Goal: Task Accomplishment & Management: Manage account settings

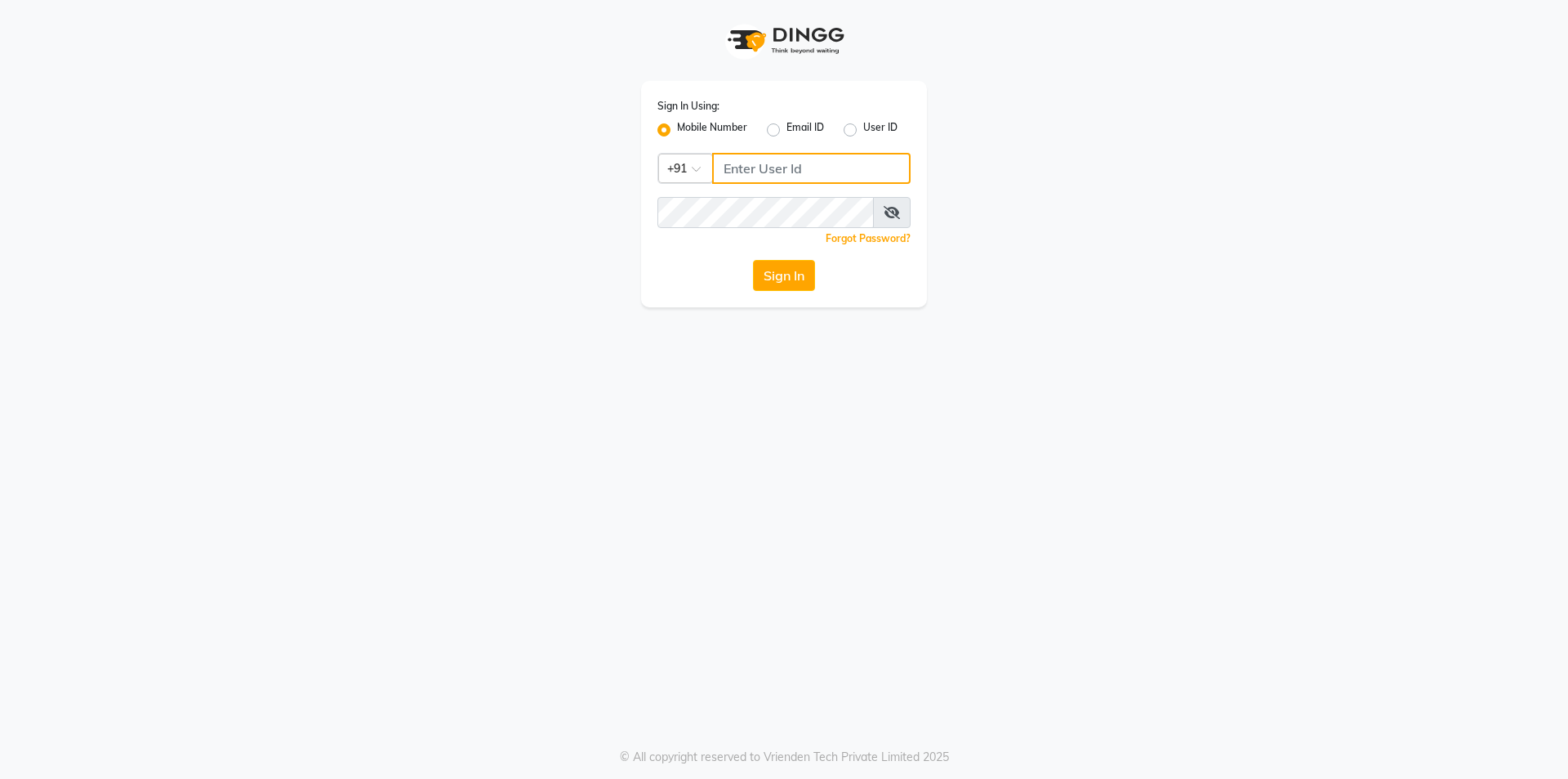
click at [780, 172] on input "Username" at bounding box center [811, 168] width 199 height 31
type input "8448268500"
click at [788, 272] on button "Sign In" at bounding box center [784, 275] width 62 height 31
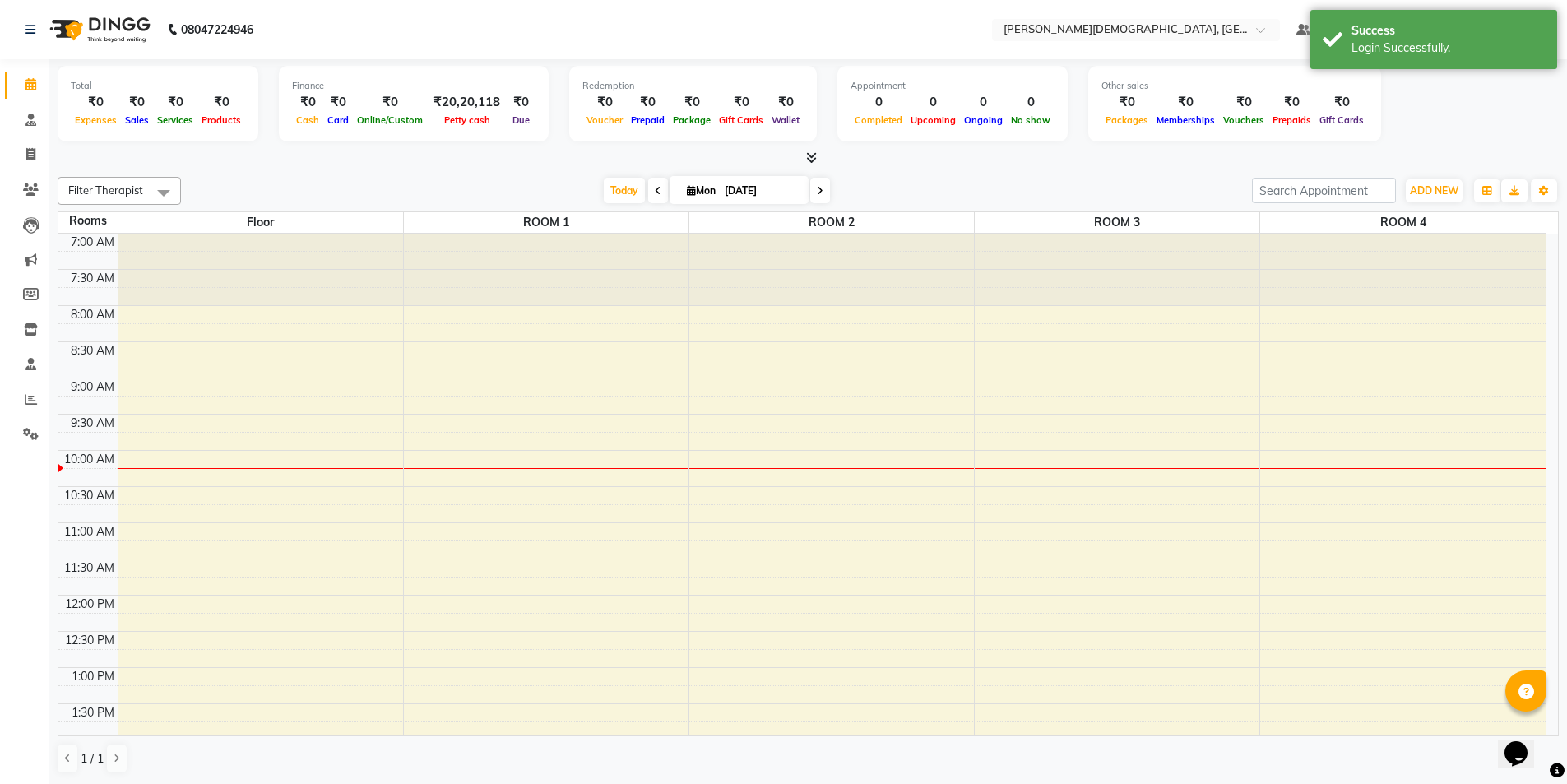
click at [649, 187] on span at bounding box center [658, 190] width 20 height 26
type input "[DATE]"
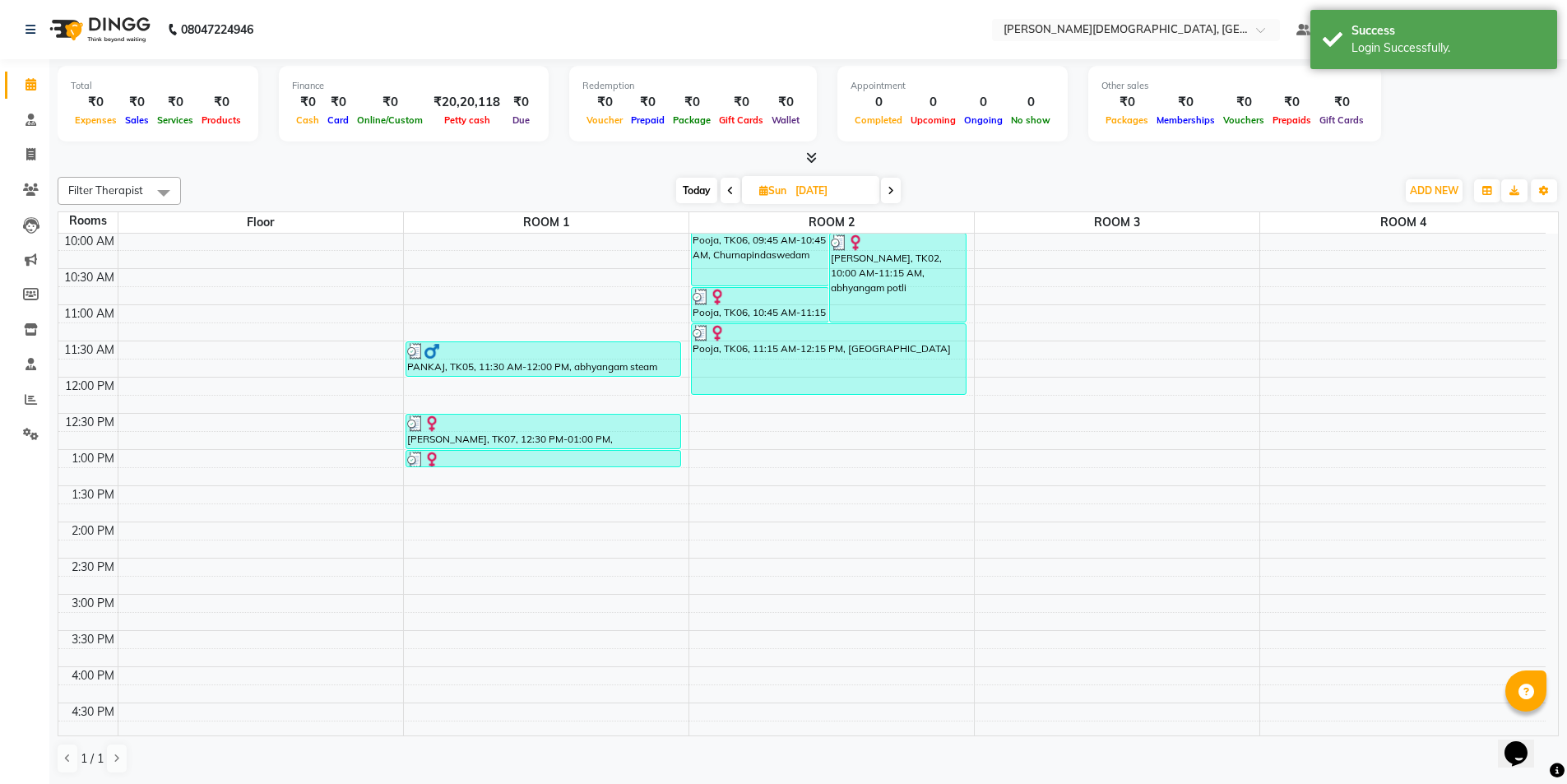
scroll to position [510, 0]
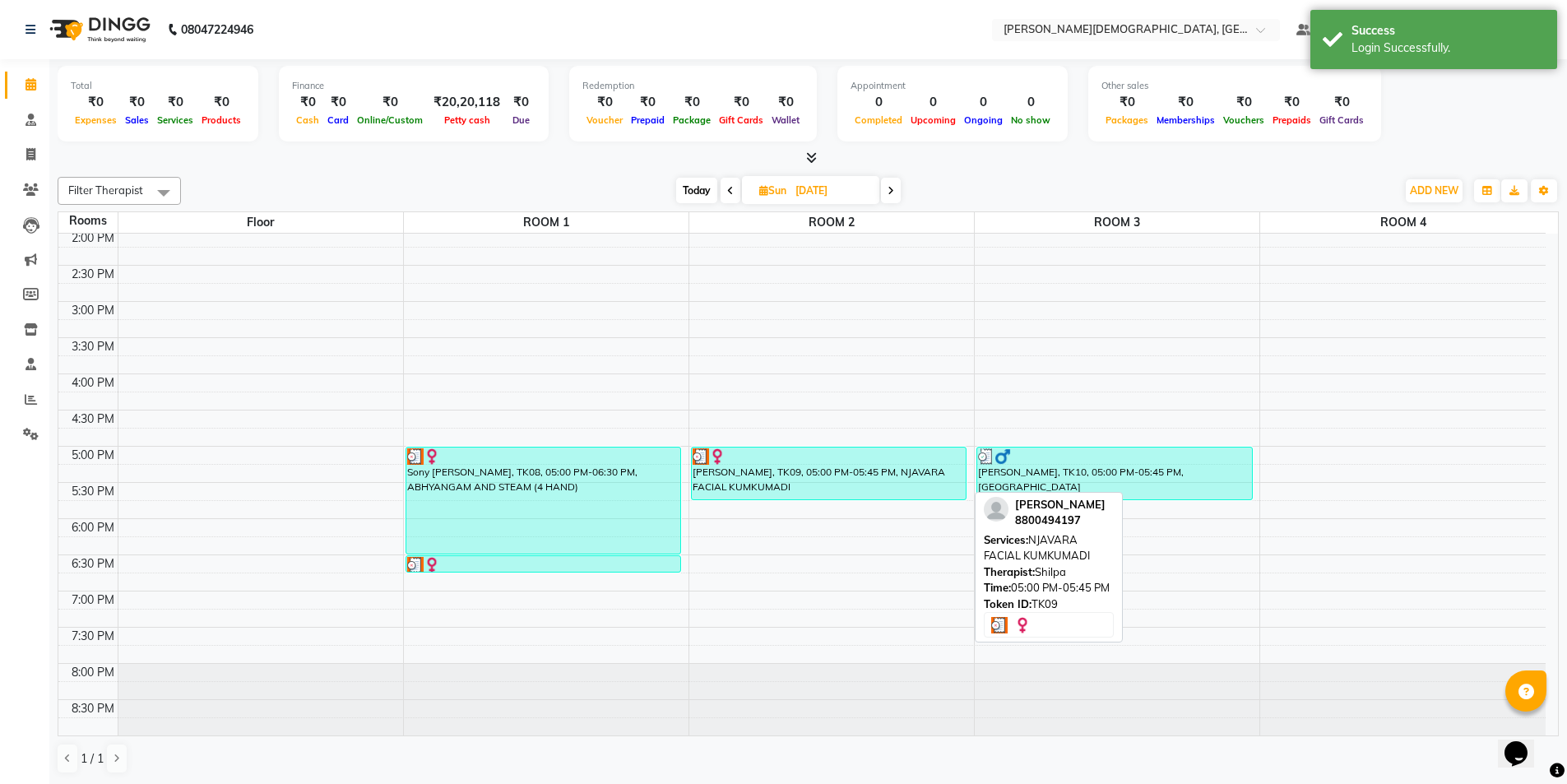
click at [902, 485] on div "[PERSON_NAME], TK09, 05:00 PM-05:45 PM, NJAVARA FACIAL KUMKUMADI" at bounding box center [829, 473] width 275 height 52
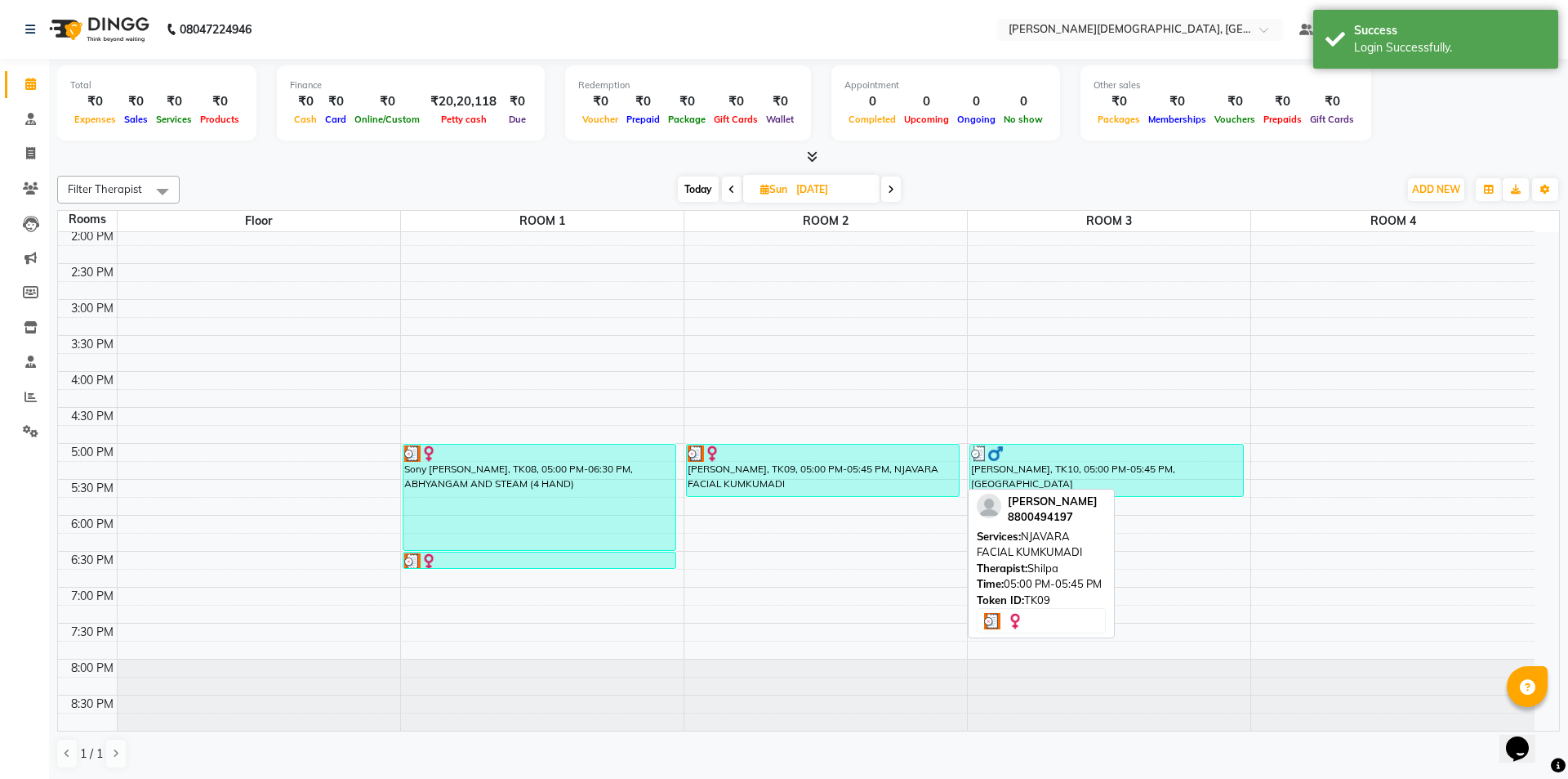
select select "3"
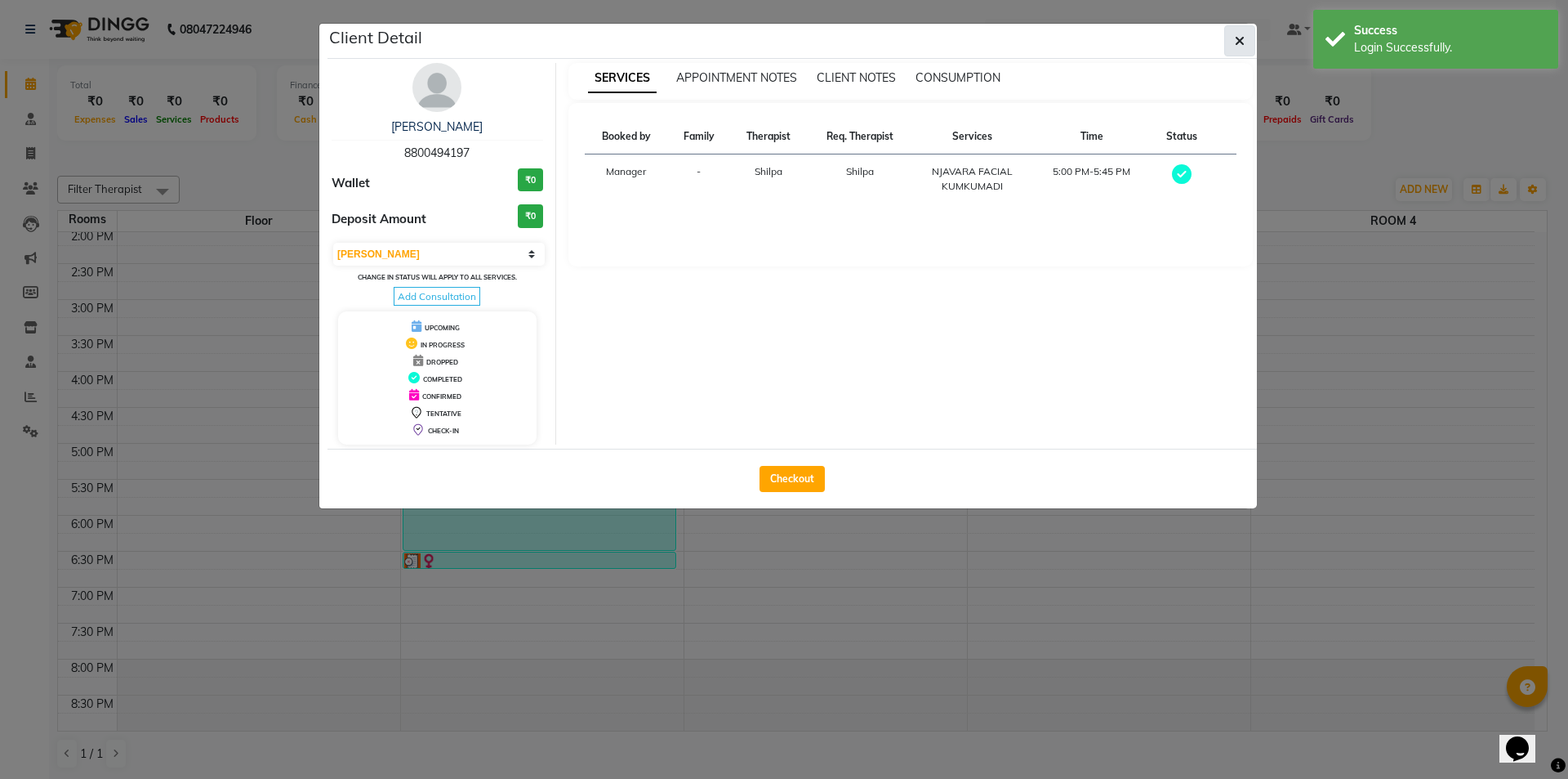
click at [1233, 45] on button "button" at bounding box center [1239, 41] width 31 height 31
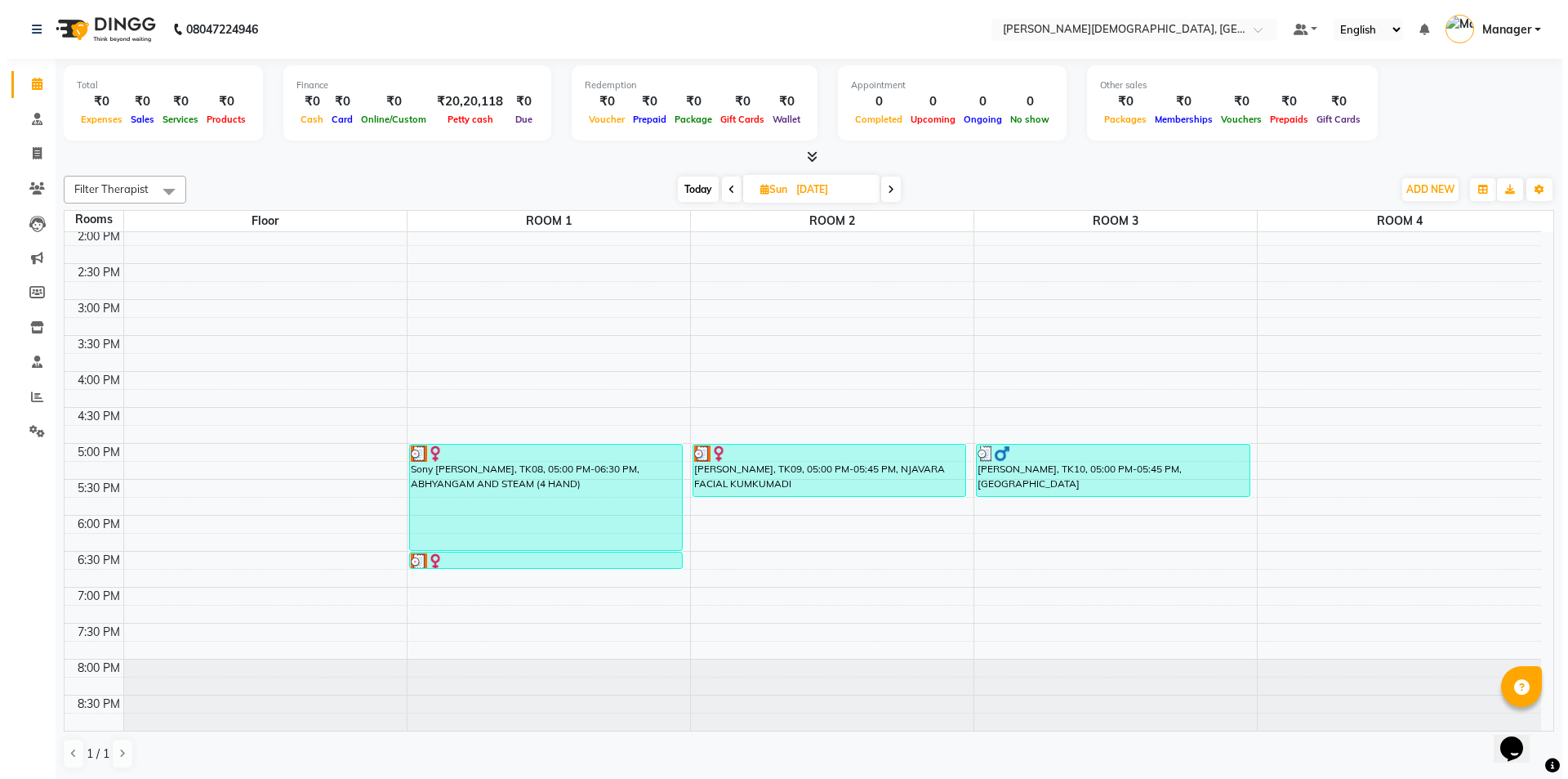
scroll to position [1, 0]
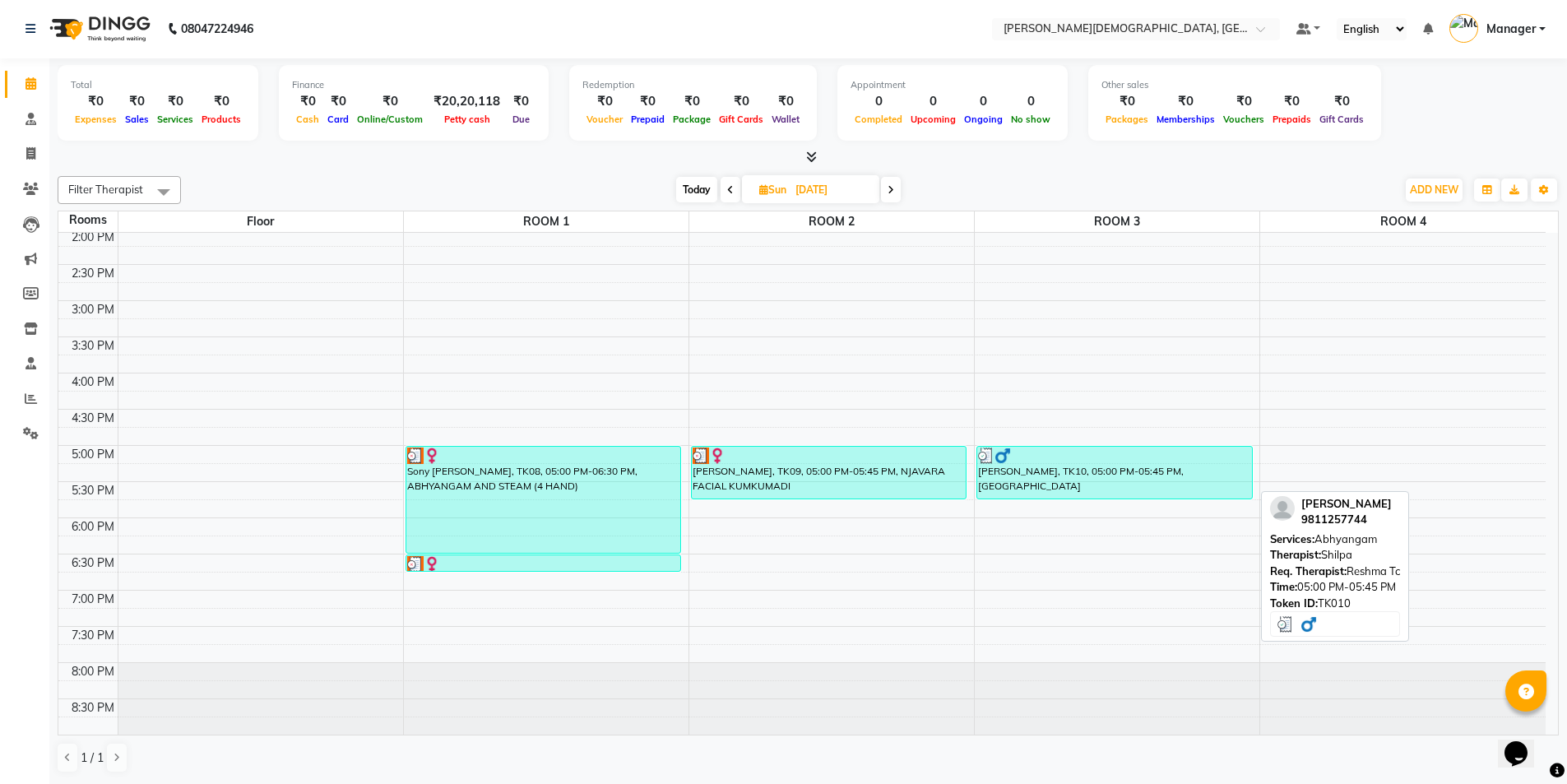
click at [1111, 486] on div "[PERSON_NAME], TK10, 05:00 PM-05:45 PM, [GEOGRAPHIC_DATA]" at bounding box center [1115, 472] width 275 height 52
select select "3"
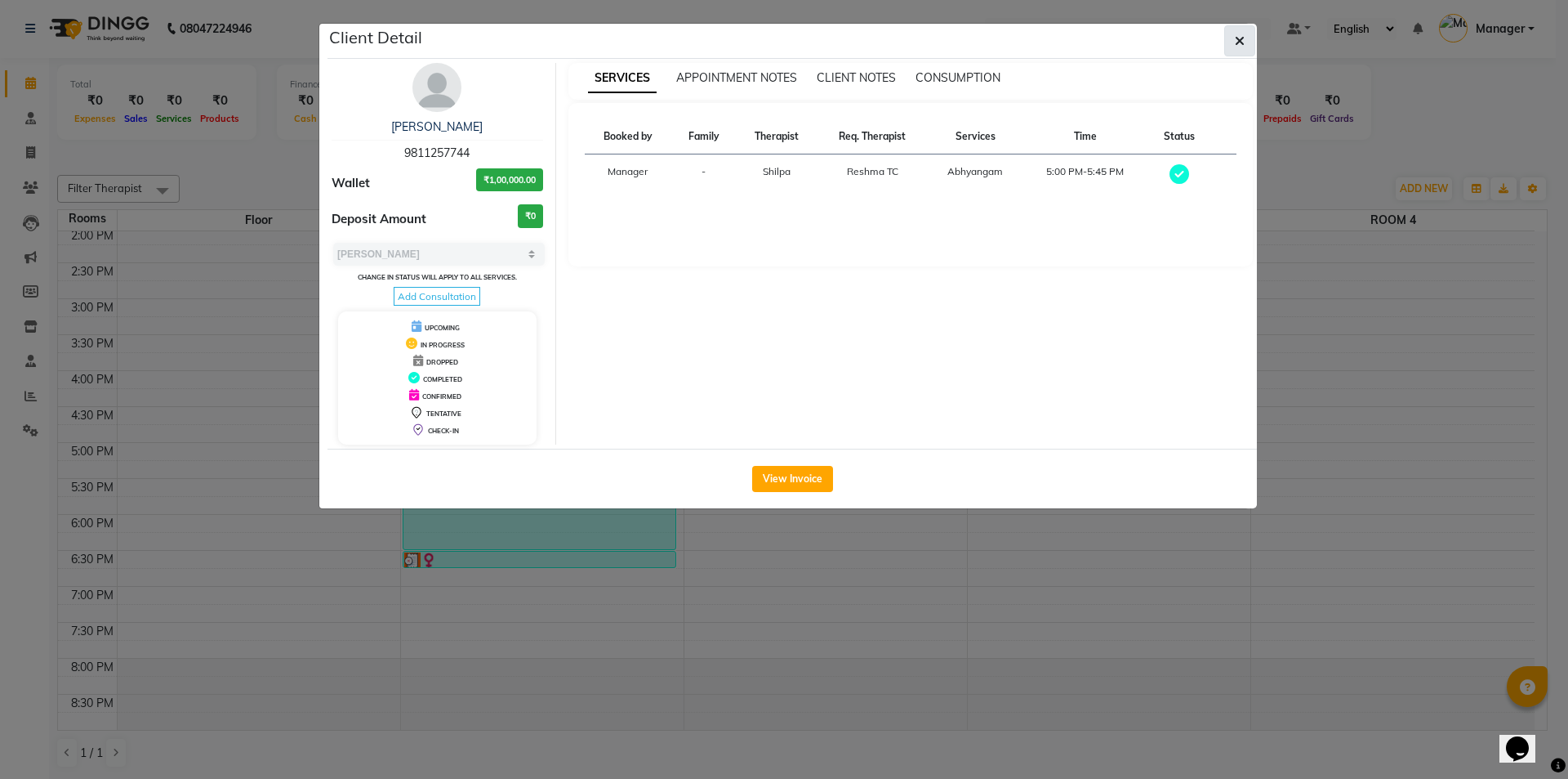
click at [1248, 47] on button "button" at bounding box center [1239, 41] width 31 height 31
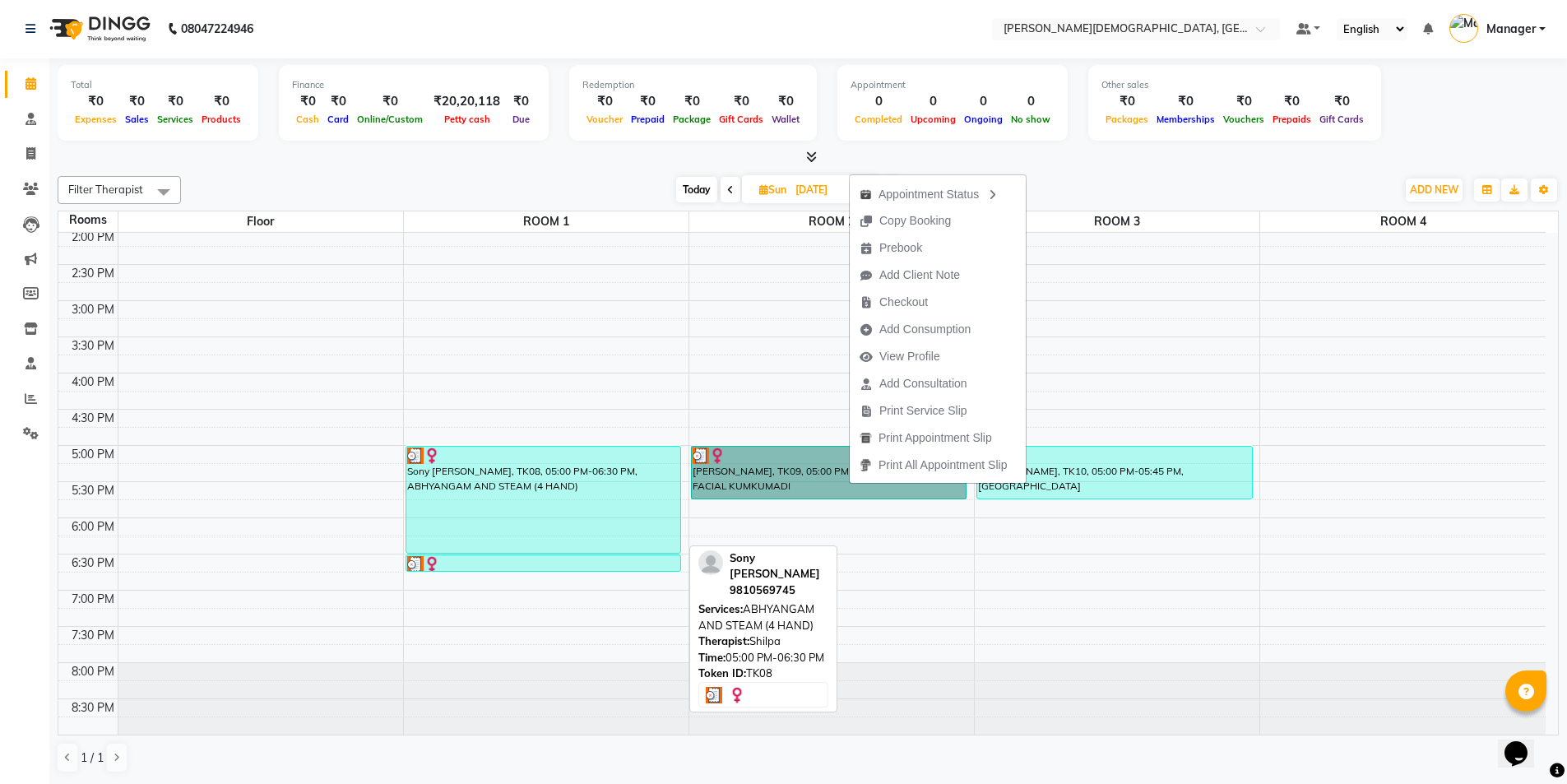
click at [582, 523] on div "Sony [PERSON_NAME], TK08, 05:00 PM-06:30 PM, ABHYANGAM AND STEAM (4 HAND)" at bounding box center [543, 499] width 275 height 106
select select "3"
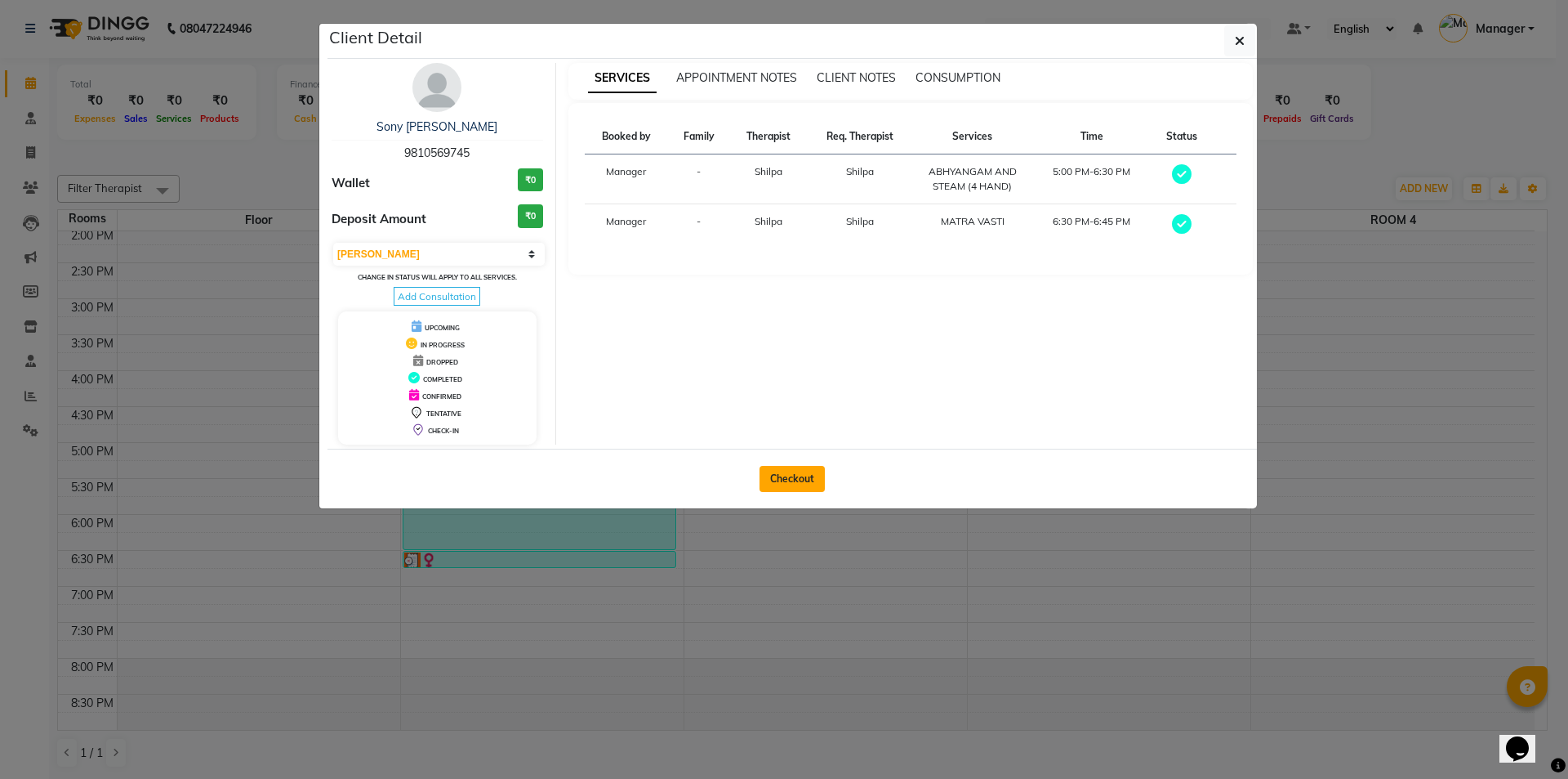
click at [787, 474] on button "Checkout" at bounding box center [791, 479] width 66 height 26
select select "5573"
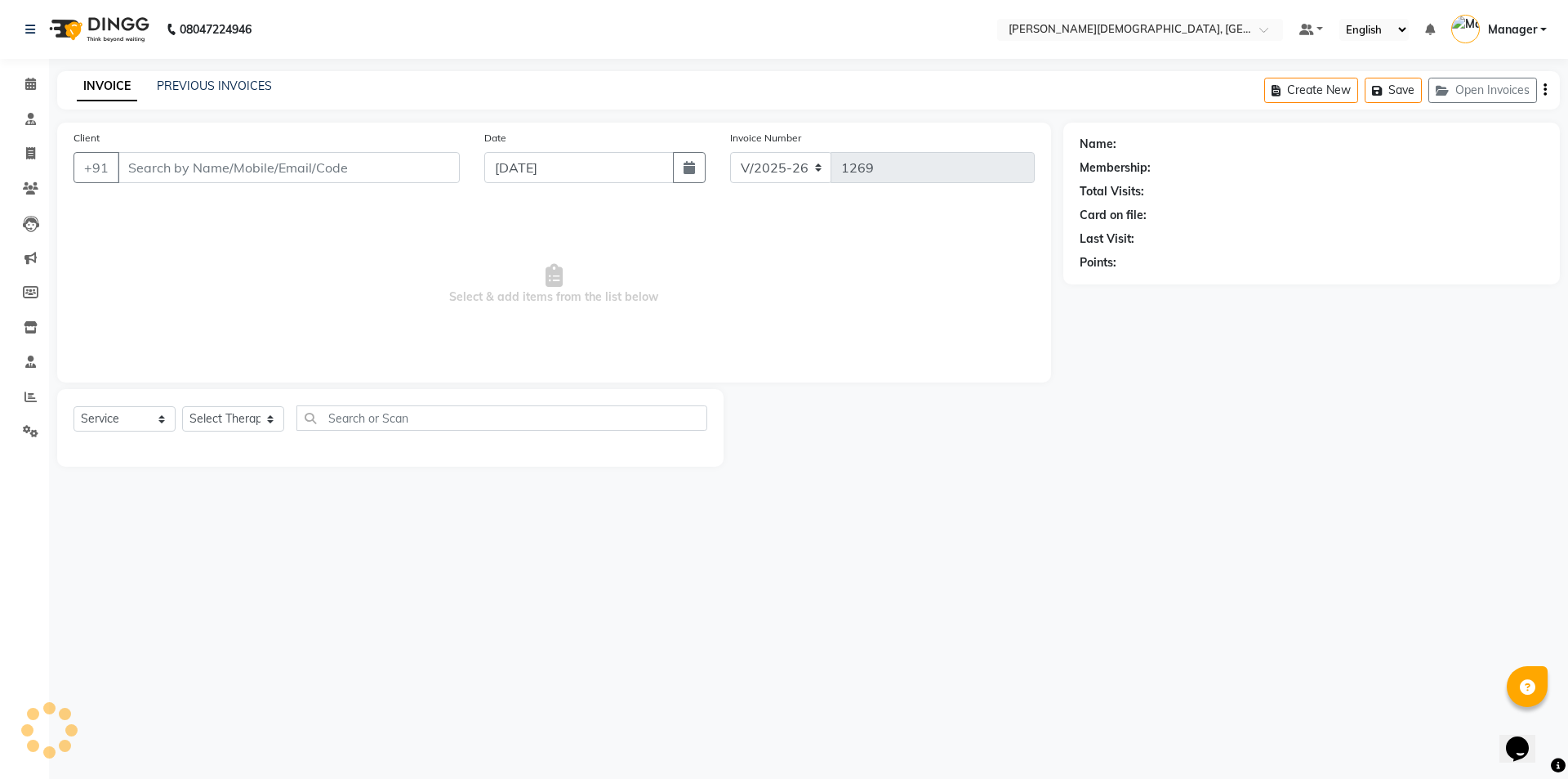
select select "membership"
select select "39593"
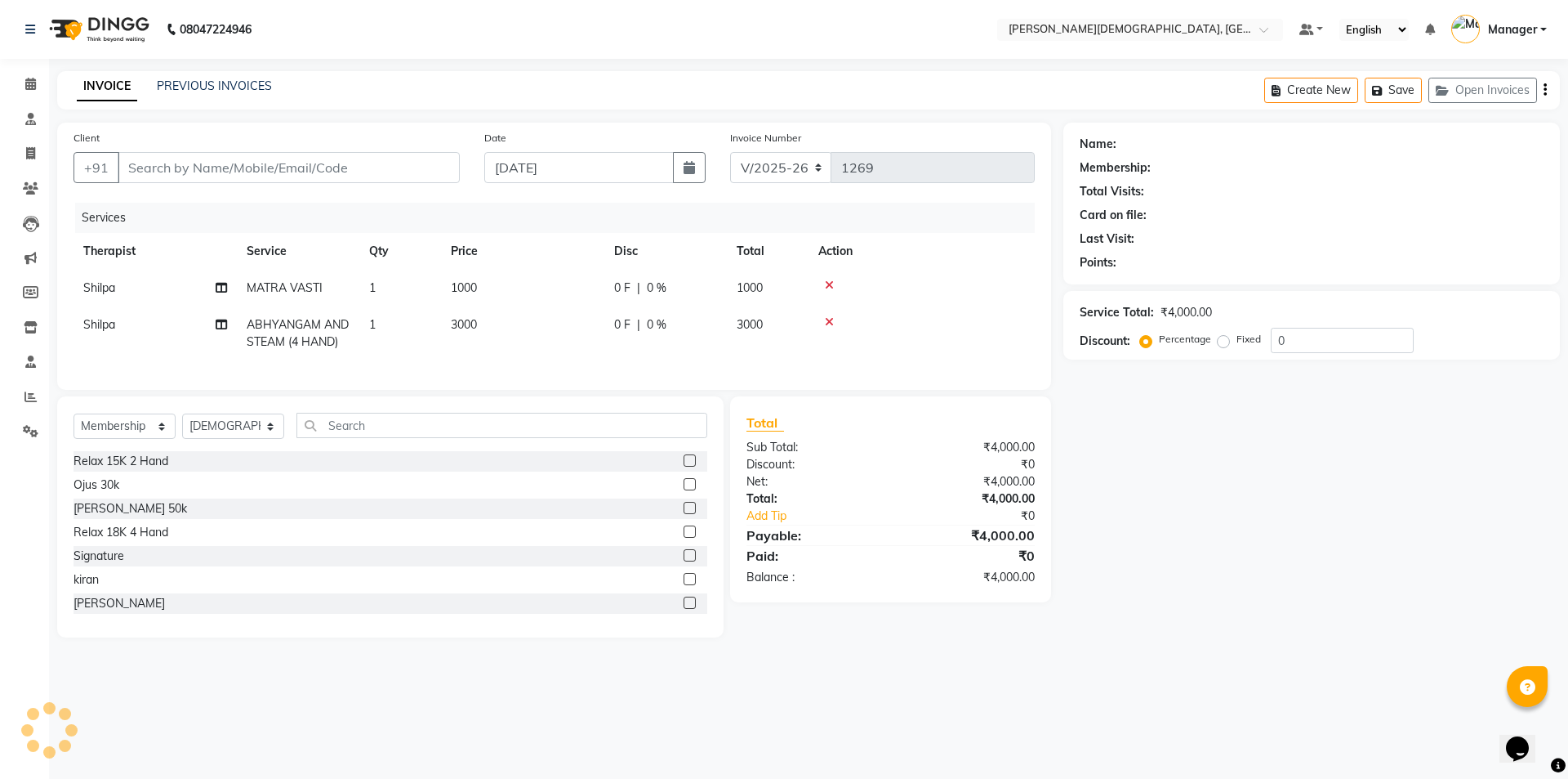
type input "9810569745"
type input "[DATE]"
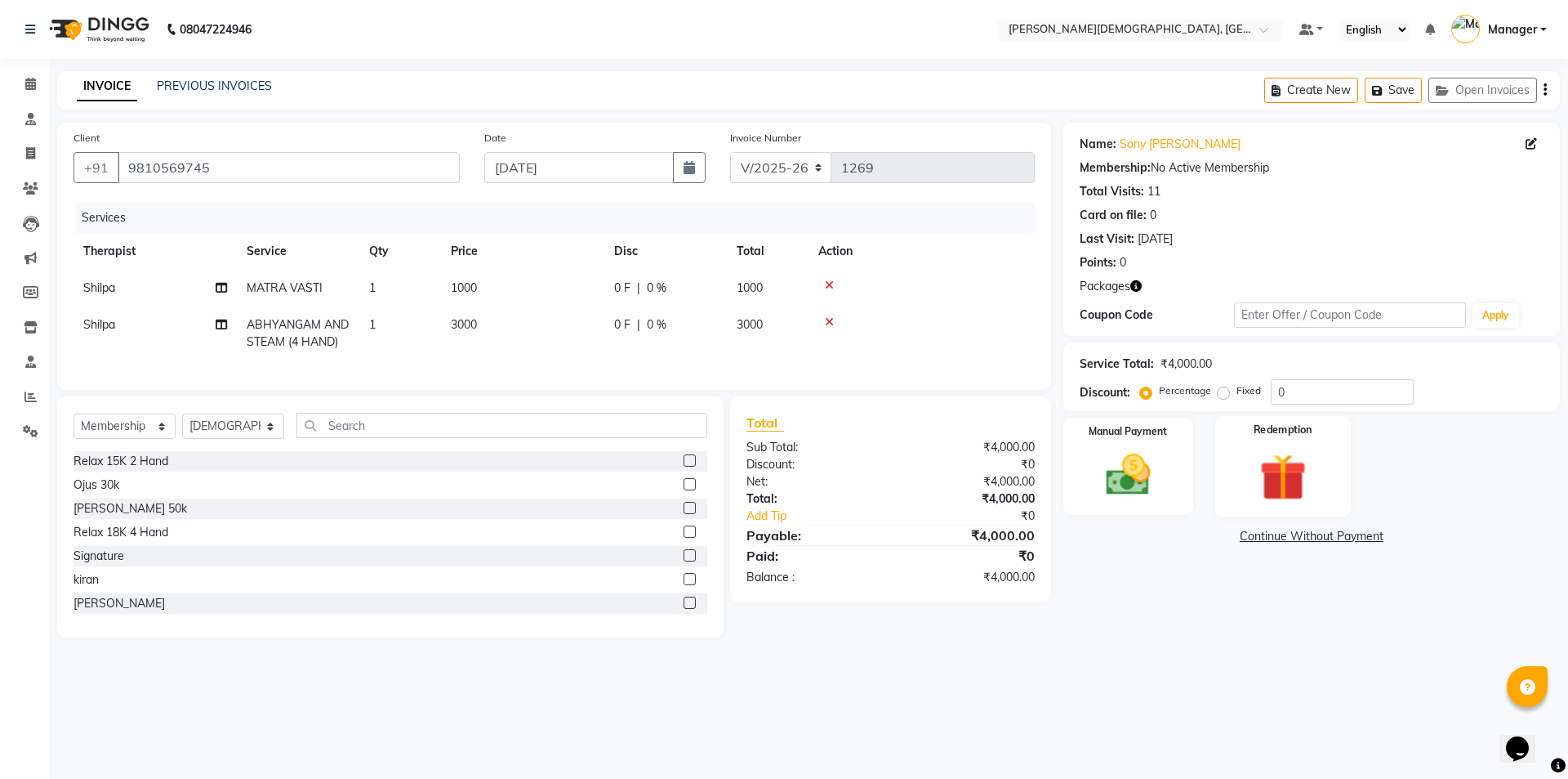
click at [1318, 454] on img at bounding box center [1282, 477] width 76 height 58
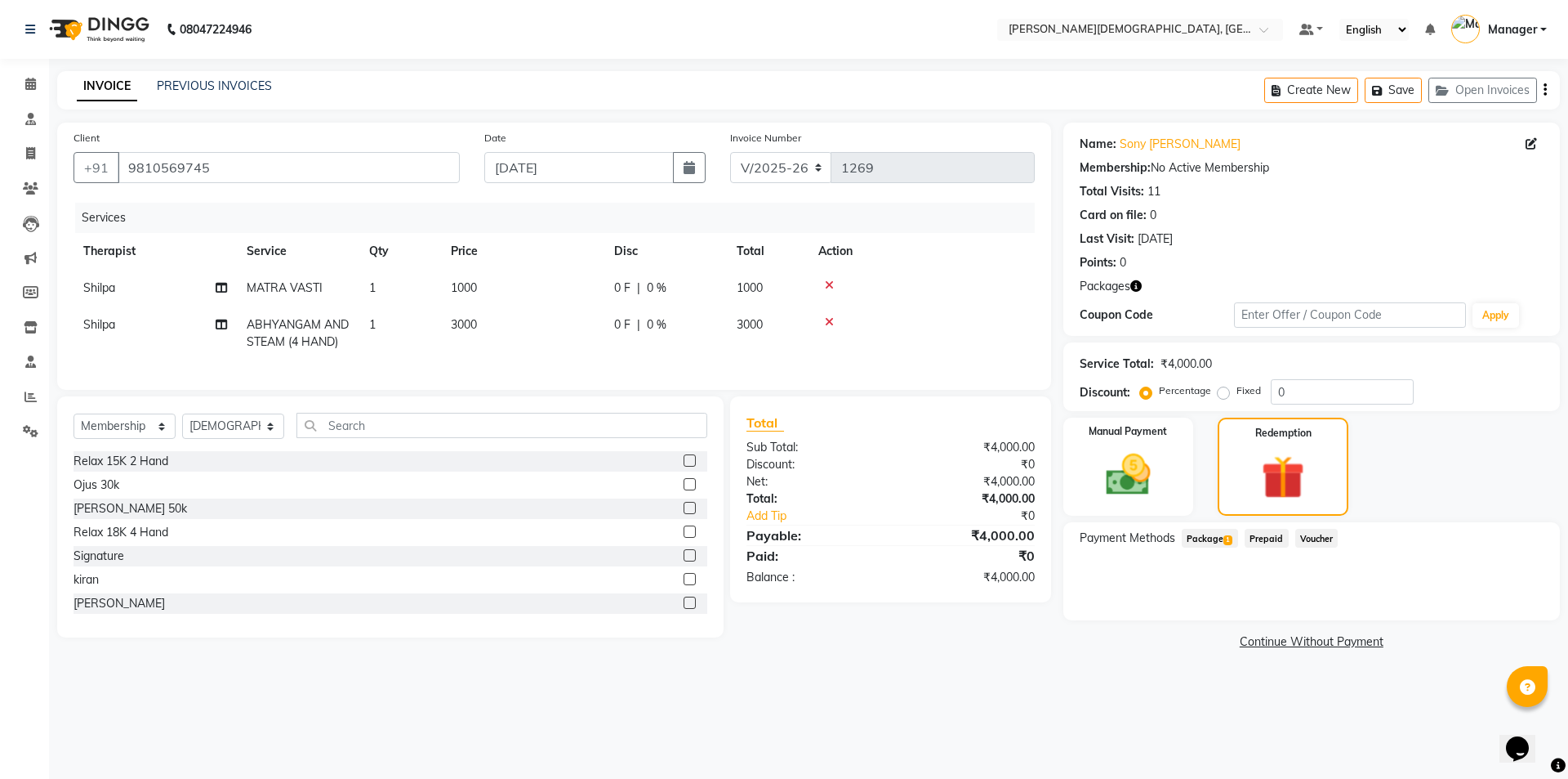
click at [1201, 526] on div "Payment Methods Package 1 Prepaid Voucher" at bounding box center [1312, 571] width 497 height 98
click at [1214, 537] on span "Package 1" at bounding box center [1210, 537] width 57 height 19
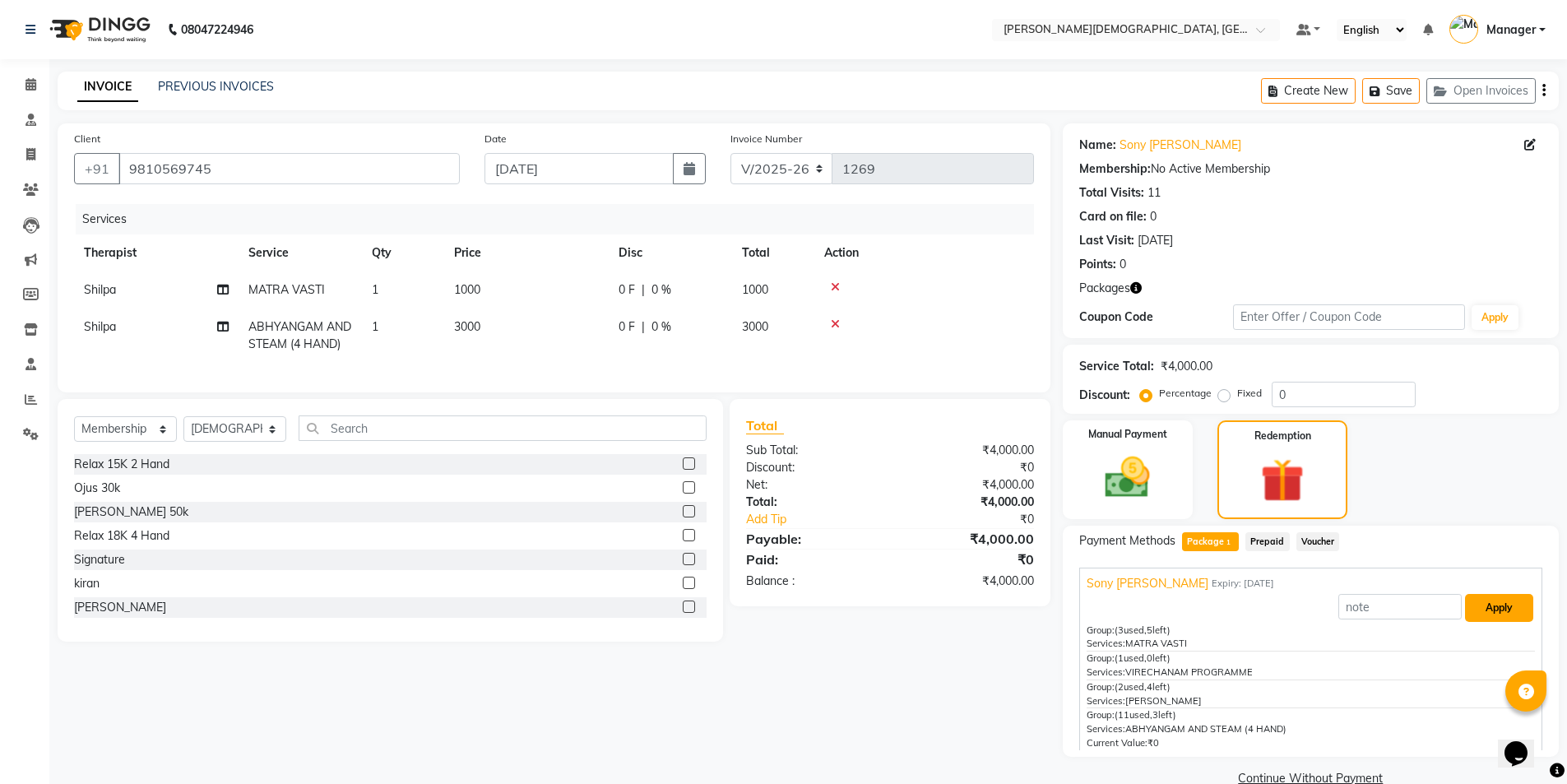
click at [1466, 608] on button "Apply" at bounding box center [1499, 608] width 68 height 28
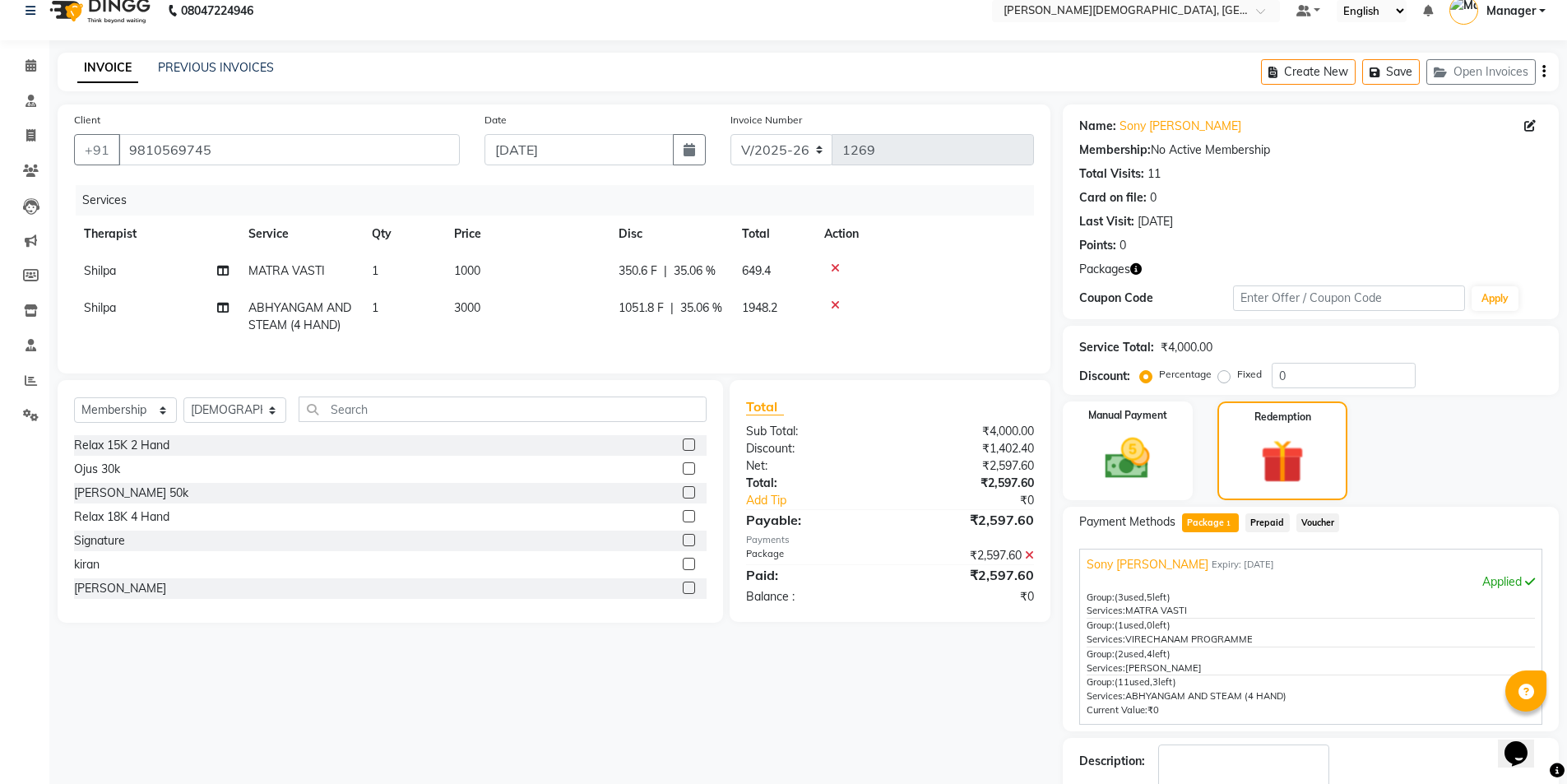
scroll to position [117, 0]
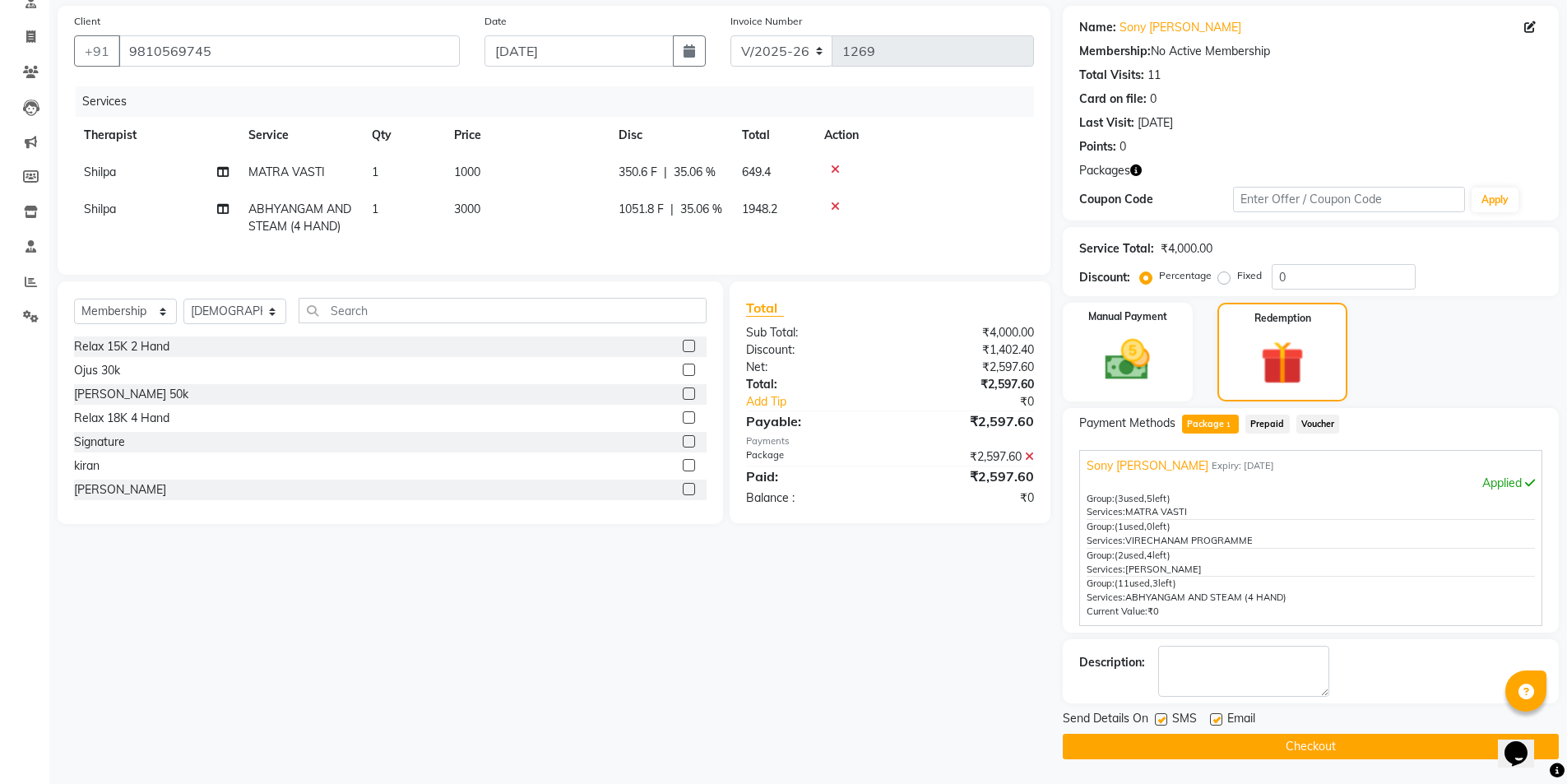
click at [1162, 723] on label at bounding box center [1161, 719] width 13 height 13
click at [1162, 723] on input "checkbox" at bounding box center [1160, 720] width 11 height 11
checkbox input "false"
click at [1159, 742] on button "Checkout" at bounding box center [1311, 747] width 496 height 26
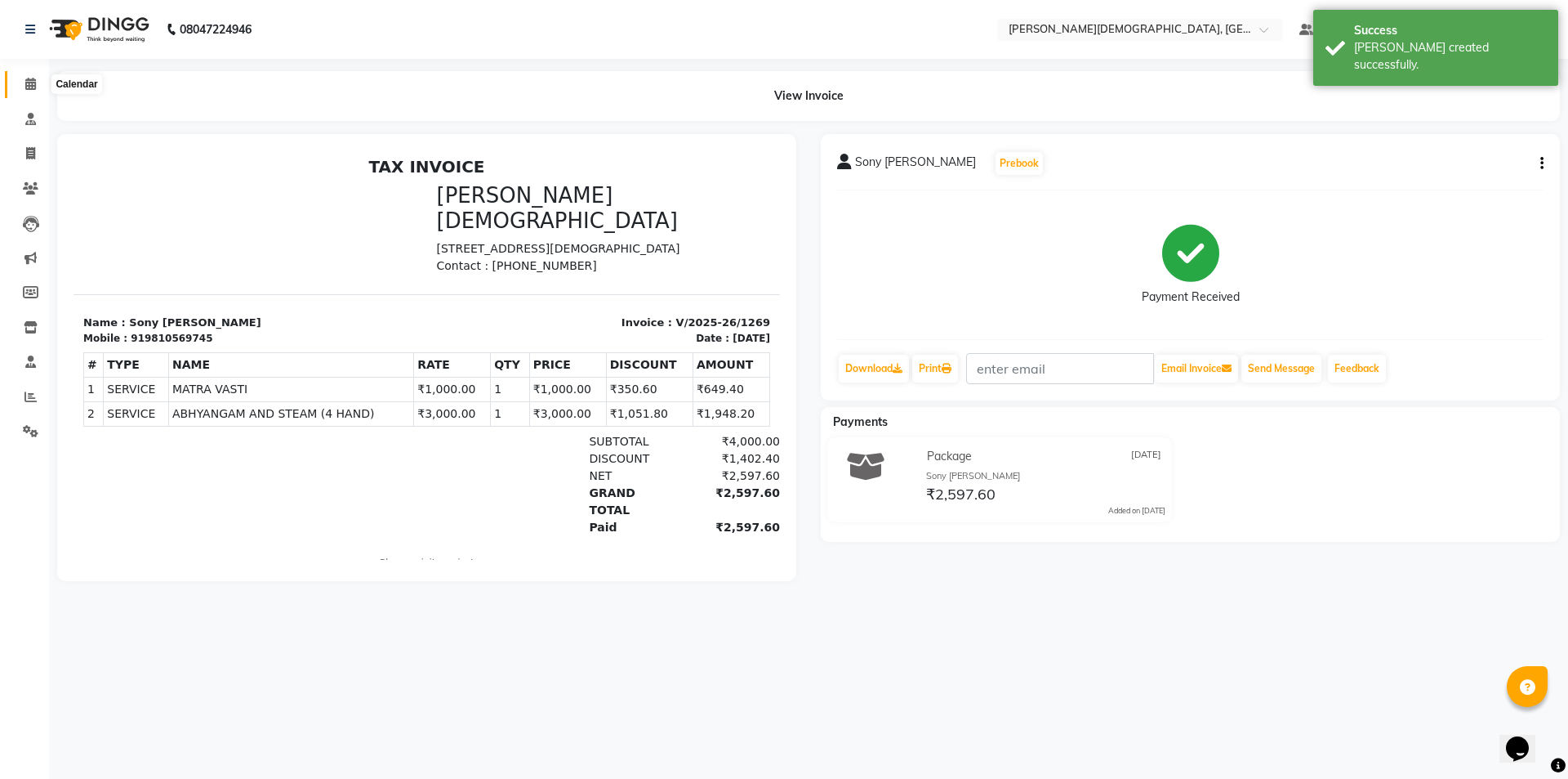
click at [37, 81] on span at bounding box center [30, 84] width 28 height 19
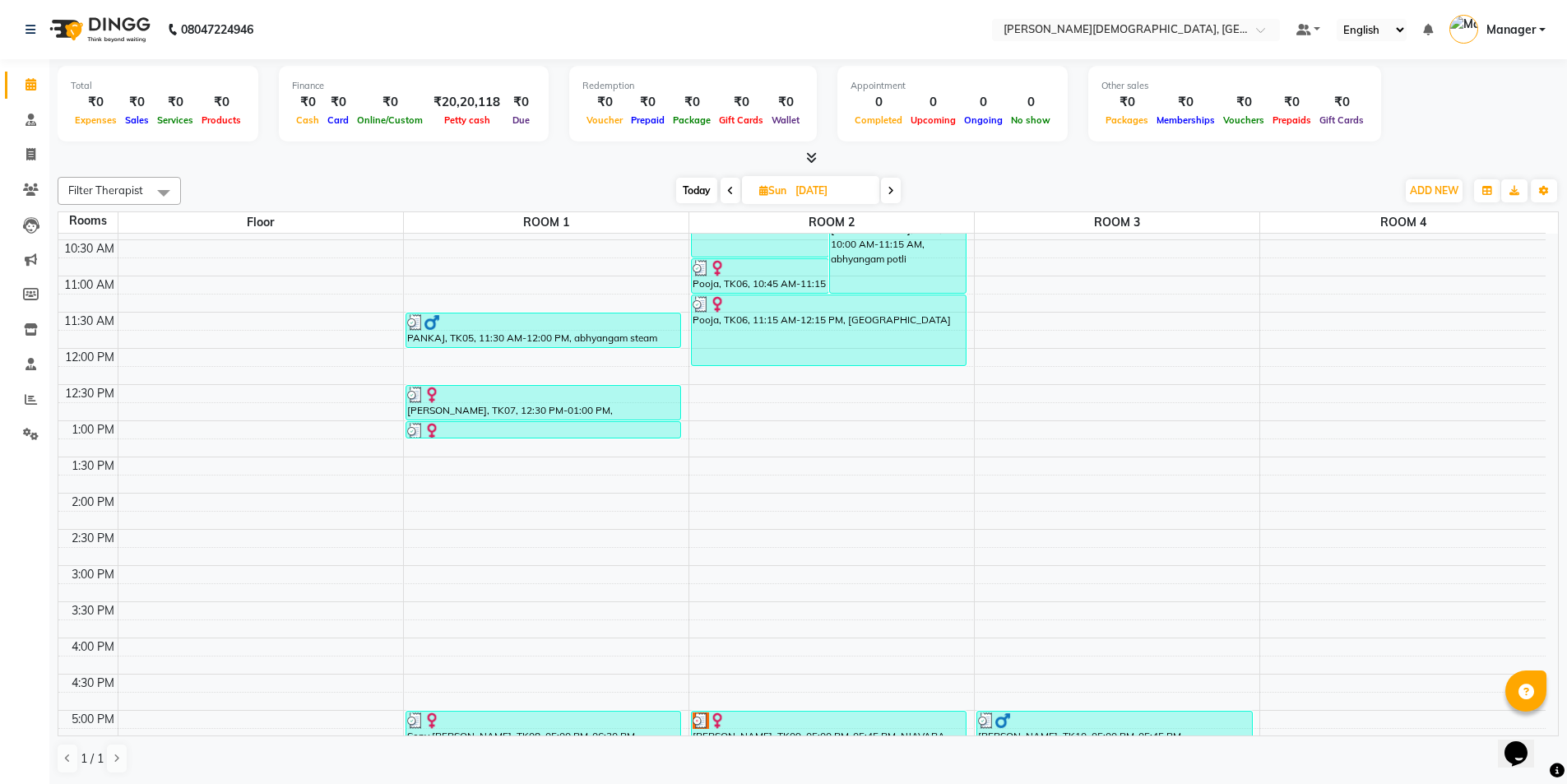
scroll to position [510, 0]
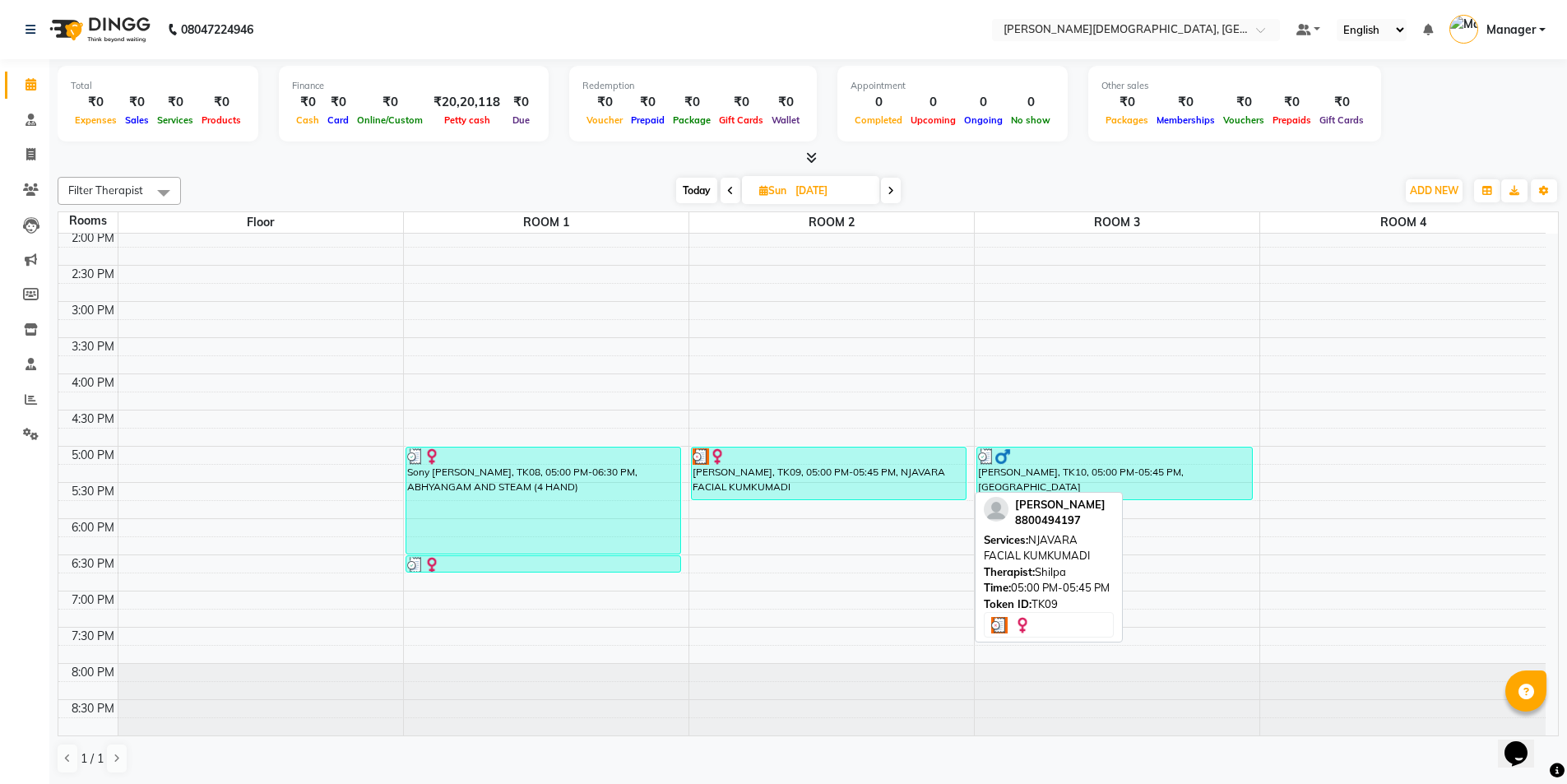
click at [875, 484] on div "[PERSON_NAME], TK09, 05:00 PM-05:45 PM, NJAVARA FACIAL KUMKUMADI" at bounding box center [829, 473] width 275 height 52
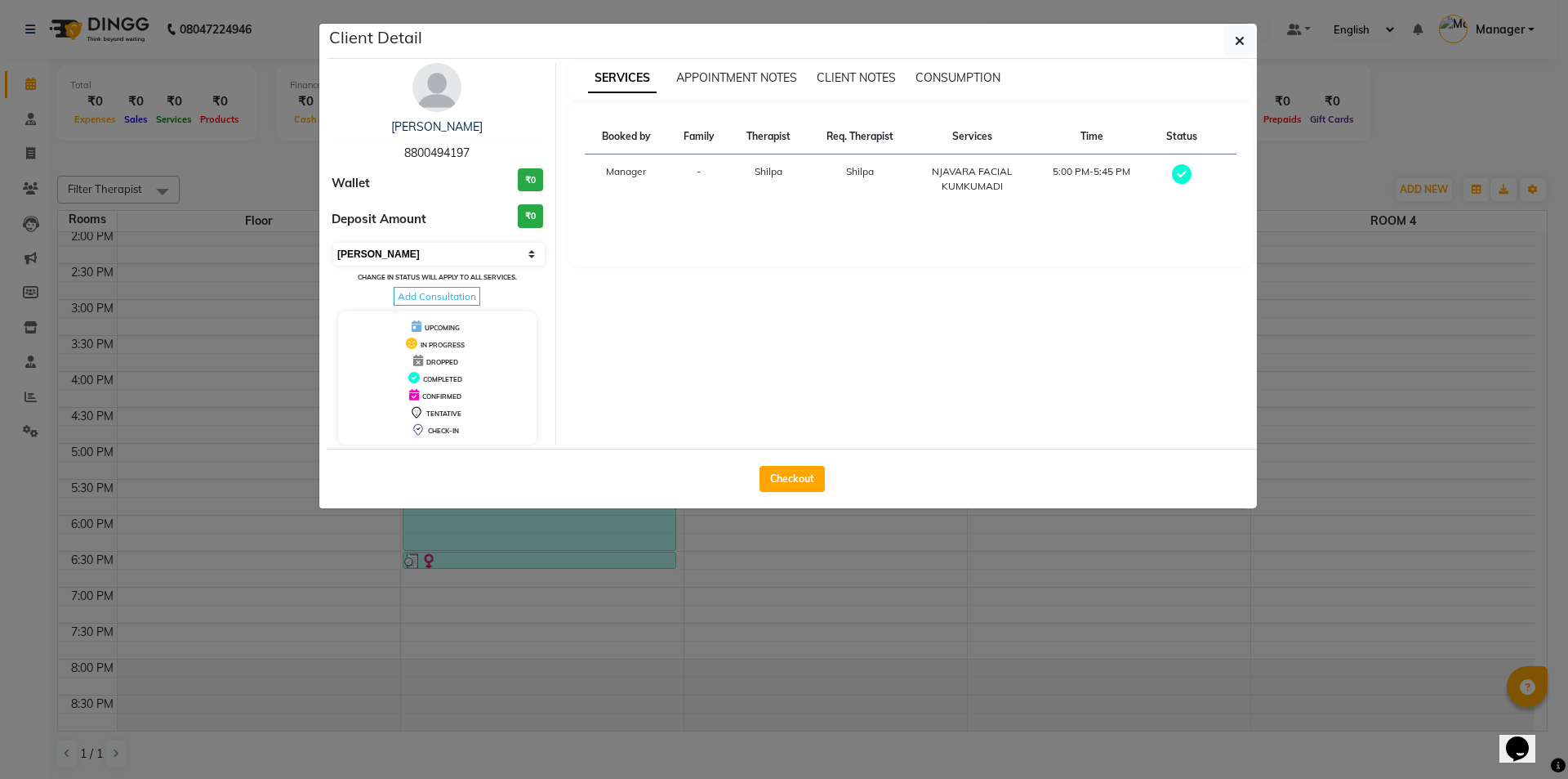
click at [524, 256] on select "Select MARK DONE UPCOMING" at bounding box center [439, 253] width 211 height 23
click at [334, 243] on select "Select MARK DONE UPCOMING" at bounding box center [439, 253] width 211 height 23
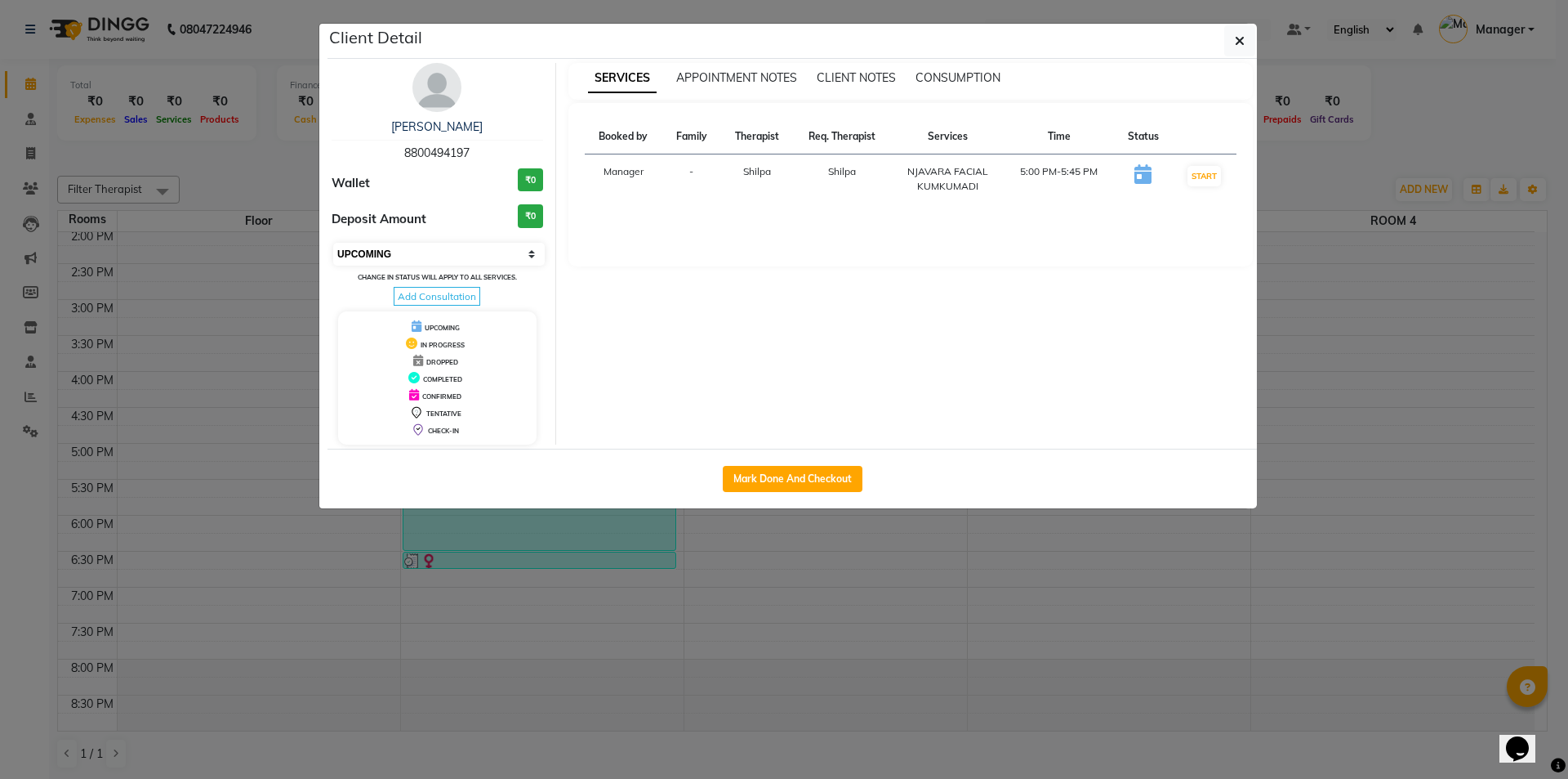
click at [523, 259] on select "Select IN SERVICE CONFIRMED TENTATIVE CHECK IN MARK DONE DROPPED UPCOMING" at bounding box center [439, 253] width 211 height 23
select select "2"
click at [334, 243] on select "Select IN SERVICE CONFIRMED TENTATIVE CHECK IN MARK DONE DROPPED UPCOMING" at bounding box center [439, 253] width 211 height 23
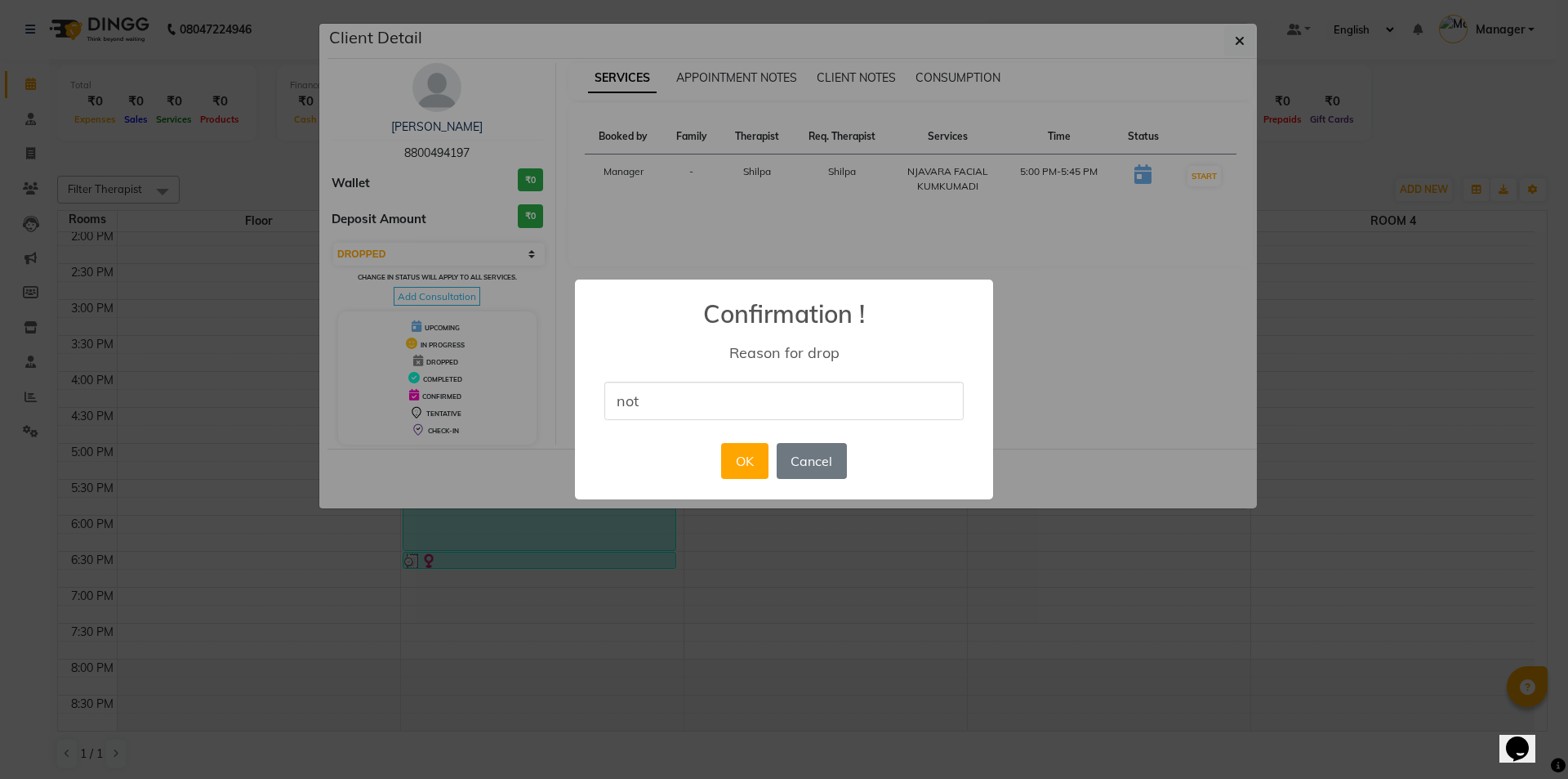
type input "not coming"
click at [710, 459] on div "× Confirmation ! Reason for drop not coming OK No Cancel" at bounding box center [784, 390] width 418 height 220
click at [730, 460] on button "OK" at bounding box center [744, 461] width 47 height 36
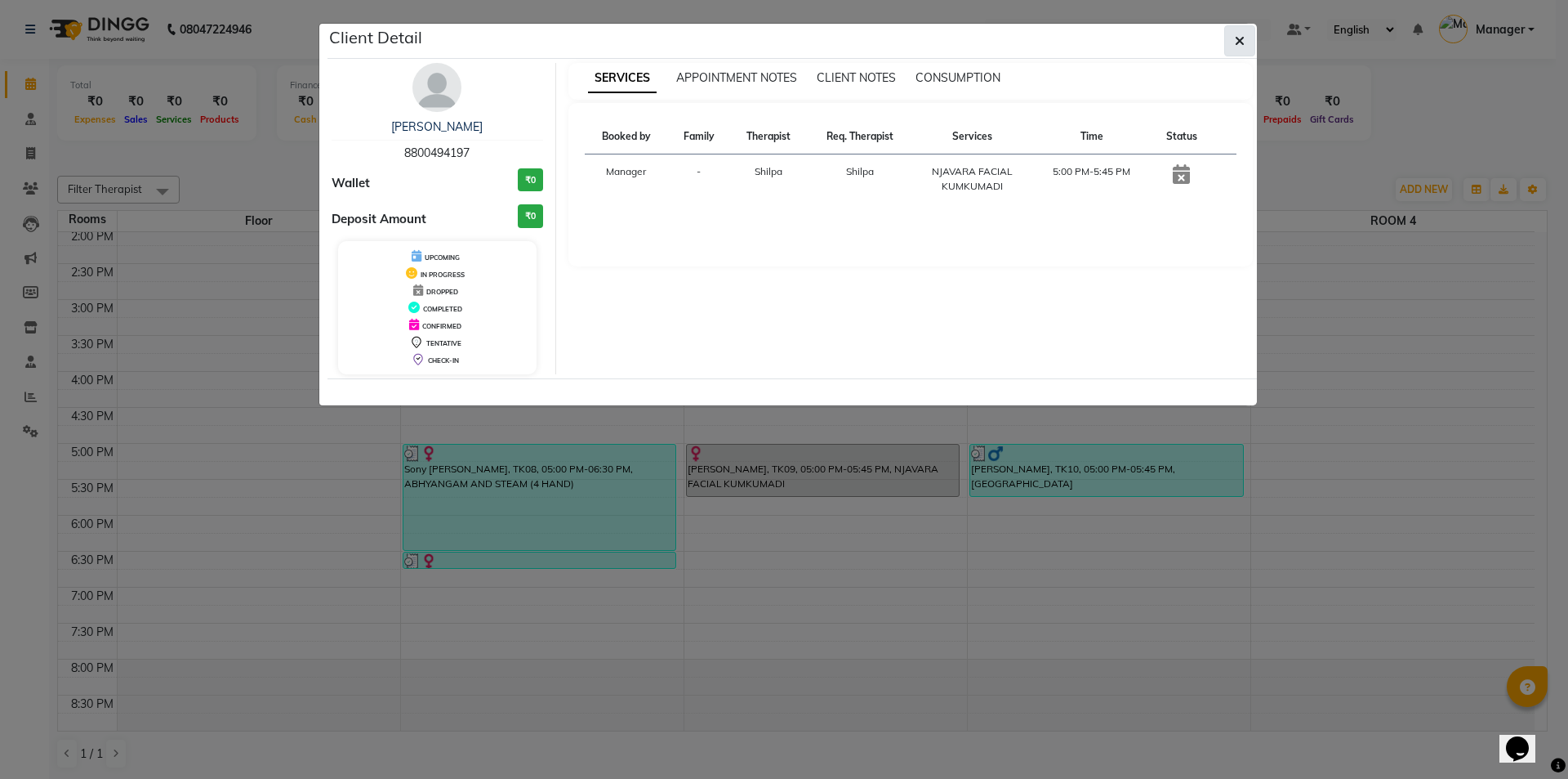
click at [1239, 50] on button "button" at bounding box center [1239, 41] width 31 height 31
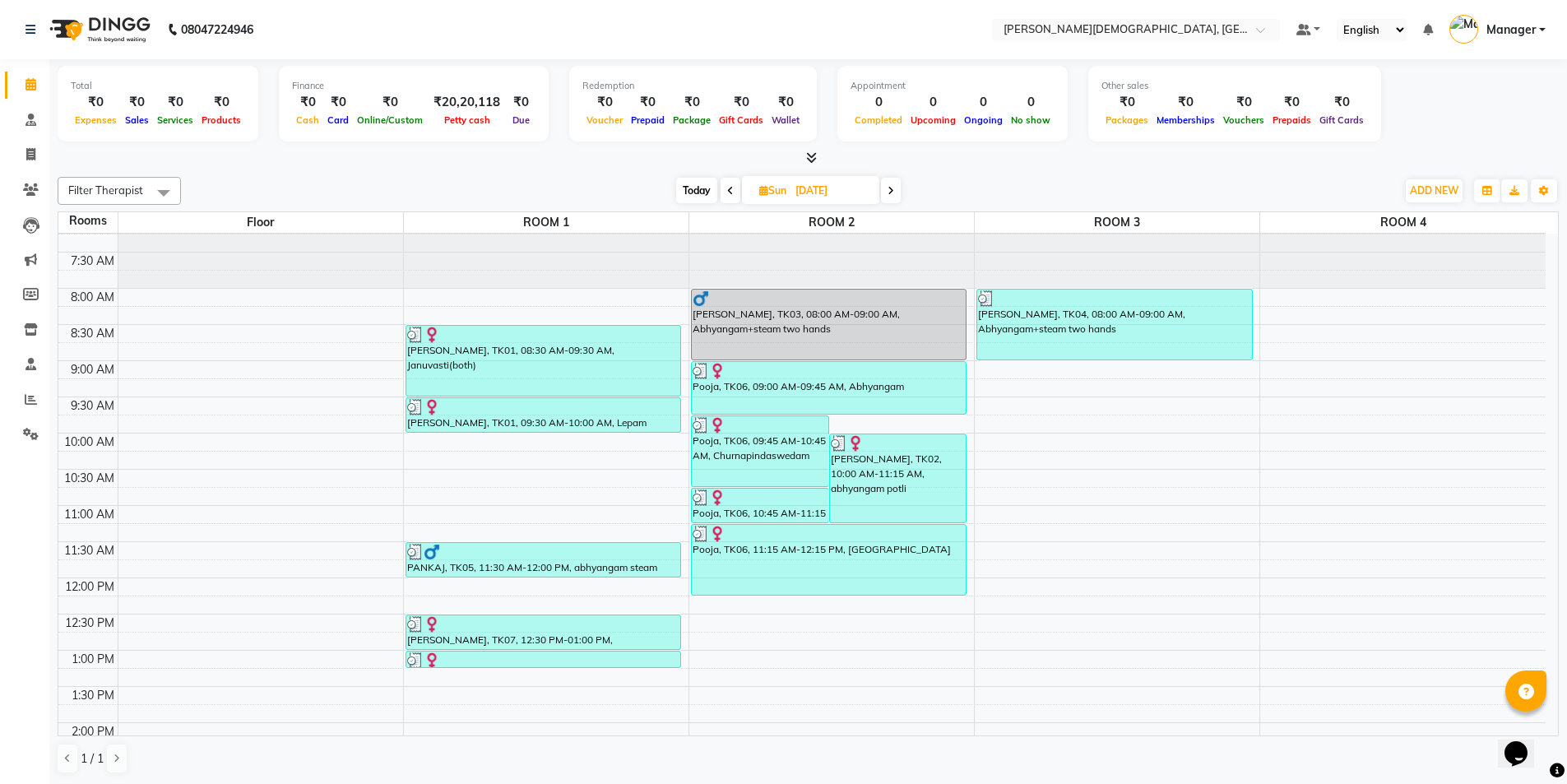
scroll to position [0, 0]
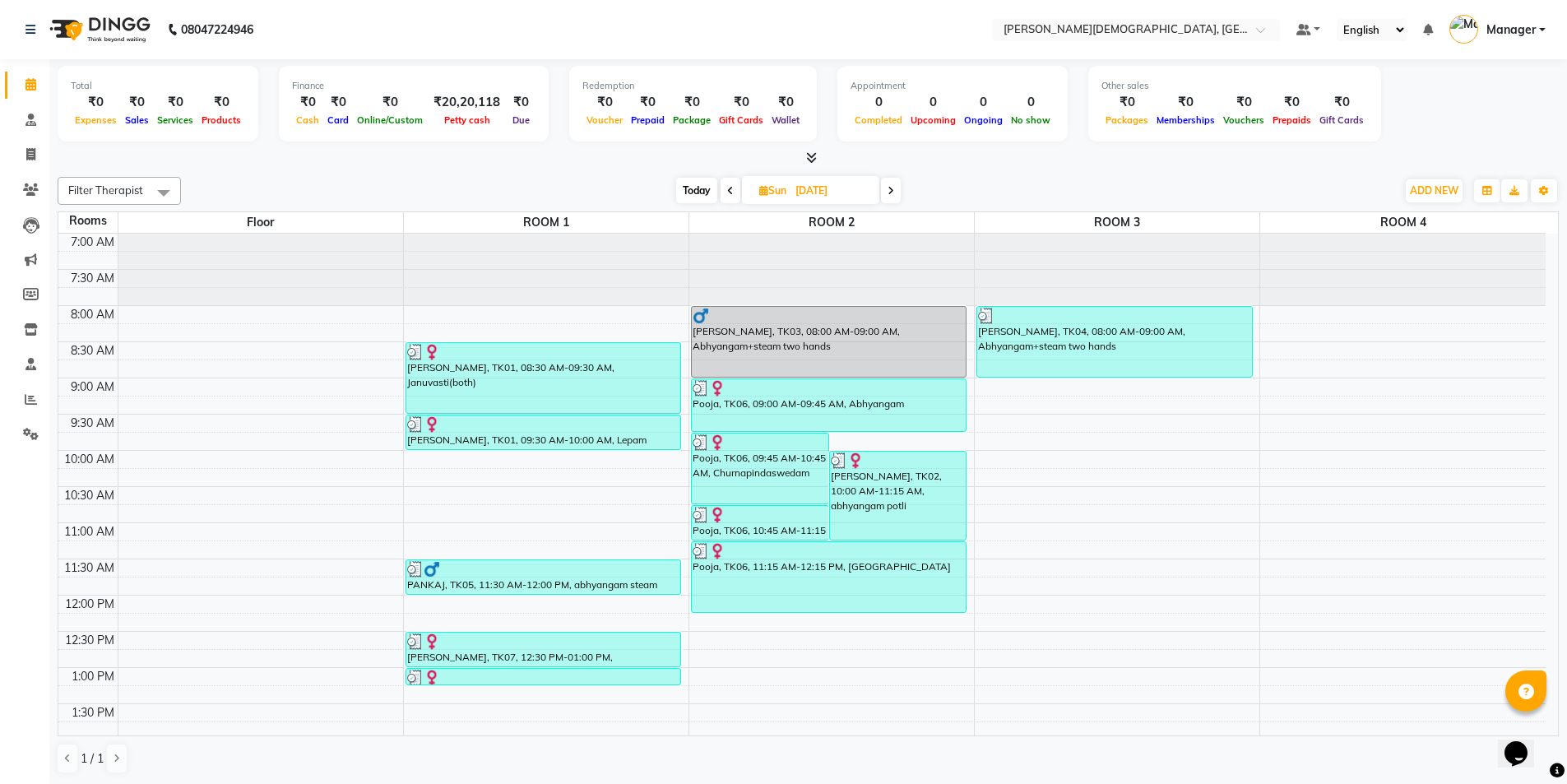
click at [895, 191] on icon at bounding box center [891, 191] width 7 height 10
type input "[DATE]"
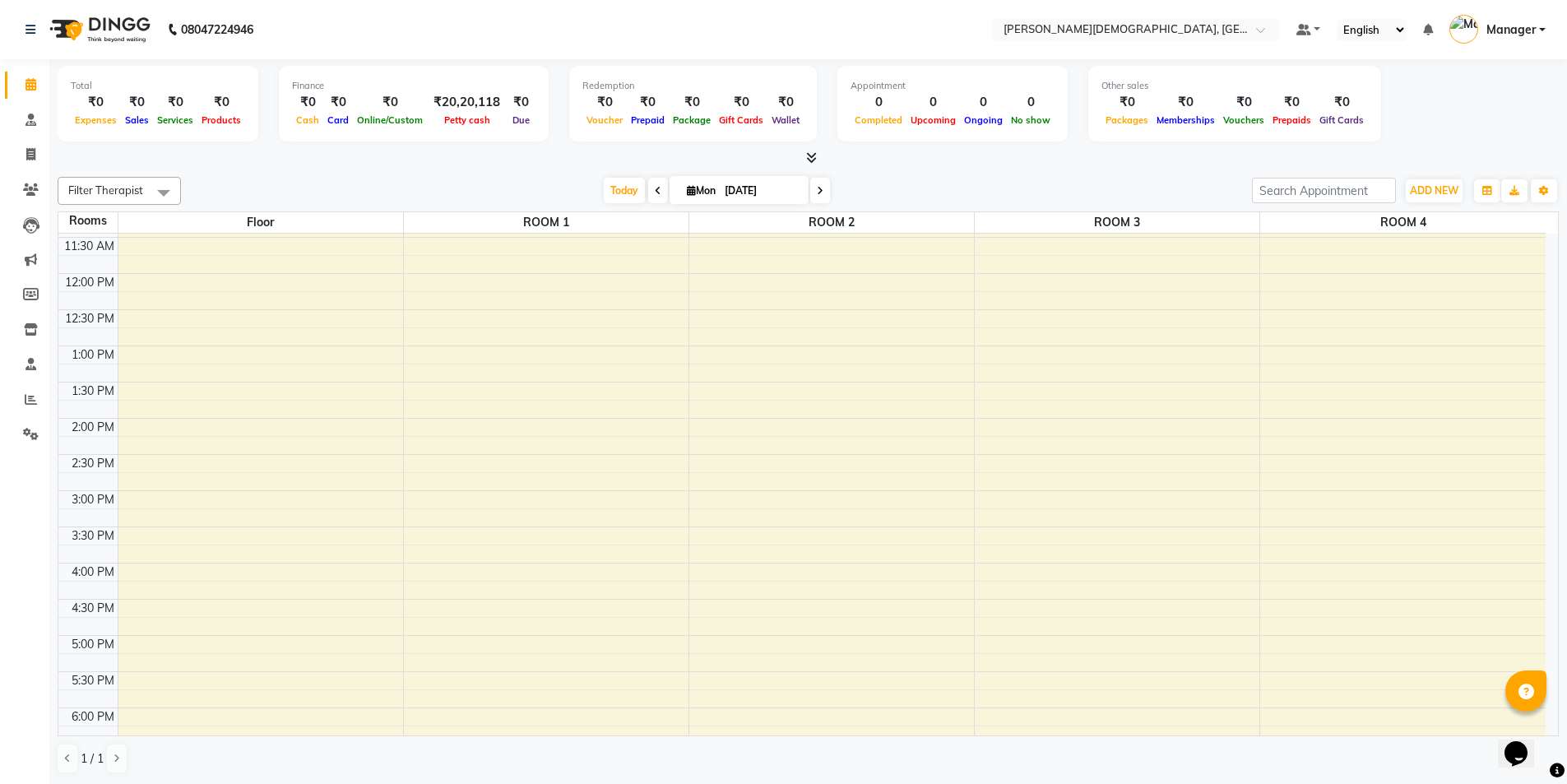
scroll to position [329, 0]
click at [591, 490] on div "7:00 AM 7:30 AM 8:00 AM 8:30 AM 9:00 AM 9:30 AM 10:00 AM 10:30 AM 11:00 AM 11:3…" at bounding box center [801, 411] width 1487 height 1013
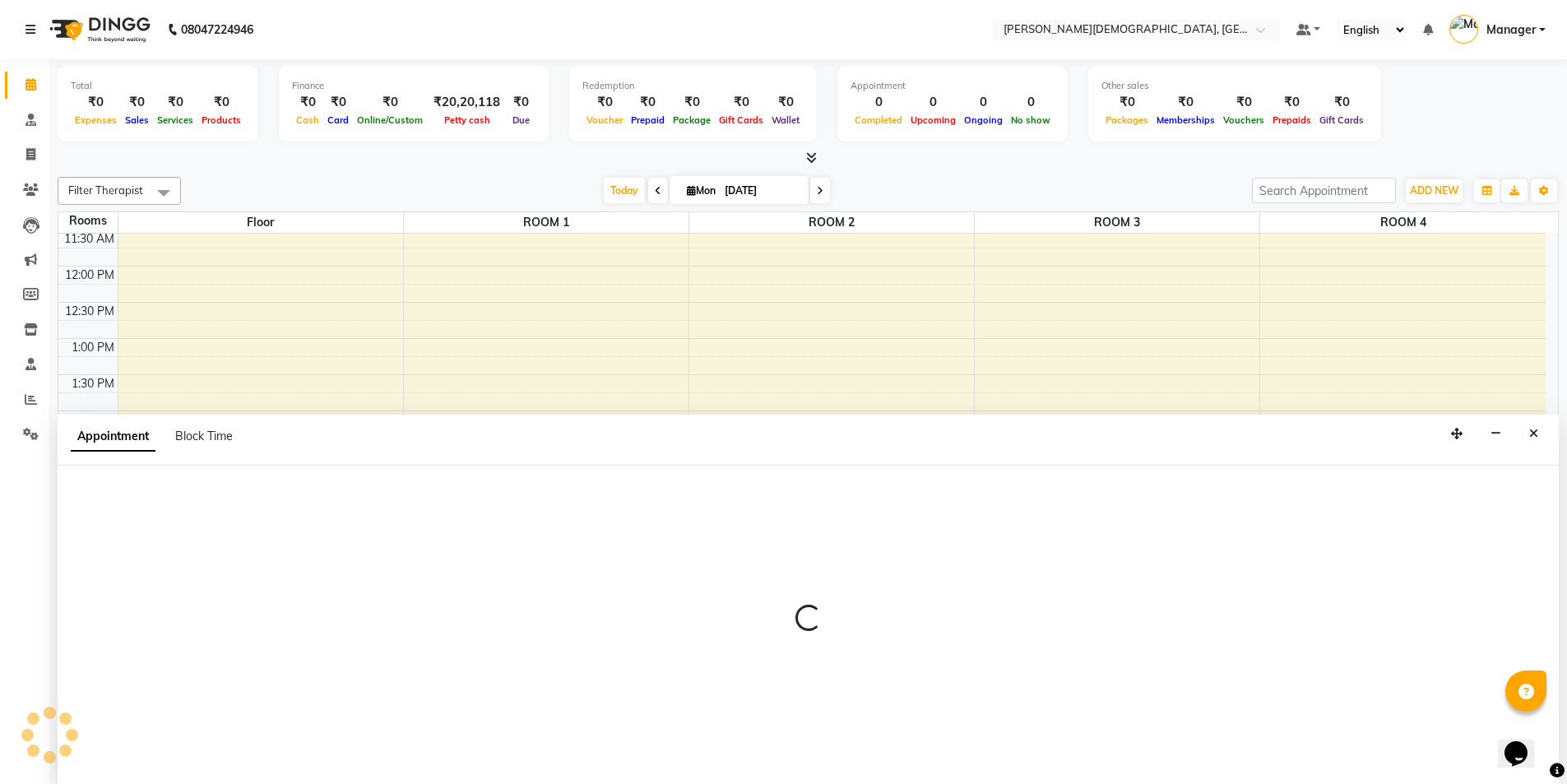
scroll to position [1, 0]
select select "900"
select select "tentative"
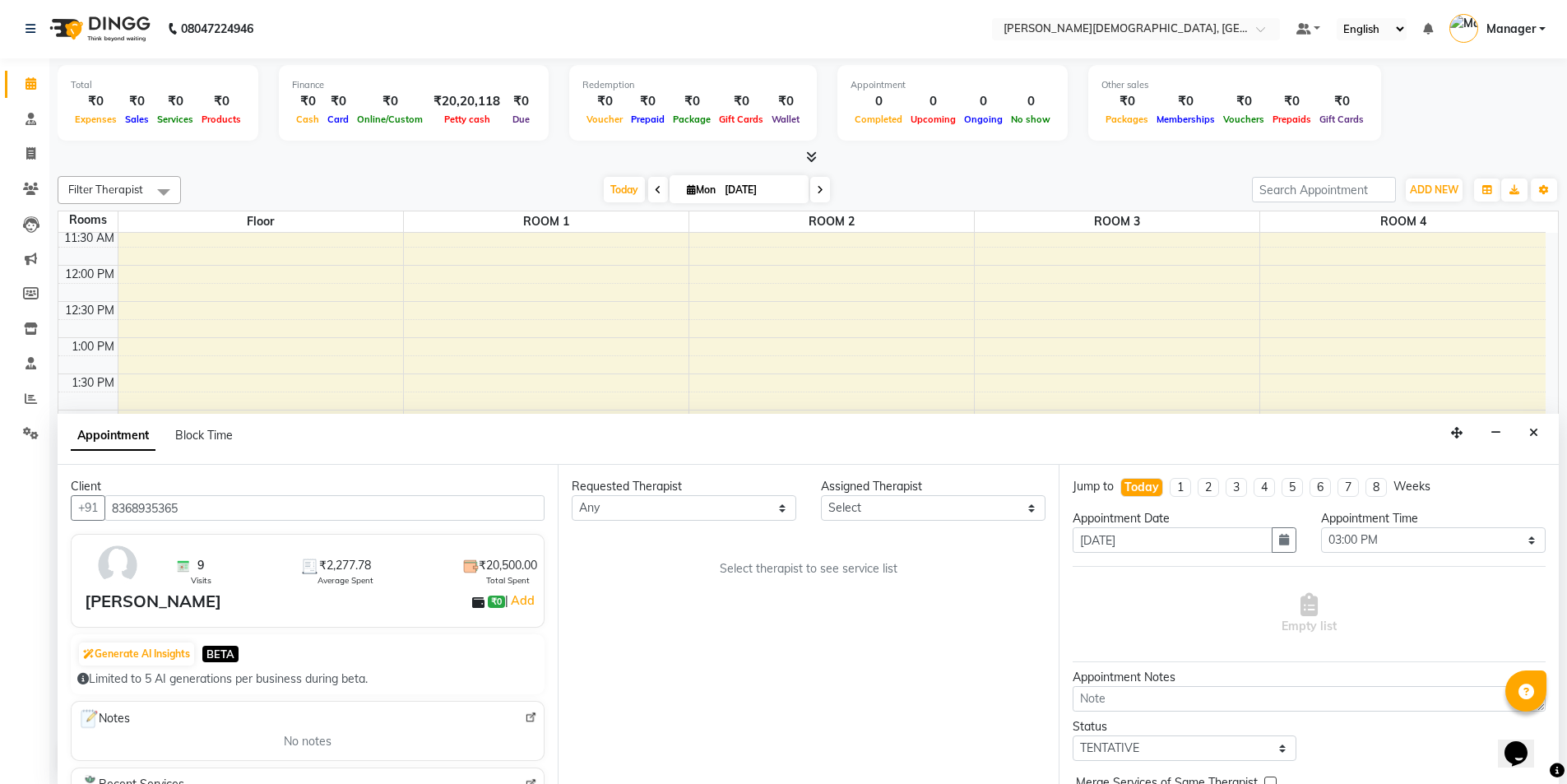
type input "8368935365"
click at [761, 511] on select "Any [PERSON_NAME] [PERSON_NAME] [PERSON_NAME] [PERSON_NAME] [PERSON_NAME] [PERS…" at bounding box center [684, 508] width 225 height 26
select select "58154"
click at [572, 495] on select "Any [PERSON_NAME] [PERSON_NAME] [PERSON_NAME] [PERSON_NAME] [PERSON_NAME] [PERS…" at bounding box center [684, 508] width 225 height 26
select select "58154"
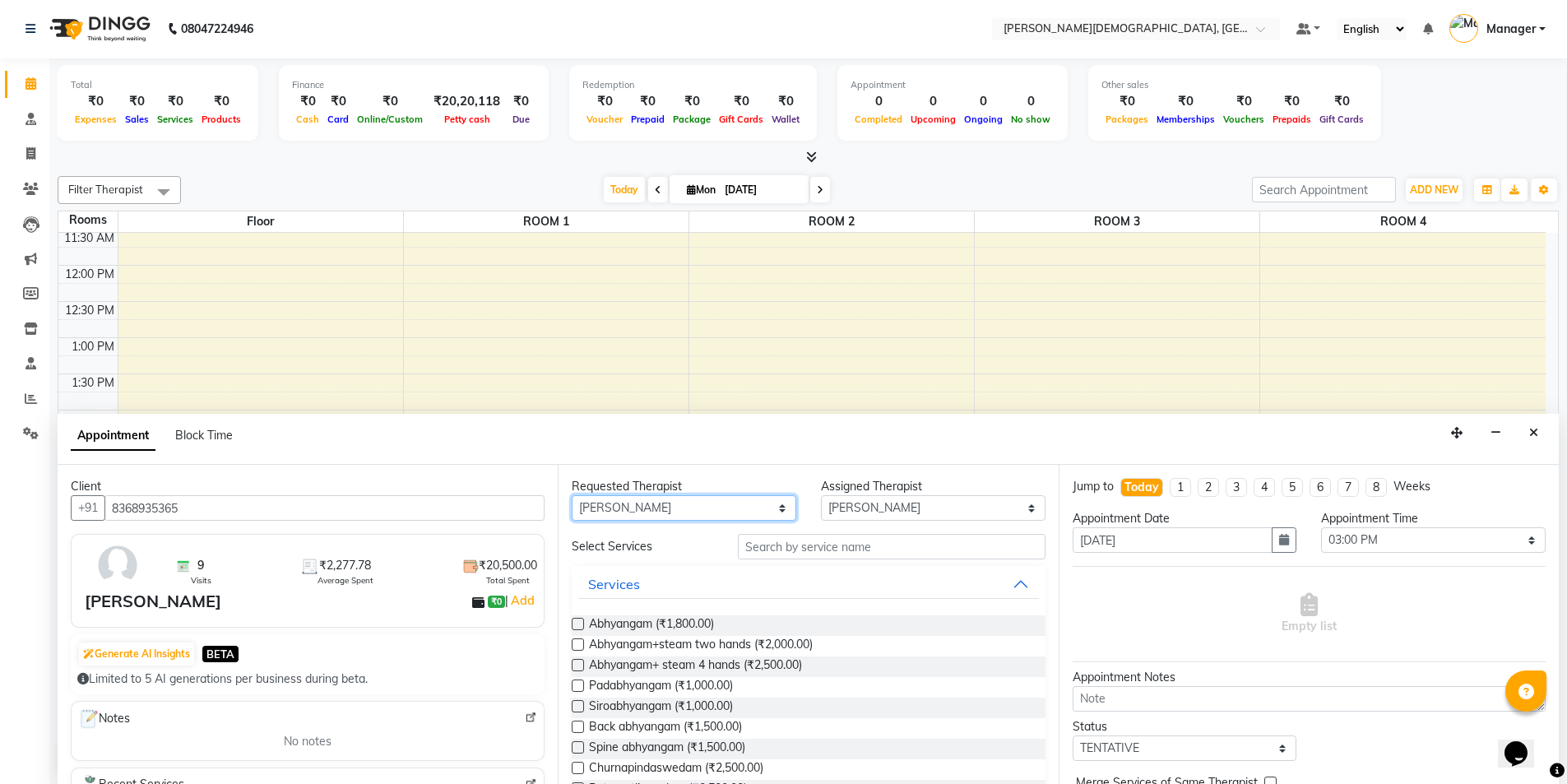
click at [758, 500] on select "Any [PERSON_NAME] [PERSON_NAME] [PERSON_NAME] [PERSON_NAME] [PERSON_NAME] [PERS…" at bounding box center [684, 508] width 225 height 26
select select "81275"
click at [572, 495] on select "Any [PERSON_NAME] [PERSON_NAME] [PERSON_NAME] [PERSON_NAME] [PERSON_NAME] [PERS…" at bounding box center [684, 508] width 225 height 26
select select "81275"
click at [1535, 435] on icon "Close" at bounding box center [1533, 432] width 9 height 12
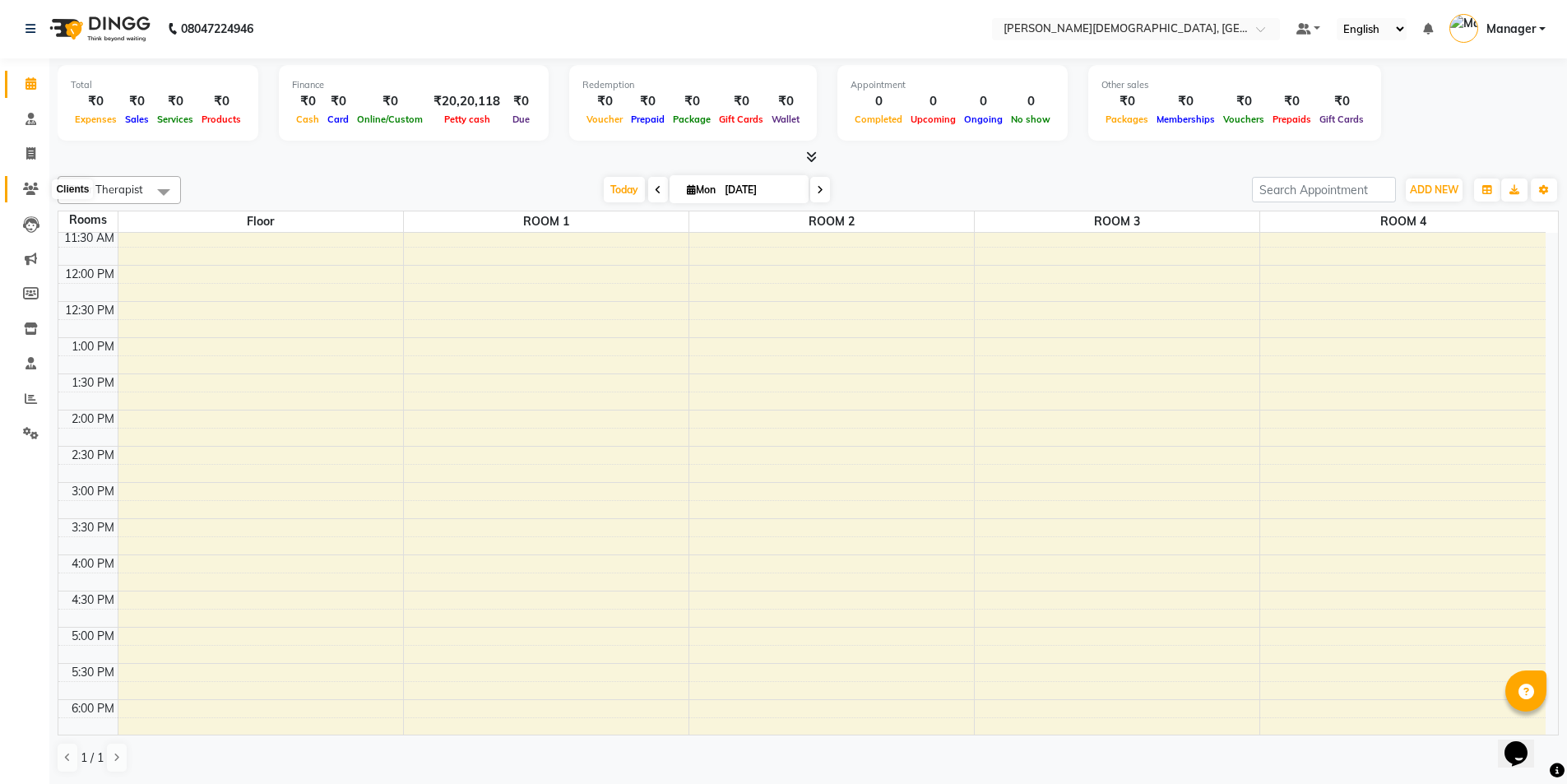
click at [29, 191] on icon at bounding box center [31, 188] width 16 height 13
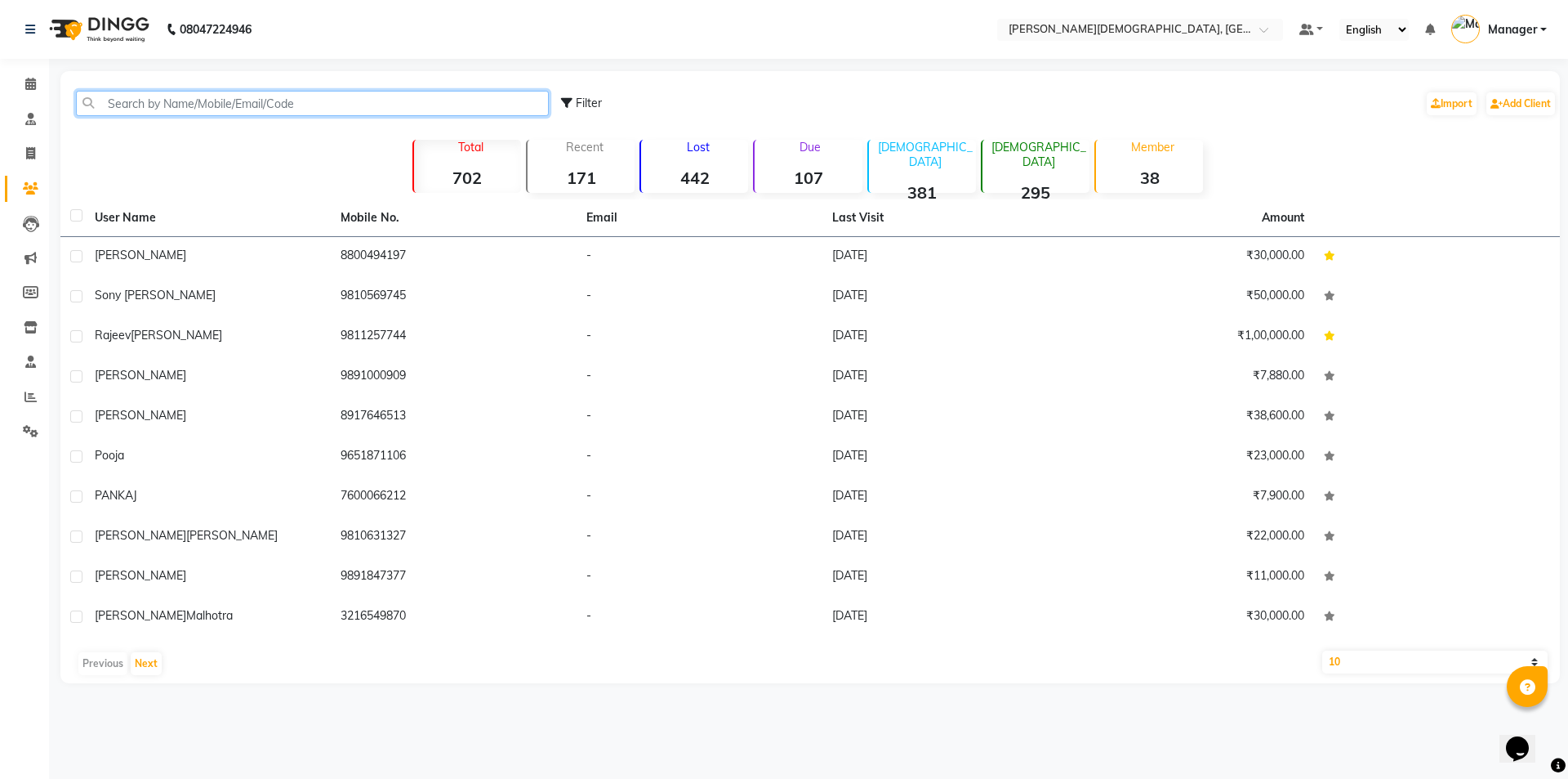
click at [186, 100] on input "text" at bounding box center [312, 104] width 472 height 25
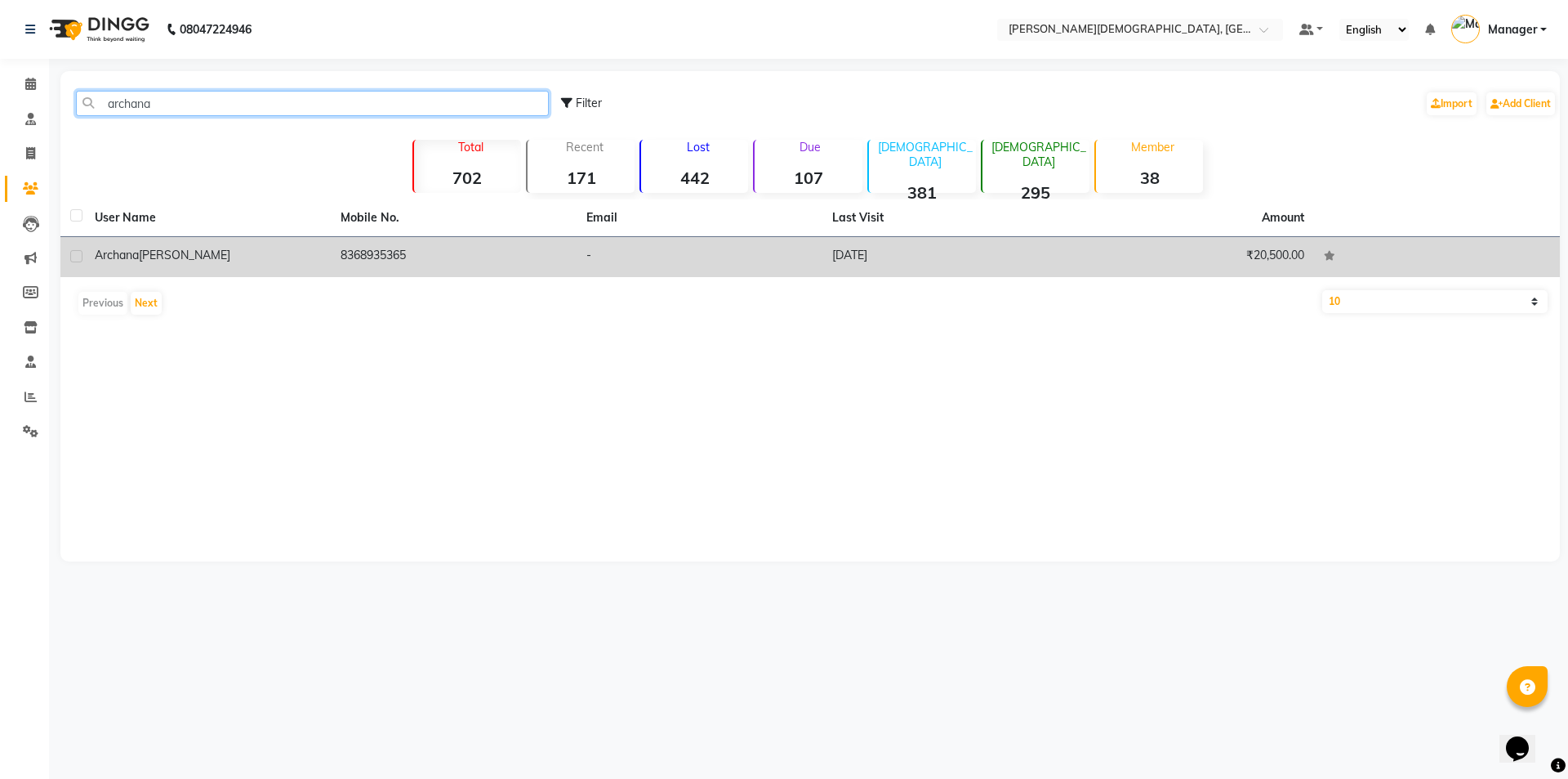
type input "archana"
click at [341, 245] on td "8368935365" at bounding box center [453, 256] width 246 height 40
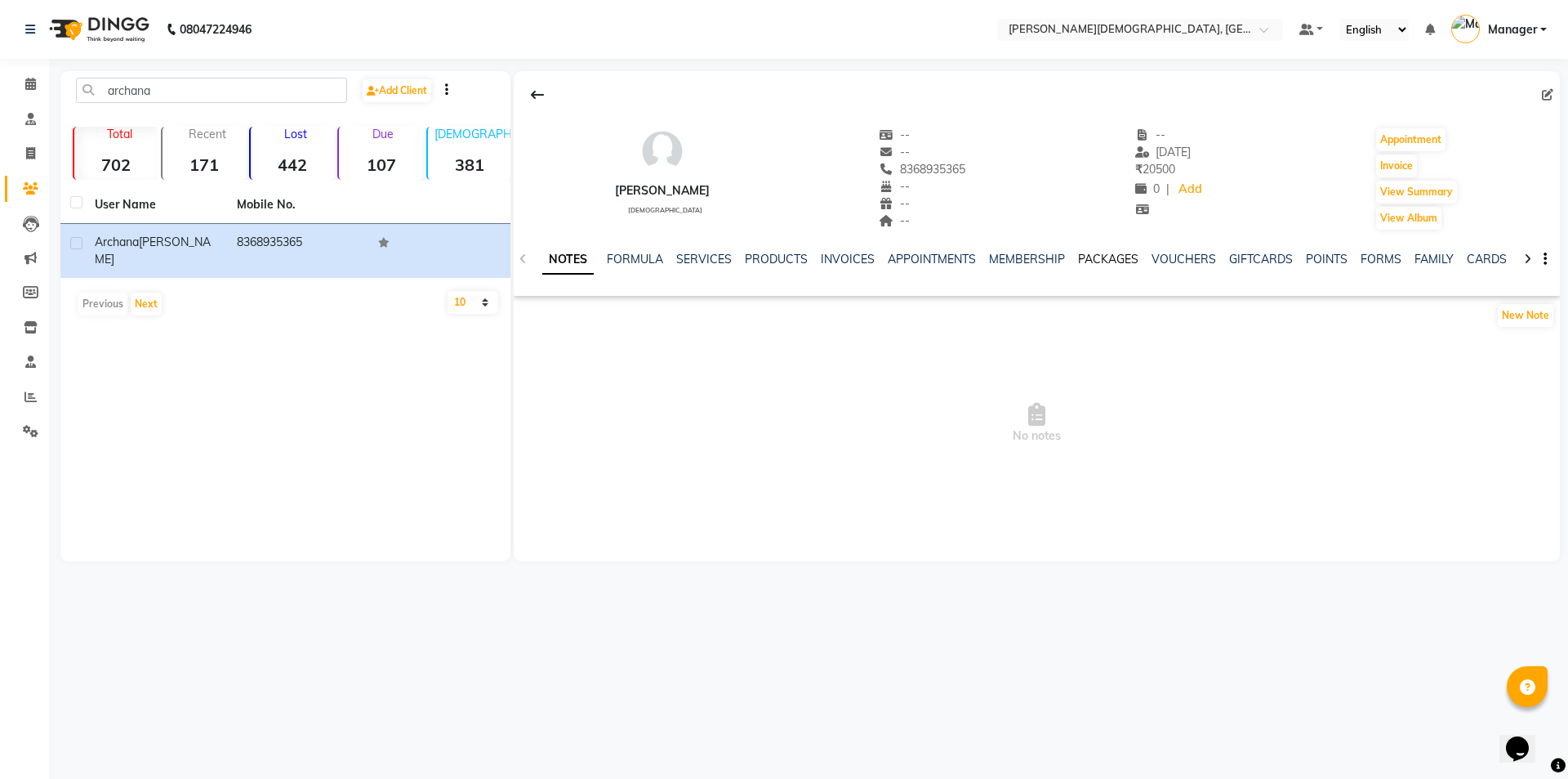
click at [1108, 260] on link "PACKAGES" at bounding box center [1108, 258] width 61 height 15
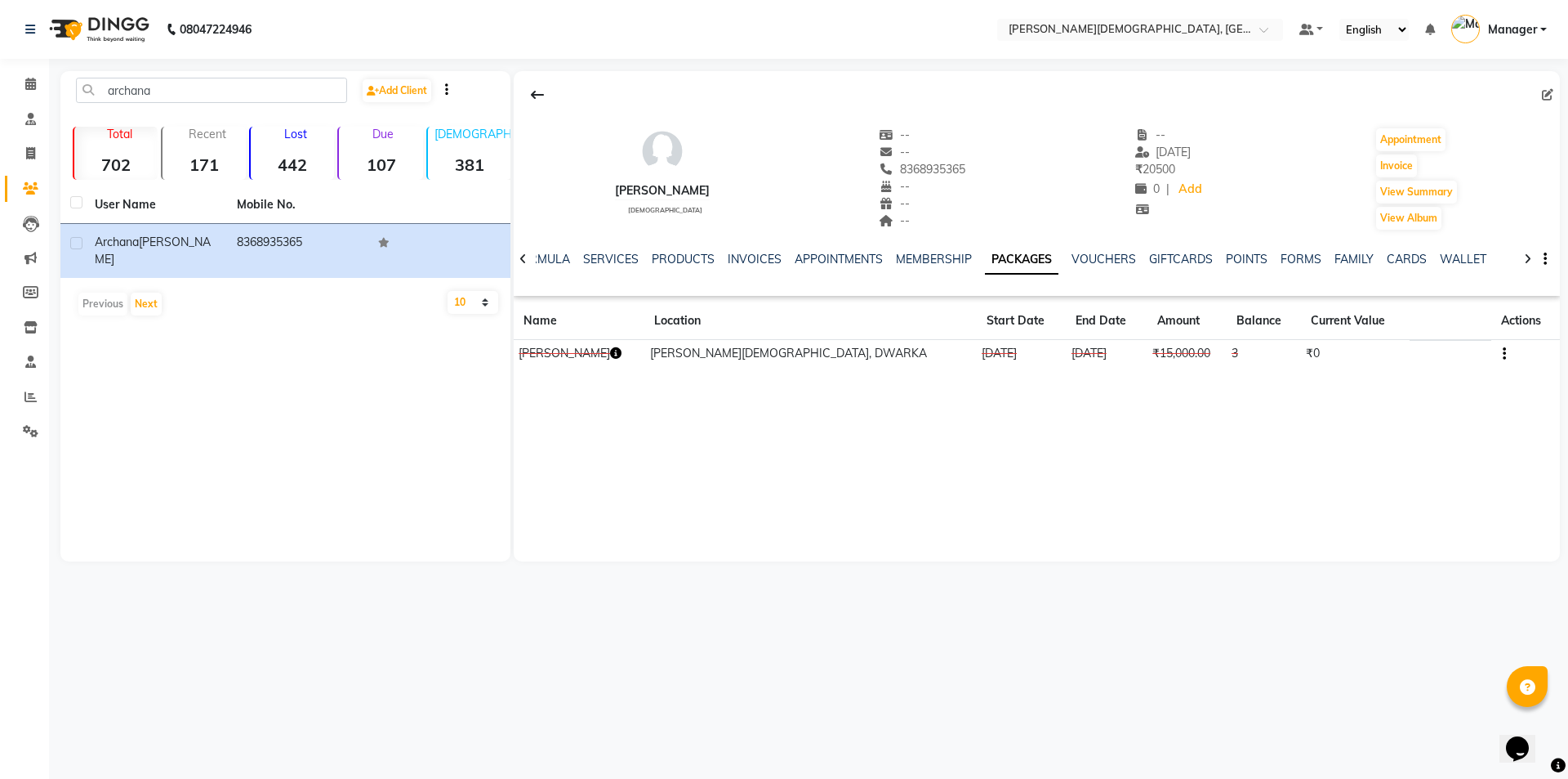
click at [1496, 353] on td at bounding box center [1525, 353] width 68 height 28
click at [1496, 356] on button "button" at bounding box center [1501, 353] width 10 height 18
click at [1454, 364] on div "Merge" at bounding box center [1413, 374] width 107 height 21
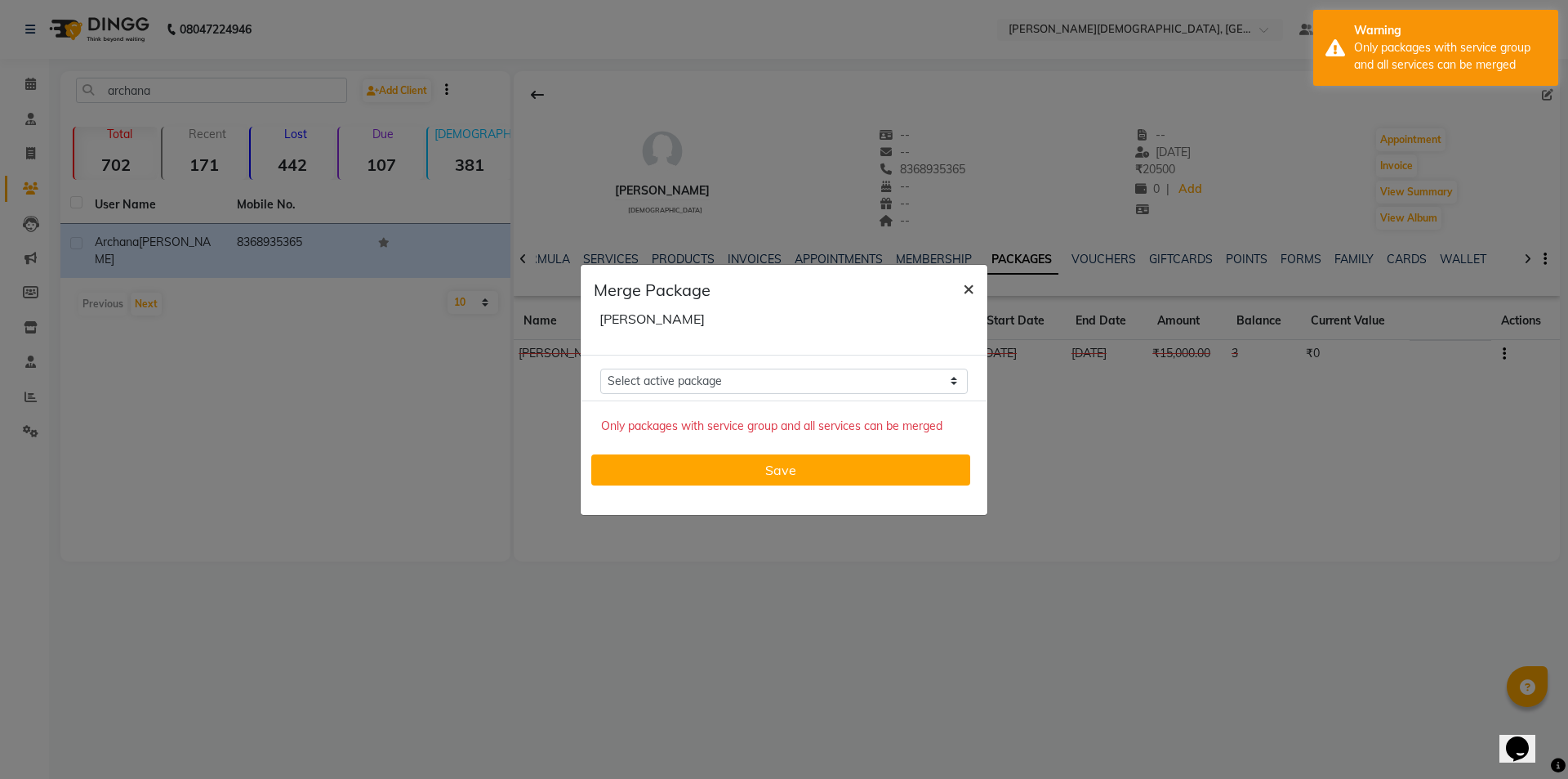
click at [968, 285] on span "×" at bounding box center [968, 287] width 12 height 24
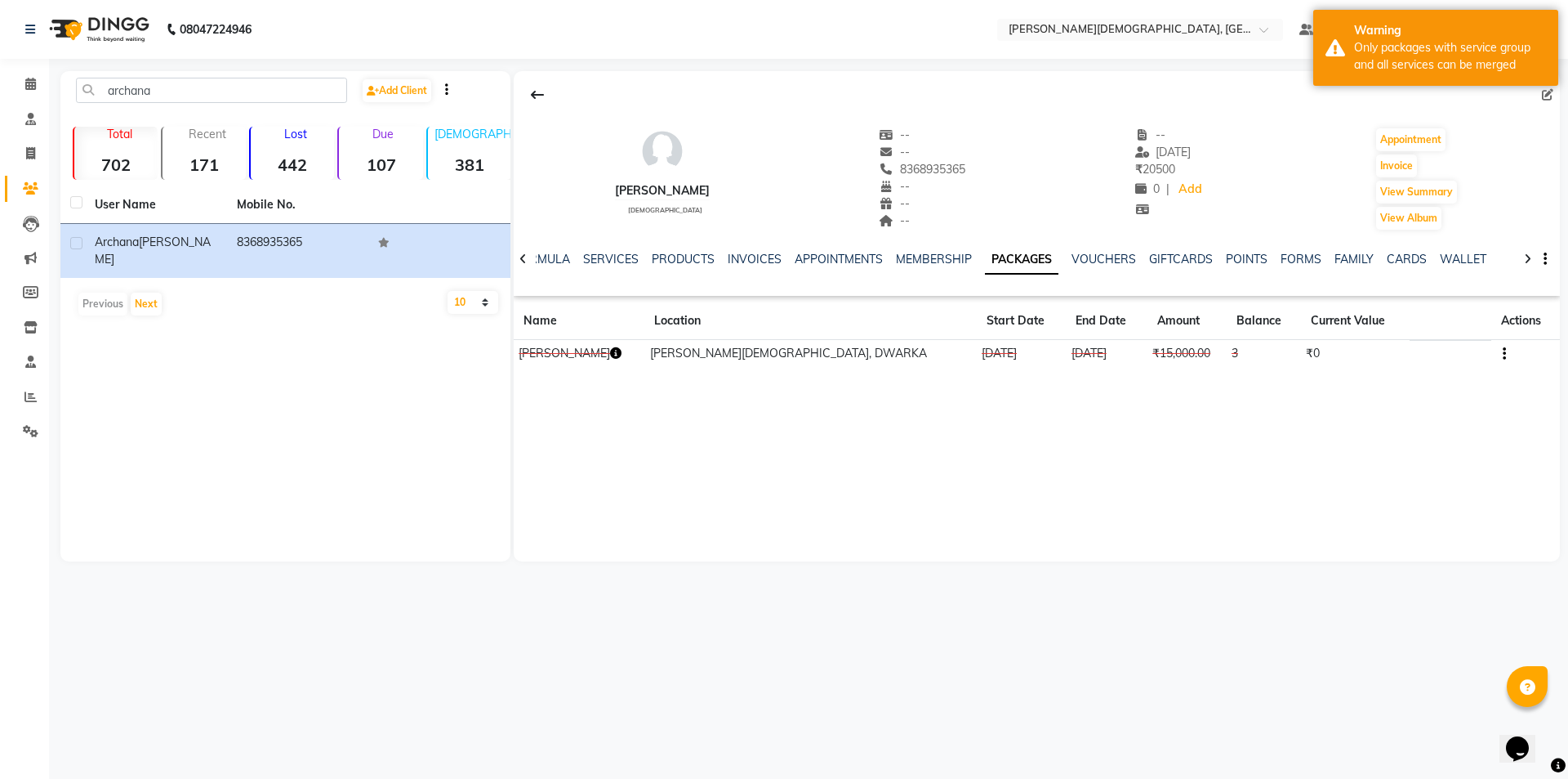
click at [1496, 353] on button "button" at bounding box center [1501, 353] width 10 height 18
click at [1437, 358] on div "Edit" at bounding box center [1413, 353] width 107 height 21
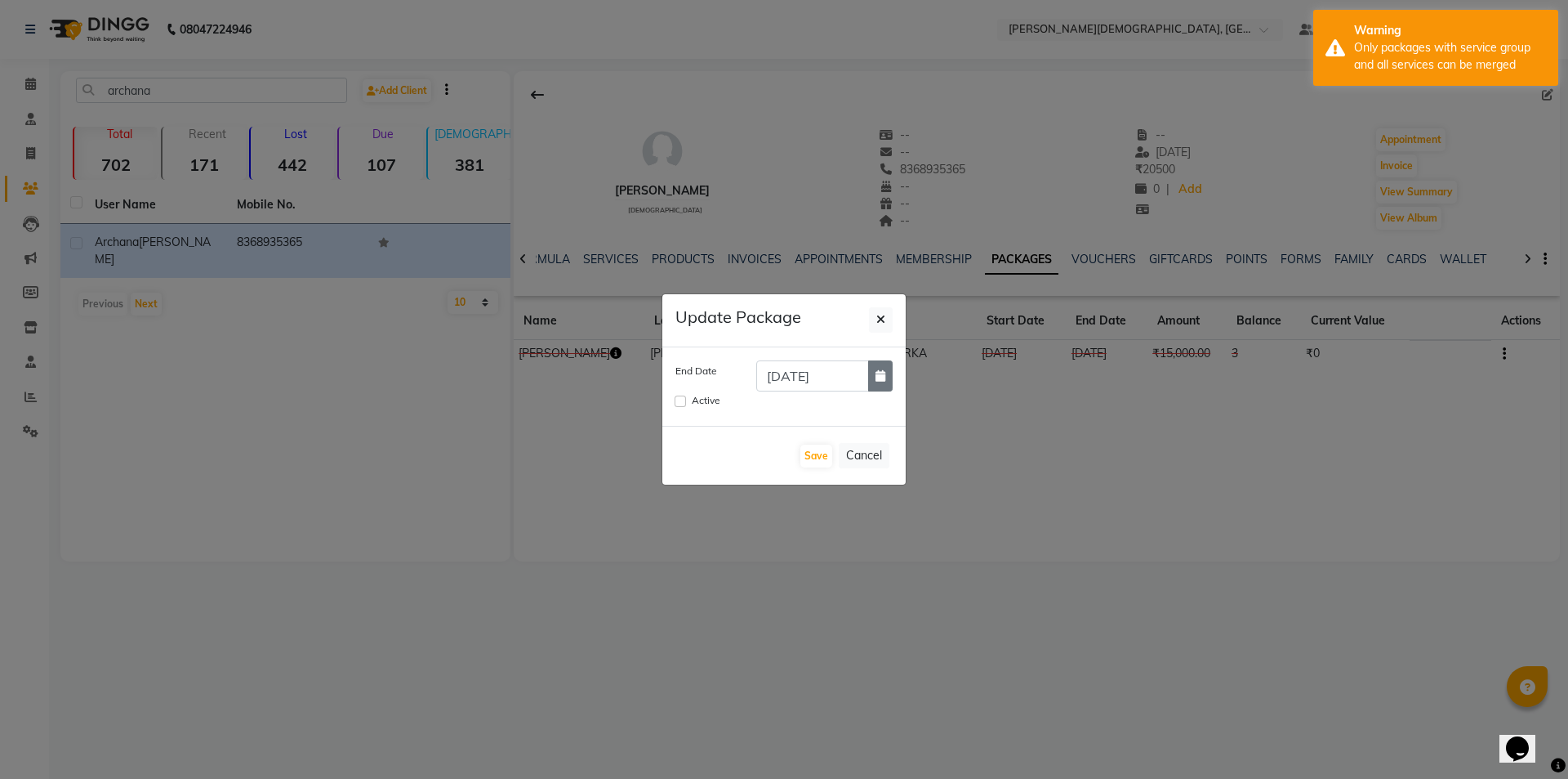
click at [875, 379] on icon "button" at bounding box center [880, 376] width 10 height 12
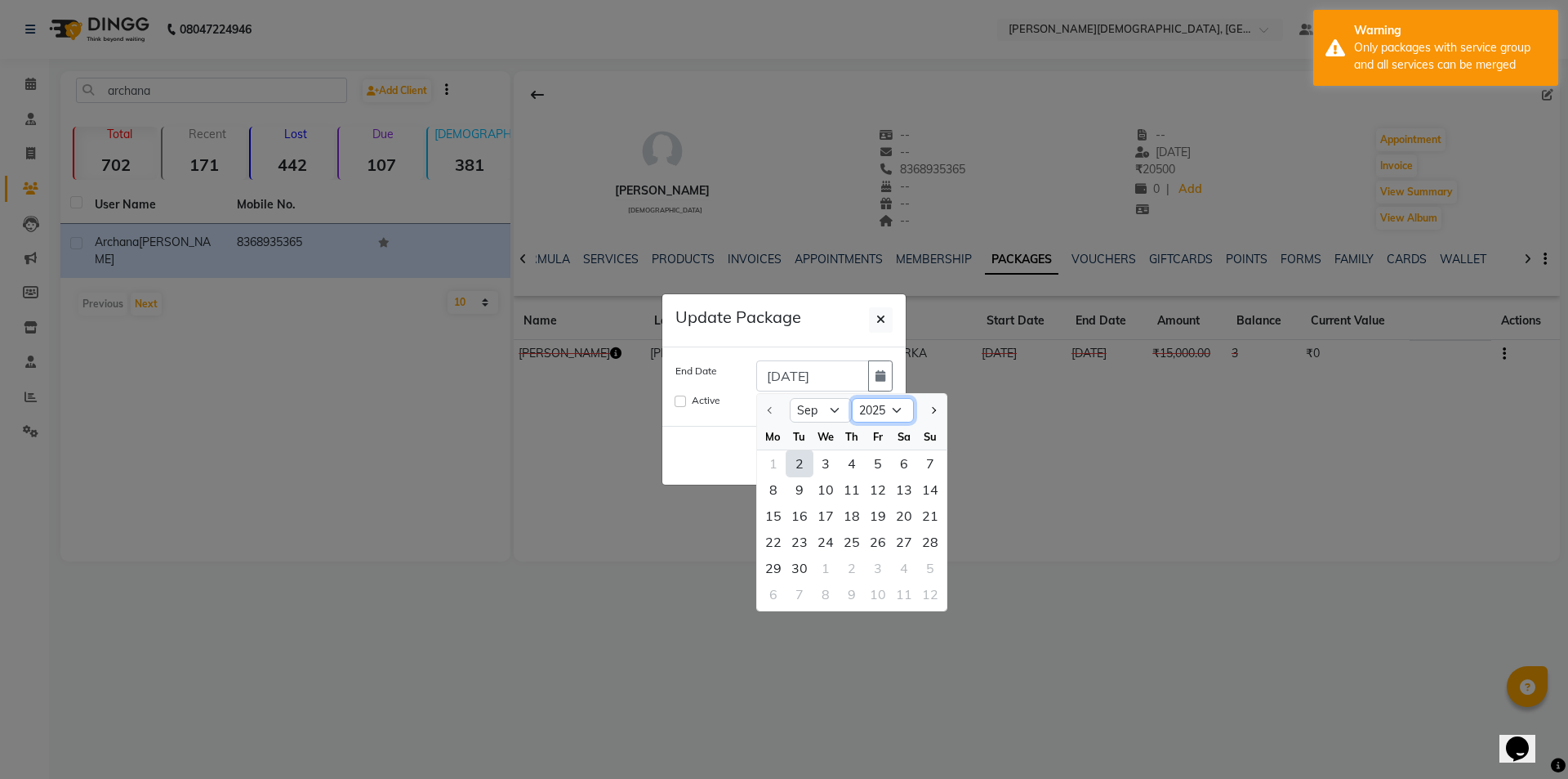
click at [898, 408] on select "2025 2026 2027 2028 2029 2030 2031 2032 2033 2034 2035" at bounding box center [882, 410] width 62 height 24
select select "2026"
click at [852, 398] on select "2025 2026 2027 2028 2029 2030 2031 2032 2033 2034 2035" at bounding box center [882, 410] width 62 height 24
click at [848, 504] on div "17" at bounding box center [851, 515] width 26 height 26
type input "[DATE]"
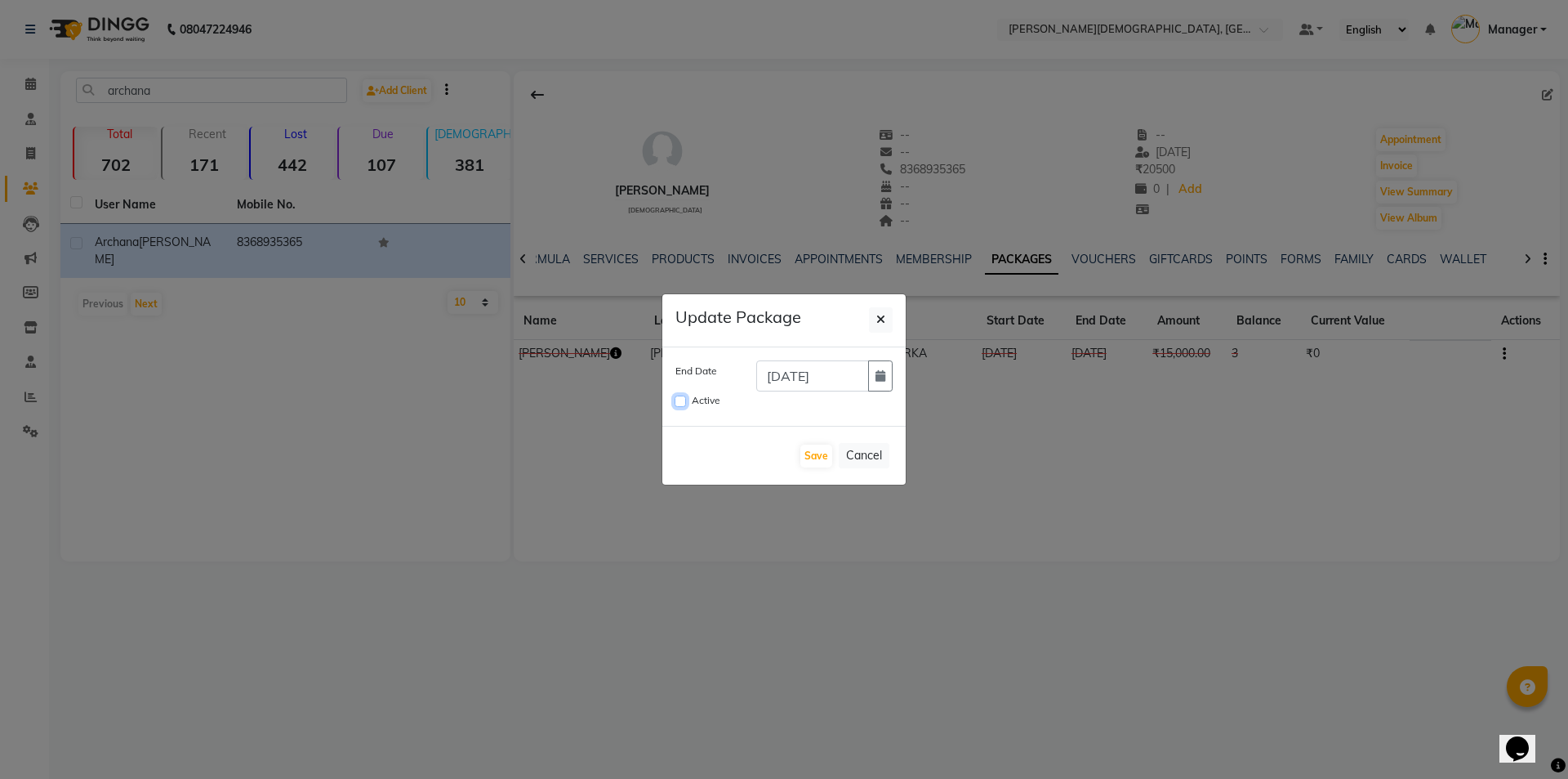
click at [685, 402] on input "Active" at bounding box center [681, 401] width 12 height 12
checkbox input "true"
click at [809, 458] on button "Save" at bounding box center [816, 455] width 32 height 23
checkbox input "false"
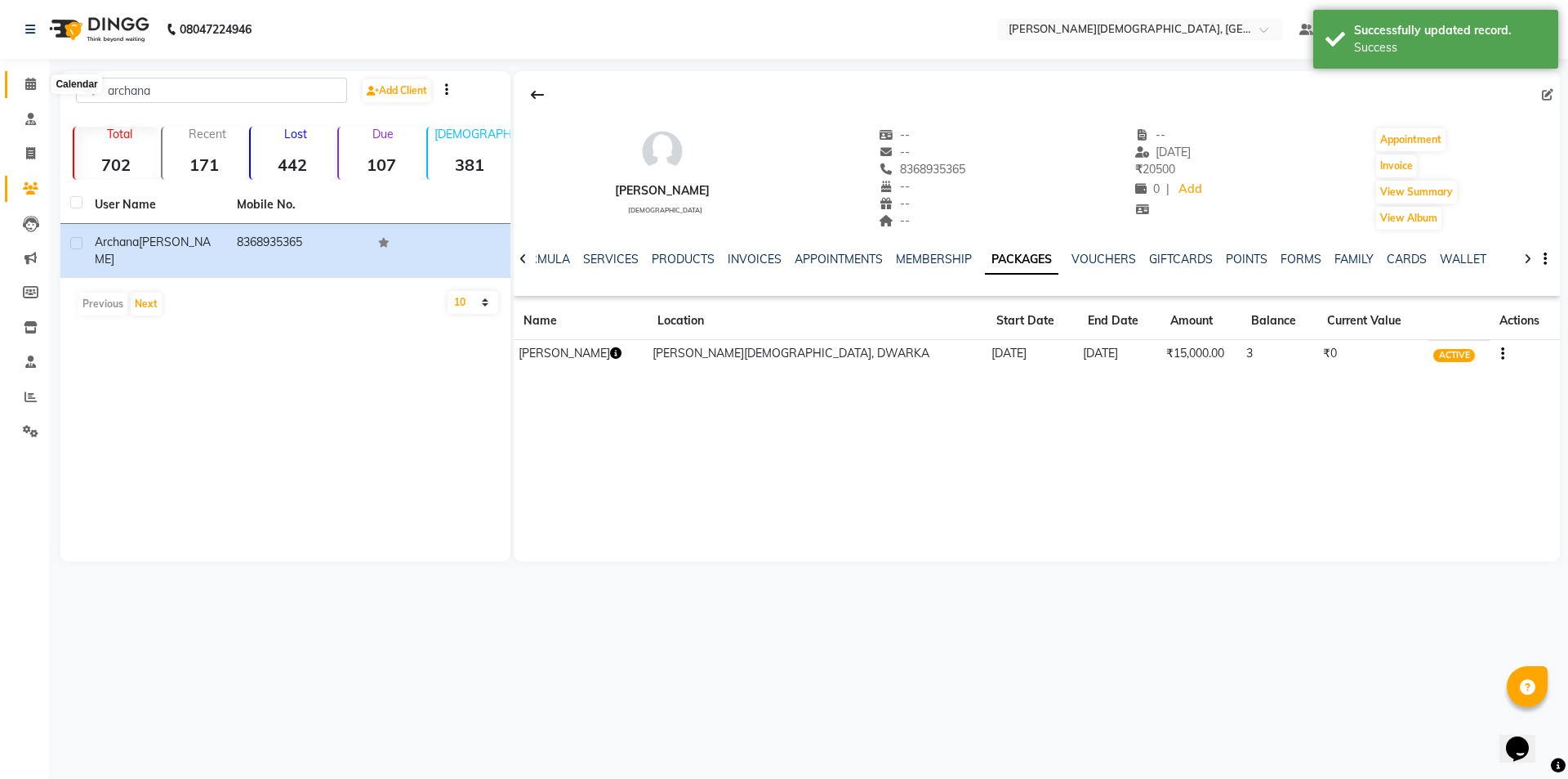
click at [33, 76] on span at bounding box center [30, 84] width 28 height 19
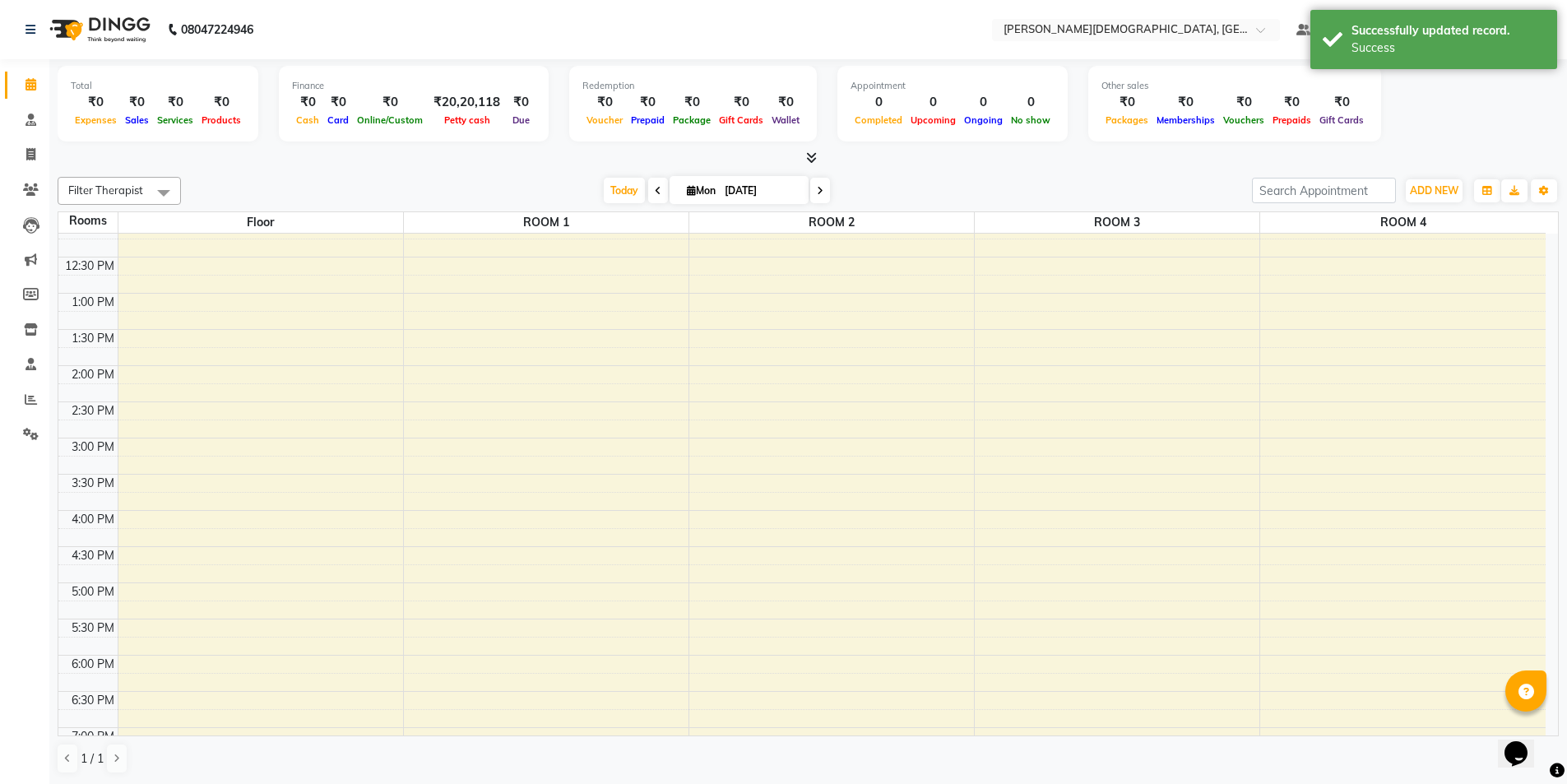
scroll to position [411, 0]
click at [539, 413] on div "7:00 AM 7:30 AM 8:00 AM 8:30 AM 9:00 AM 9:30 AM 10:00 AM 10:30 AM 11:00 AM 11:3…" at bounding box center [801, 329] width 1487 height 1013
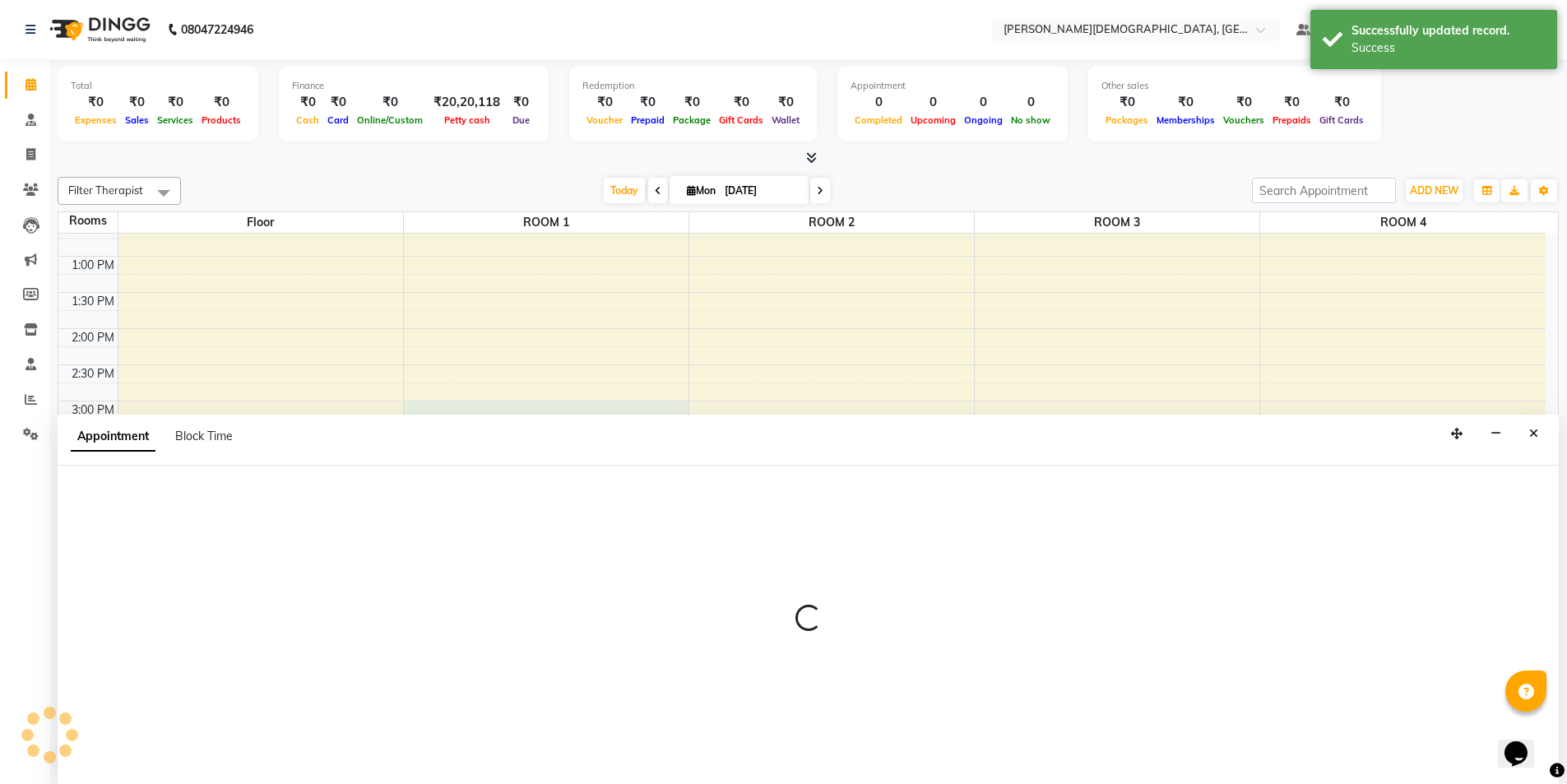
scroll to position [1, 0]
select select "900"
select select "tentative"
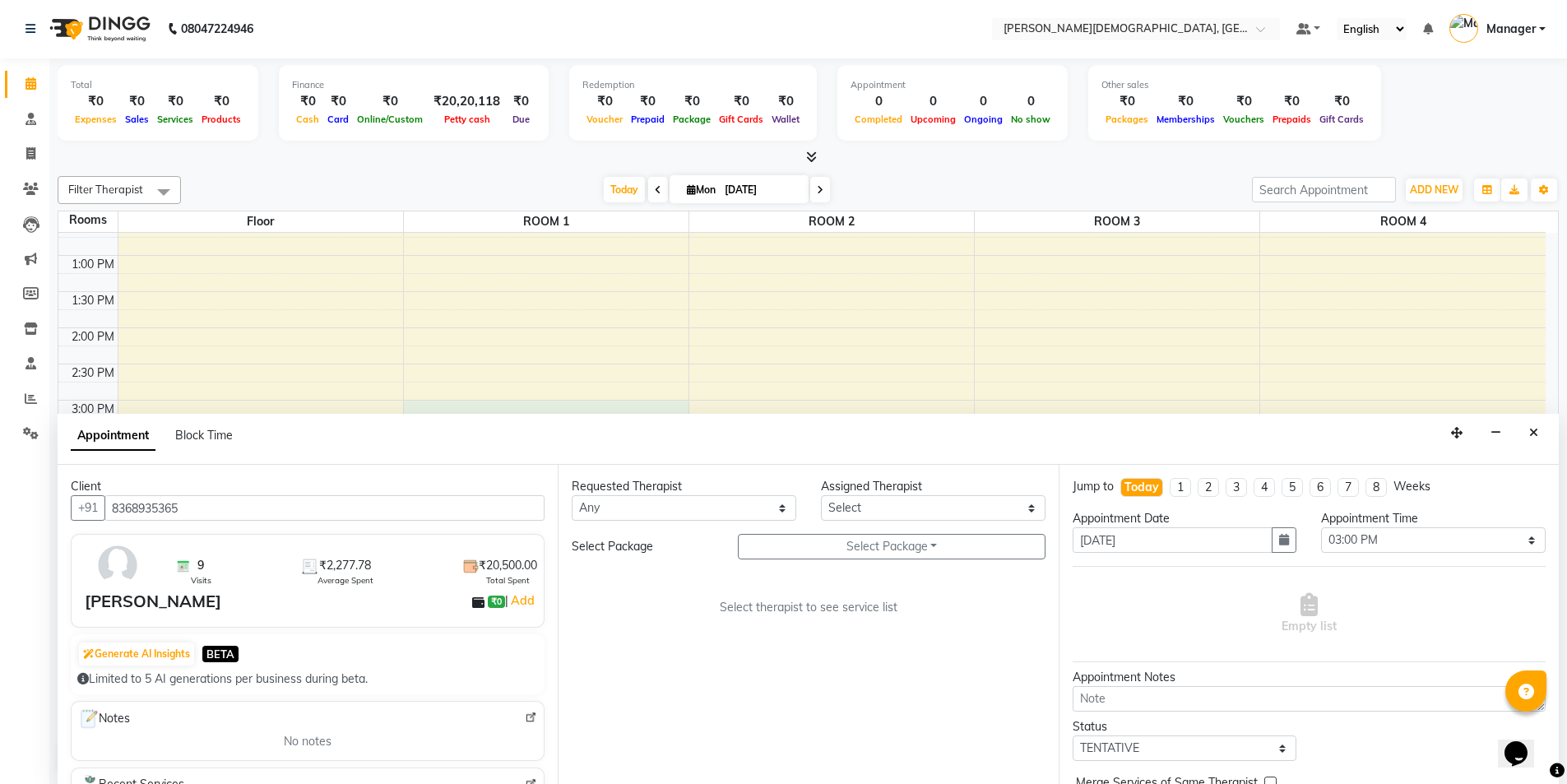
type input "8368935365"
click at [753, 505] on select "Any [PERSON_NAME] [PERSON_NAME] [PERSON_NAME] [PERSON_NAME] [PERSON_NAME] [PERS…" at bounding box center [684, 508] width 225 height 26
select select "81275"
click at [572, 495] on select "Any [PERSON_NAME] [PERSON_NAME] [PERSON_NAME] [PERSON_NAME] [PERSON_NAME] [PERS…" at bounding box center [684, 508] width 225 height 26
select select "81275"
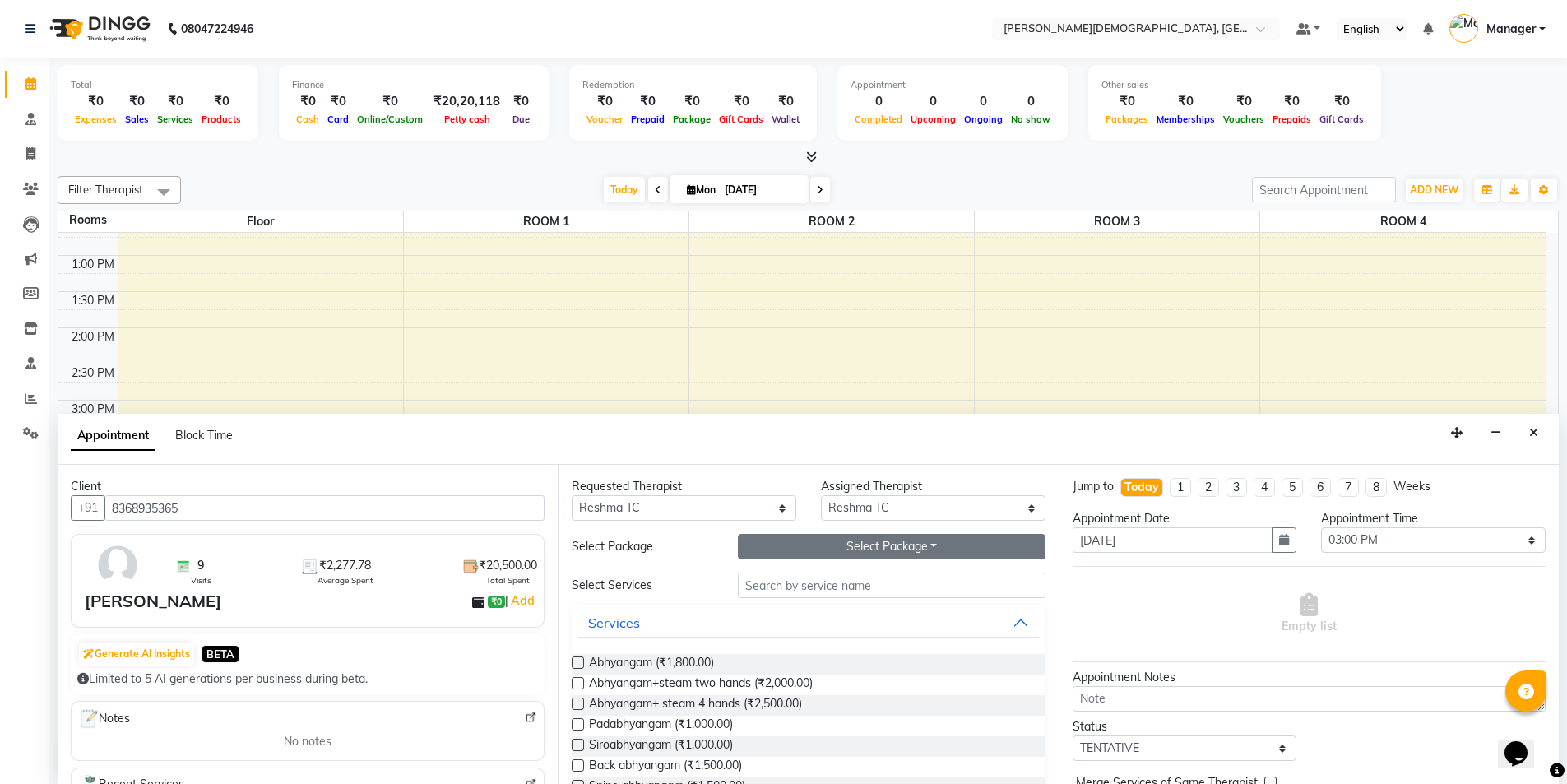
click at [846, 551] on button "Select Package Toggle Dropdown" at bounding box center [892, 547] width 307 height 26
click at [843, 577] on li "[PERSON_NAME]" at bounding box center [804, 580] width 131 height 24
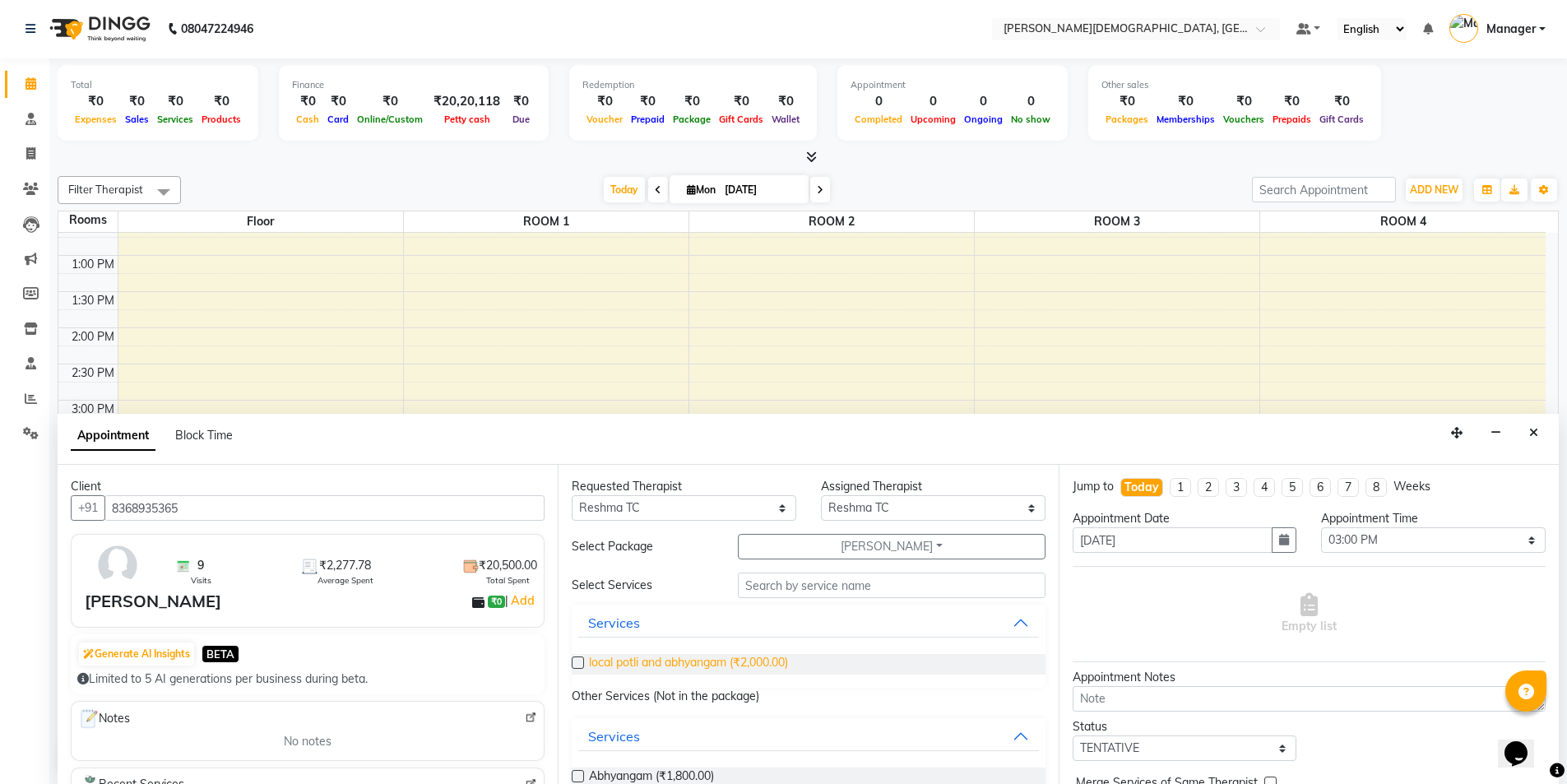
click at [750, 657] on span "local potli and abhyangam (₹2,000.00)" at bounding box center [689, 664] width 199 height 21
checkbox input "true"
select select "2680"
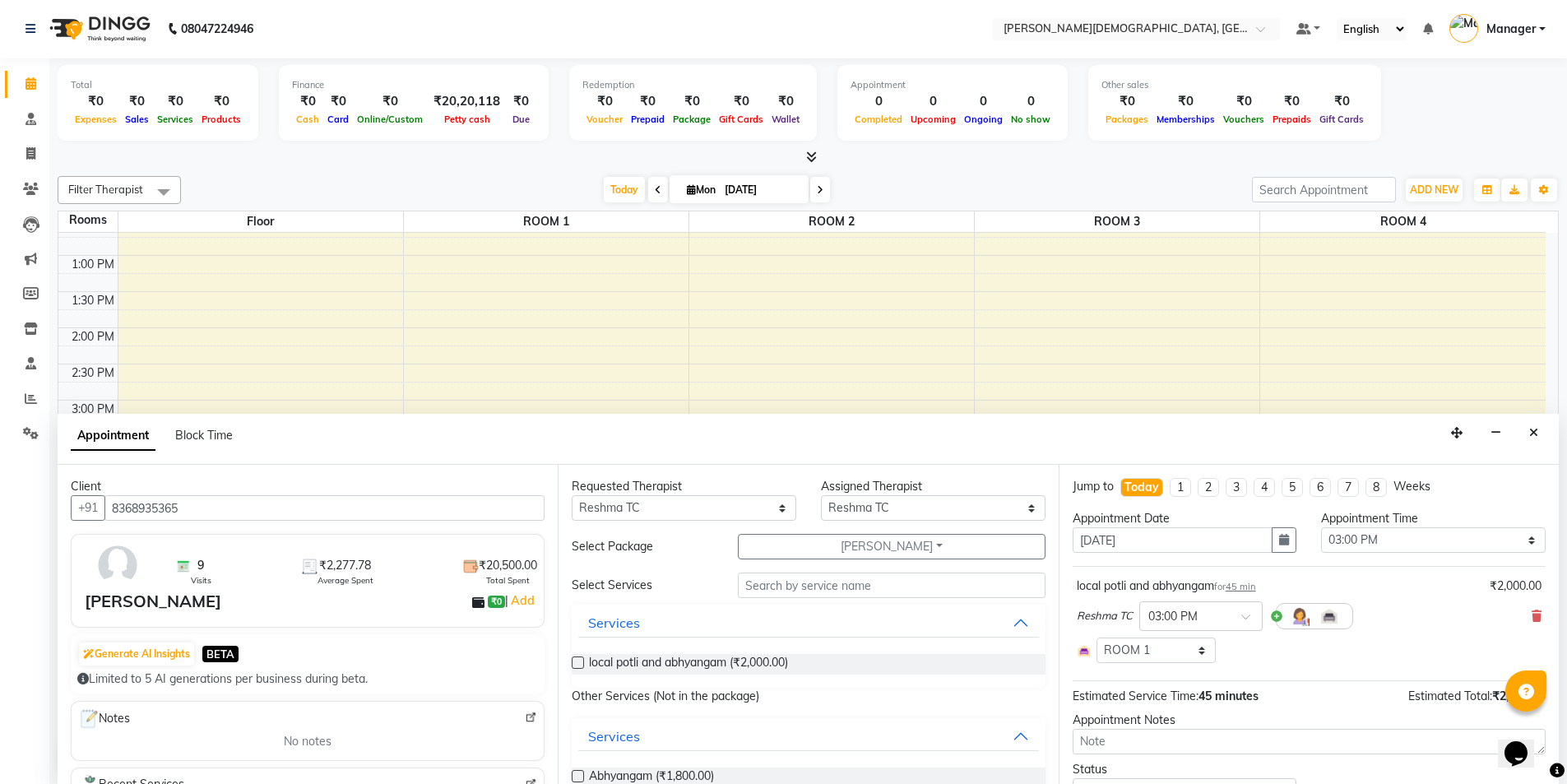
checkbox input "false"
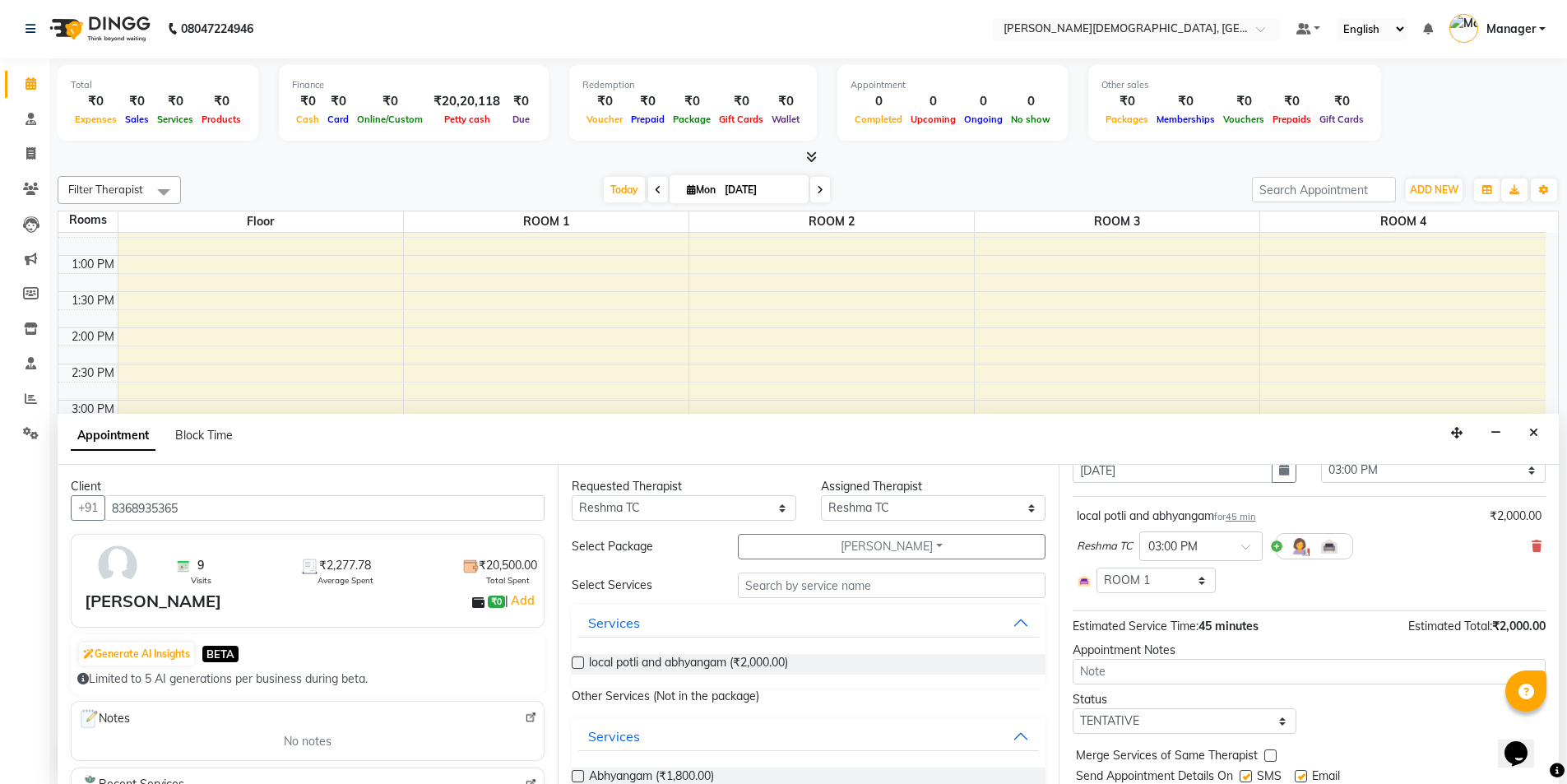
scroll to position [123, 0]
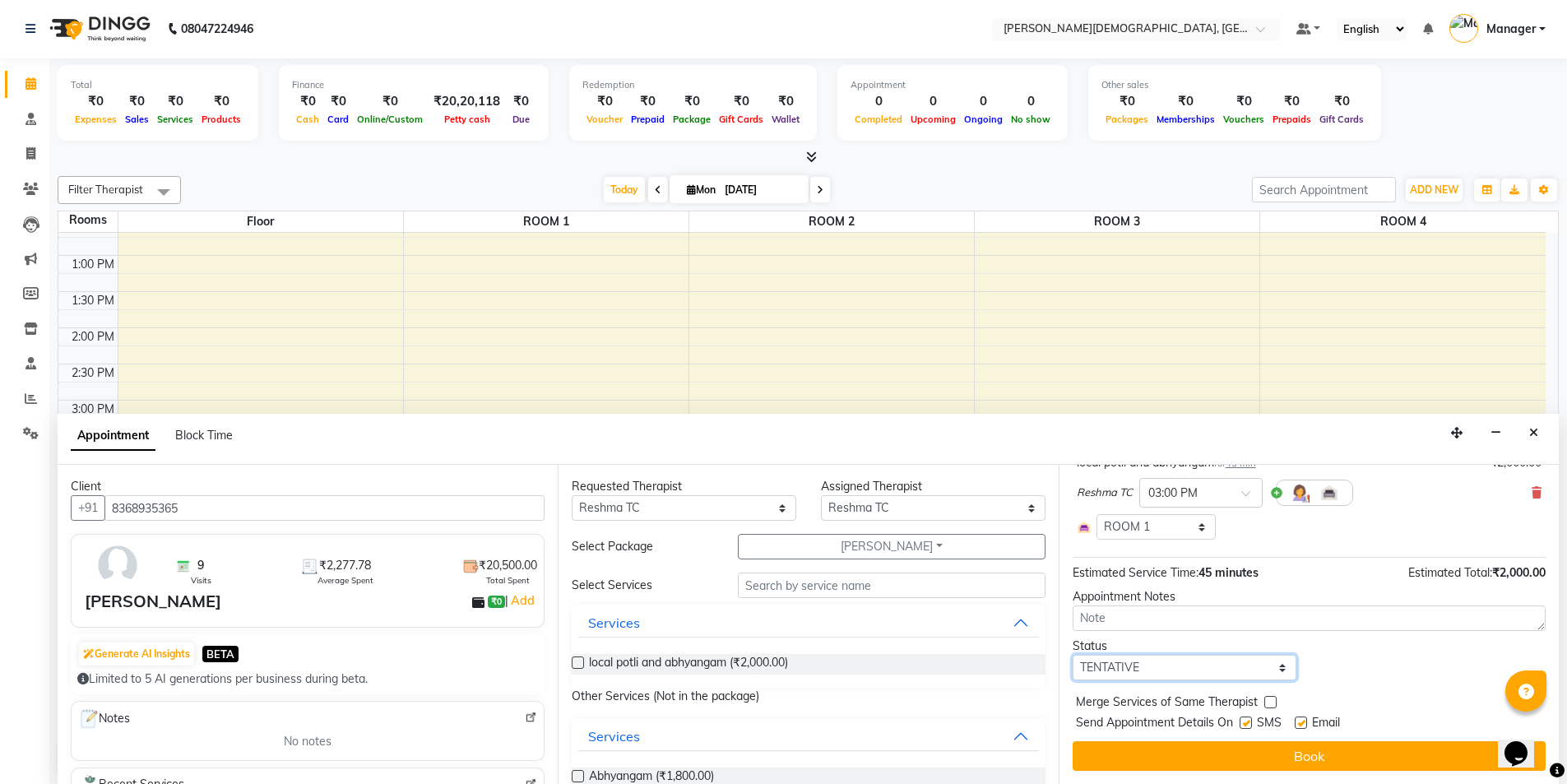
click at [1218, 670] on select "Select TENTATIVE CONFIRM CHECK-IN UPCOMING" at bounding box center [1186, 668] width 225 height 26
select select "confirm booking"
click at [1073, 655] on select "Select TENTATIVE CONFIRM CHECK-IN UPCOMING" at bounding box center [1186, 668] width 225 height 26
click at [1248, 720] on label at bounding box center [1246, 722] width 13 height 13
click at [1248, 720] on input "checkbox" at bounding box center [1245, 724] width 11 height 11
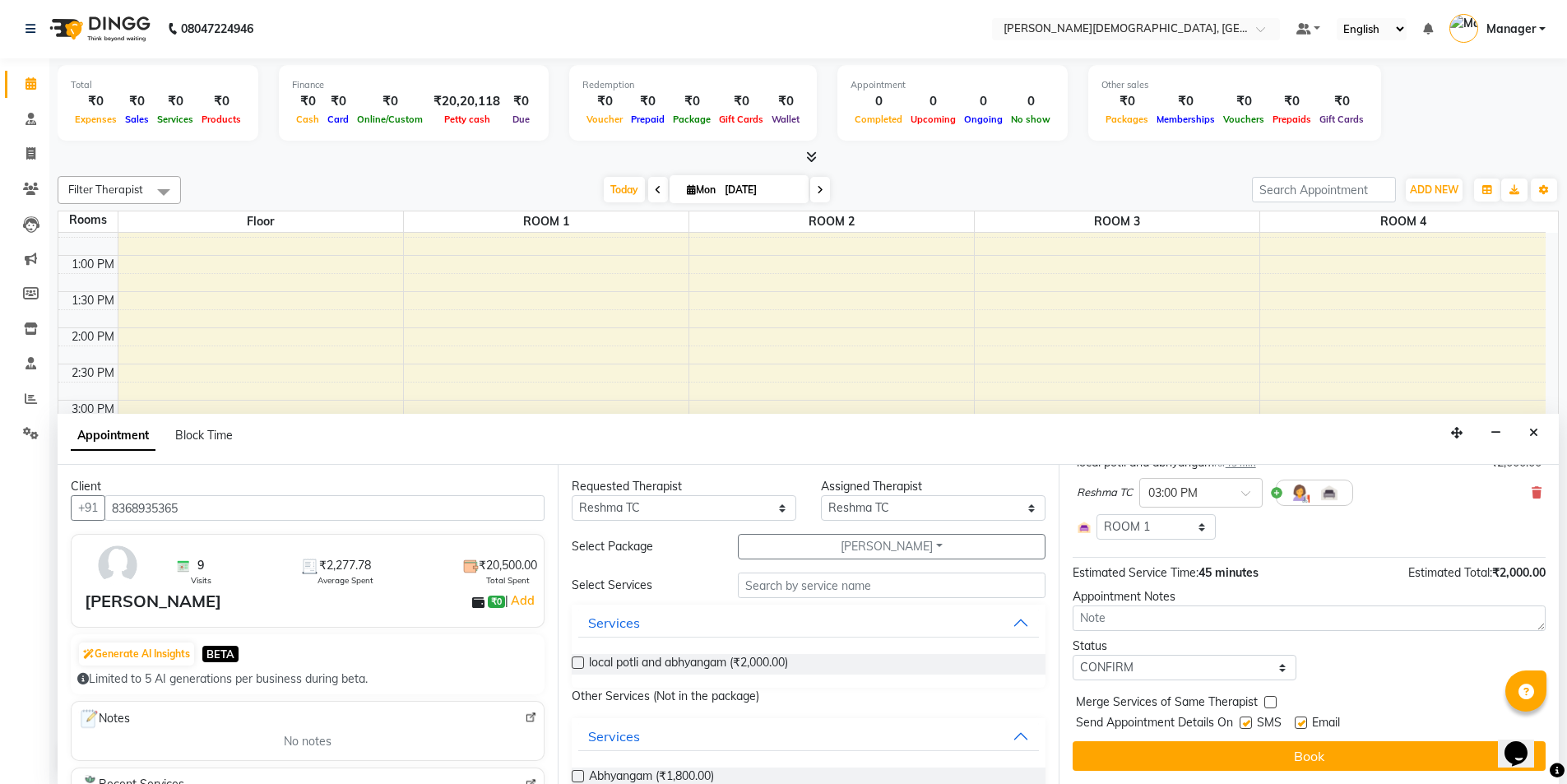
checkbox input "false"
click at [1240, 749] on button "Book" at bounding box center [1310, 755] width 473 height 30
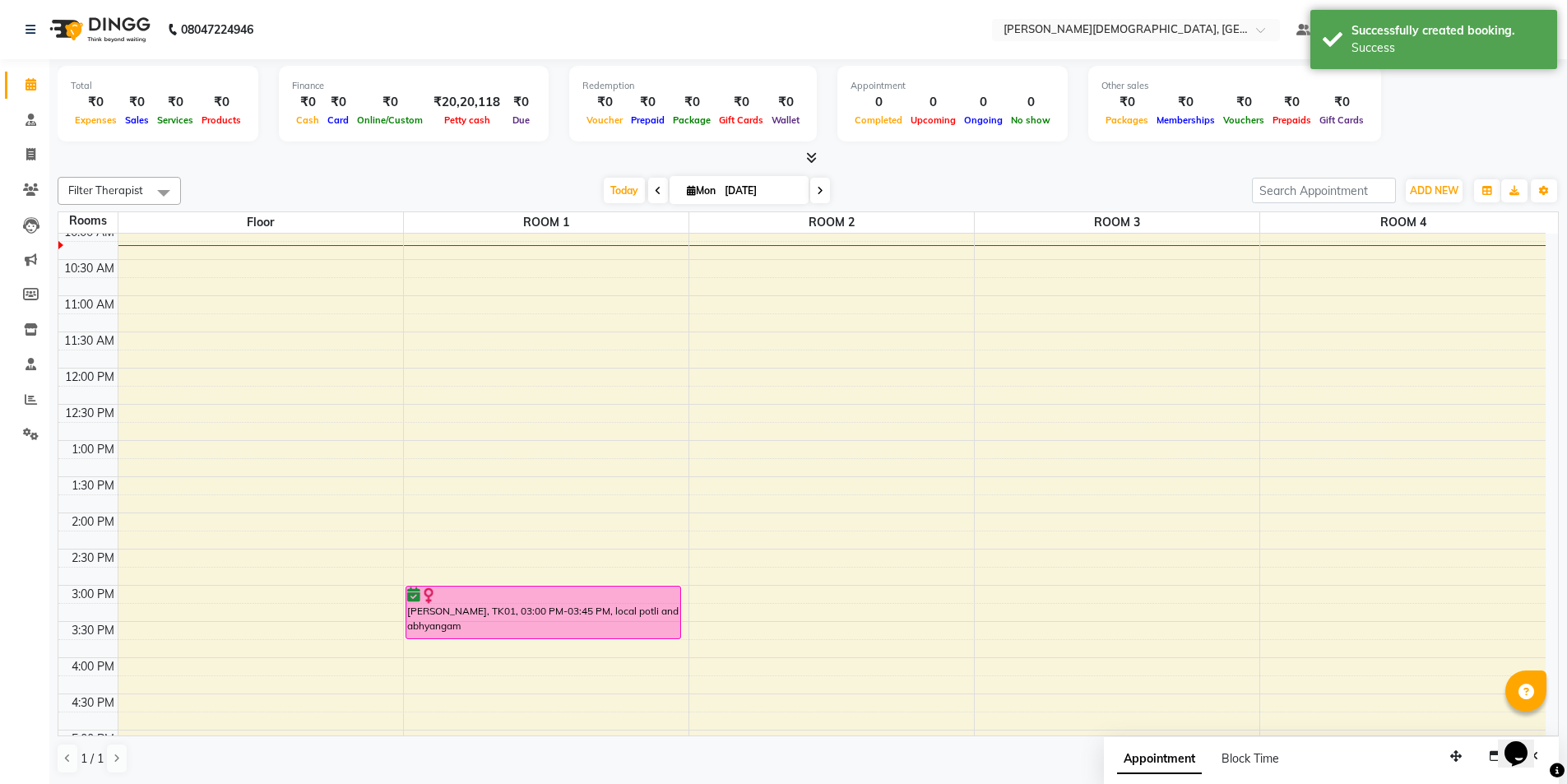
scroll to position [0, 0]
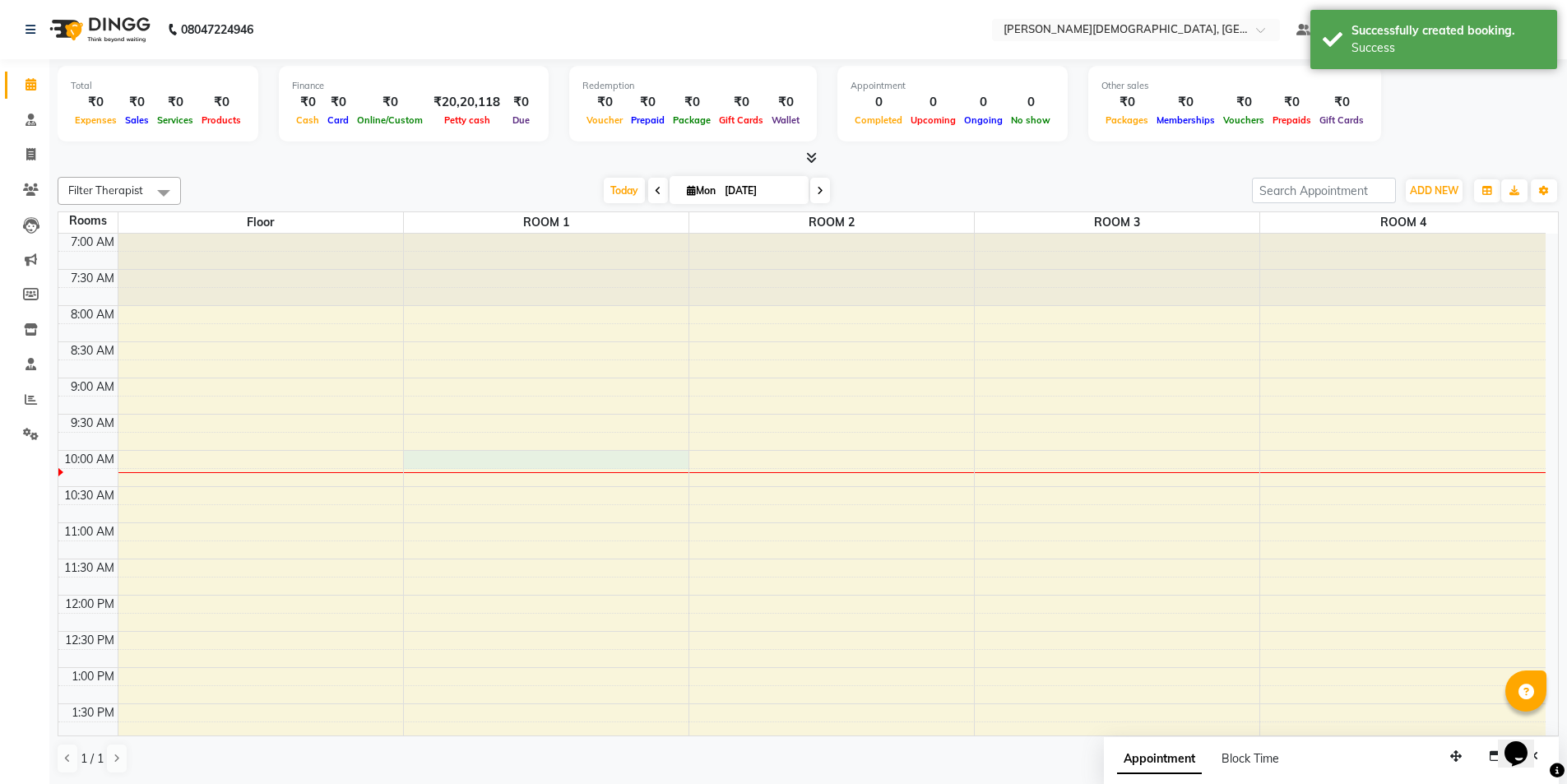
click at [438, 457] on div "7:00 AM 7:30 AM 8:00 AM 8:30 AM 9:00 AM 9:30 AM 10:00 AM 10:30 AM 11:00 AM 11:3…" at bounding box center [801, 740] width 1487 height 1013
select select "600"
select select "tentative"
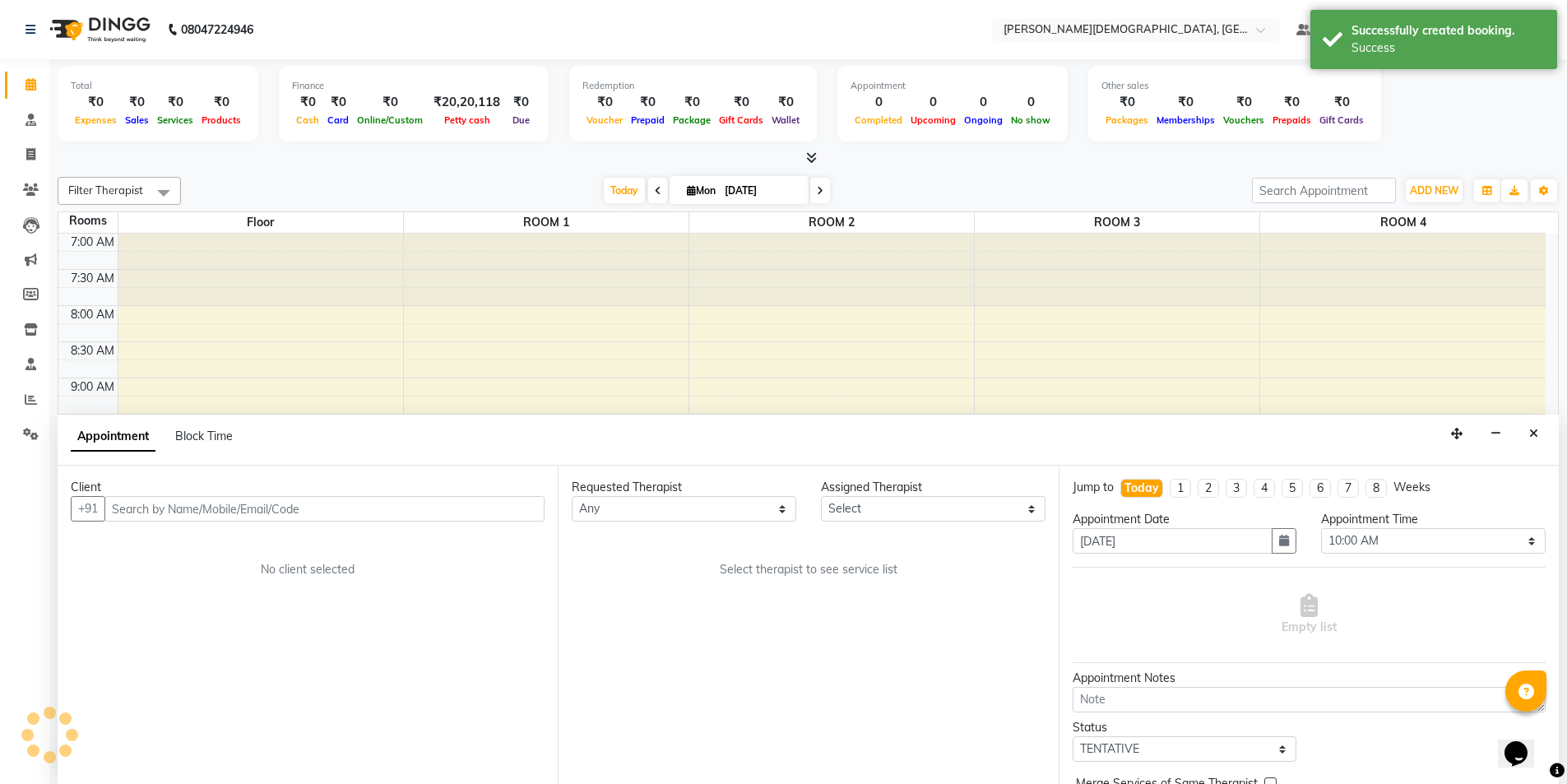
scroll to position [1, 0]
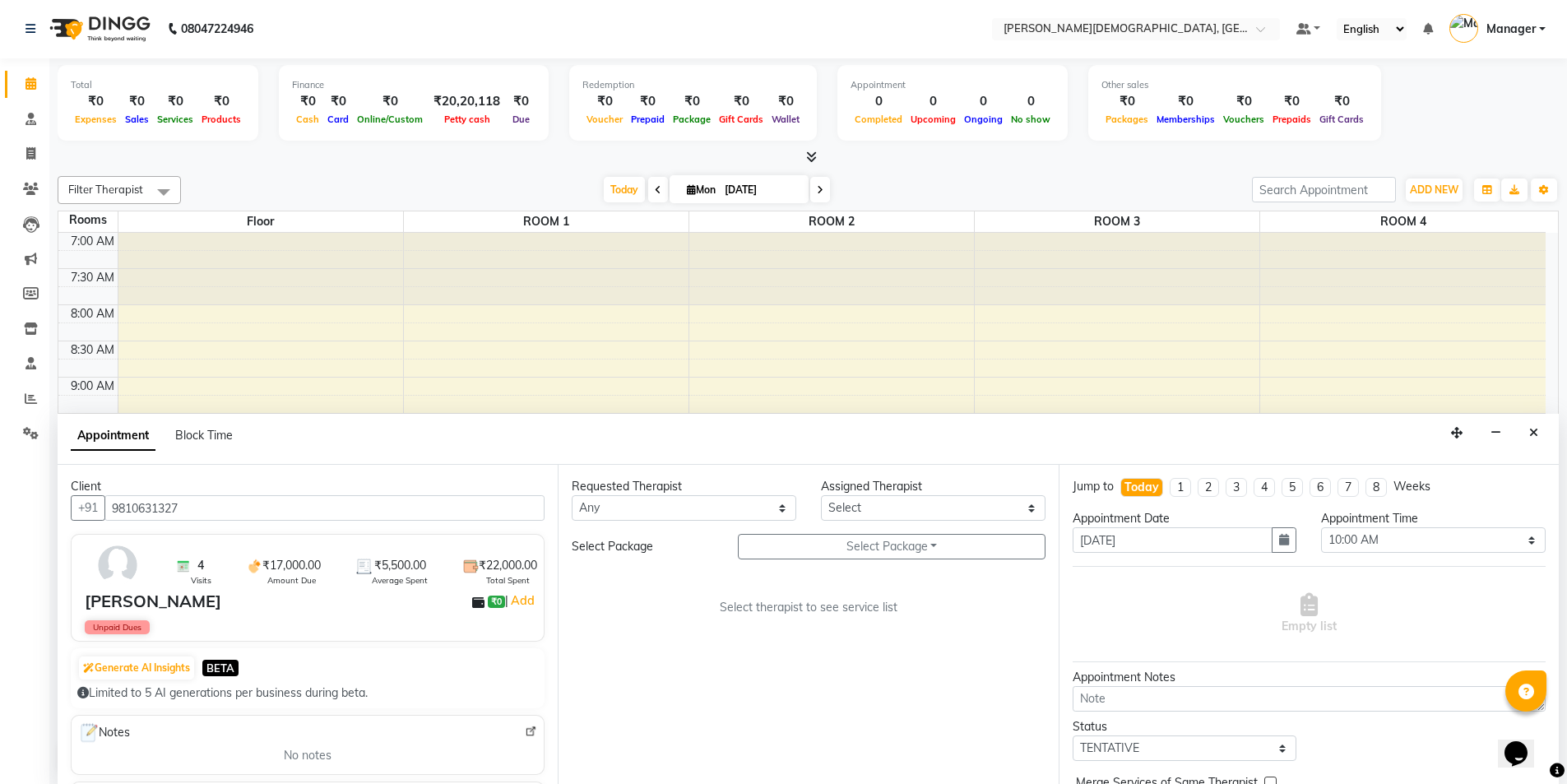
type input "9810631327"
click at [731, 510] on select "Any [PERSON_NAME] [PERSON_NAME] [PERSON_NAME] [PERSON_NAME] [PERSON_NAME] [PERS…" at bounding box center [684, 508] width 225 height 26
select select "85571"
click at [572, 495] on select "Any [PERSON_NAME] [PERSON_NAME] [PERSON_NAME] [PERSON_NAME] [PERSON_NAME] [PERS…" at bounding box center [684, 508] width 225 height 26
select select "85571"
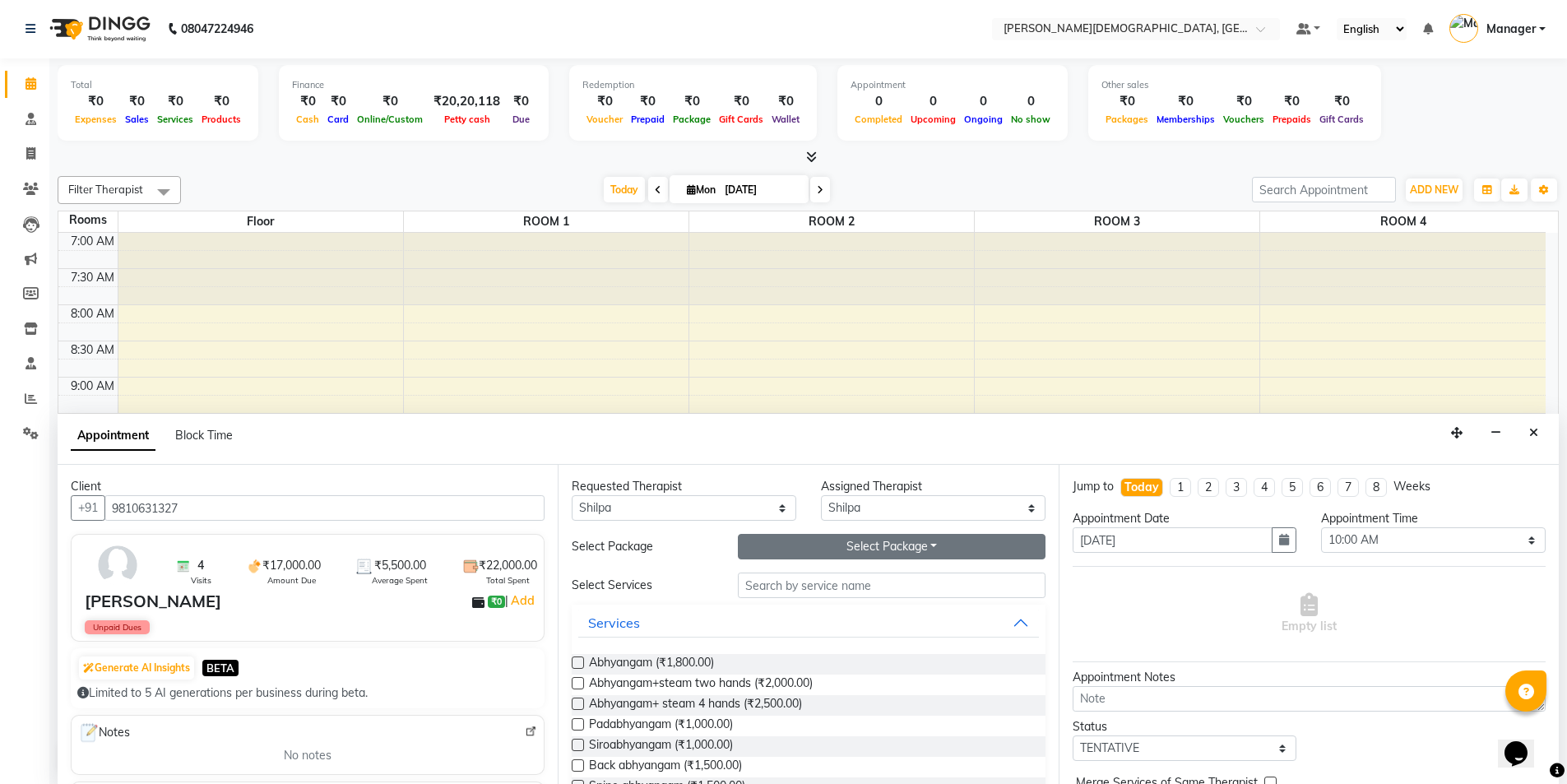
click at [799, 544] on button "Select Package Toggle Dropdown" at bounding box center [892, 547] width 307 height 26
click at [780, 571] on li "[PERSON_NAME]" at bounding box center [804, 580] width 131 height 24
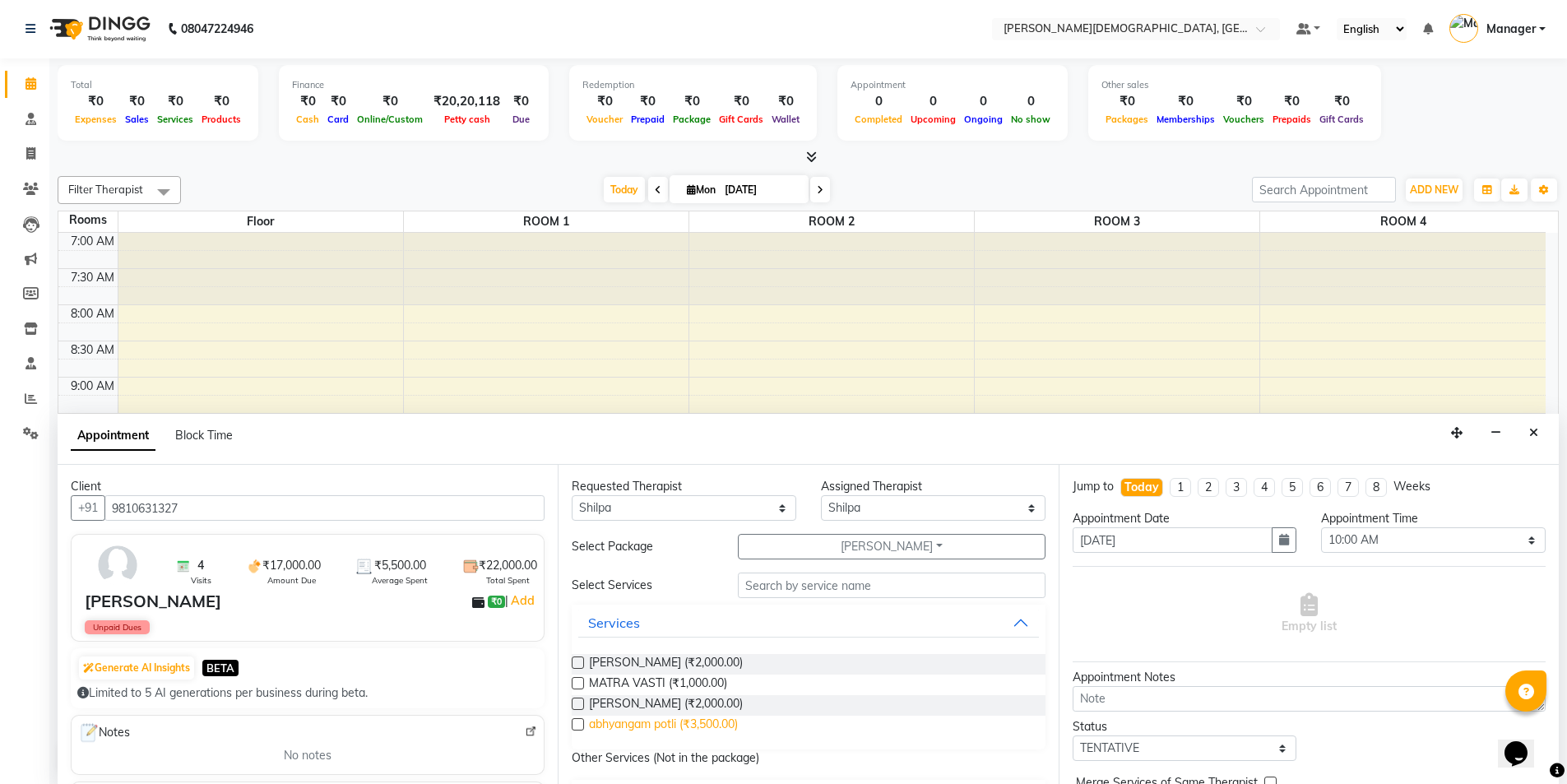
click at [700, 720] on span "abhyangam potli (₹3,500.00)" at bounding box center [663, 725] width 149 height 21
checkbox input "true"
select select "2680"
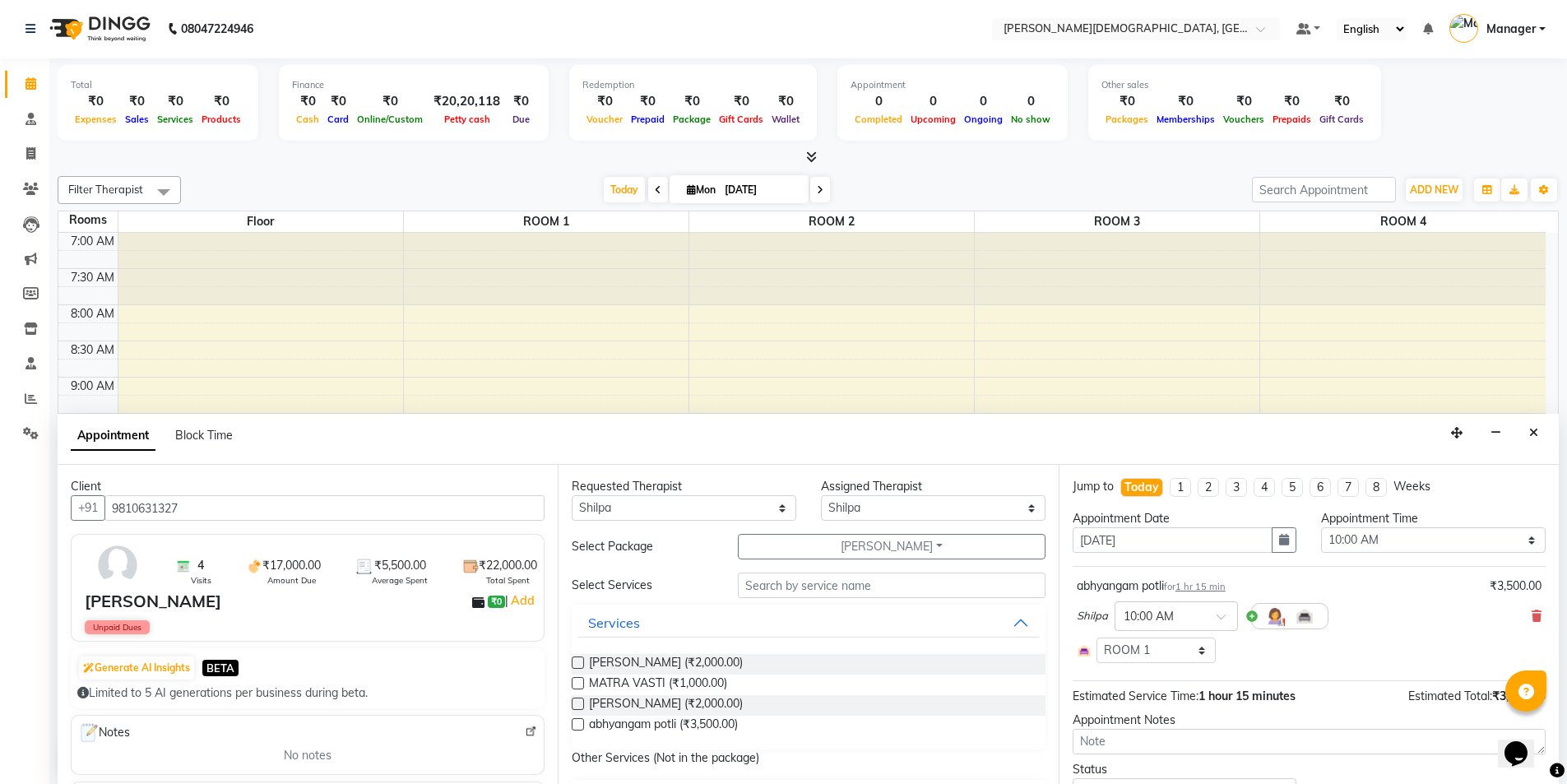
checkbox input "false"
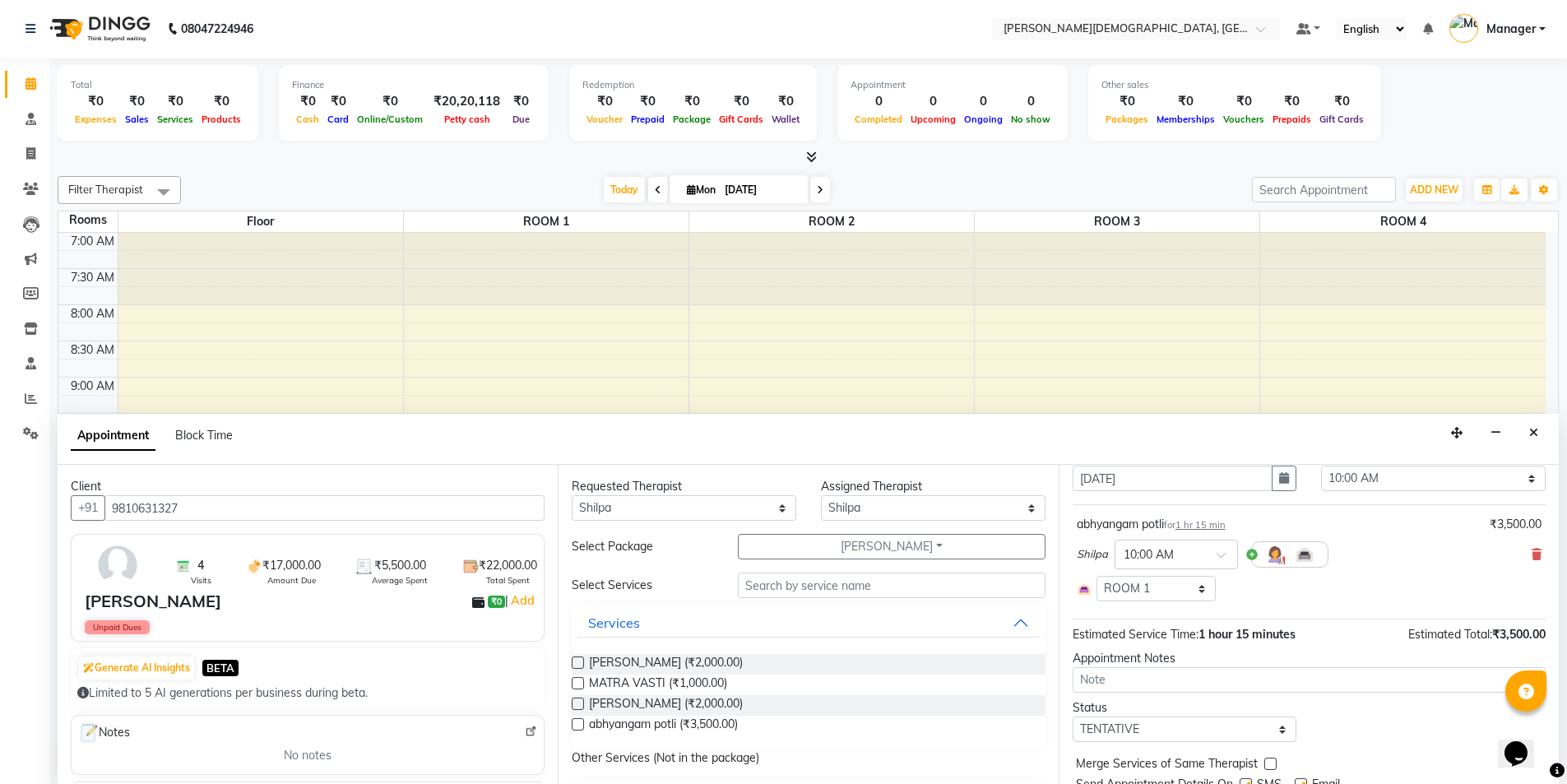
scroll to position [123, 0]
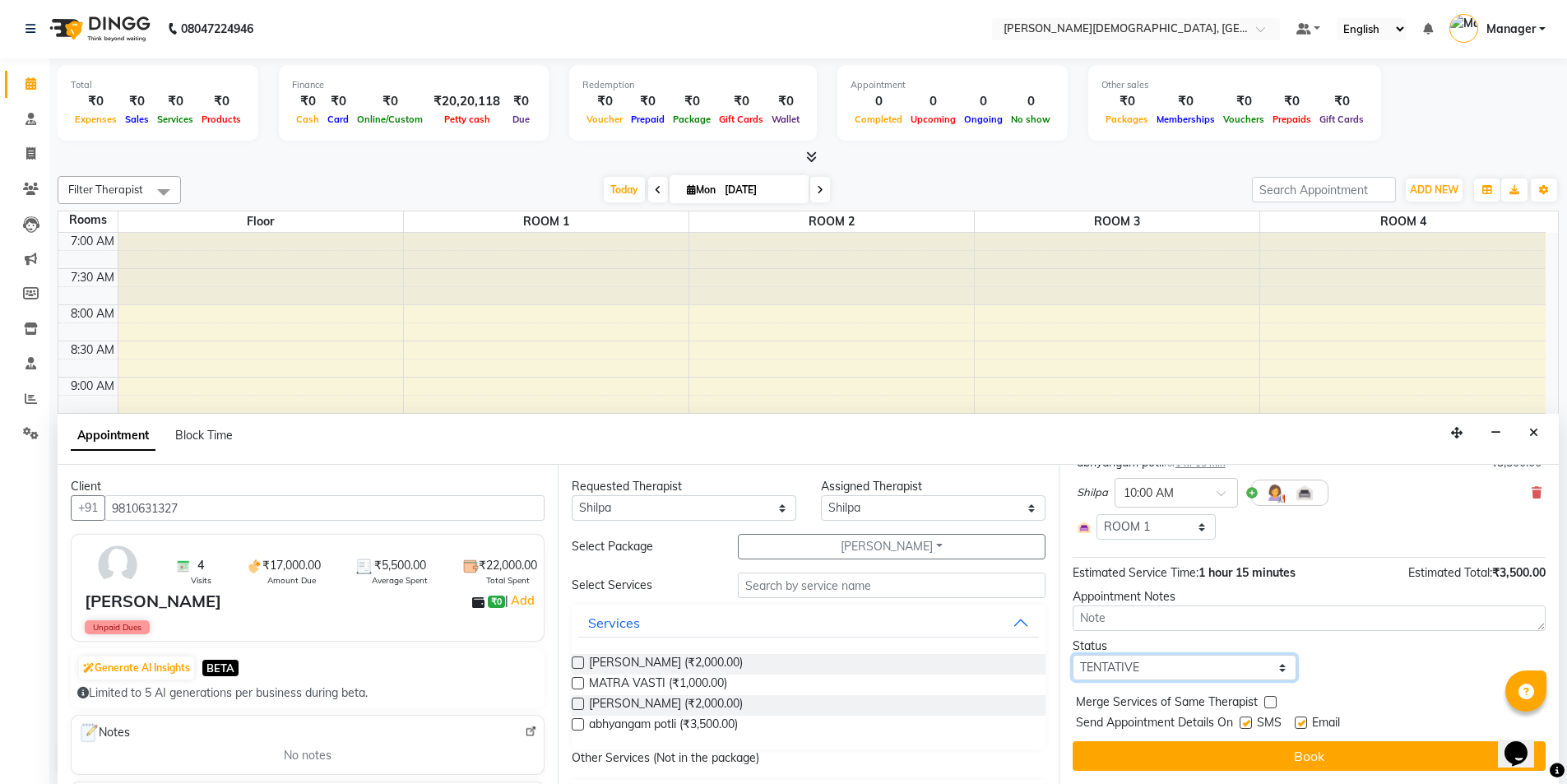
click at [1168, 678] on select "Select TENTATIVE CONFIRM CHECK-IN UPCOMING" at bounding box center [1186, 668] width 225 height 26
click at [1073, 655] on select "Select TENTATIVE CONFIRM CHECK-IN UPCOMING" at bounding box center [1186, 668] width 225 height 26
click at [1166, 665] on select "Select TENTATIVE CONFIRM CHECK-IN UPCOMING" at bounding box center [1186, 668] width 225 height 26
select select "confirm booking"
click at [1073, 655] on select "Select TENTATIVE CONFIRM CHECK-IN UPCOMING" at bounding box center [1186, 668] width 225 height 26
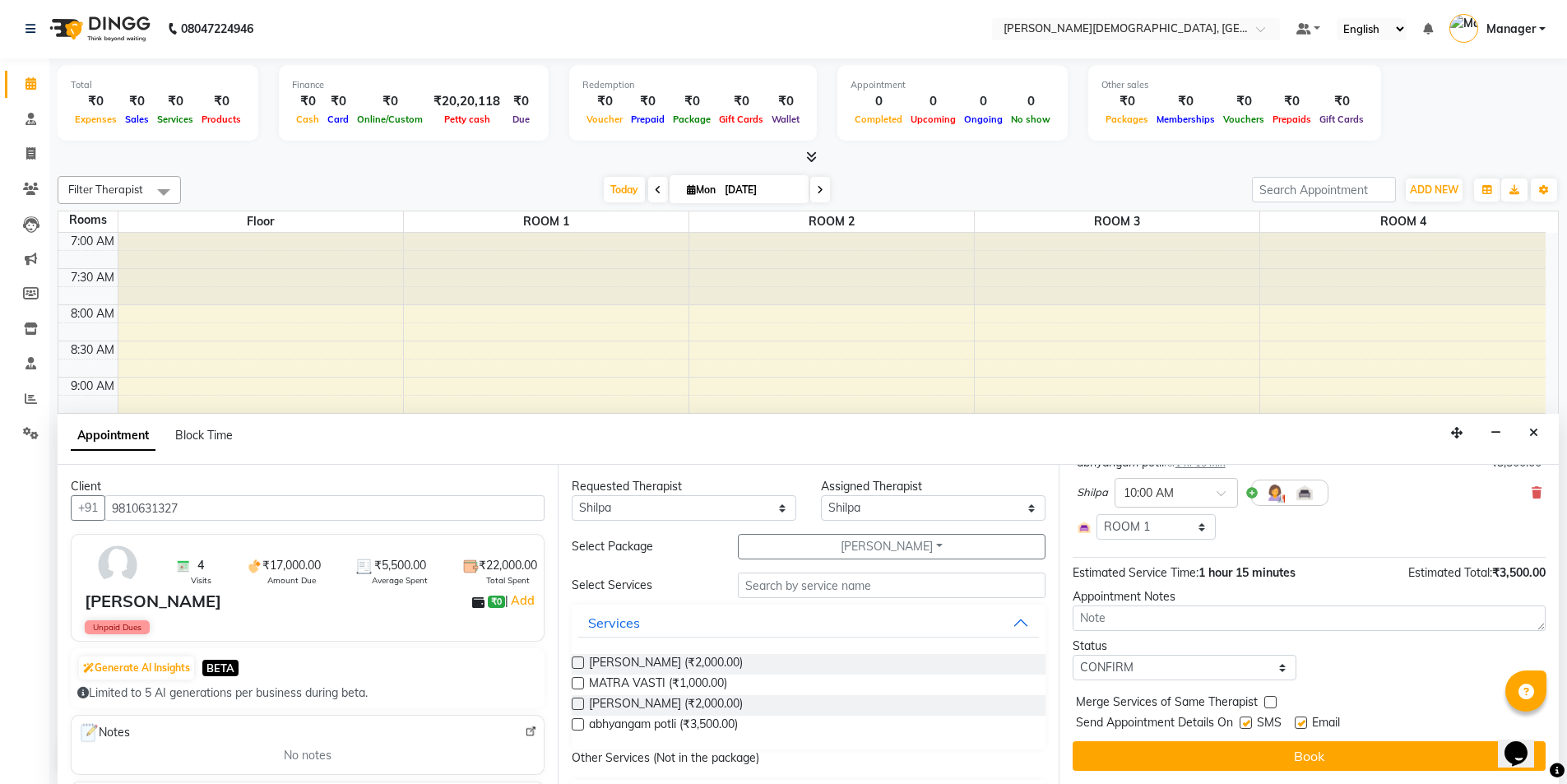
click at [1243, 724] on label at bounding box center [1246, 722] width 13 height 13
click at [1243, 724] on input "checkbox" at bounding box center [1245, 724] width 11 height 11
checkbox input "false"
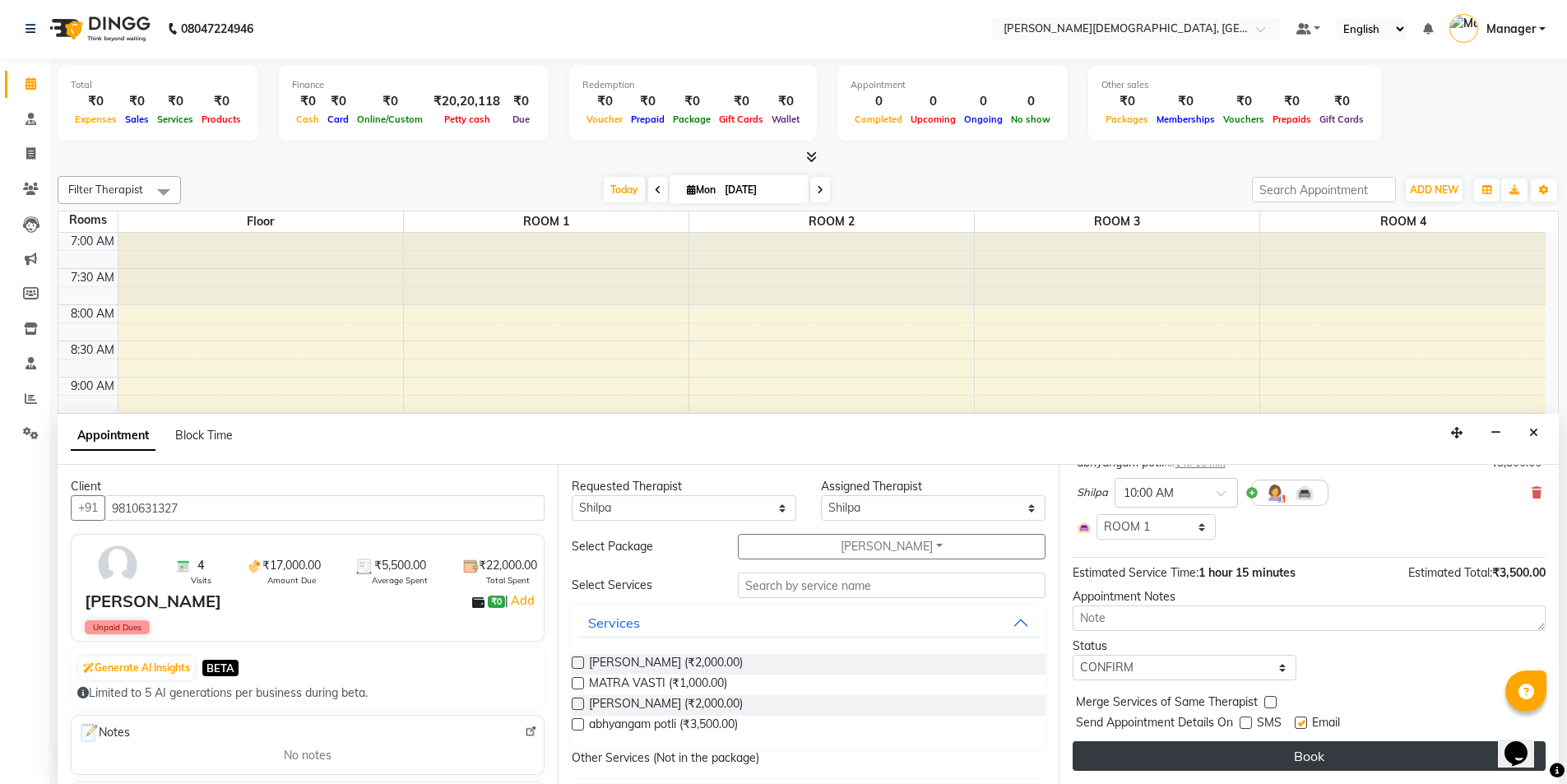
click at [1239, 754] on button "Book" at bounding box center [1310, 755] width 473 height 30
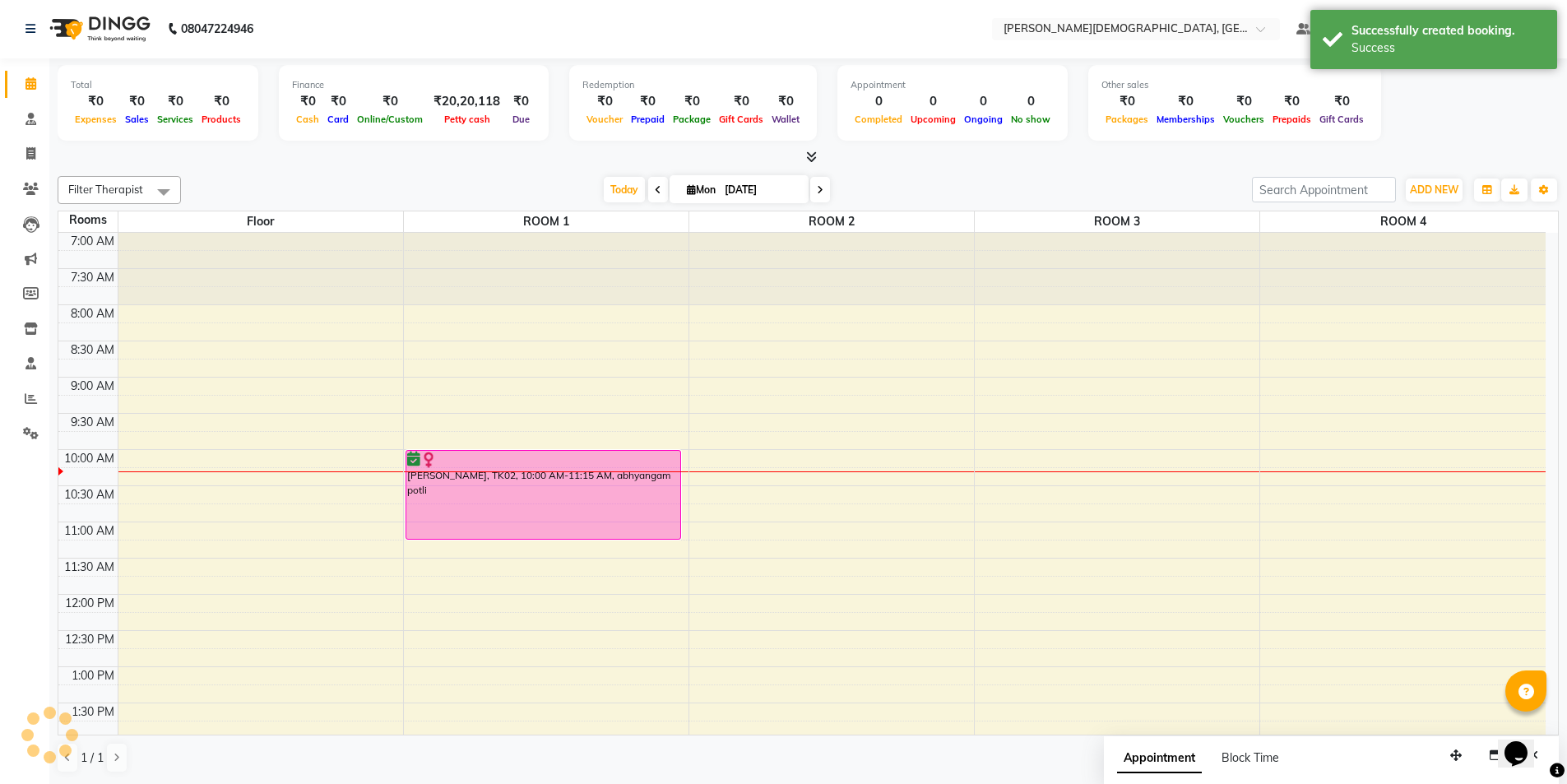
scroll to position [0, 0]
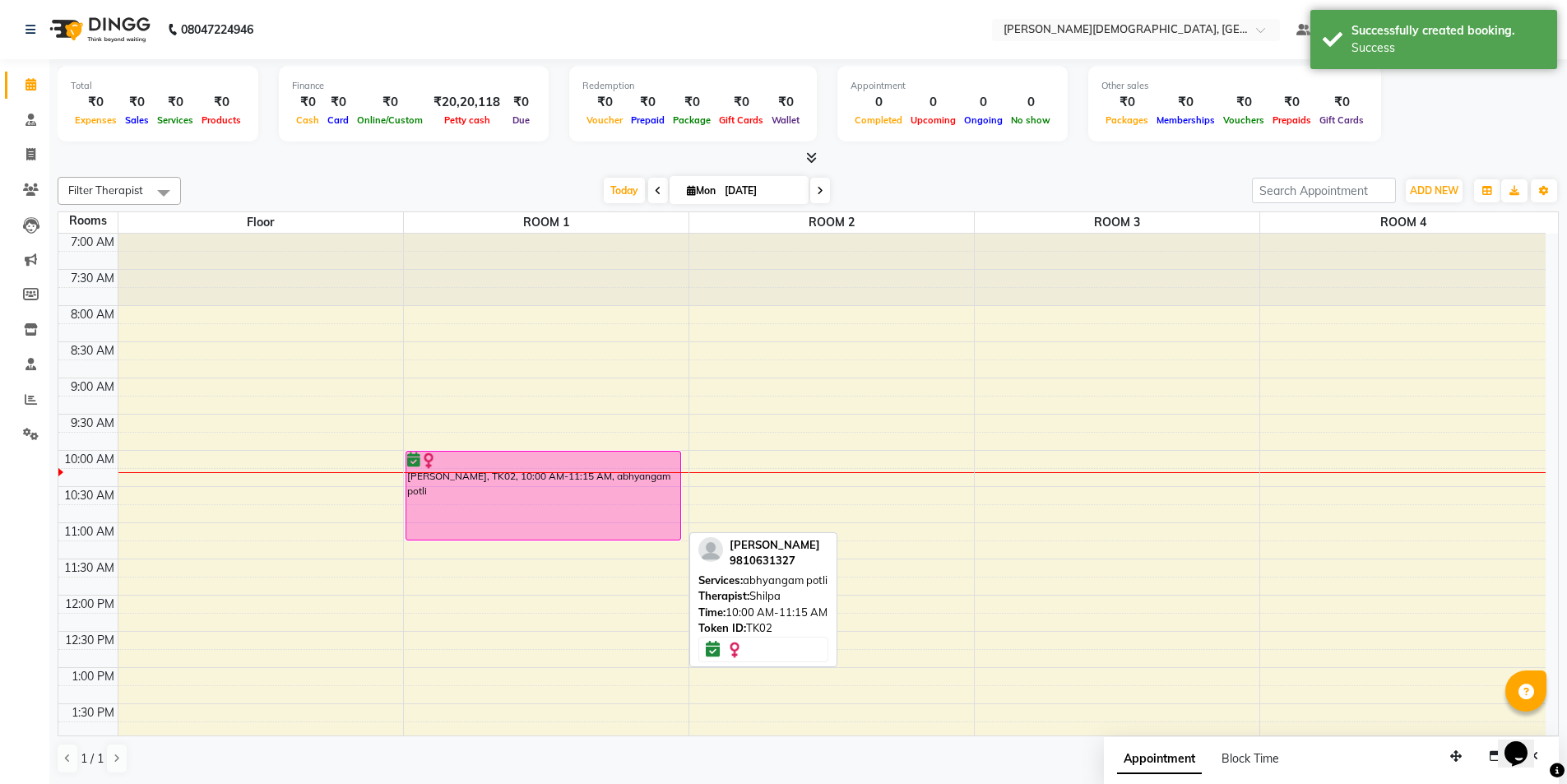
click at [563, 505] on div "[PERSON_NAME], TK02, 10:00 AM-11:15 AM, abhyangam potli" at bounding box center [543, 494] width 275 height 88
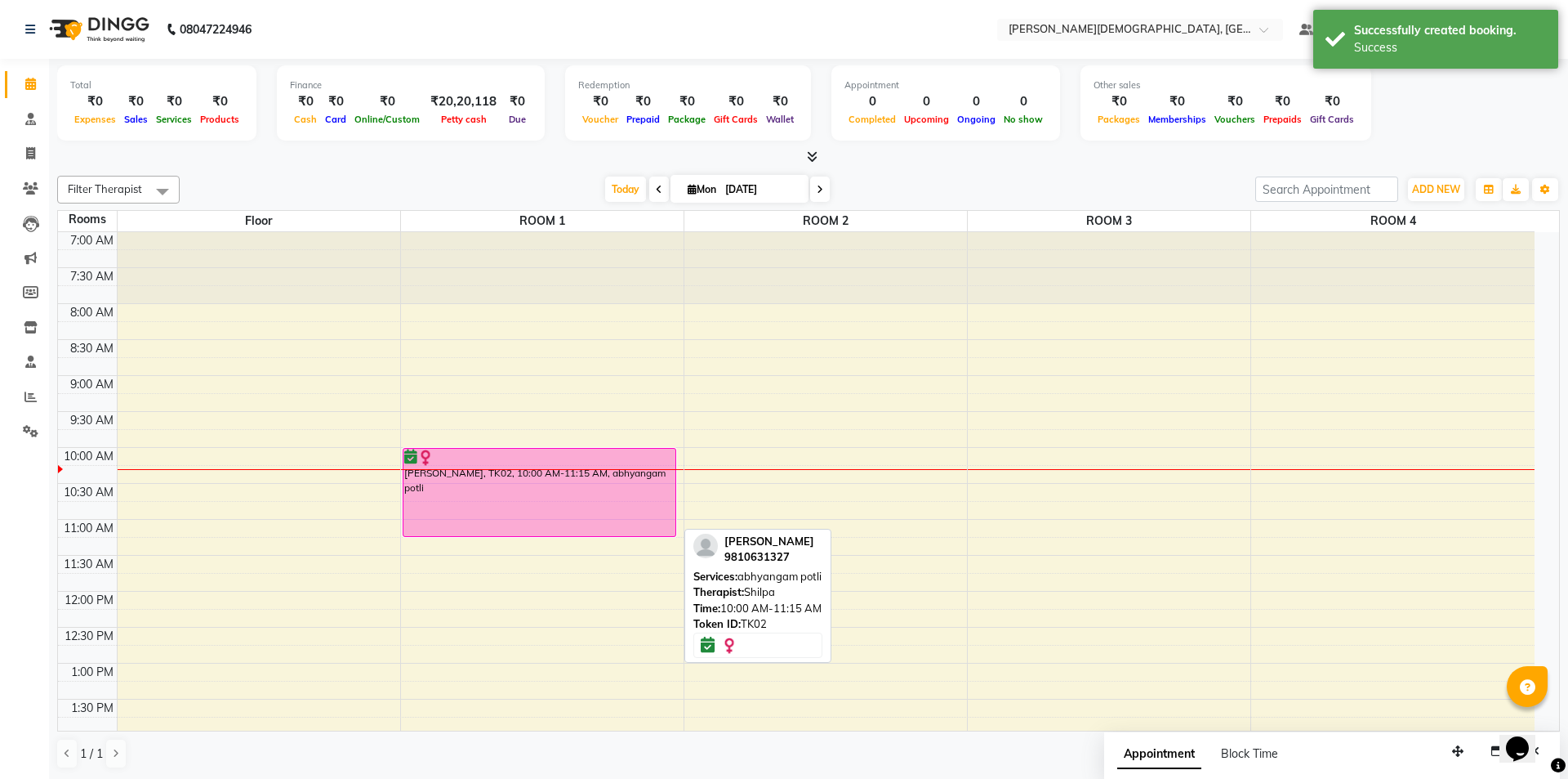
select select "6"
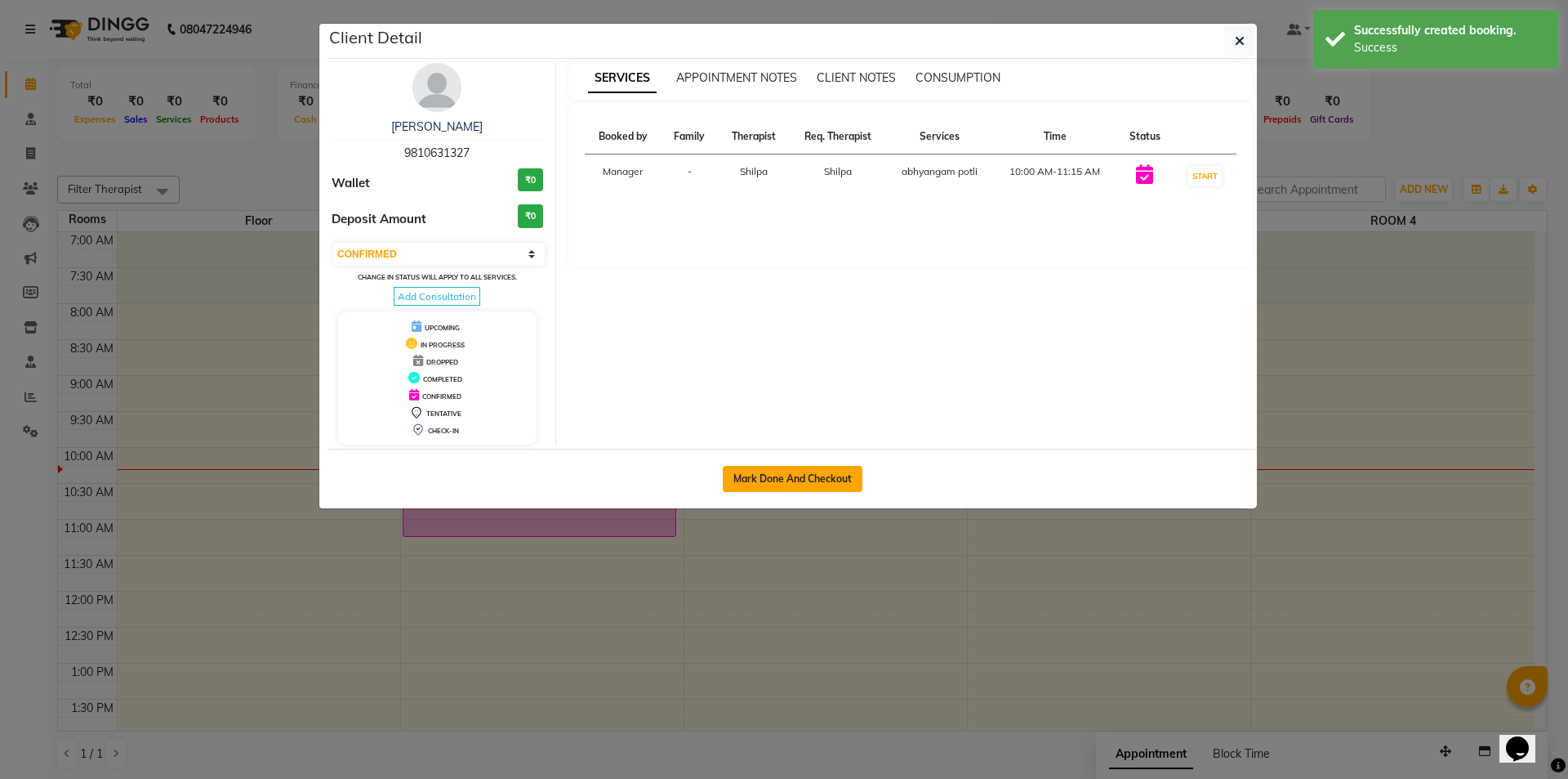
click at [749, 479] on button "Mark Done And Checkout" at bounding box center [792, 479] width 140 height 26
select select "service"
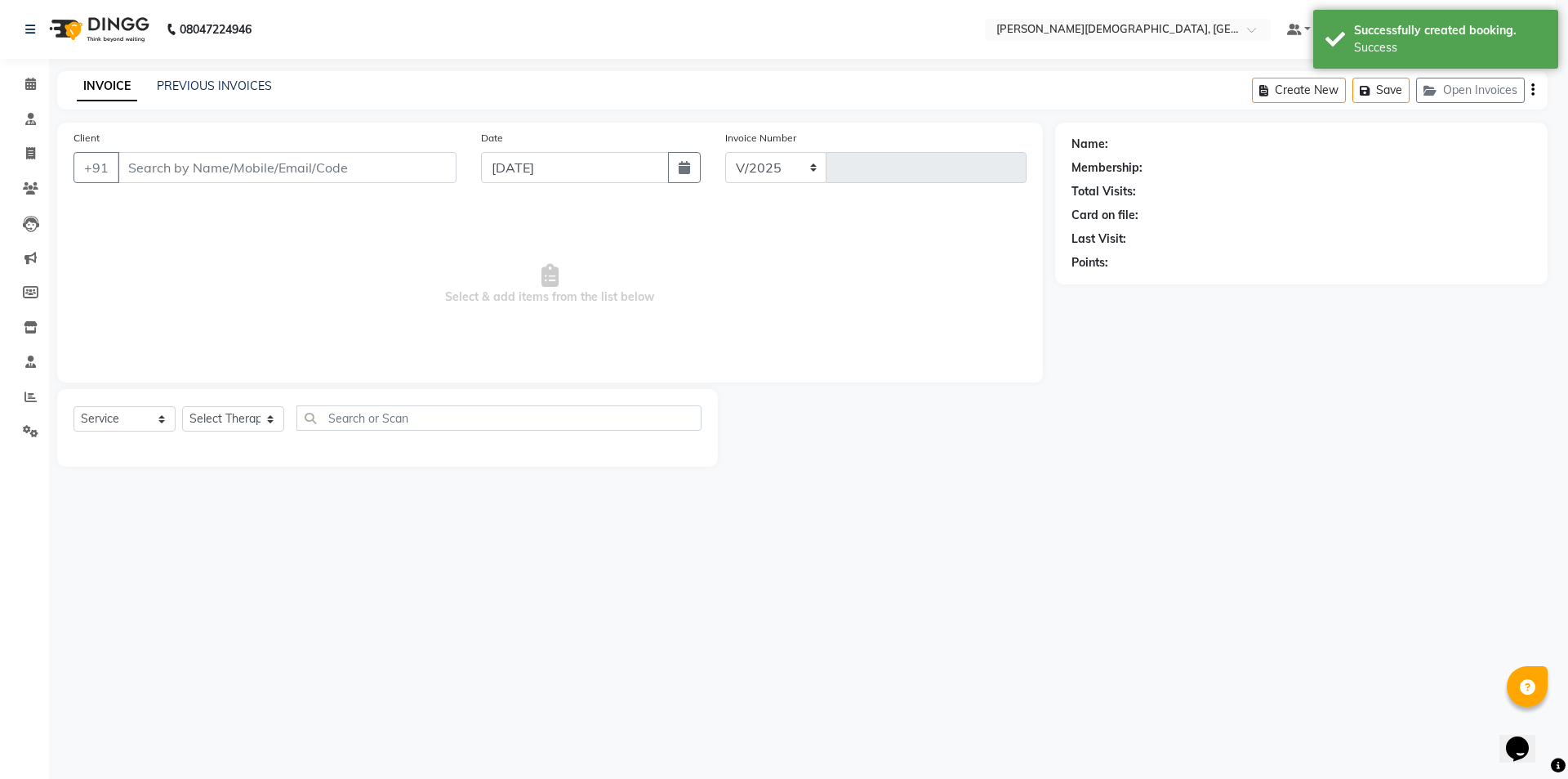
select select "5573"
type input "1270"
select select "membership"
select select "39593"
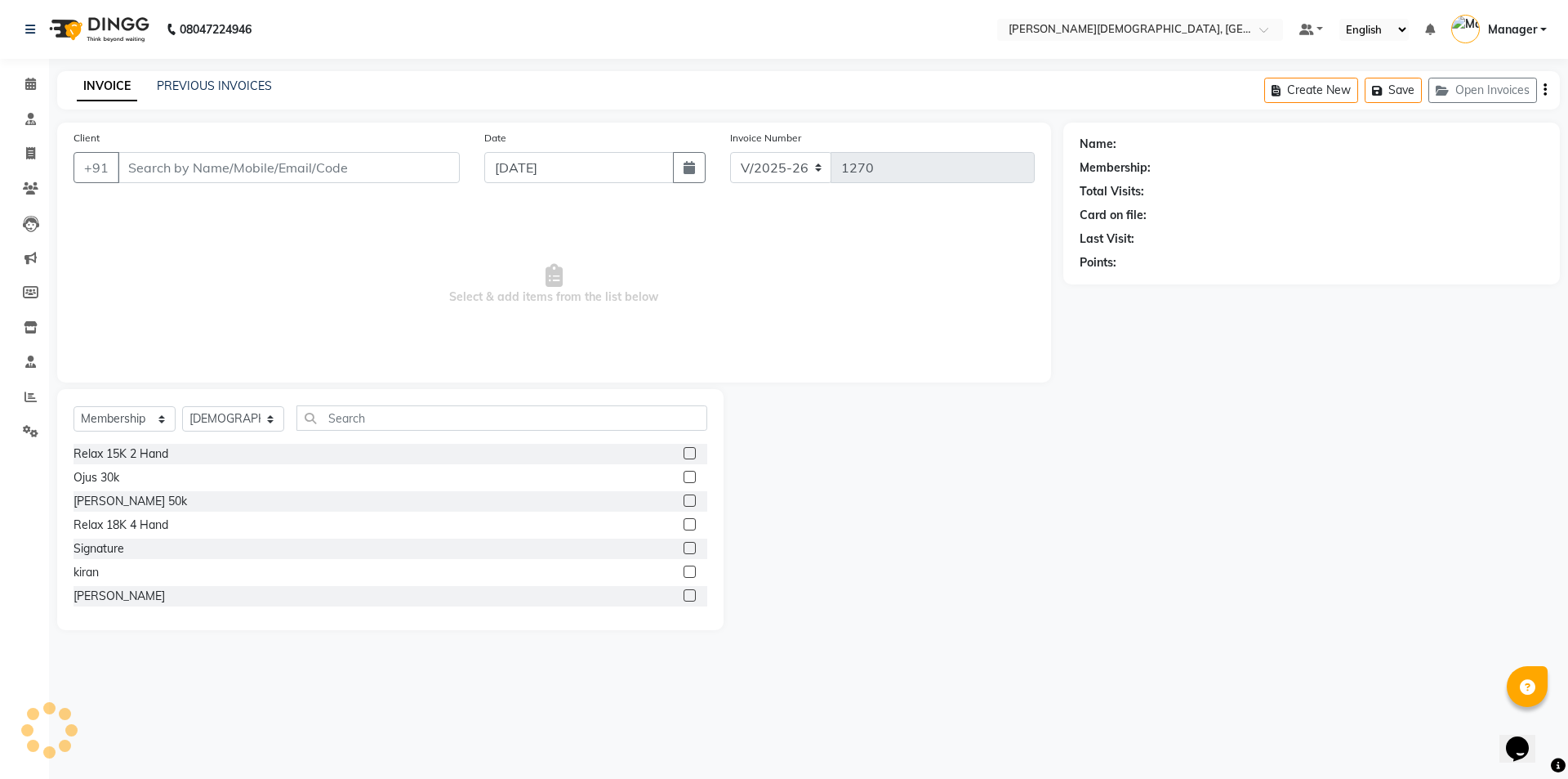
type input "9810631327"
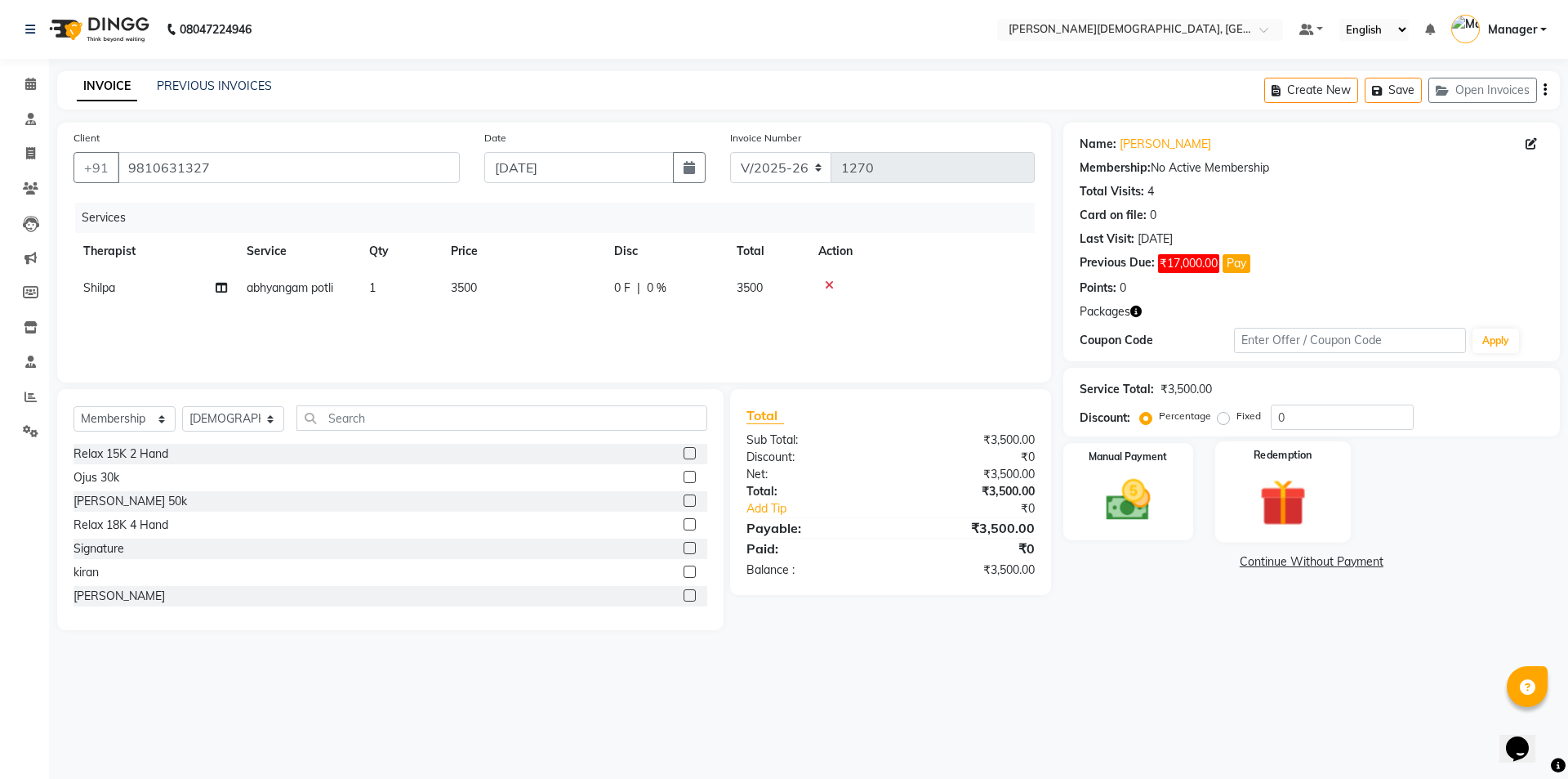
click at [1311, 525] on img at bounding box center [1282, 501] width 76 height 58
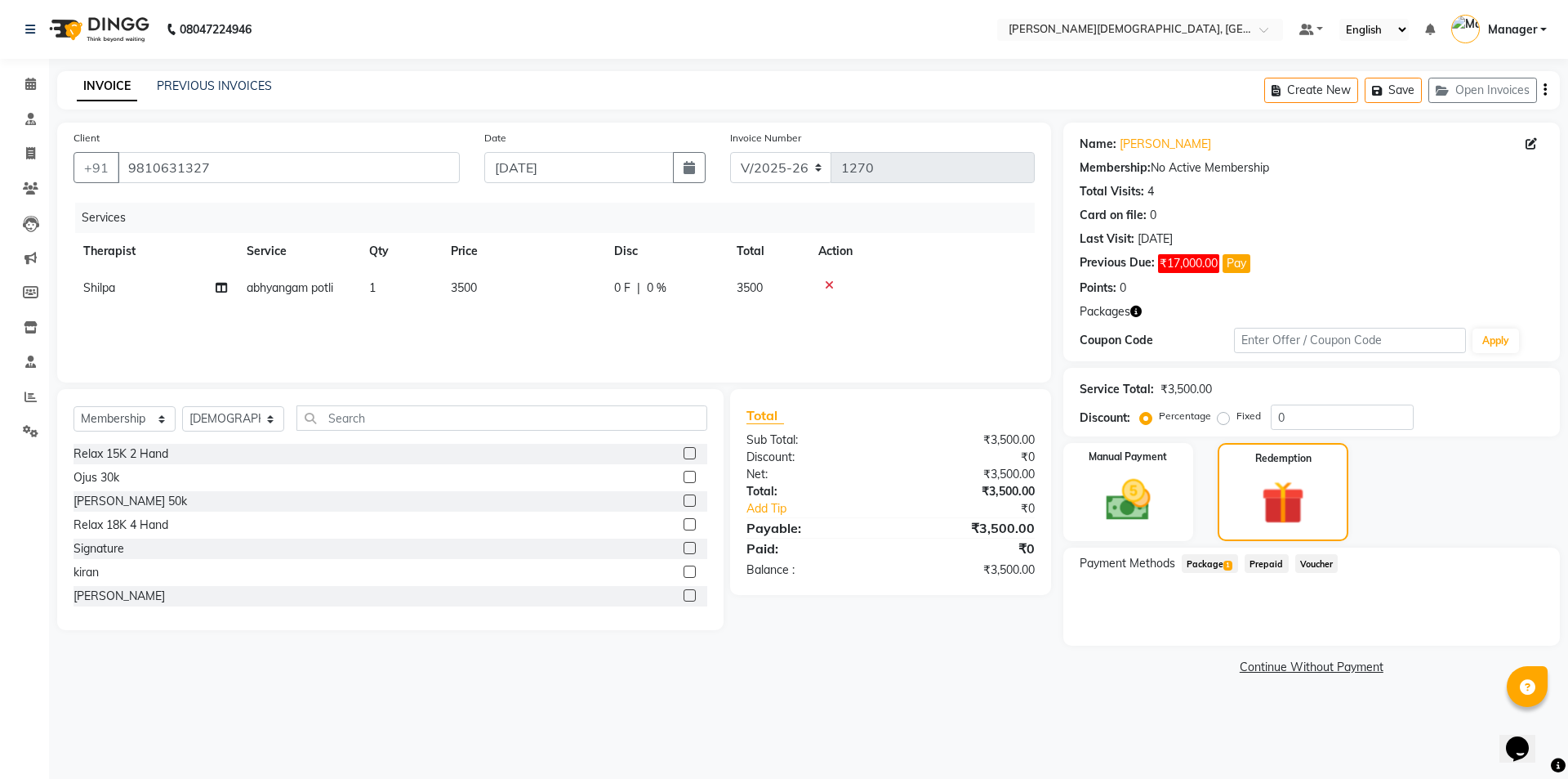
click at [1232, 563] on span "1" at bounding box center [1228, 566] width 9 height 10
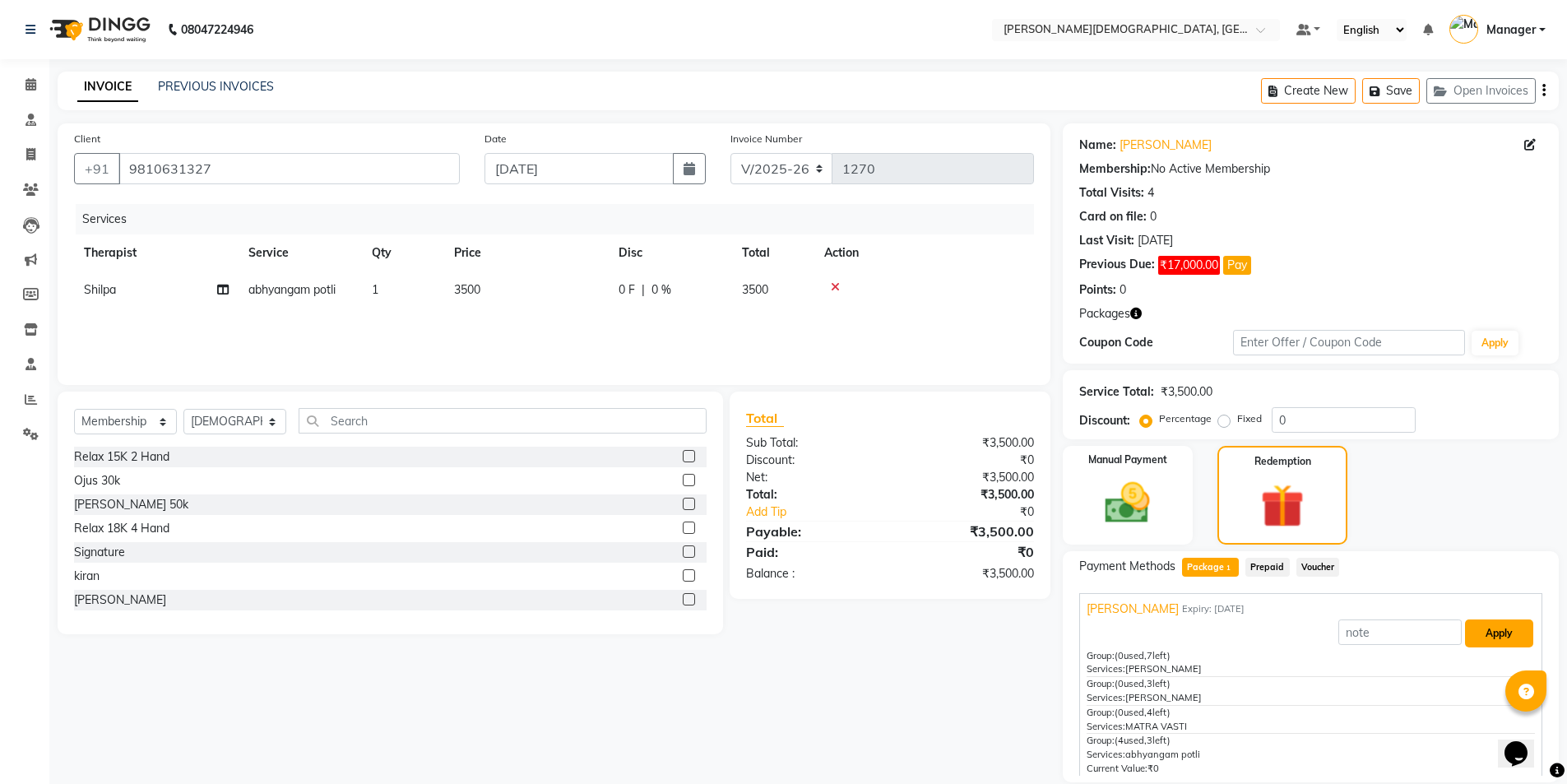
click at [1483, 635] on button "Apply" at bounding box center [1499, 633] width 68 height 28
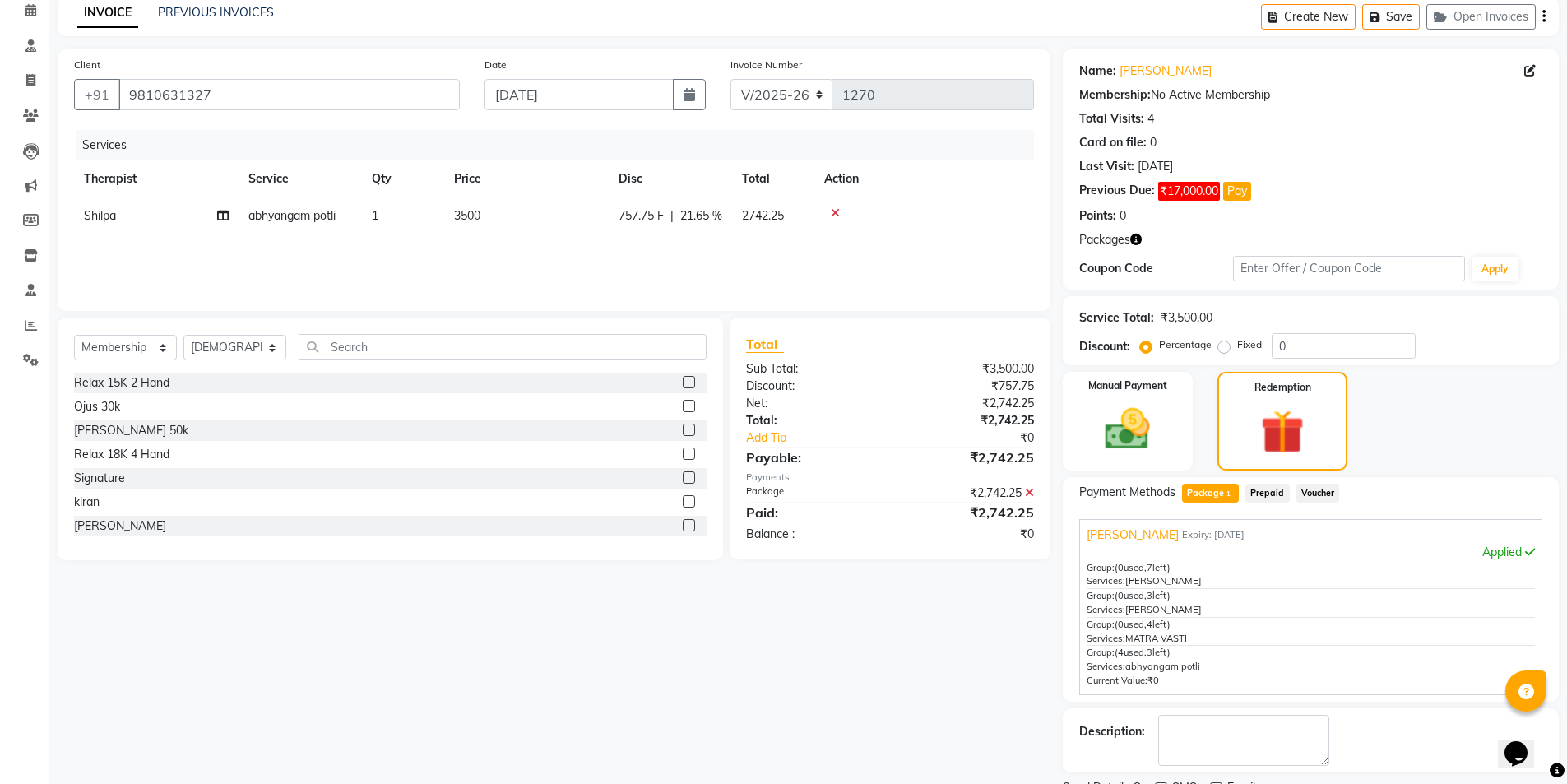
scroll to position [143, 0]
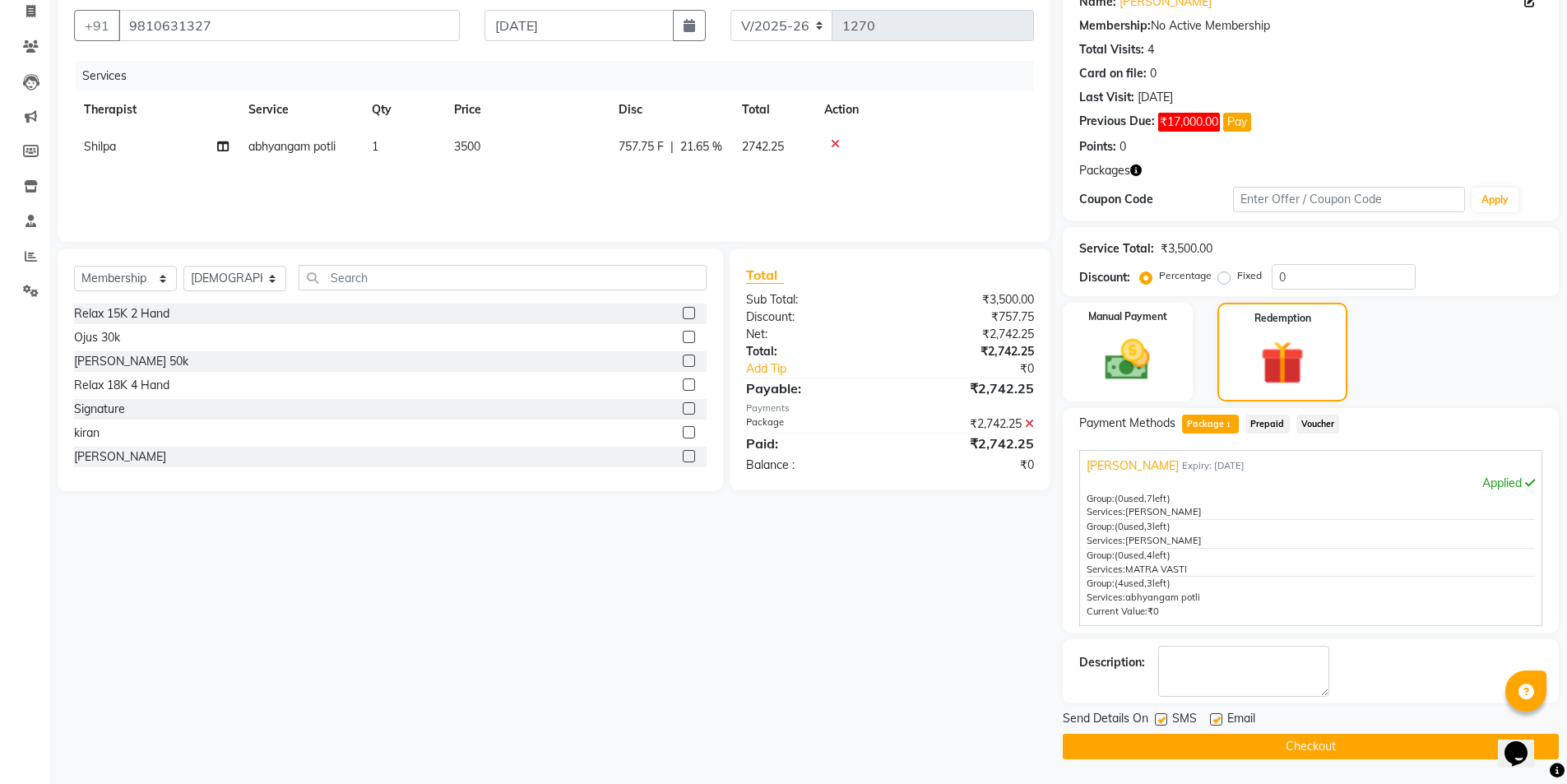
click at [1161, 726] on div at bounding box center [1160, 722] width 11 height 18
click at [1163, 719] on label at bounding box center [1161, 719] width 13 height 13
click at [1163, 719] on input "checkbox" at bounding box center [1160, 720] width 11 height 11
checkbox input "false"
click at [1165, 742] on button "Checkout" at bounding box center [1311, 747] width 496 height 26
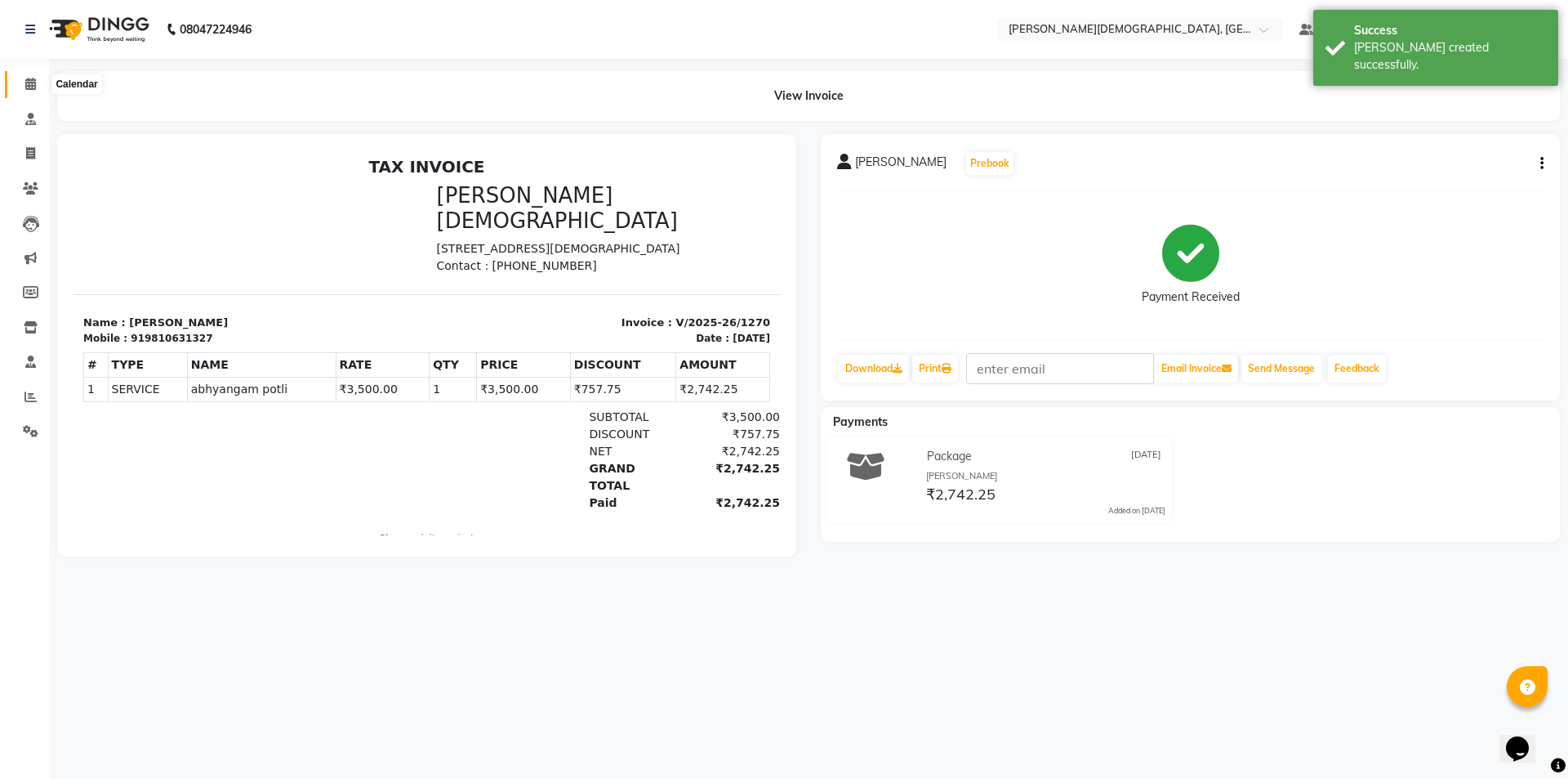
click at [25, 88] on icon at bounding box center [30, 83] width 11 height 13
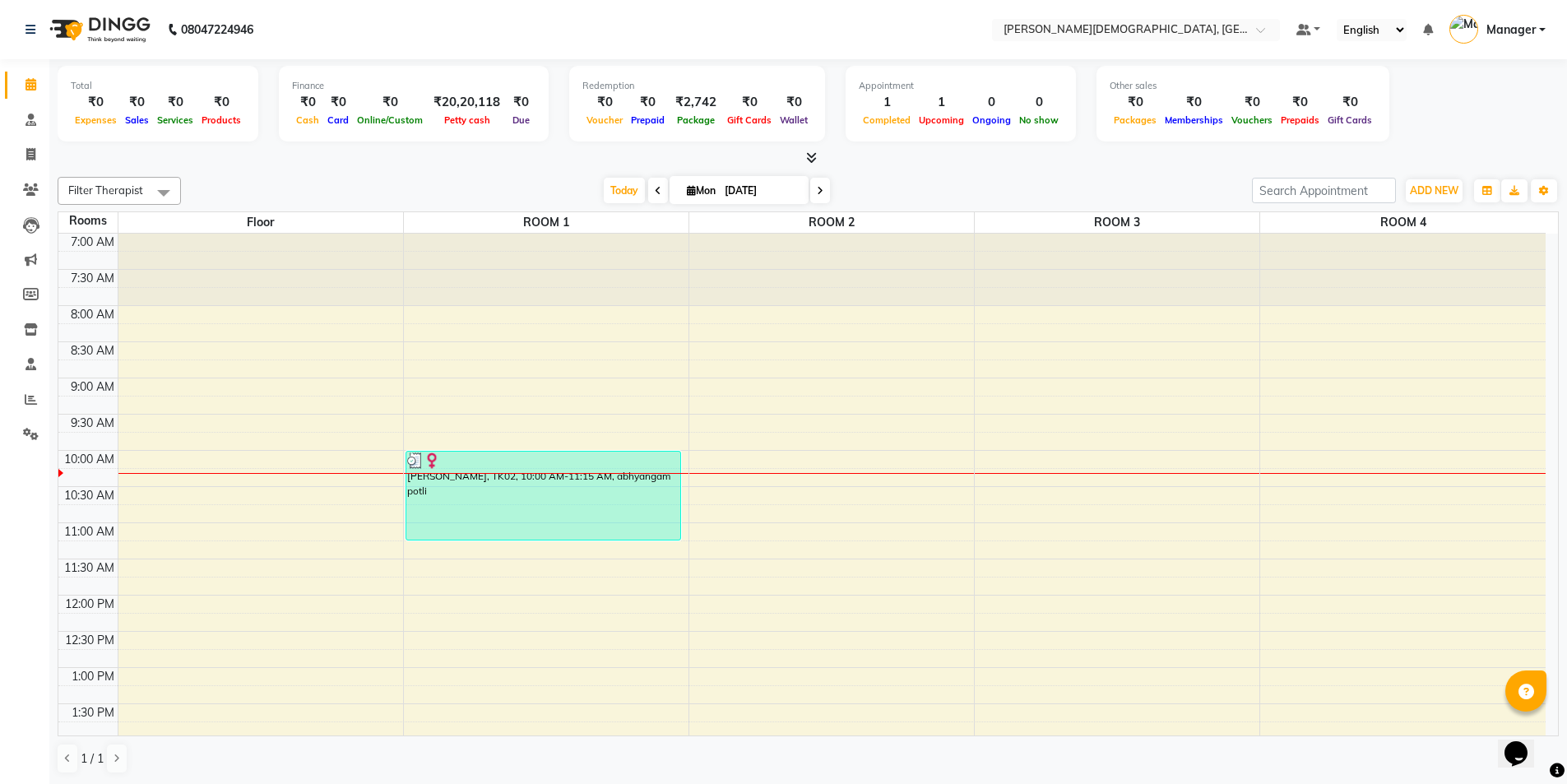
click at [610, 311] on div "7:00 AM 7:30 AM 8:00 AM 8:30 AM 9:00 AM 9:30 AM 10:00 AM 10:30 AM 11:00 AM 11:3…" at bounding box center [801, 740] width 1487 height 1013
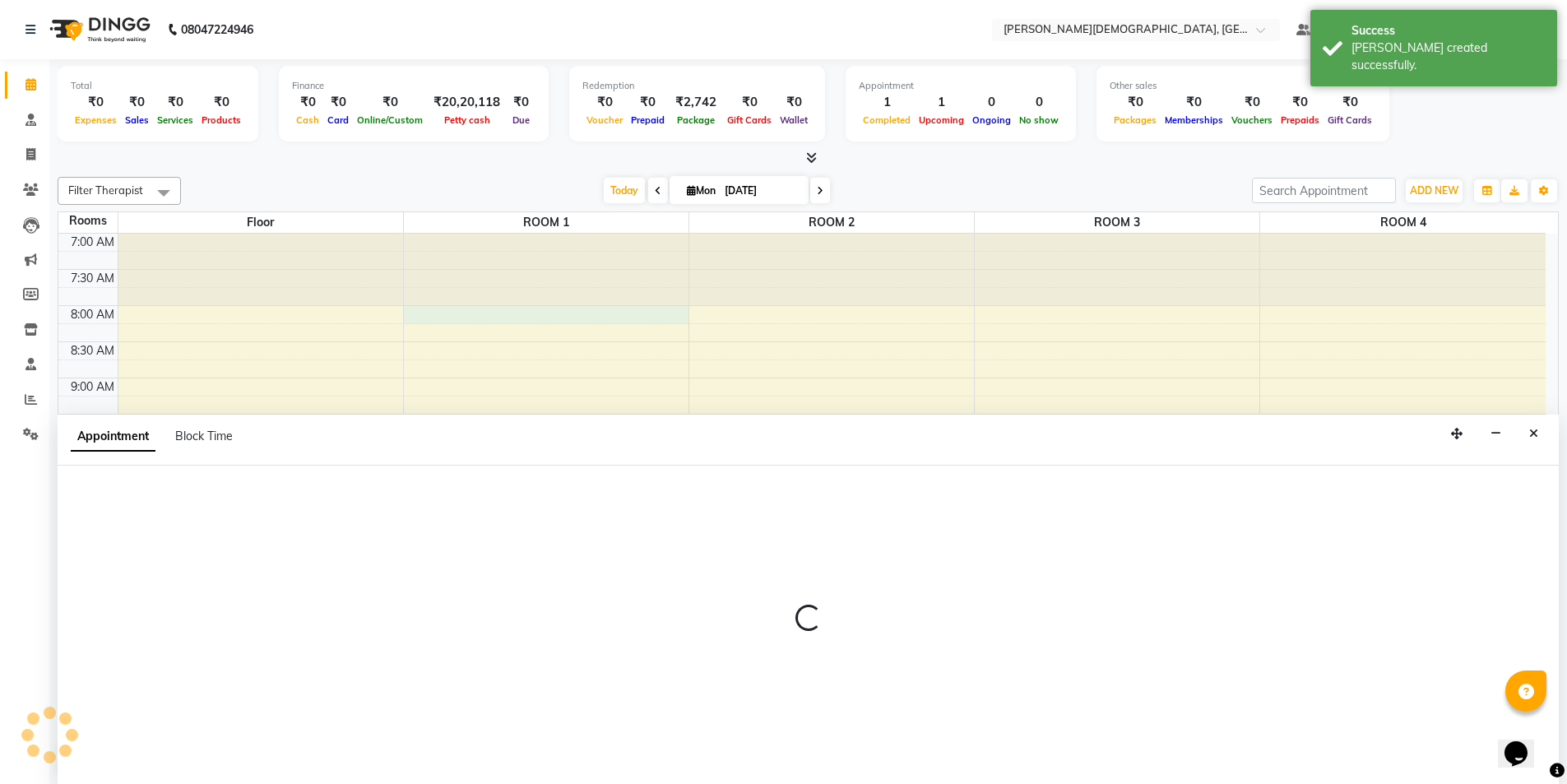
scroll to position [1, 0]
select select "480"
select select "tentative"
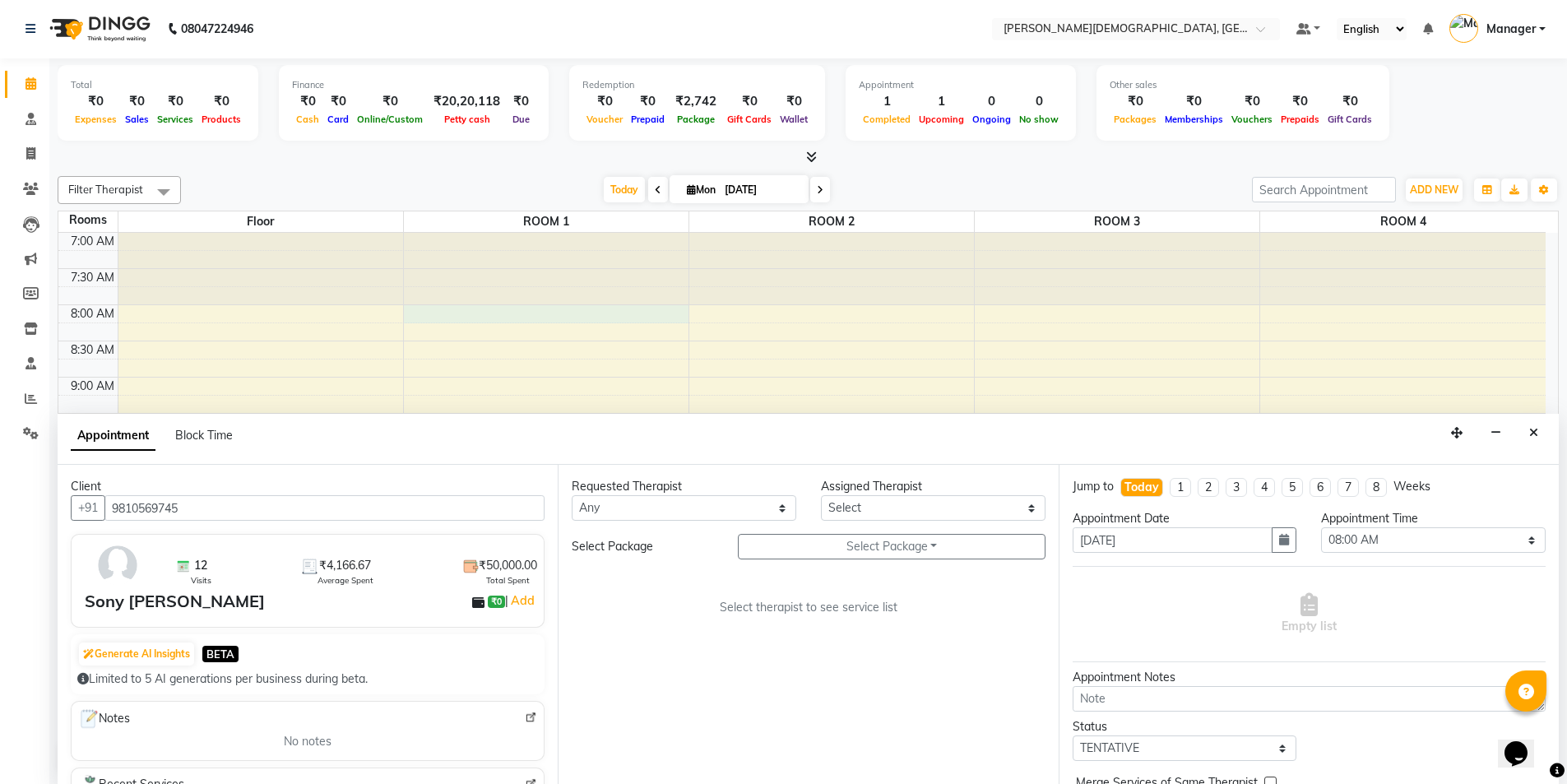
type input "9810569745"
click at [753, 512] on select "Any [PERSON_NAME] [PERSON_NAME] [PERSON_NAME] [PERSON_NAME] [PERSON_NAME] [PERS…" at bounding box center [684, 508] width 225 height 26
select select "81275"
click at [572, 495] on select "Any [PERSON_NAME] [PERSON_NAME] [PERSON_NAME] [PERSON_NAME] [PERSON_NAME] [PERS…" at bounding box center [684, 508] width 225 height 26
select select "81275"
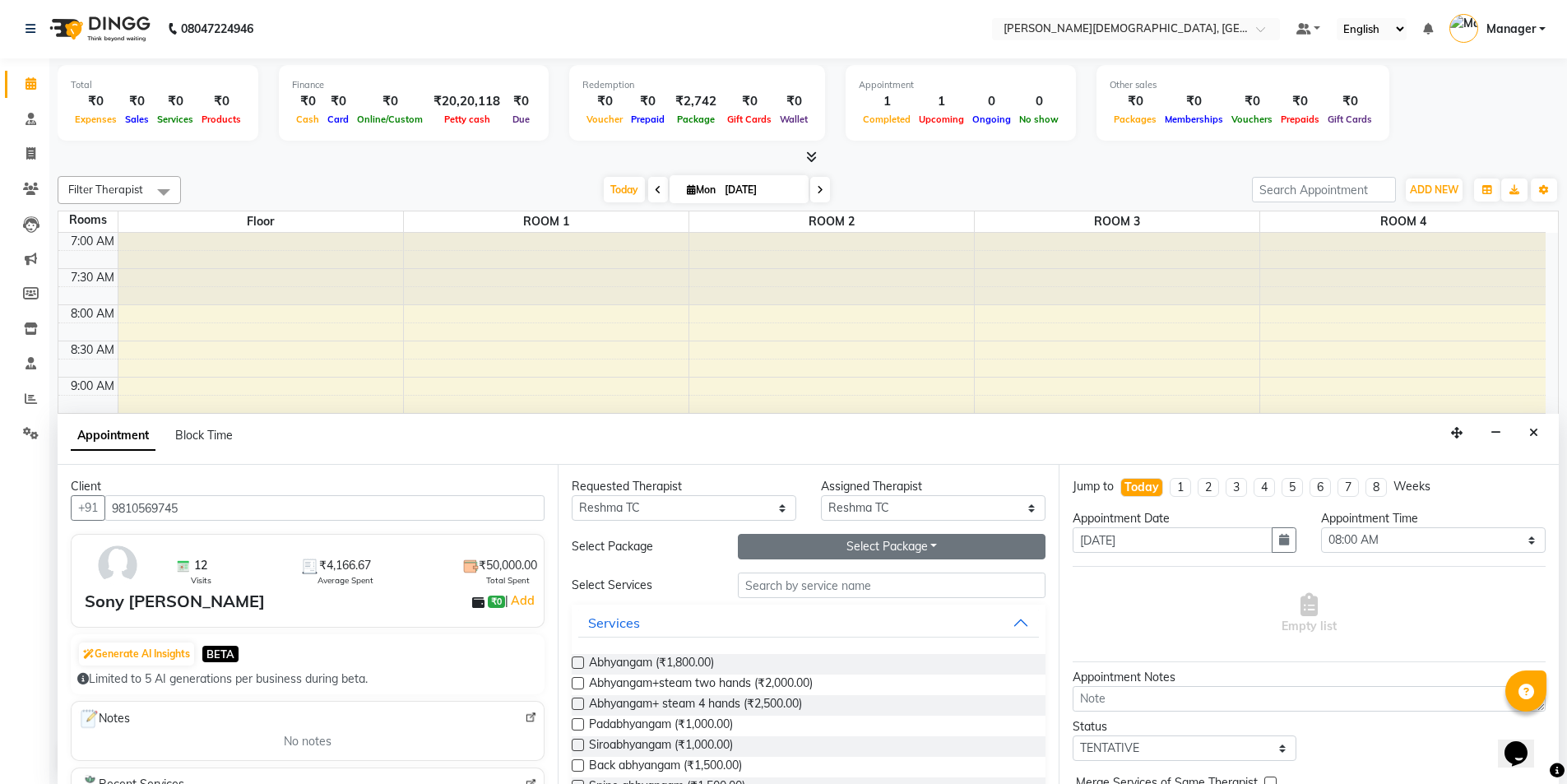
click at [820, 544] on button "Select Package Toggle Dropdown" at bounding box center [892, 547] width 307 height 26
click at [800, 579] on li "Sony [PERSON_NAME]" at bounding box center [821, 580] width 165 height 24
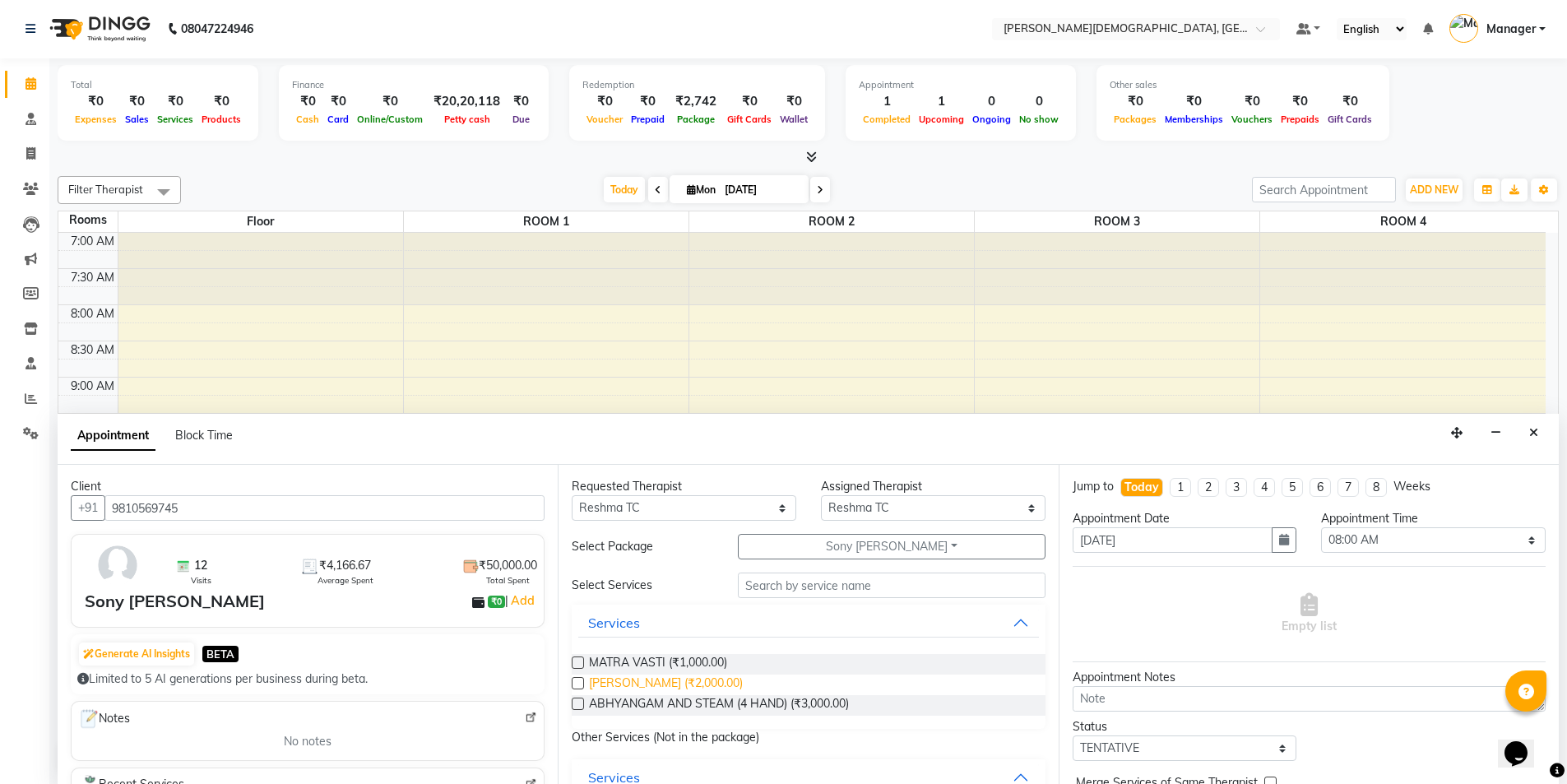
click at [713, 676] on span "[PERSON_NAME] (₹2,000.00)" at bounding box center [666, 685] width 154 height 21
checkbox input "true"
select select "2680"
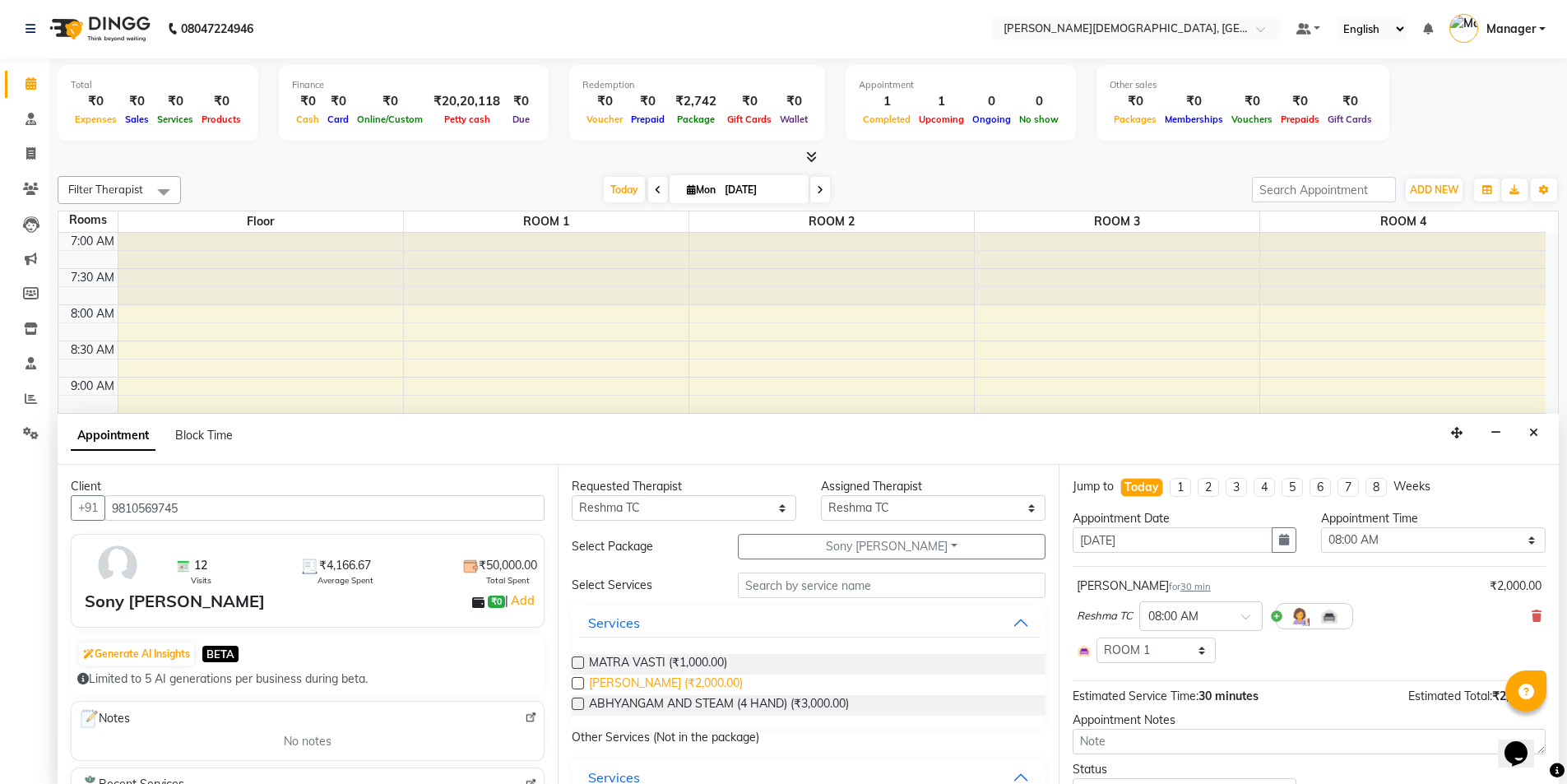
checkbox input "false"
click at [714, 695] on span "ABHYANGAM AND STEAM (4 HAND) (₹3,000.00)" at bounding box center [719, 704] width 260 height 21
checkbox input "true"
select select "2680"
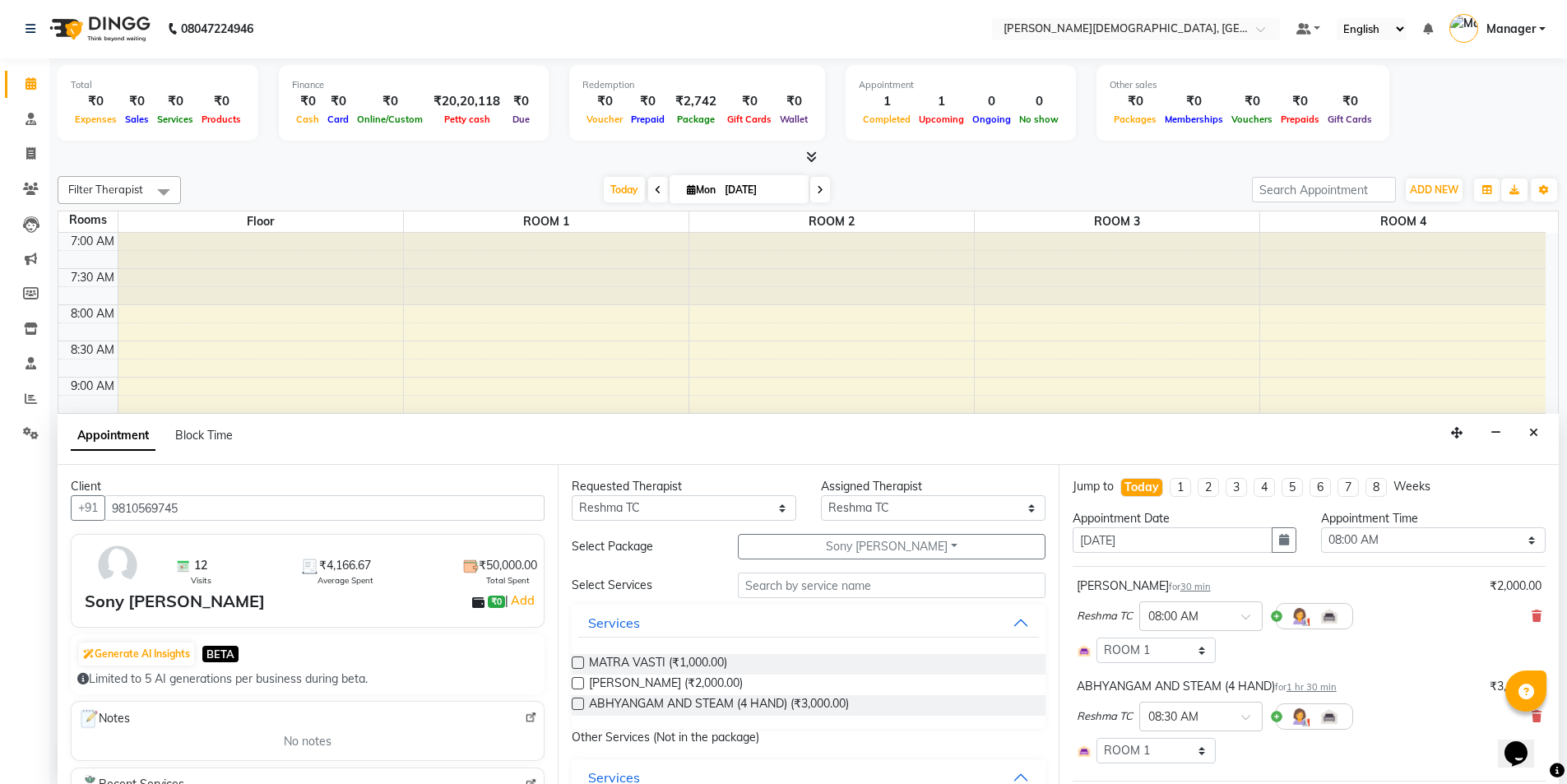
checkbox input "false"
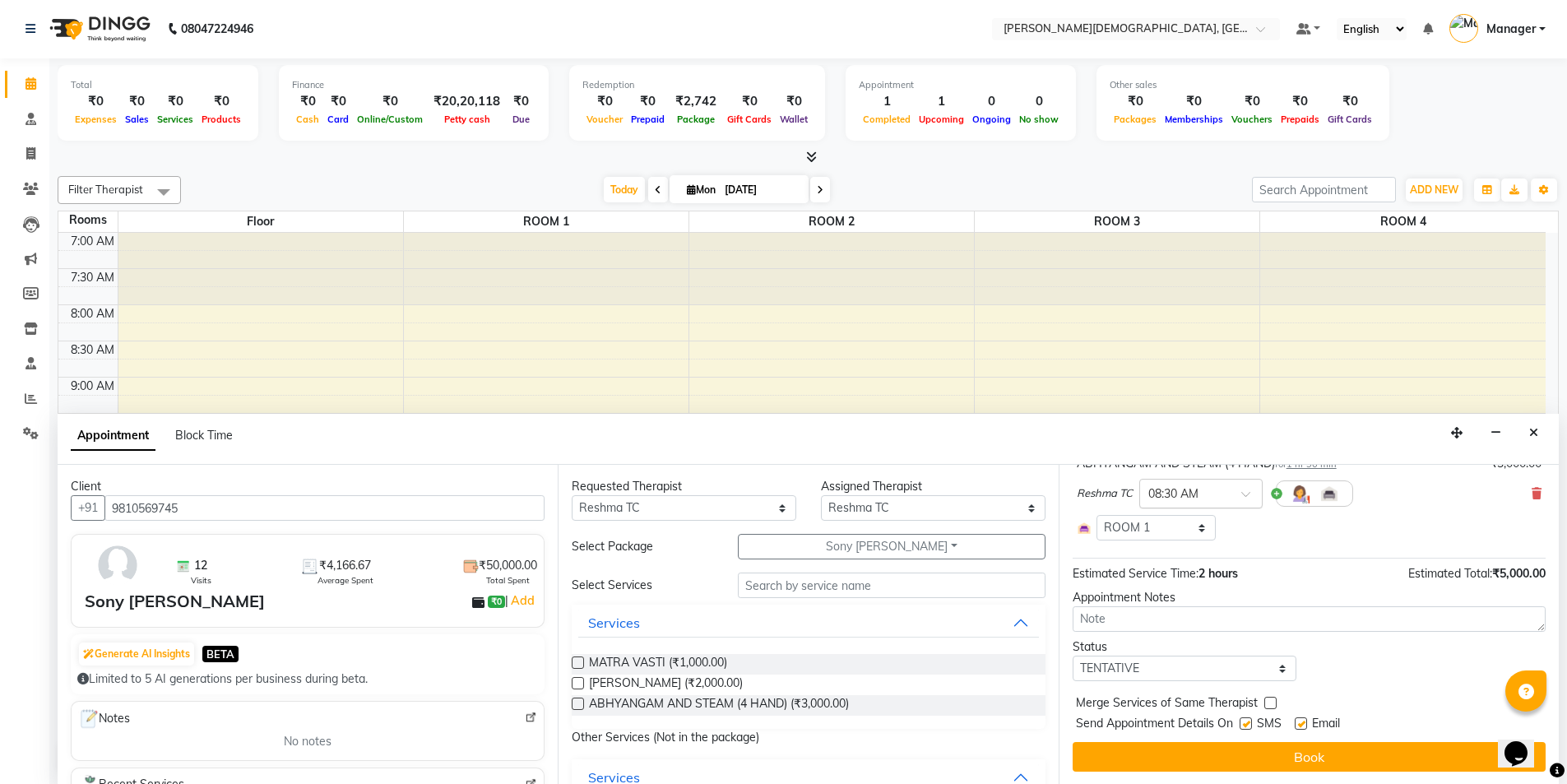
scroll to position [224, 0]
click at [1190, 661] on select "Select TENTATIVE CONFIRM CHECK-IN UPCOMING" at bounding box center [1186, 668] width 225 height 26
select select "confirm booking"
click at [1073, 655] on select "Select TENTATIVE CONFIRM CHECK-IN UPCOMING" at bounding box center [1186, 668] width 225 height 26
click at [1248, 726] on label at bounding box center [1246, 722] width 13 height 13
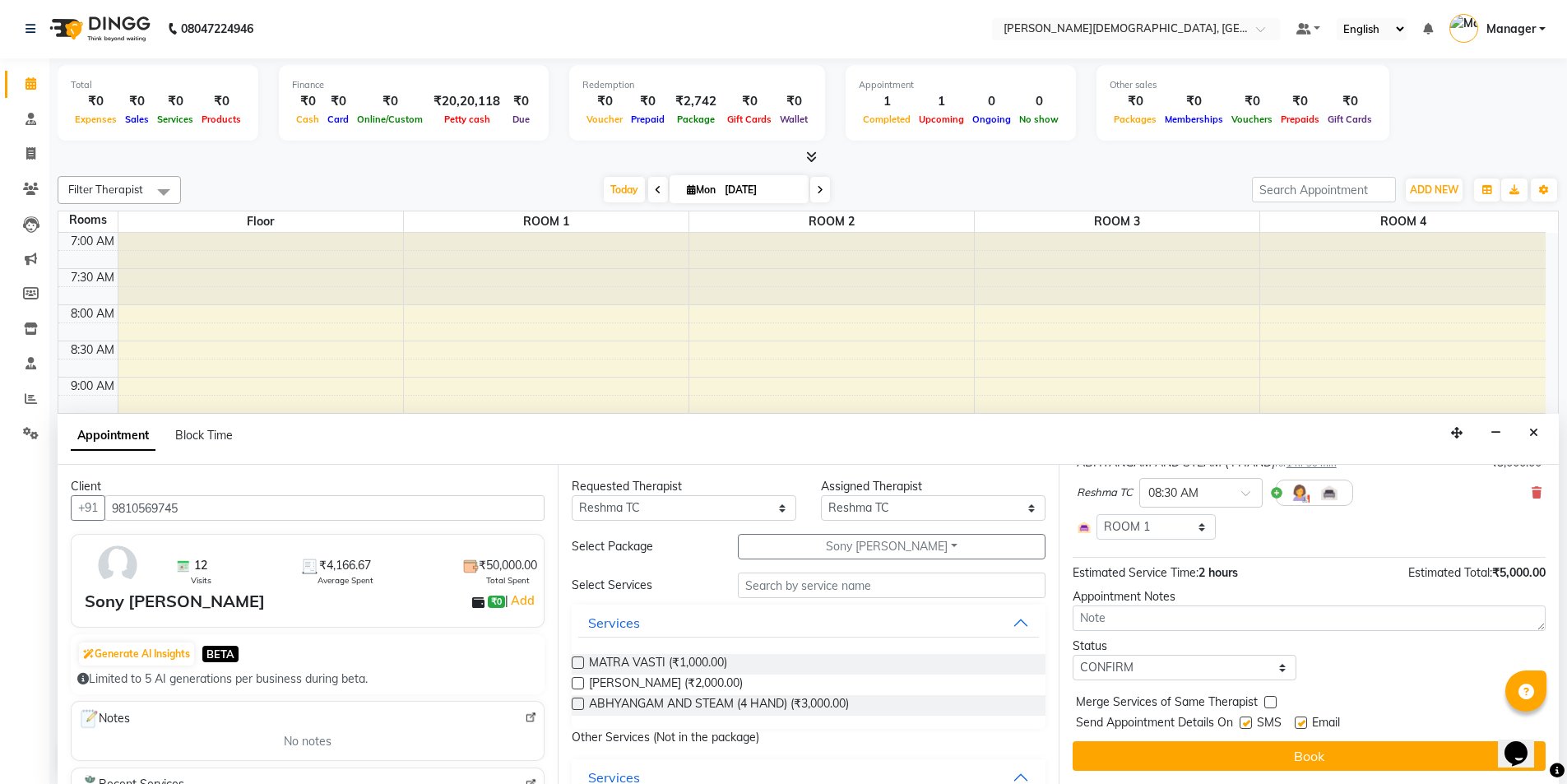
click at [1248, 726] on input "checkbox" at bounding box center [1245, 724] width 11 height 11
checkbox input "false"
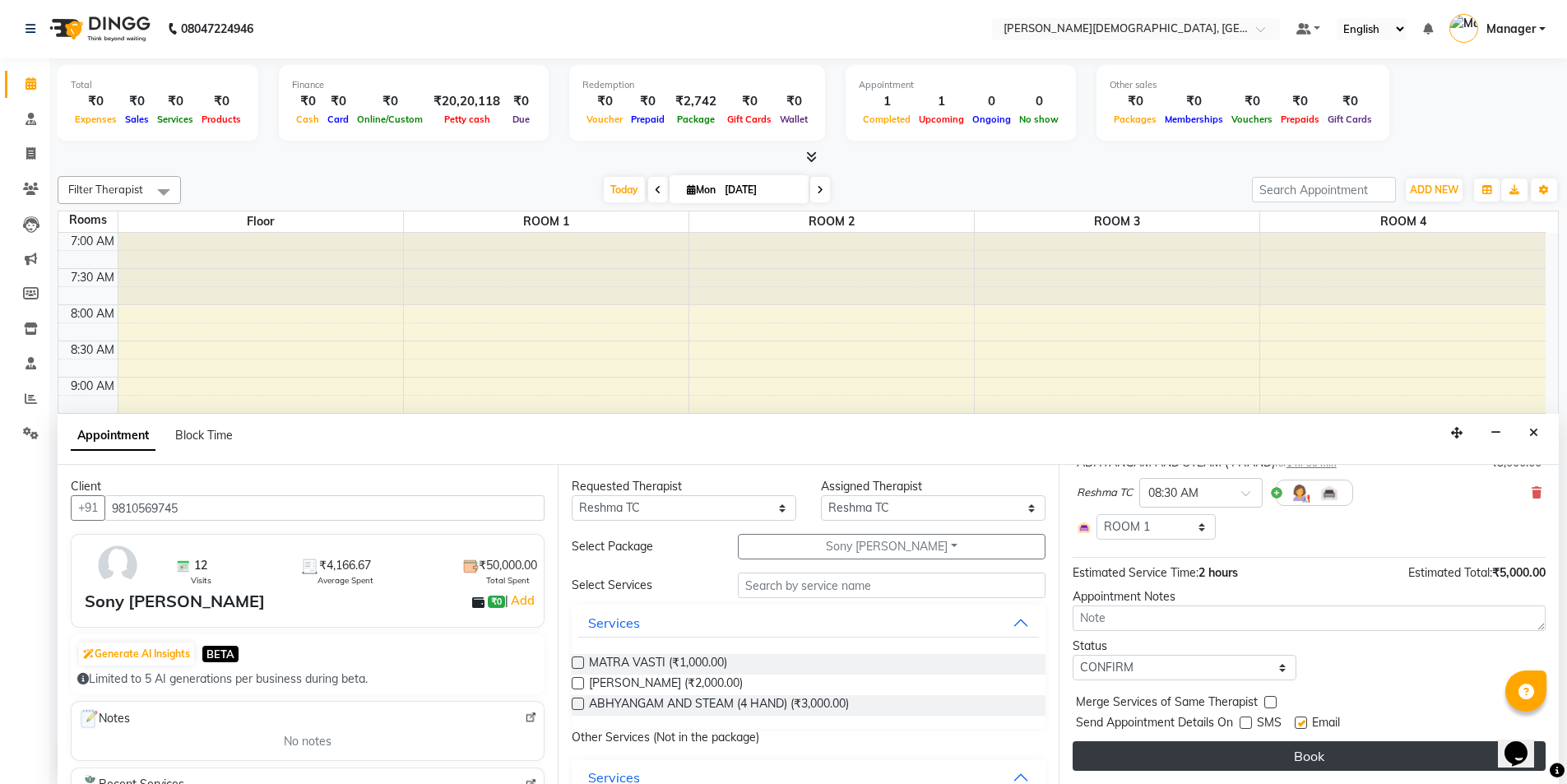
click at [1240, 754] on button "Book" at bounding box center [1310, 755] width 473 height 30
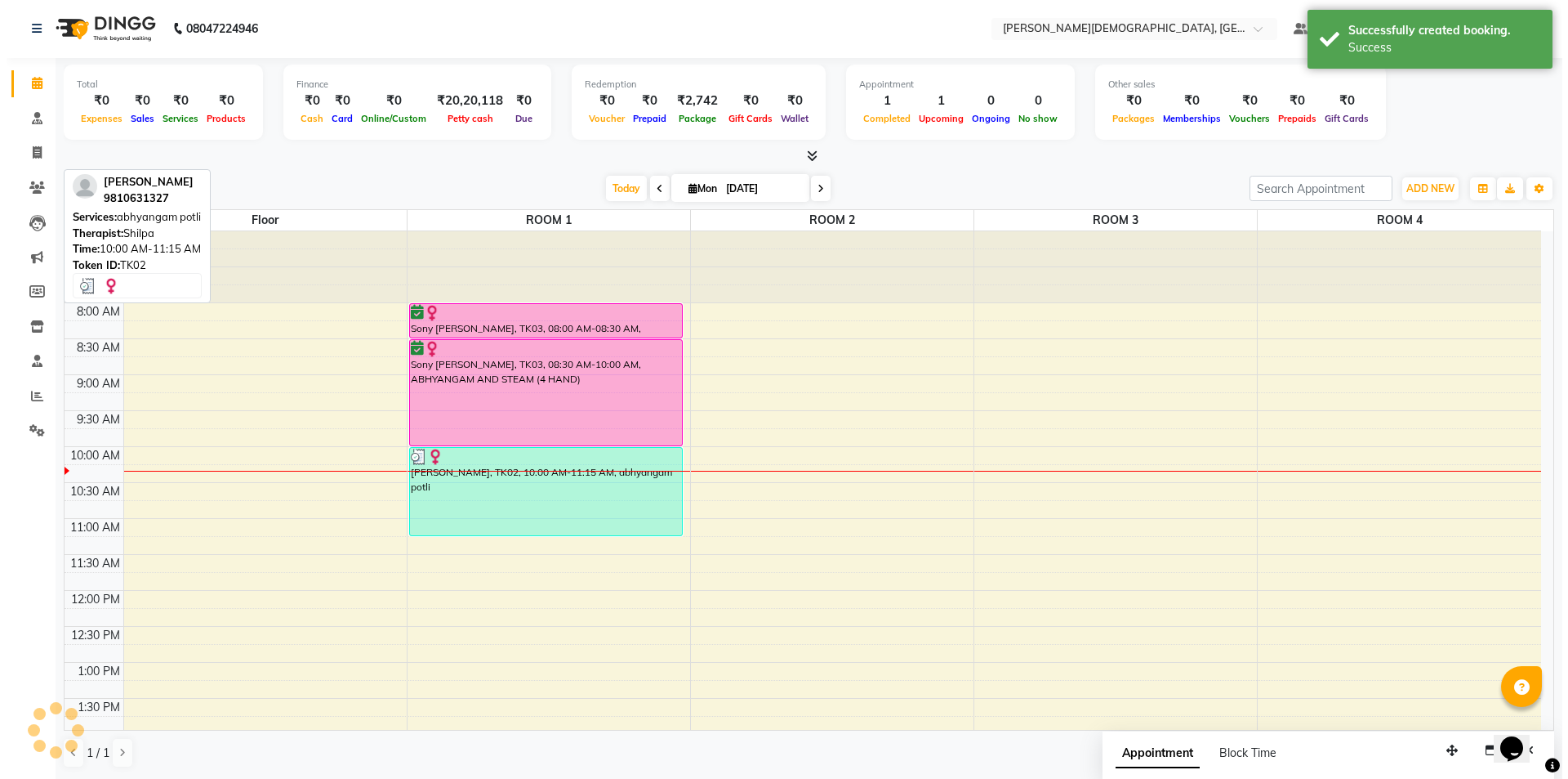
scroll to position [0, 0]
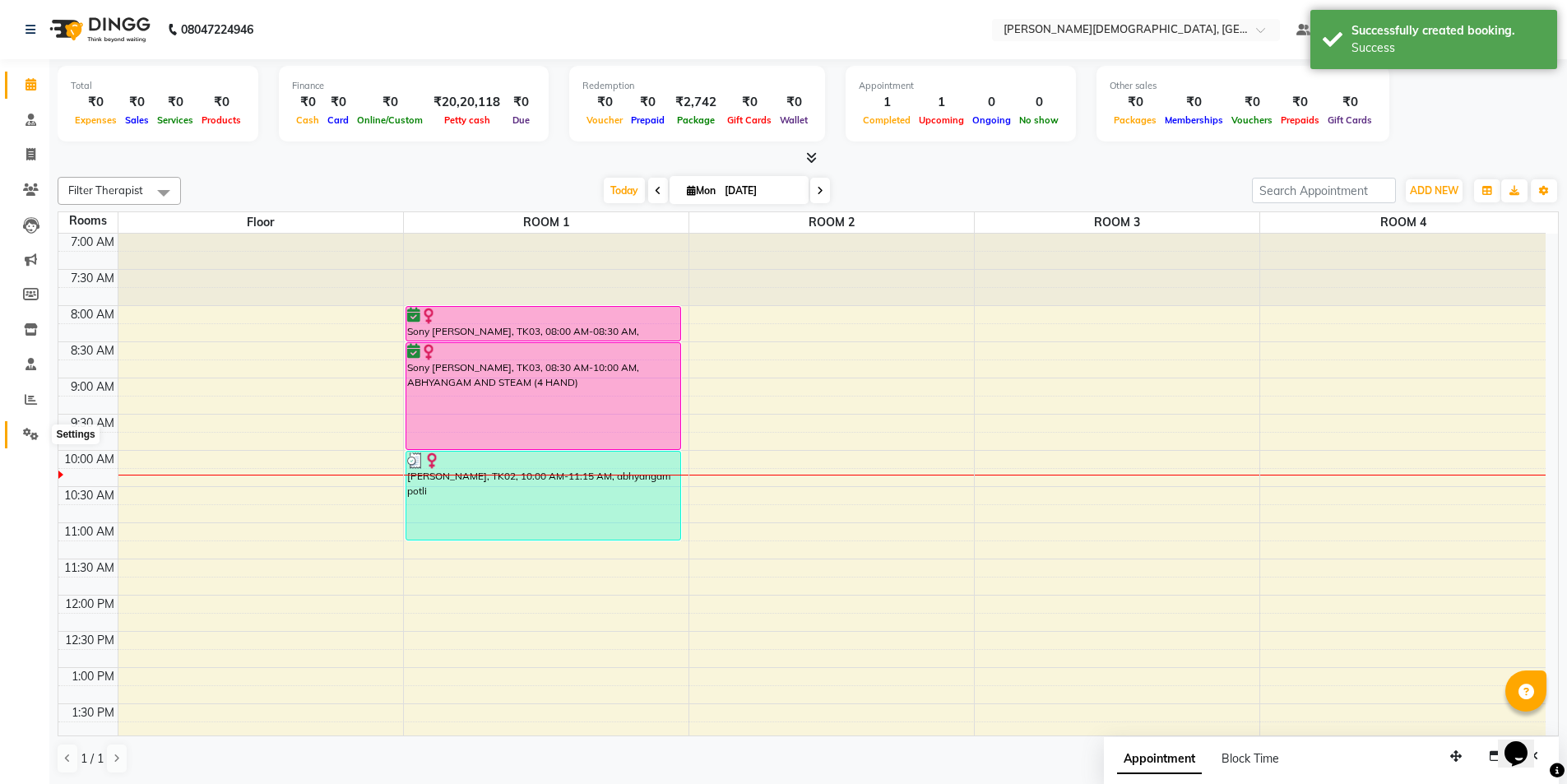
drag, startPoint x: 34, startPoint y: 435, endPoint x: 103, endPoint y: 440, distance: 69.2
click at [34, 435] on icon at bounding box center [31, 433] width 16 height 13
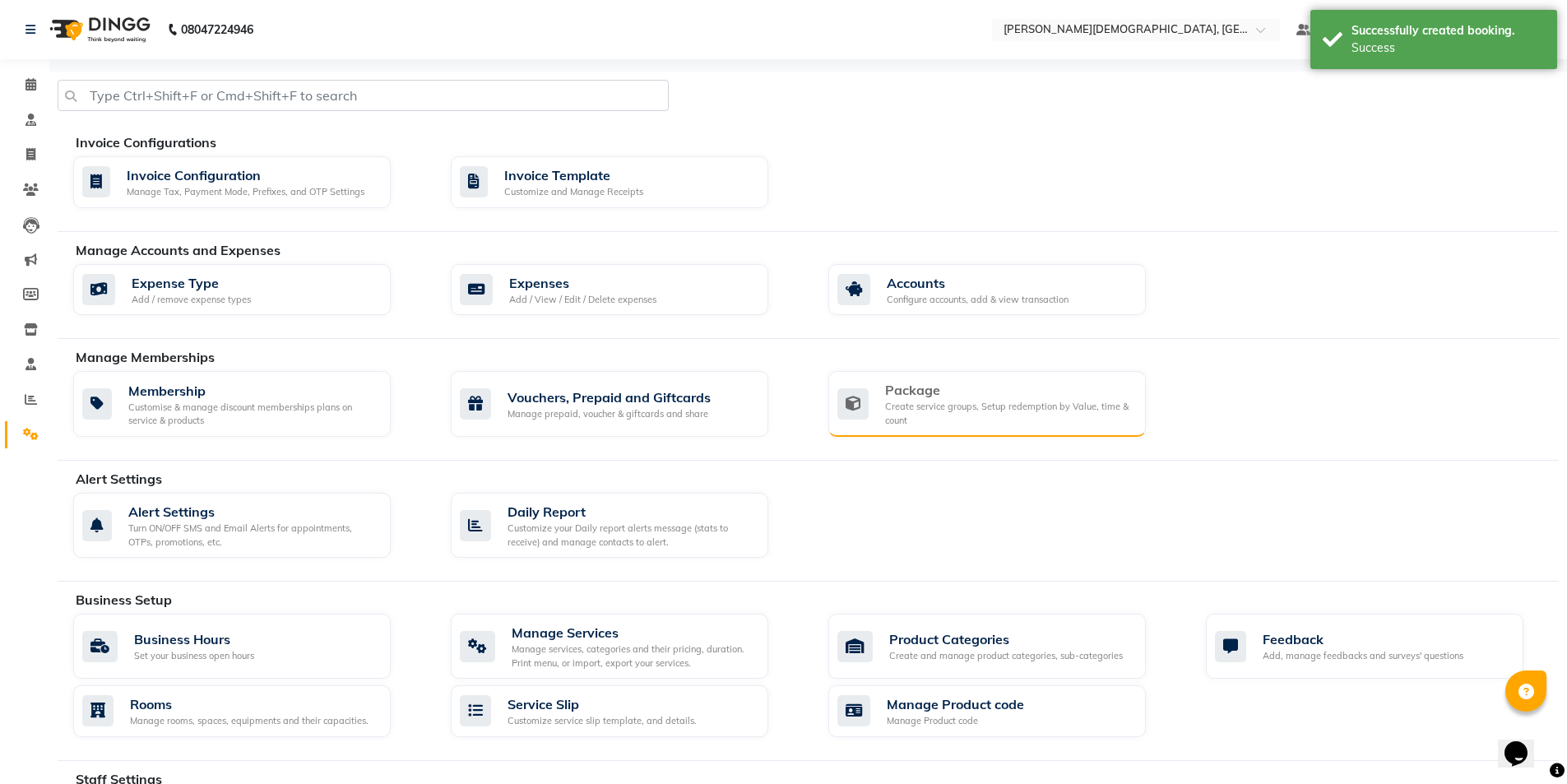
click at [870, 386] on div "Package Create service groups, Setup redemption by Value, time & count" at bounding box center [986, 404] width 296 height 47
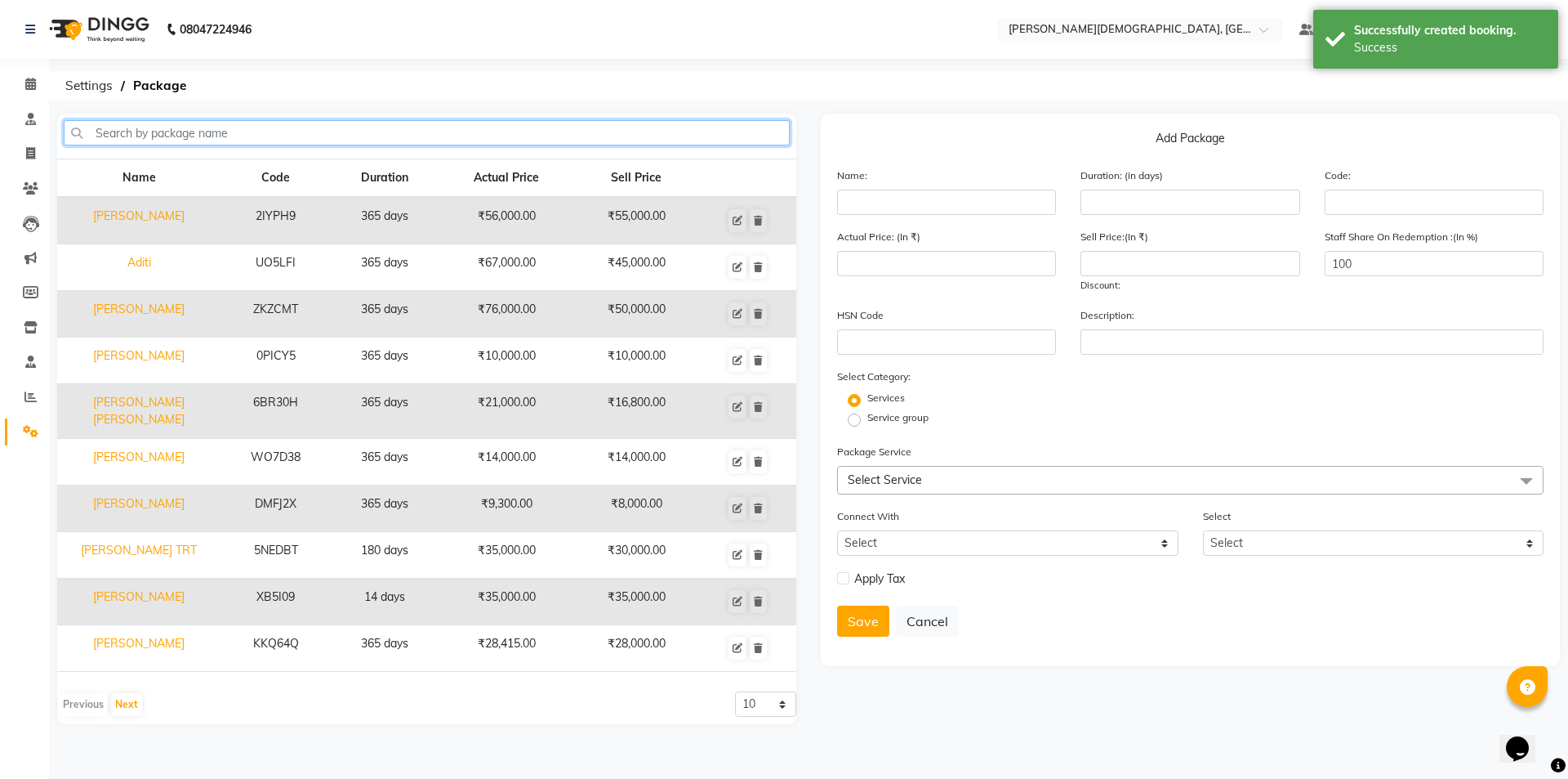
click at [352, 130] on input "text" at bounding box center [426, 133] width 726 height 25
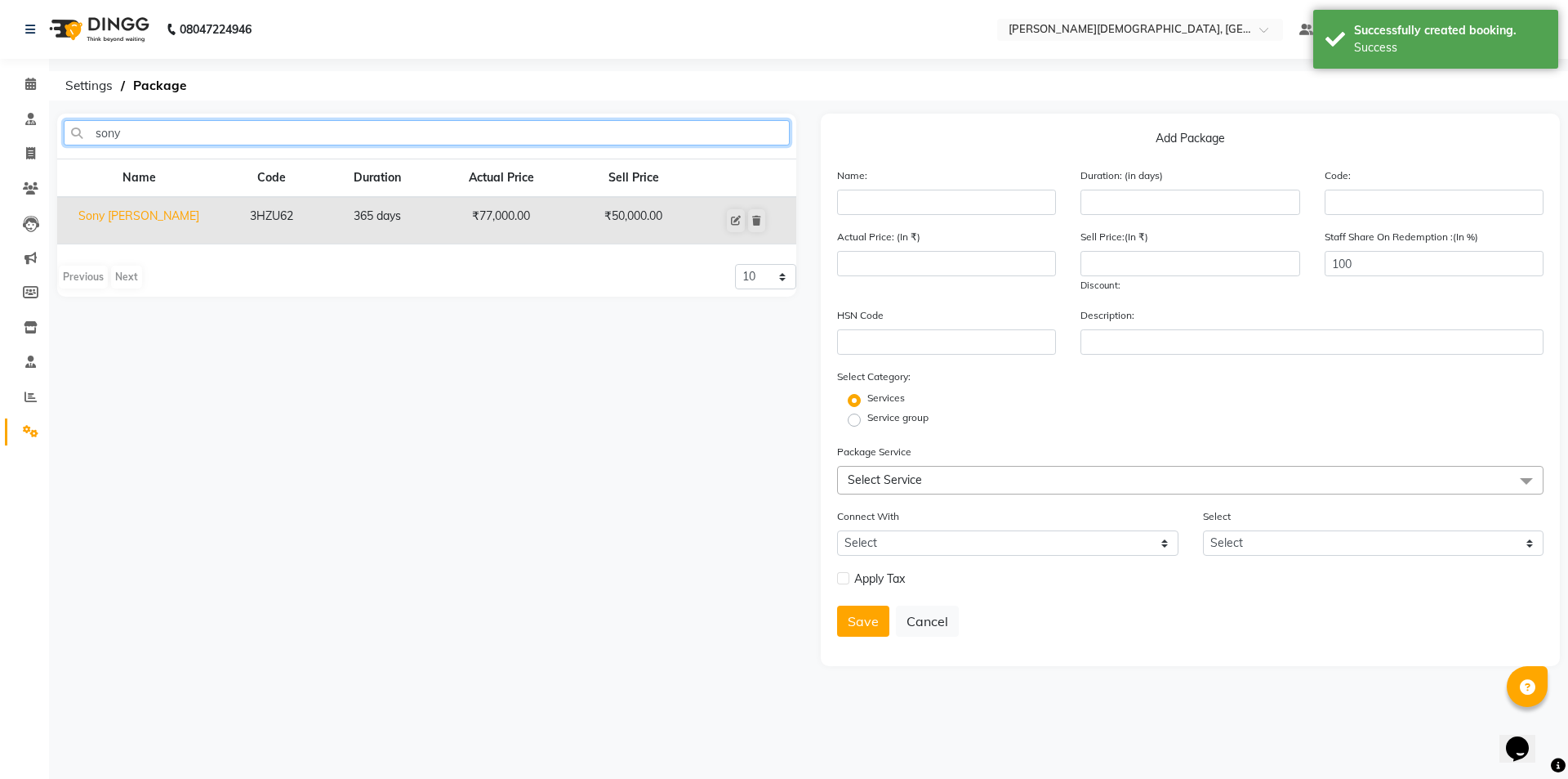
type input "sony"
click at [157, 217] on td "Sony [PERSON_NAME]" at bounding box center [138, 220] width 163 height 47
type input "Sony [PERSON_NAME]"
type input "365"
type input "3HZU62"
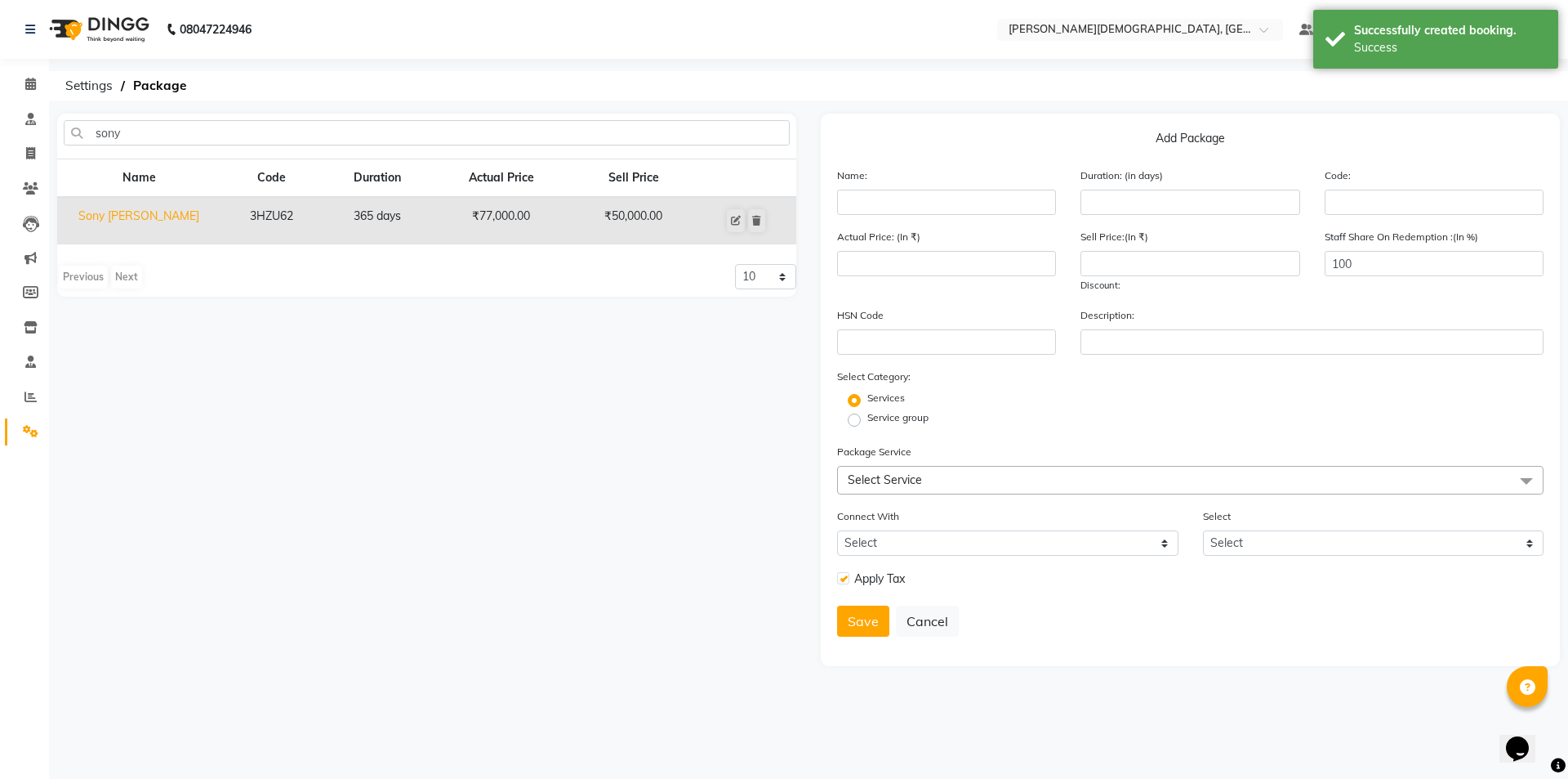
type input "77000"
type input "50000"
checkbox input "true"
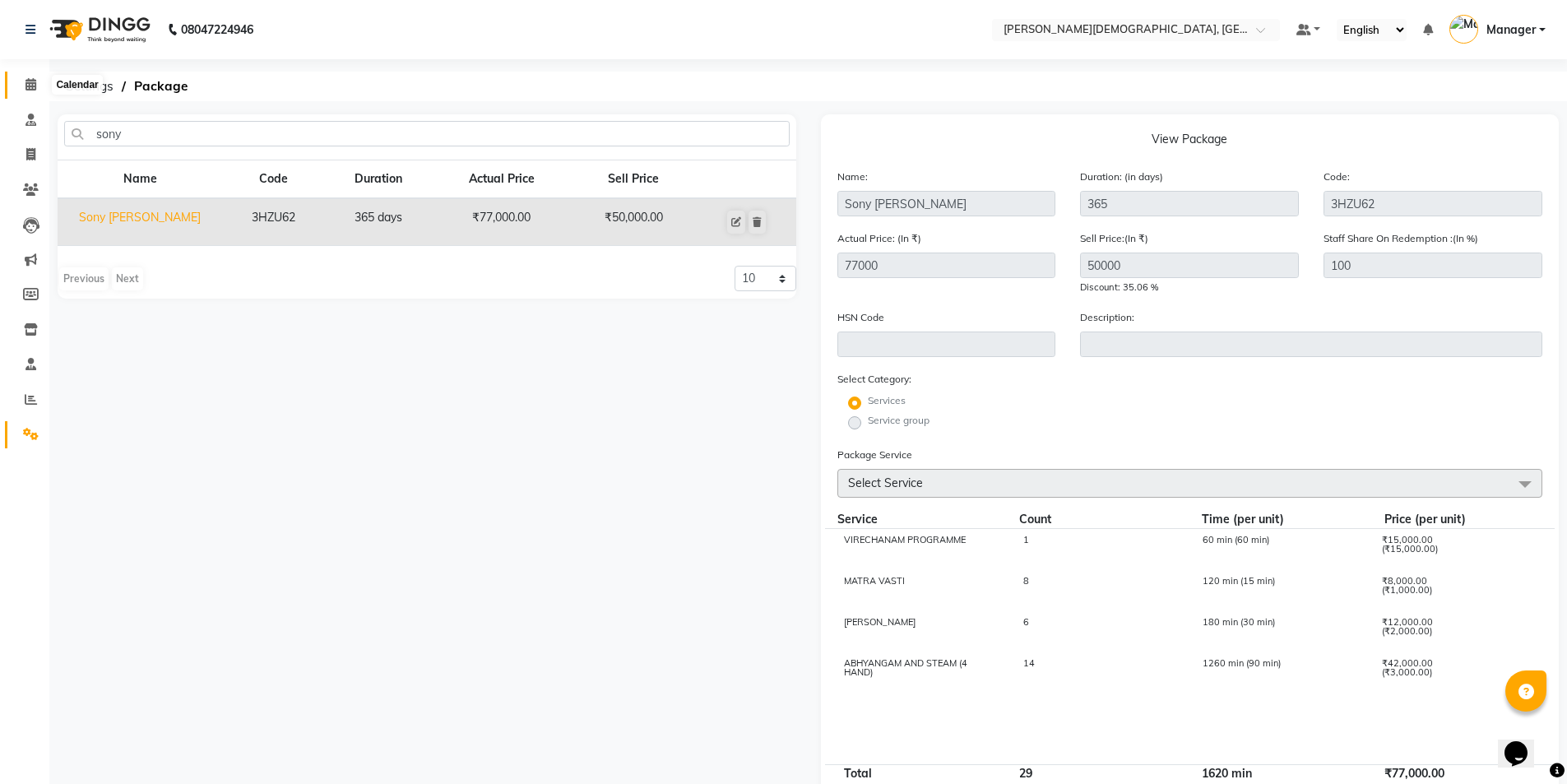
click at [28, 91] on span at bounding box center [31, 85] width 29 height 19
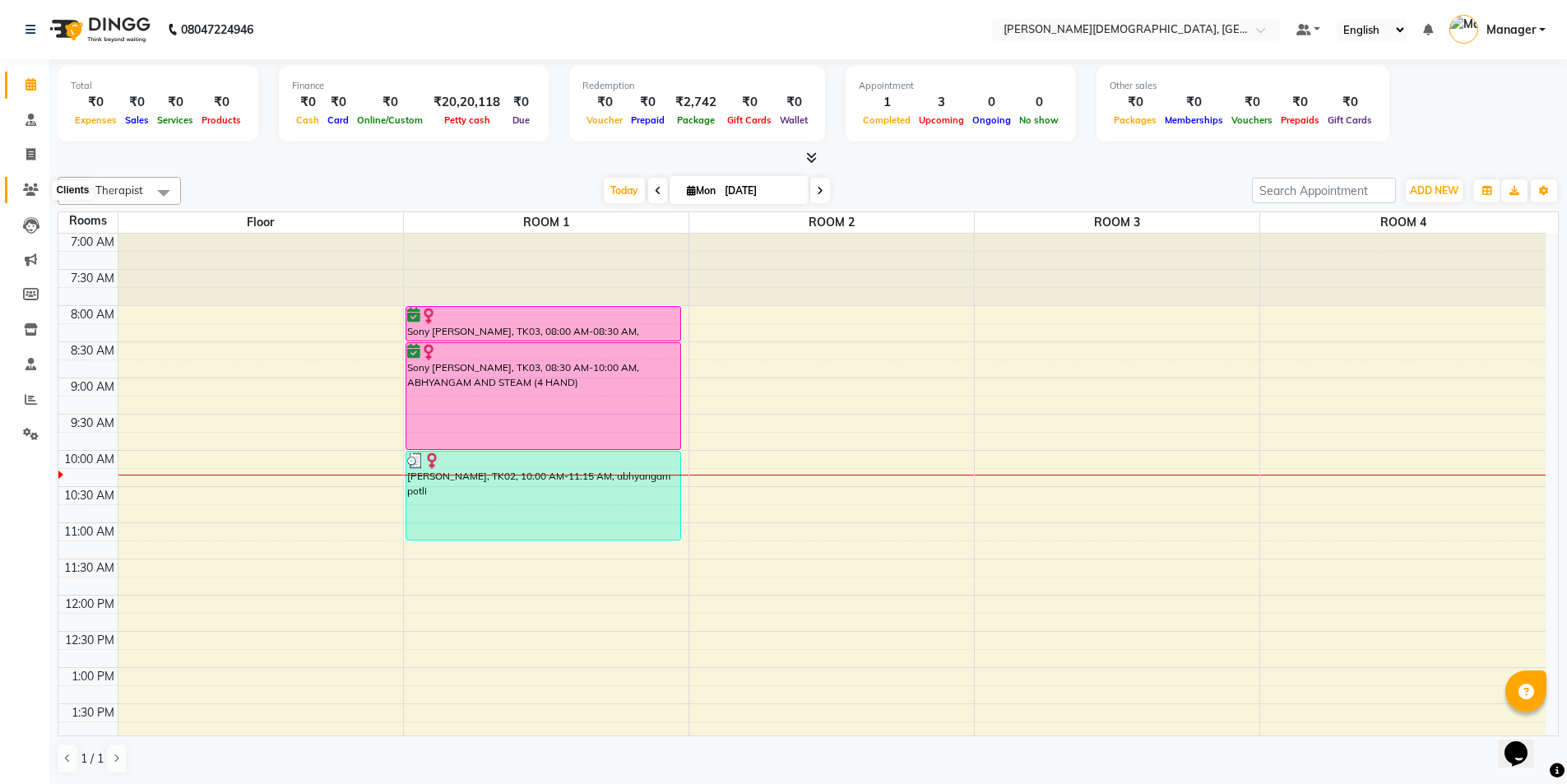
click at [25, 190] on icon at bounding box center [31, 189] width 16 height 13
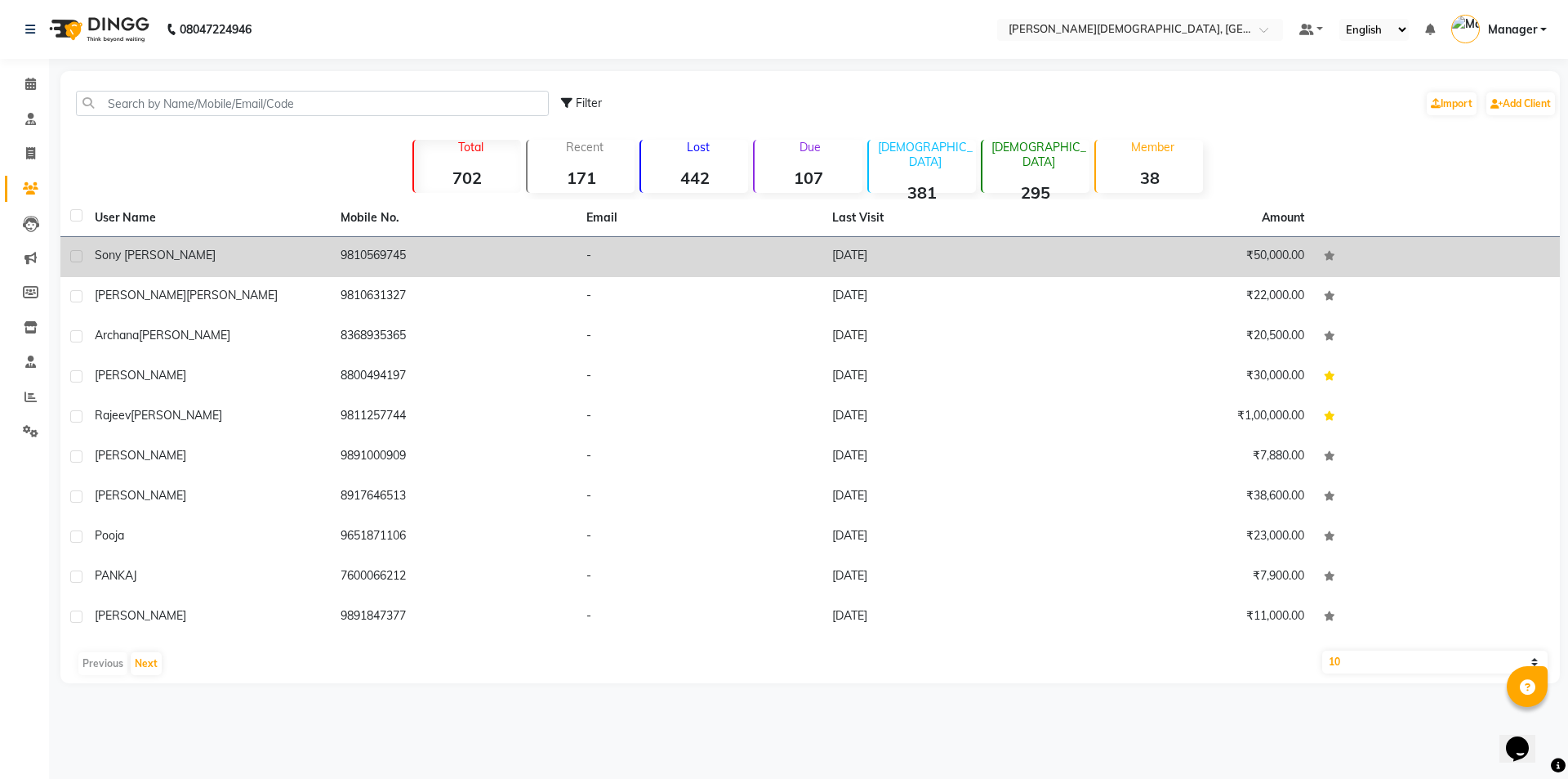
click at [504, 264] on td "9810569745" at bounding box center [453, 256] width 246 height 40
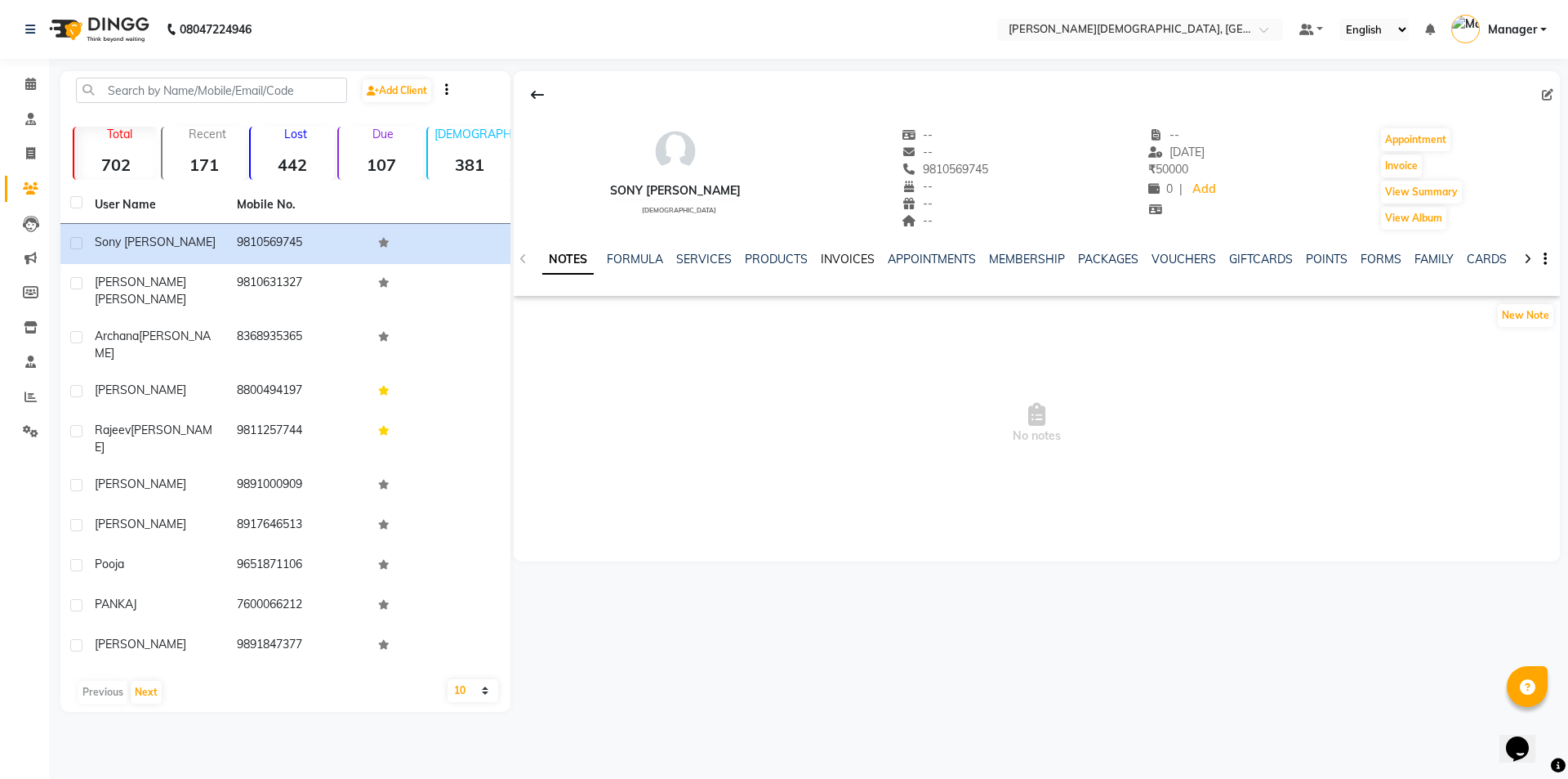
click at [833, 257] on link "INVOICES" at bounding box center [847, 258] width 54 height 15
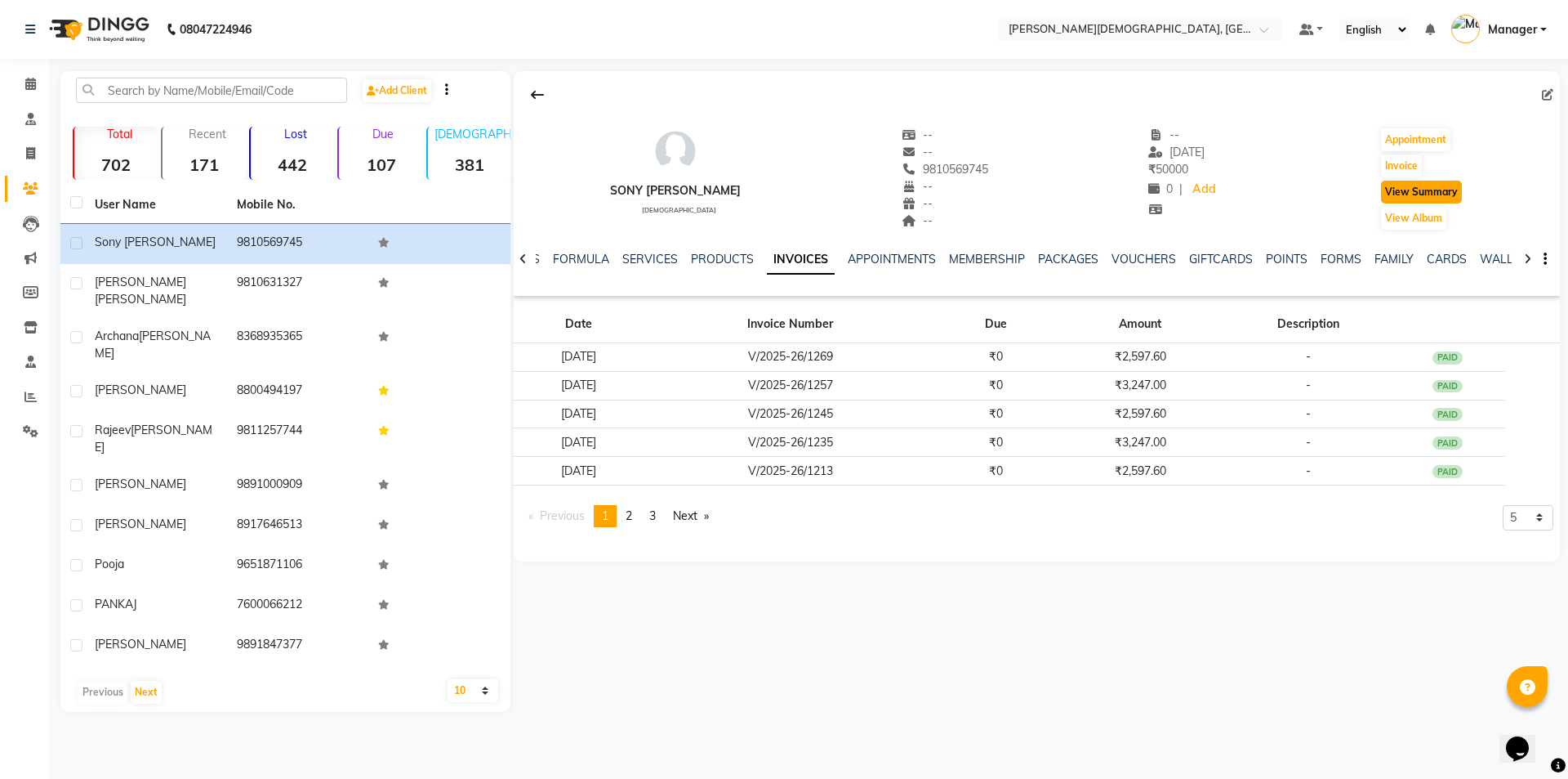
click at [1419, 198] on button "View Summary" at bounding box center [1421, 192] width 81 height 23
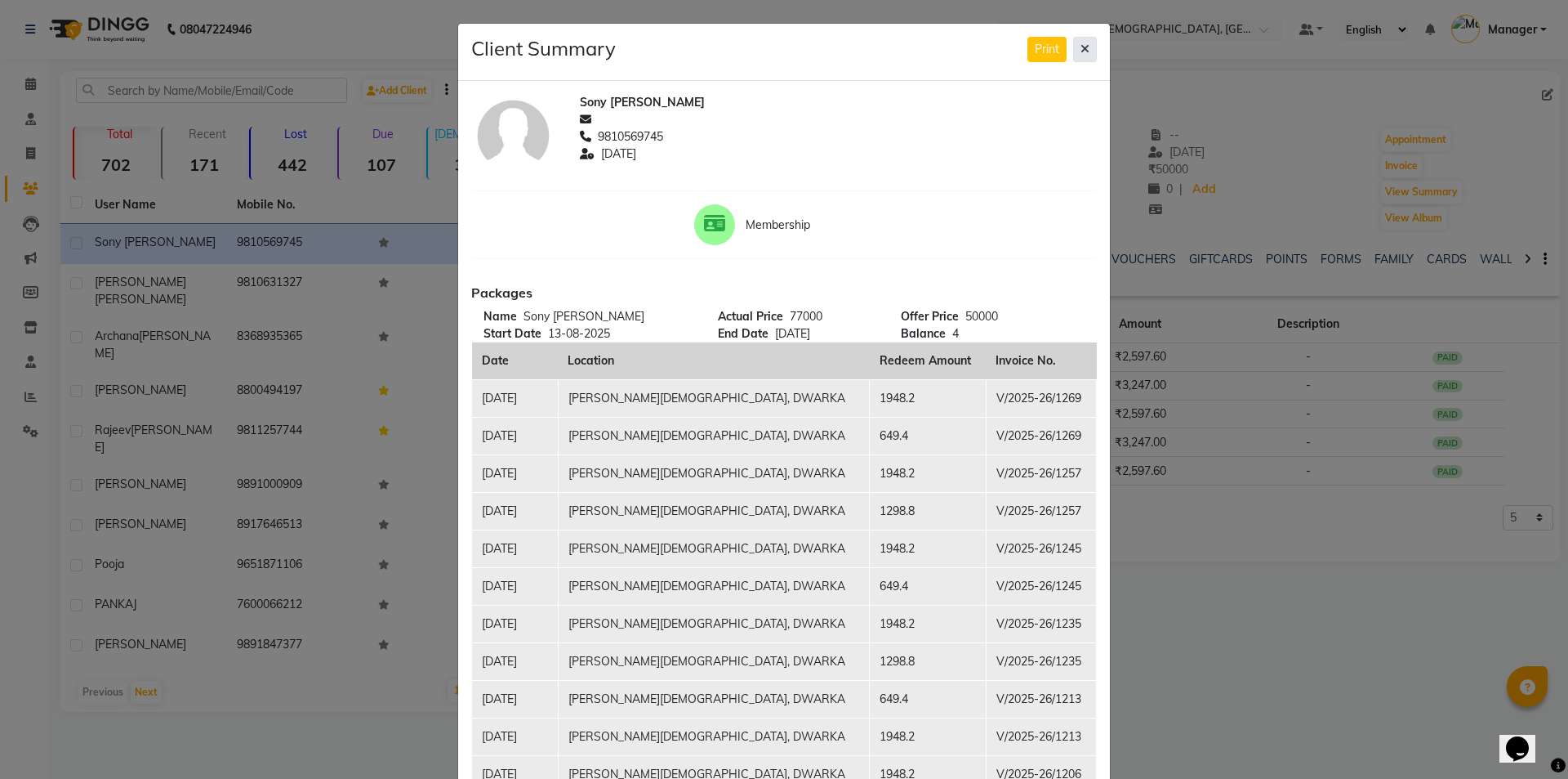
click at [1081, 47] on icon at bounding box center [1085, 49] width 9 height 12
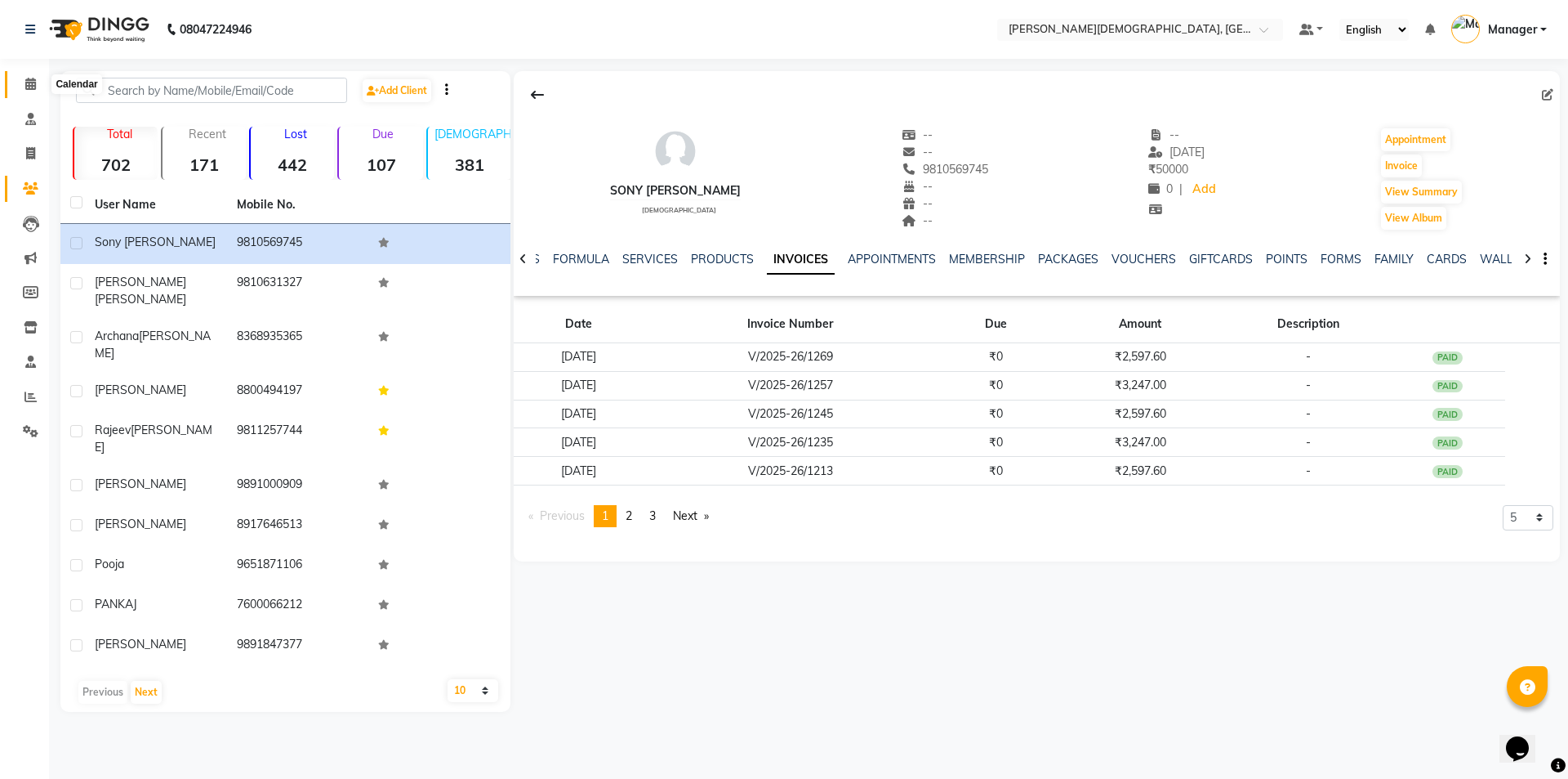
click at [31, 81] on icon at bounding box center [30, 83] width 11 height 13
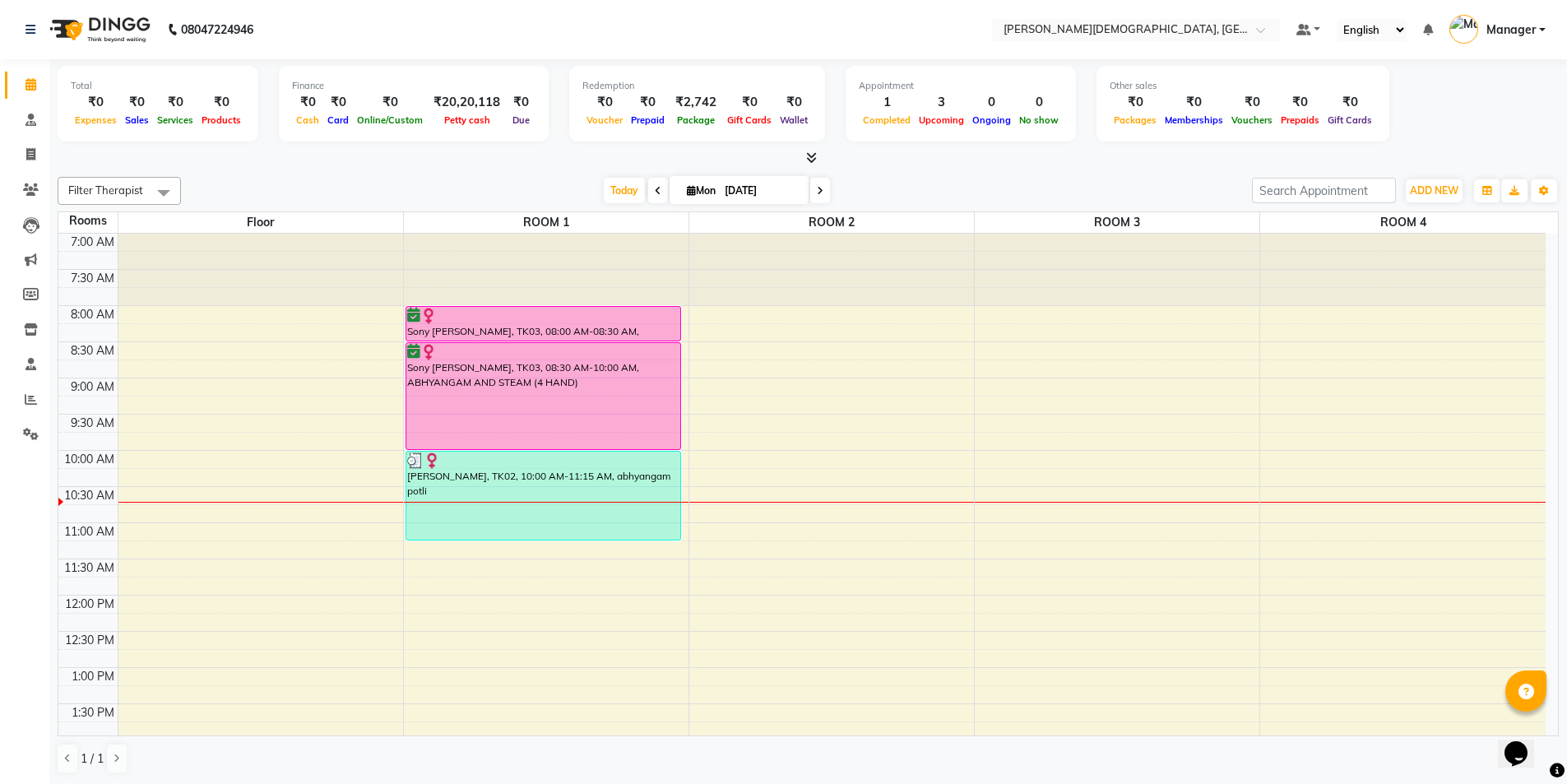
click at [825, 494] on div "7:00 AM 7:30 AM 8:00 AM 8:30 AM 9:00 AM 9:30 AM 10:00 AM 10:30 AM 11:00 AM 11:3…" at bounding box center [801, 740] width 1487 height 1013
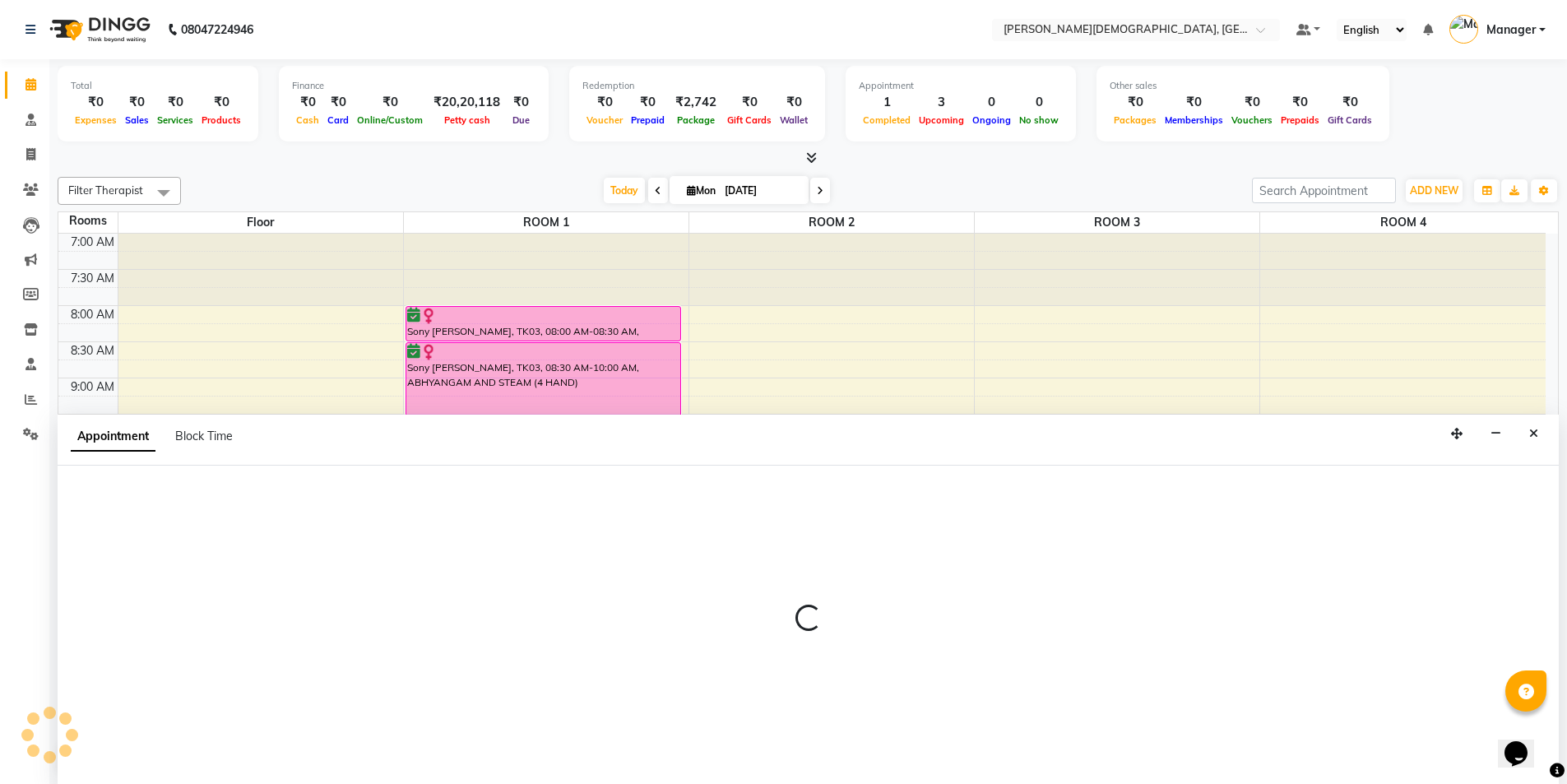
scroll to position [1, 0]
select select "630"
select select "tentative"
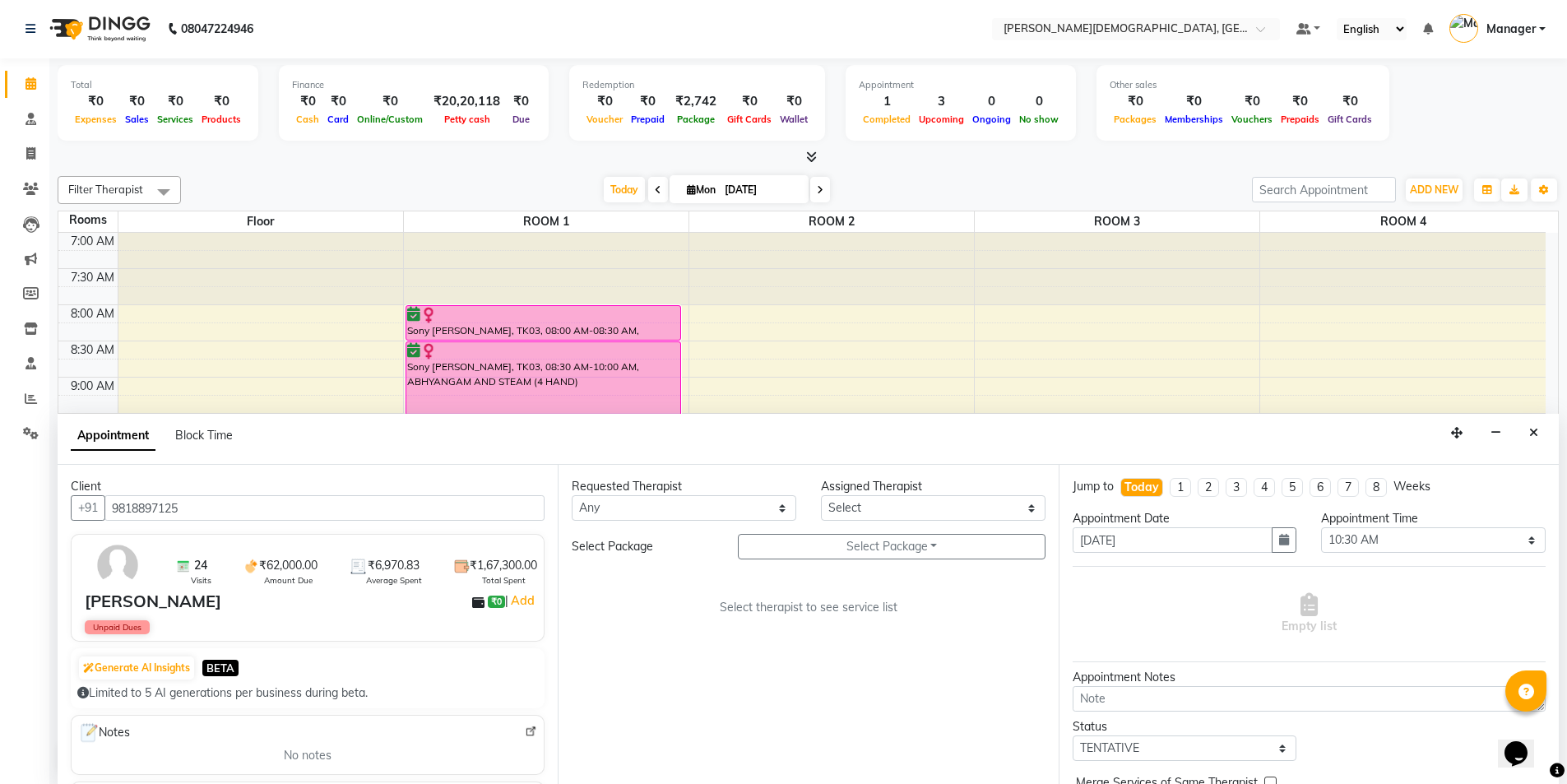
type input "9818897125"
click at [742, 511] on select "Any [PERSON_NAME] [PERSON_NAME] [PERSON_NAME] [PERSON_NAME] [PERSON_NAME] [PERS…" at bounding box center [684, 508] width 225 height 26
select select "85572"
click at [572, 495] on select "Any [PERSON_NAME] [PERSON_NAME] [PERSON_NAME] [PERSON_NAME] [PERSON_NAME] [PERS…" at bounding box center [684, 508] width 225 height 26
select select "85572"
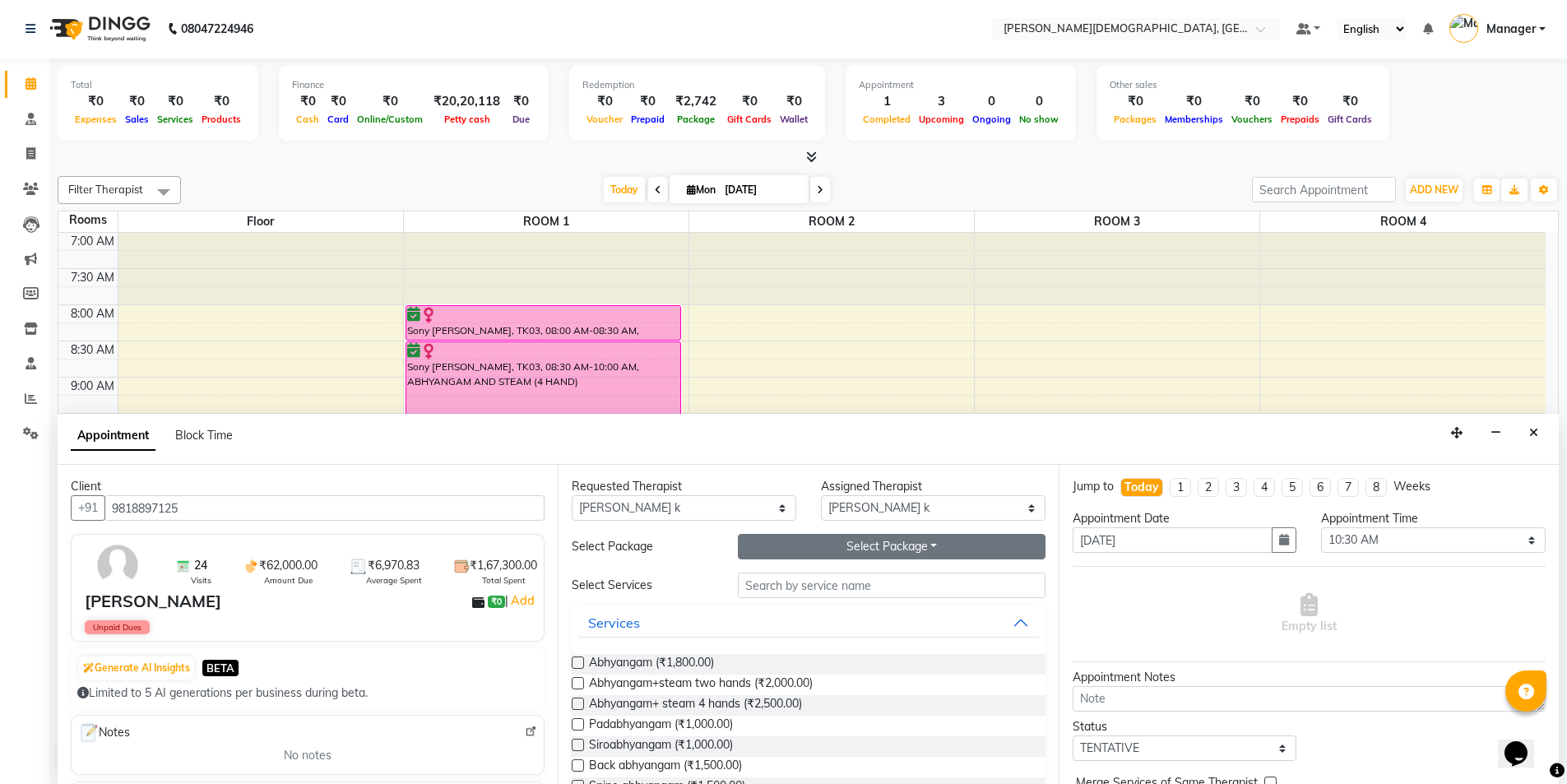
click at [864, 551] on button "Select Package Toggle Dropdown" at bounding box center [892, 547] width 307 height 26
click at [830, 581] on li "[PERSON_NAME]" at bounding box center [804, 580] width 131 height 24
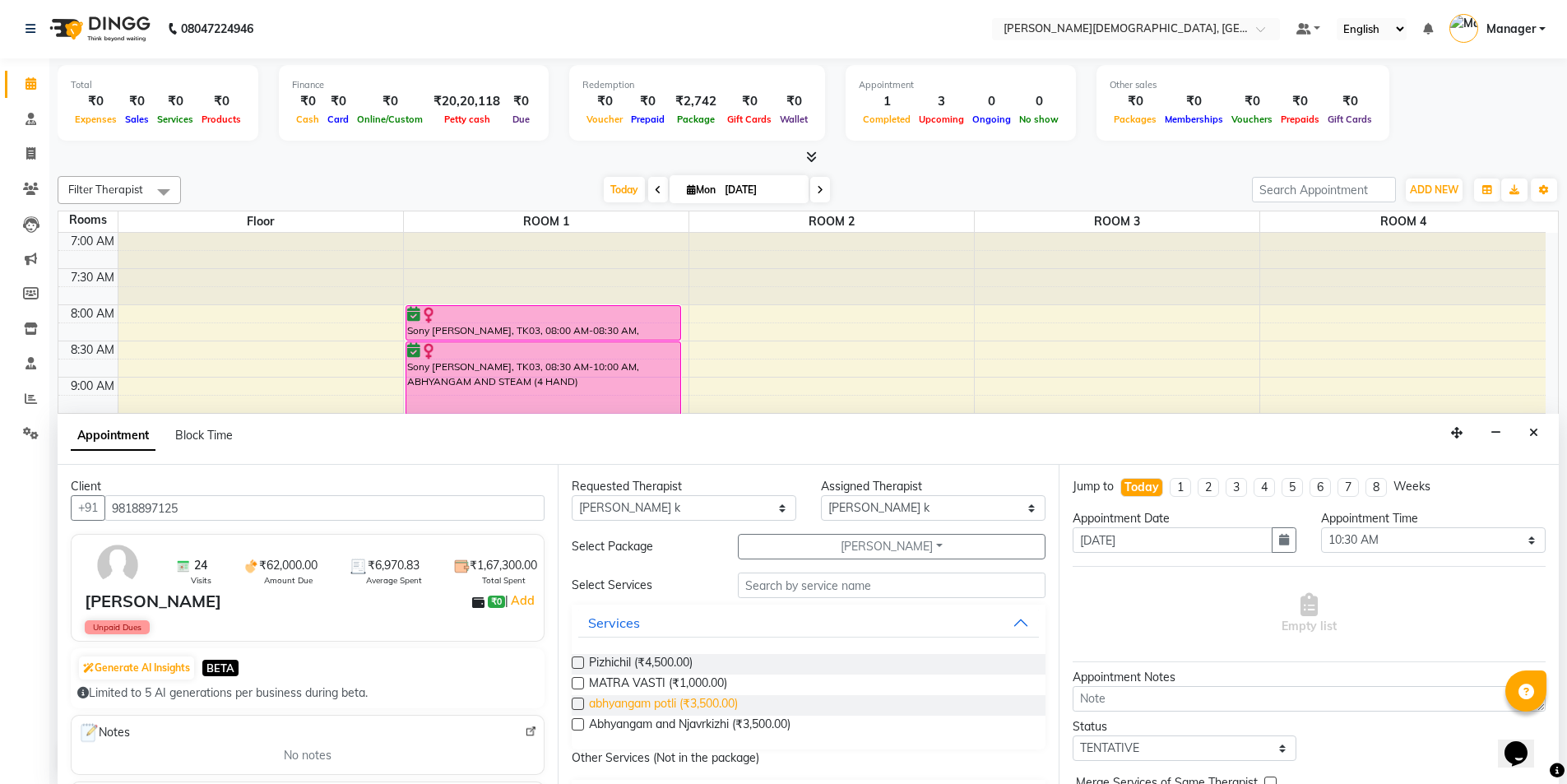
click at [693, 705] on span "abhyangam potli (₹3,500.00)" at bounding box center [663, 704] width 149 height 21
checkbox input "true"
select select "2681"
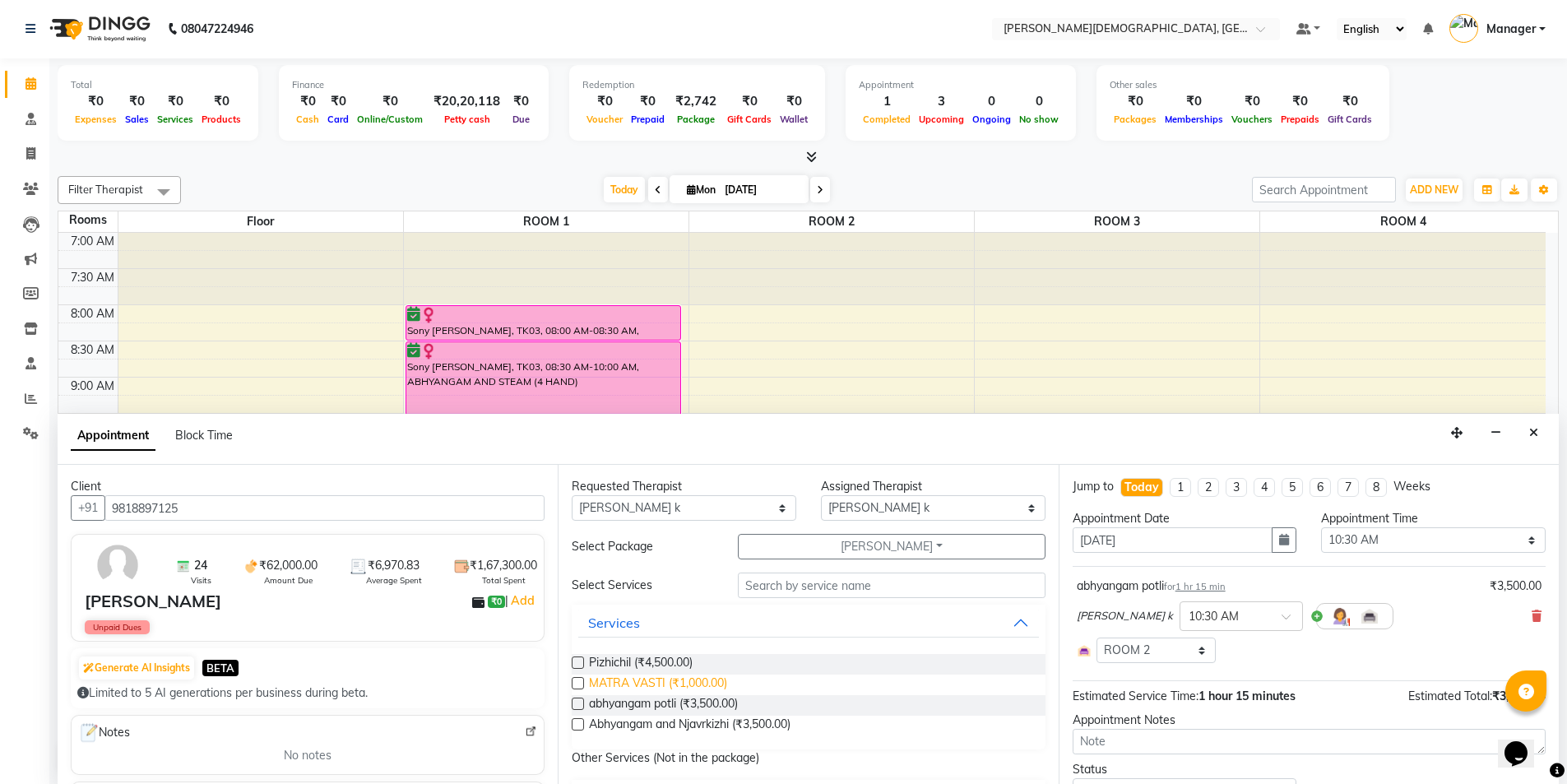
checkbox input "false"
click at [690, 683] on span "MATRA VASTI (₹1,000.00)" at bounding box center [658, 685] width 138 height 21
checkbox input "false"
select select "2681"
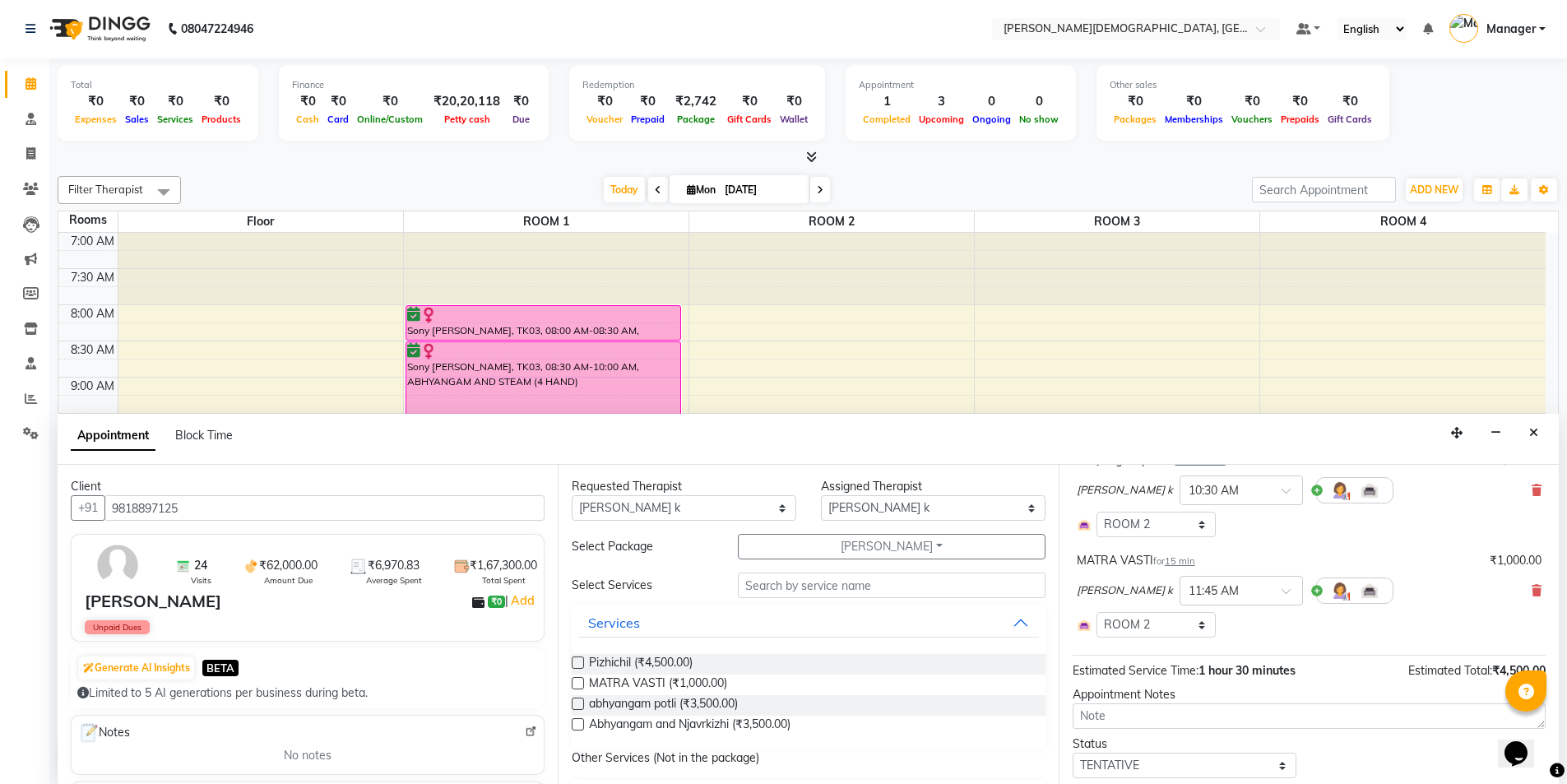
scroll to position [224, 0]
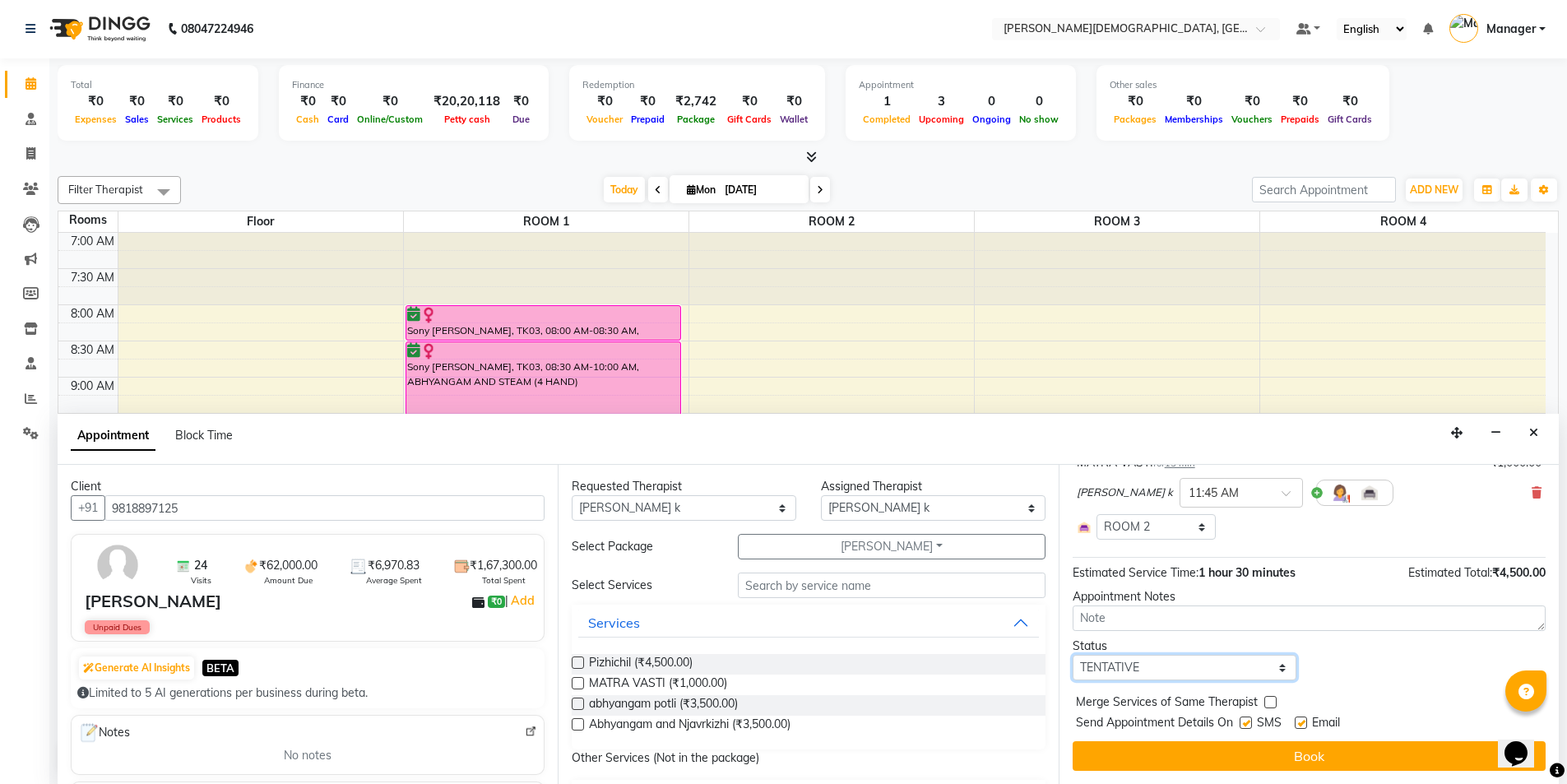
click at [1231, 672] on select "Select TENTATIVE CONFIRM CHECK-IN UPCOMING" at bounding box center [1186, 668] width 225 height 26
select select "confirm booking"
click at [1073, 655] on select "Select TENTATIVE CONFIRM CHECK-IN UPCOMING" at bounding box center [1186, 668] width 225 height 26
click at [1249, 725] on label at bounding box center [1246, 722] width 13 height 13
click at [1249, 725] on input "checkbox" at bounding box center [1245, 724] width 11 height 11
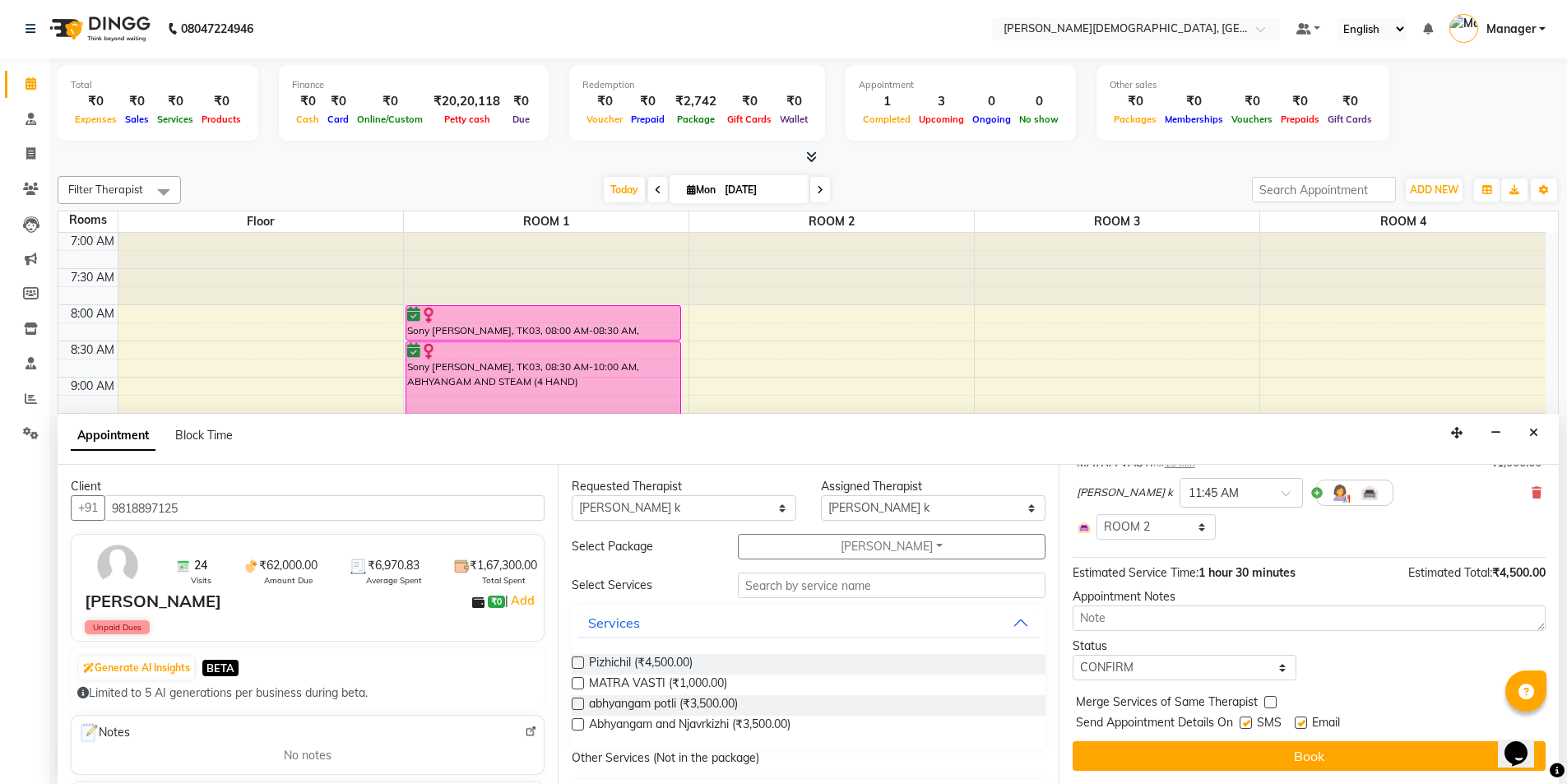
checkbox input "false"
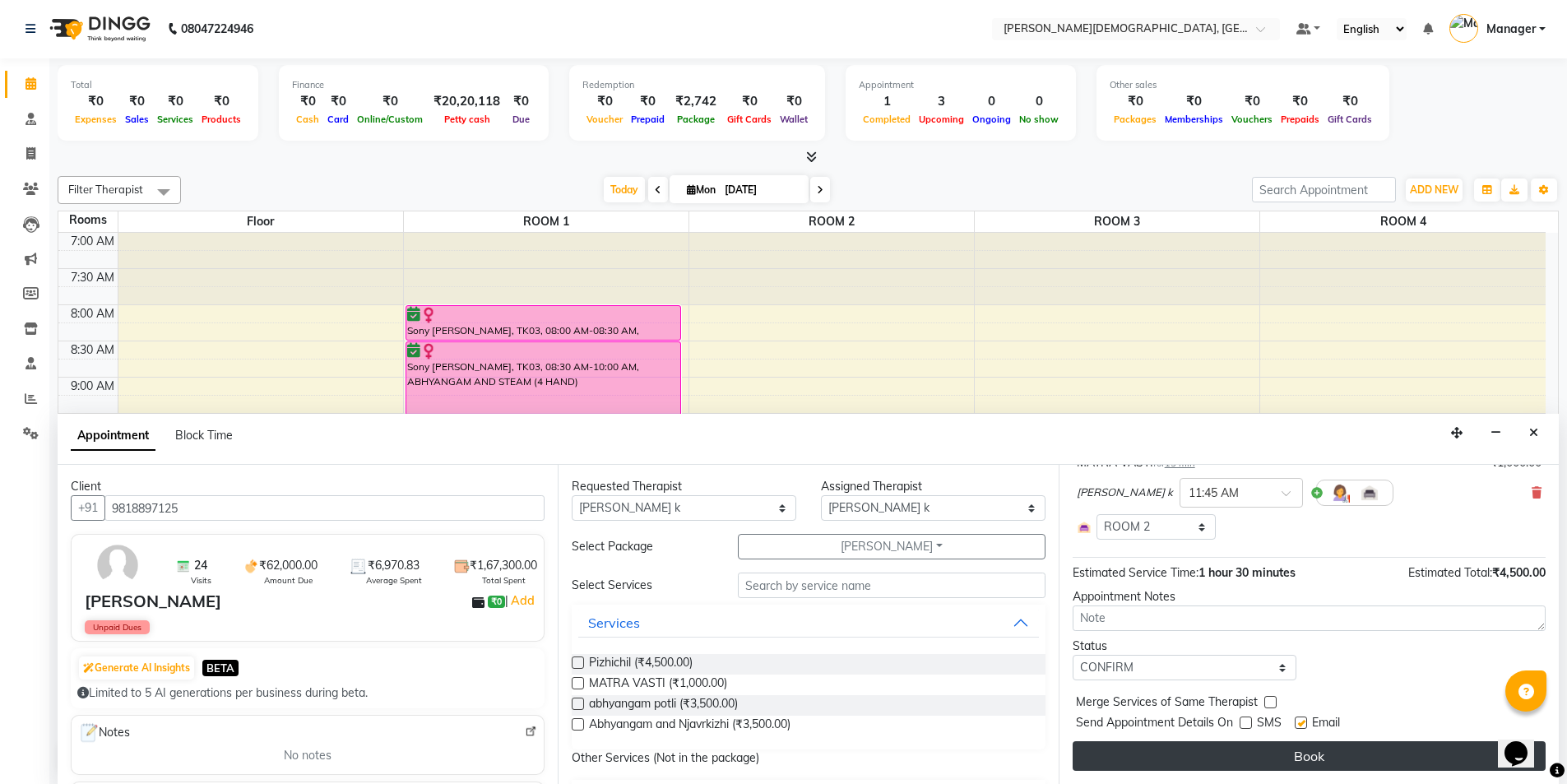
click at [1243, 754] on button "Book" at bounding box center [1310, 755] width 473 height 30
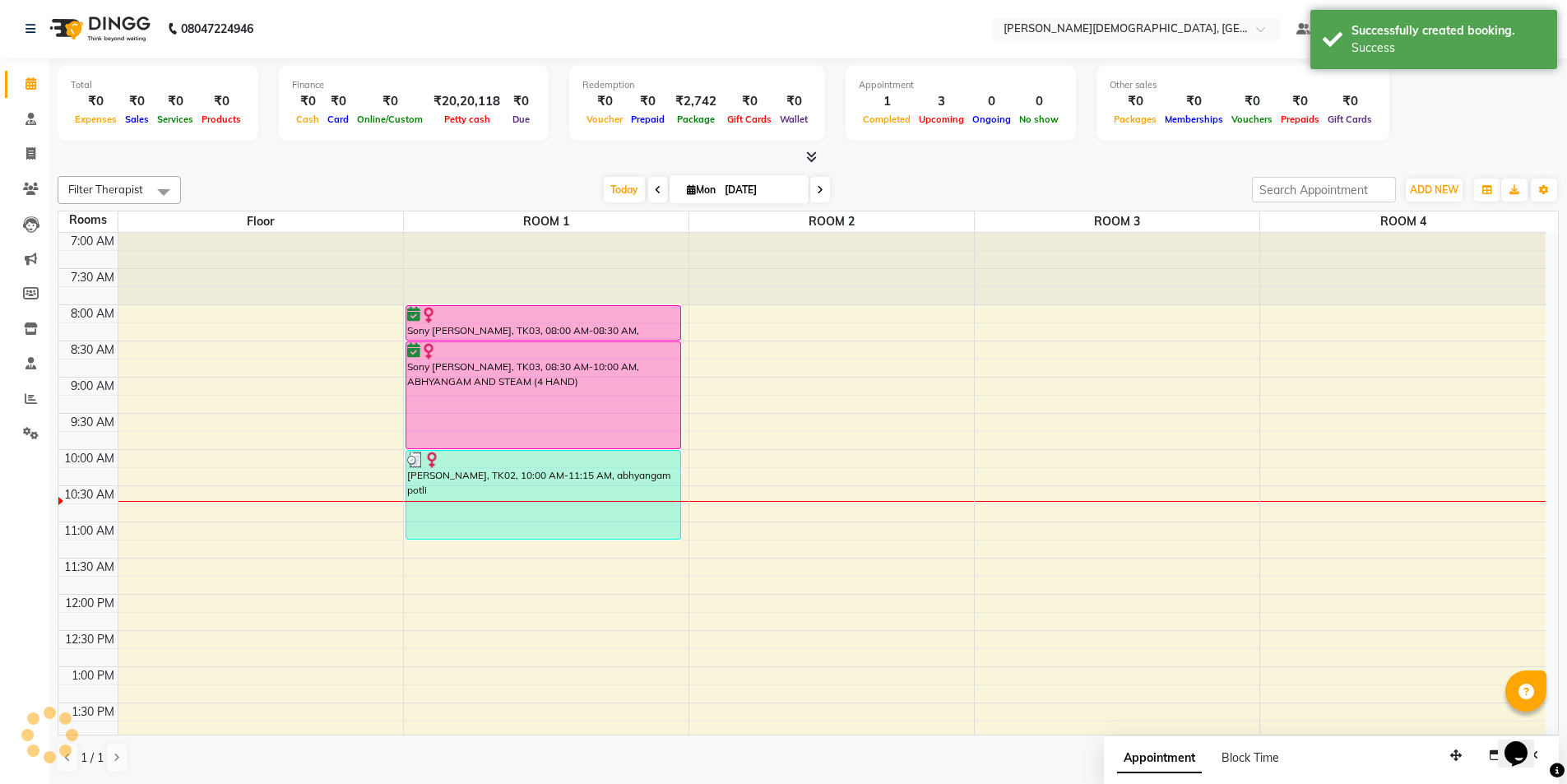
scroll to position [0, 0]
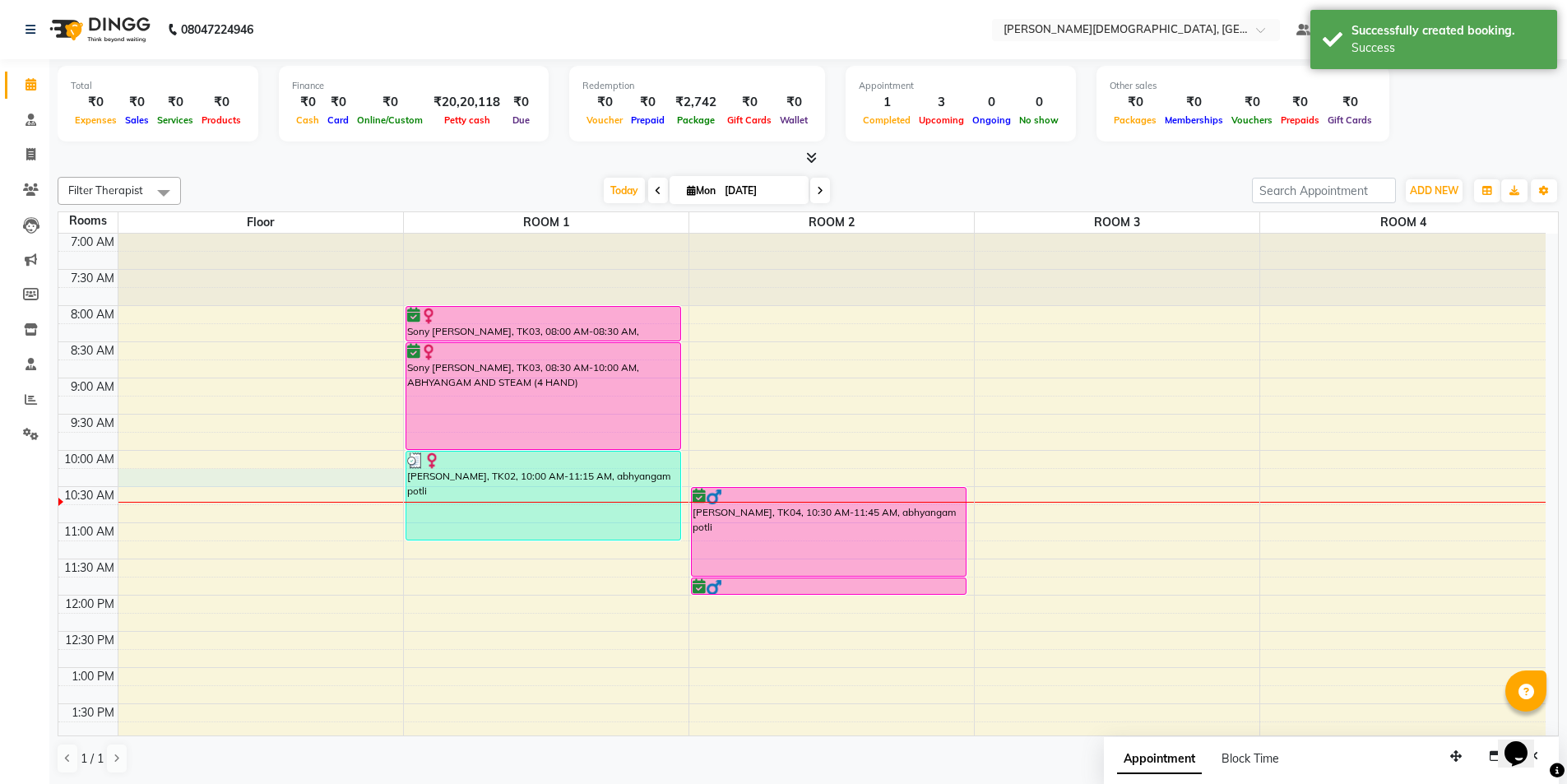
click at [221, 469] on div "7:00 AM 7:30 AM 8:00 AM 8:30 AM 9:00 AM 9:30 AM 10:00 AM 10:30 AM 11:00 AM 11:3…" at bounding box center [801, 740] width 1487 height 1013
select select "615"
select select "tentative"
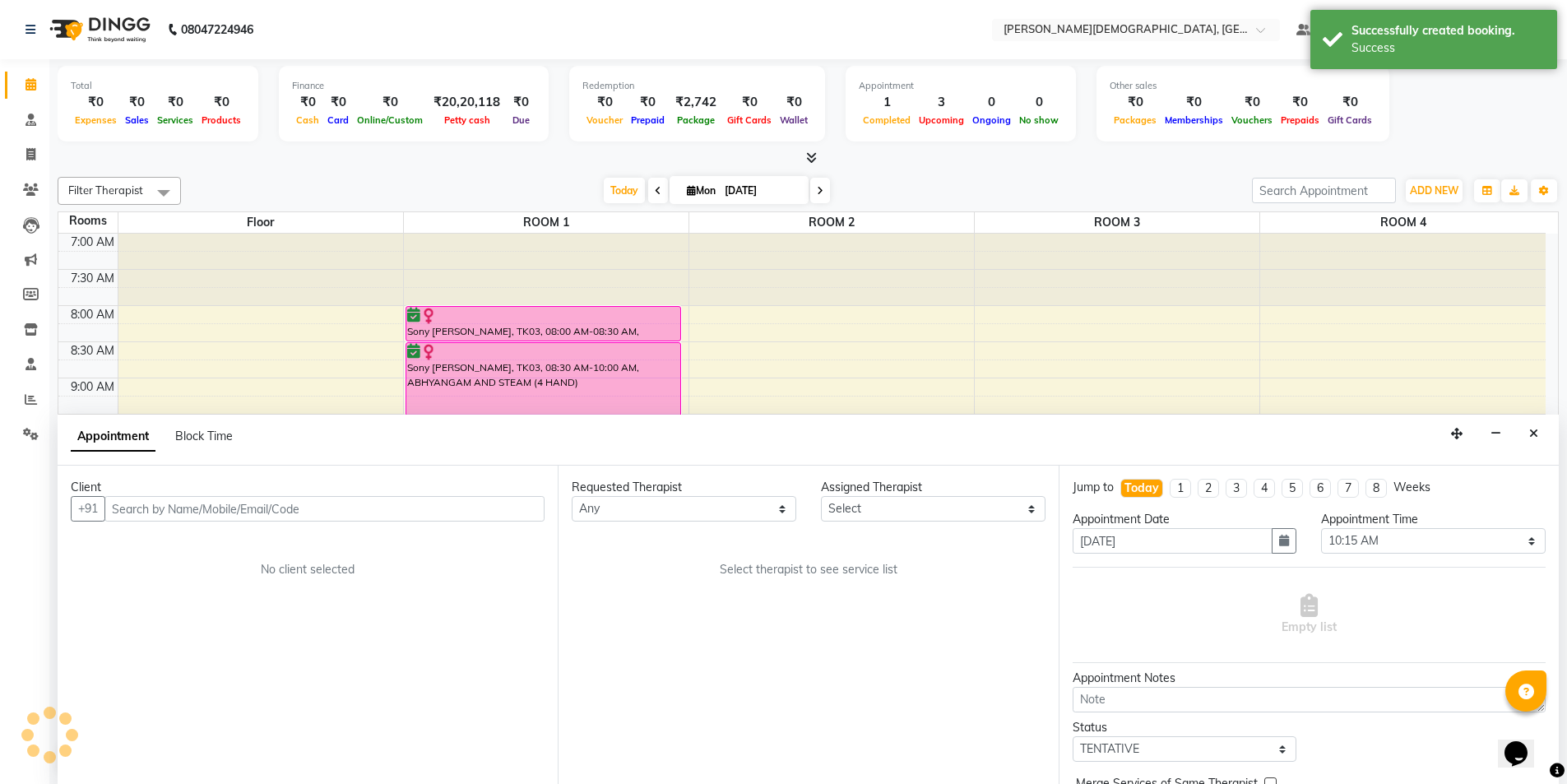
scroll to position [1, 0]
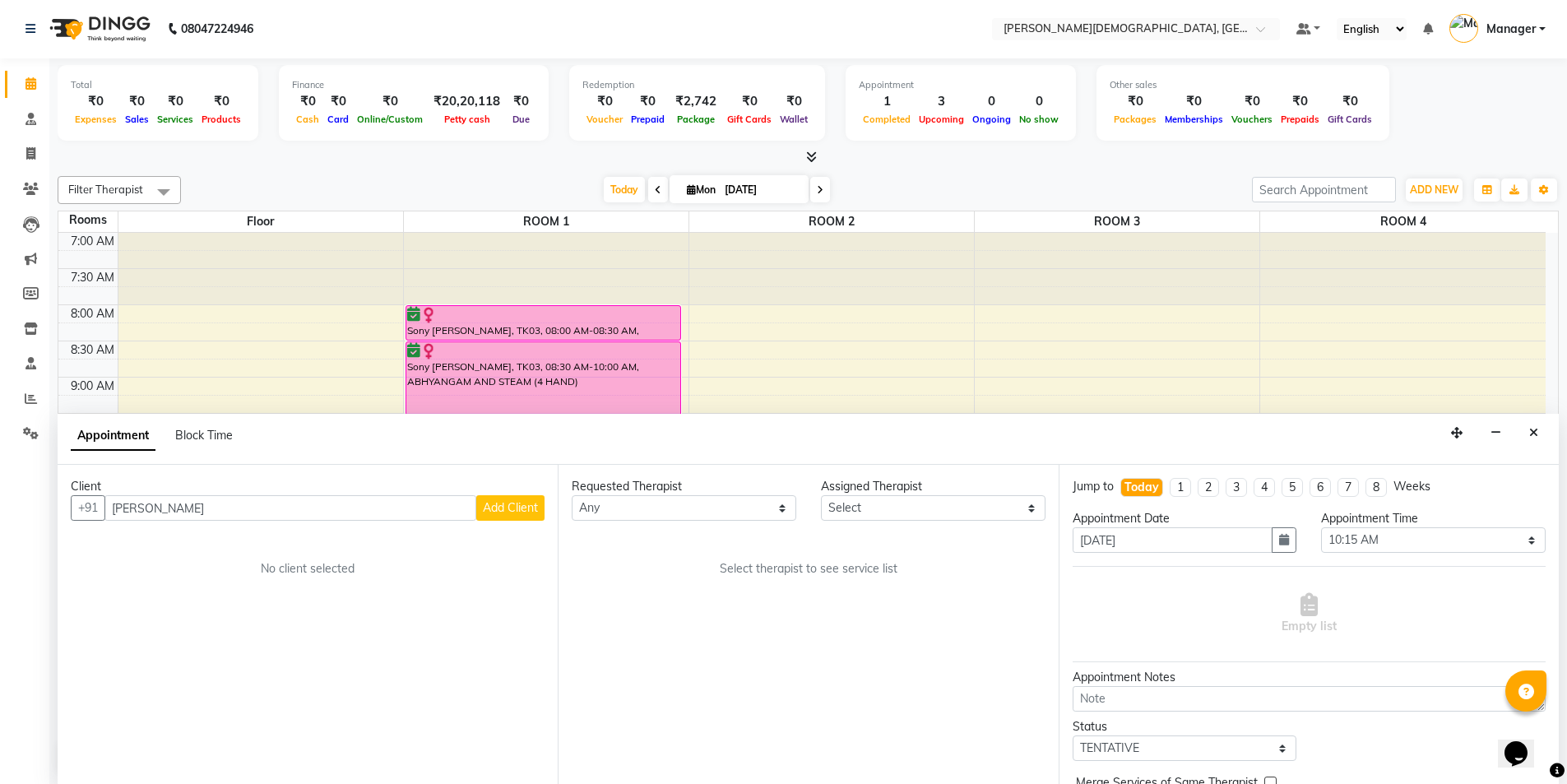
type input "[PERSON_NAME]"
click at [509, 502] on span "Add Client" at bounding box center [511, 507] width 55 height 15
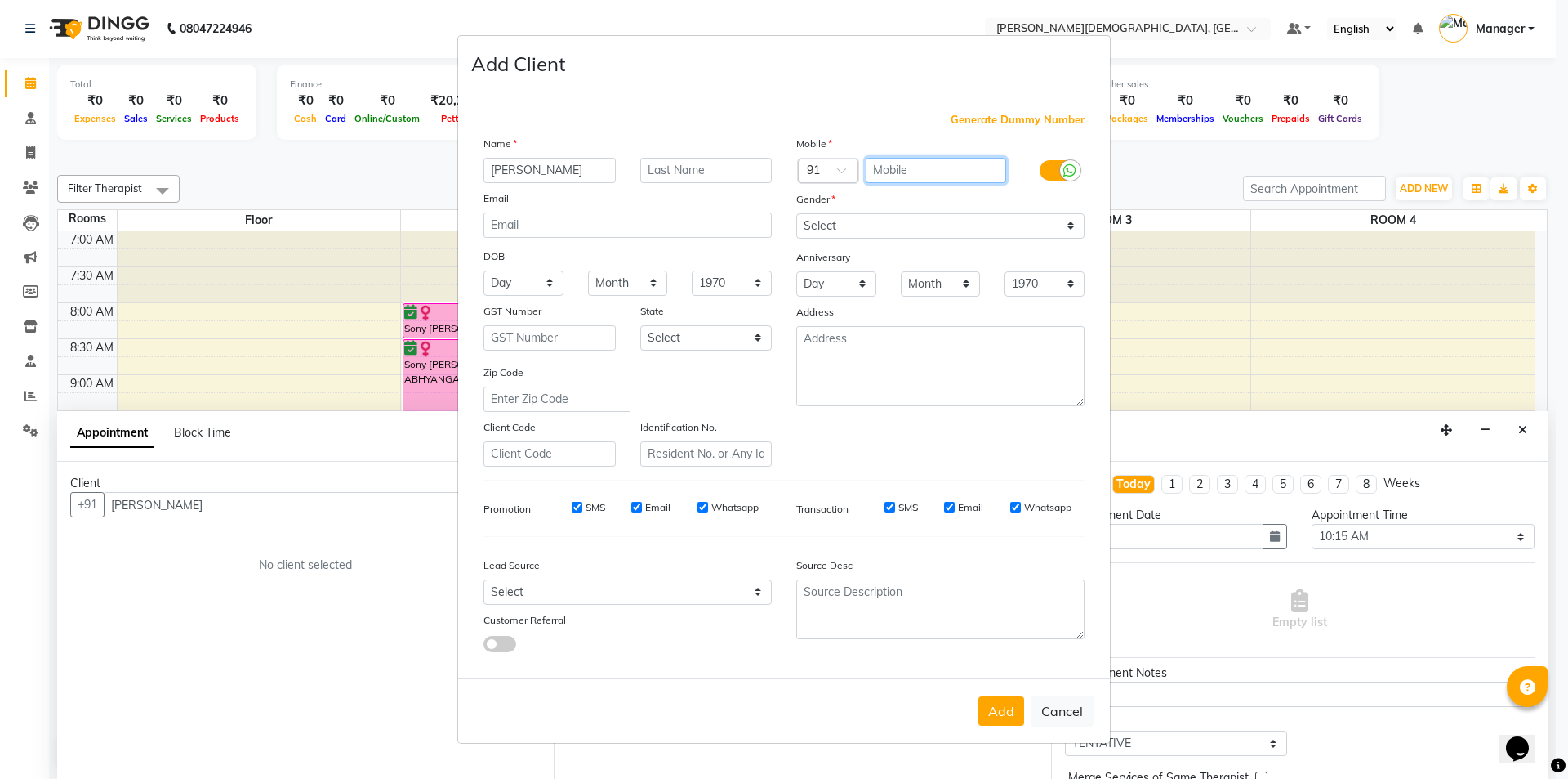
click at [930, 165] on input "text" at bounding box center [936, 170] width 141 height 25
type input "9999886402"
click at [966, 219] on select "Select [DEMOGRAPHIC_DATA] [DEMOGRAPHIC_DATA] Other Prefer Not To Say" at bounding box center [940, 226] width 289 height 25
select select "[DEMOGRAPHIC_DATA]"
click at [796, 213] on select "Select [DEMOGRAPHIC_DATA] [DEMOGRAPHIC_DATA] Other Prefer Not To Say" at bounding box center [940, 226] width 289 height 25
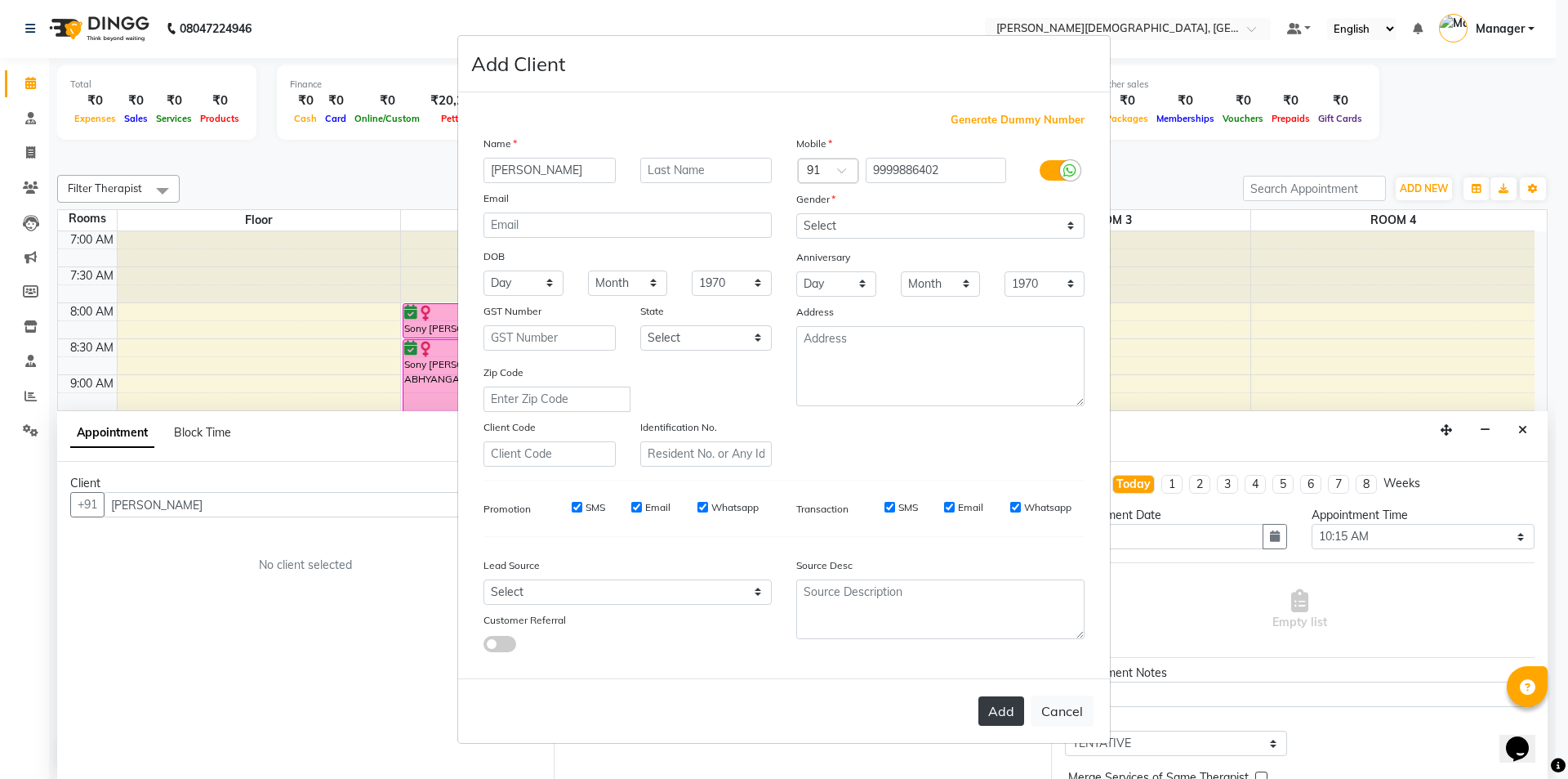
click at [1003, 703] on button "Add" at bounding box center [1001, 710] width 46 height 29
type input "9999886402"
select select
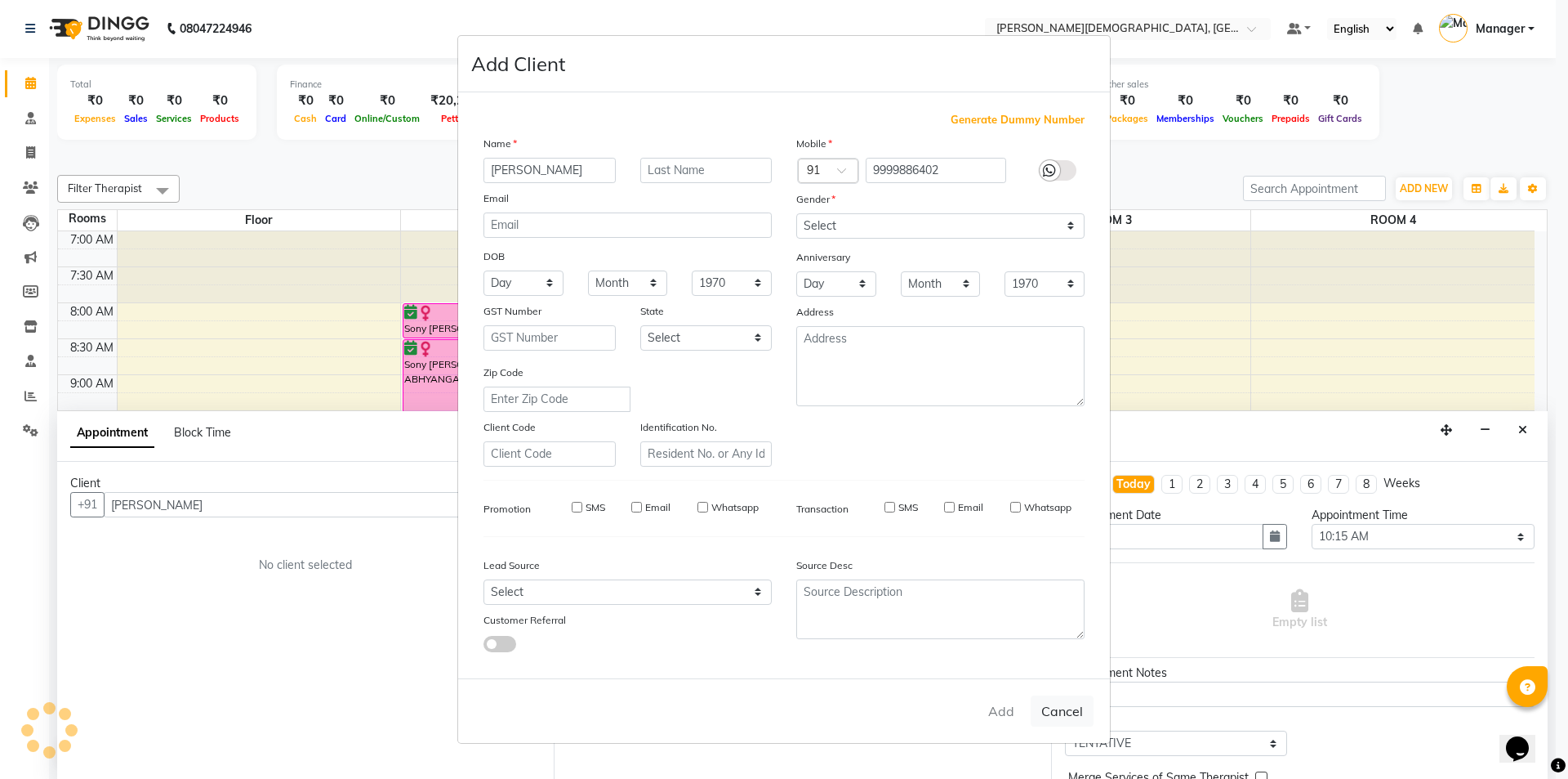
select select
checkbox input "false"
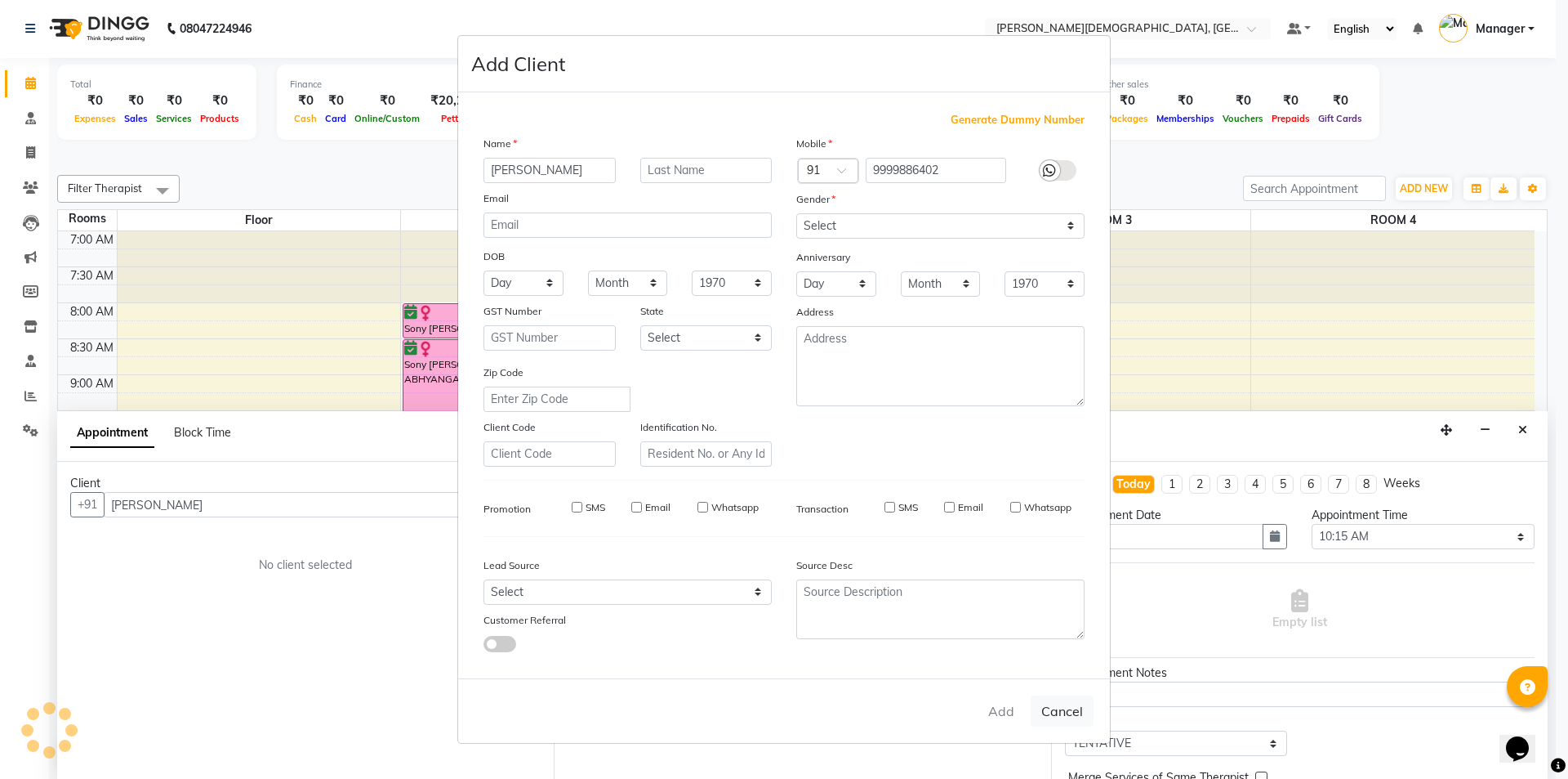
checkbox input "false"
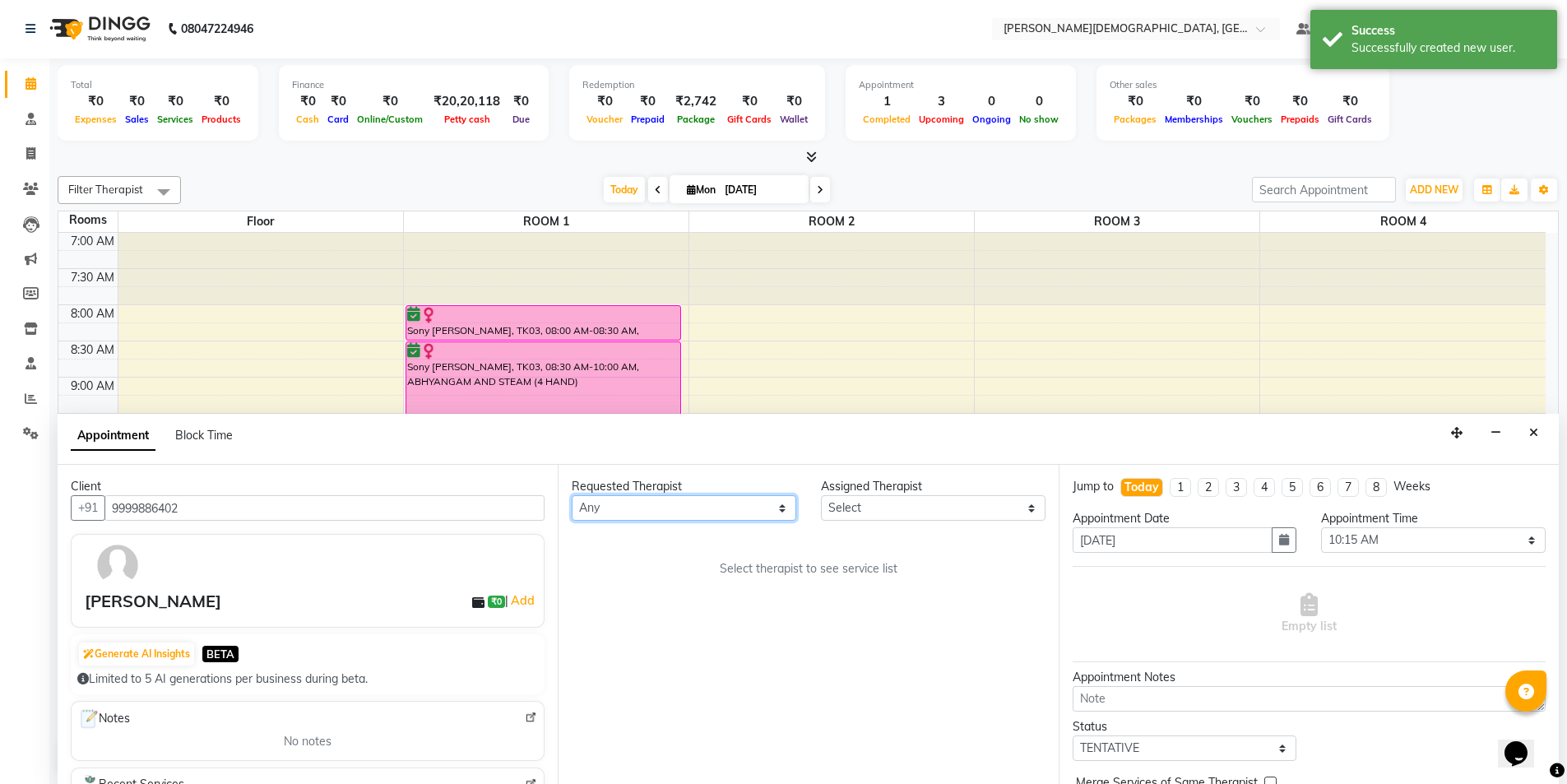
click at [734, 508] on select "Any [PERSON_NAME] [PERSON_NAME] [PERSON_NAME] [PERSON_NAME] [PERSON_NAME] [PERS…" at bounding box center [684, 508] width 225 height 26
select select "64474"
click at [572, 495] on select "Any [PERSON_NAME] [PERSON_NAME] [PERSON_NAME] [PERSON_NAME] [PERSON_NAME] [PERS…" at bounding box center [684, 508] width 225 height 26
select select "64474"
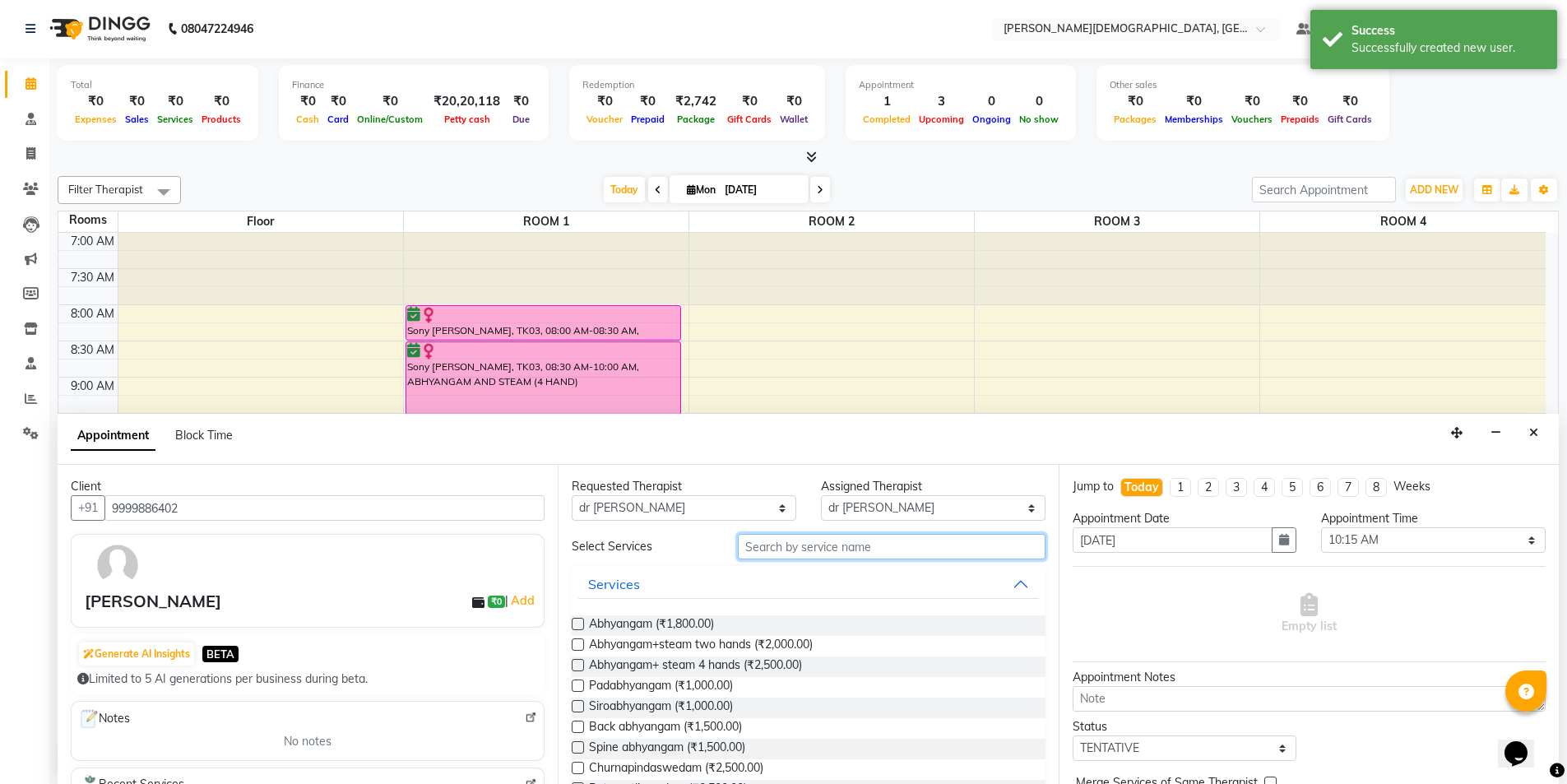
click at [839, 541] on input "text" at bounding box center [892, 547] width 307 height 26
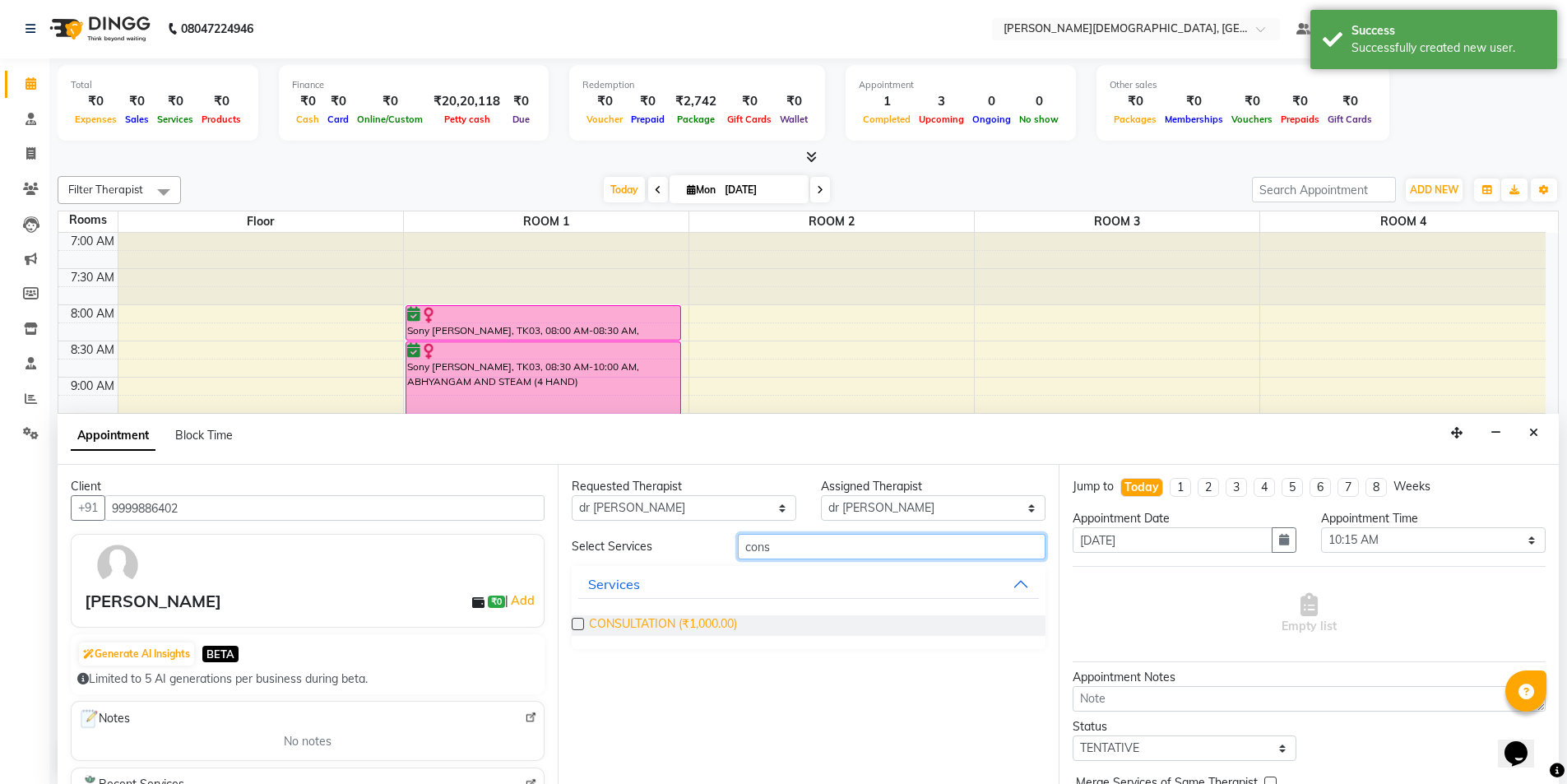
type input "cons"
click at [685, 620] on span "CONSULTATION (₹1,000.00)" at bounding box center [663, 624] width 148 height 21
checkbox input "true"
select select "2593"
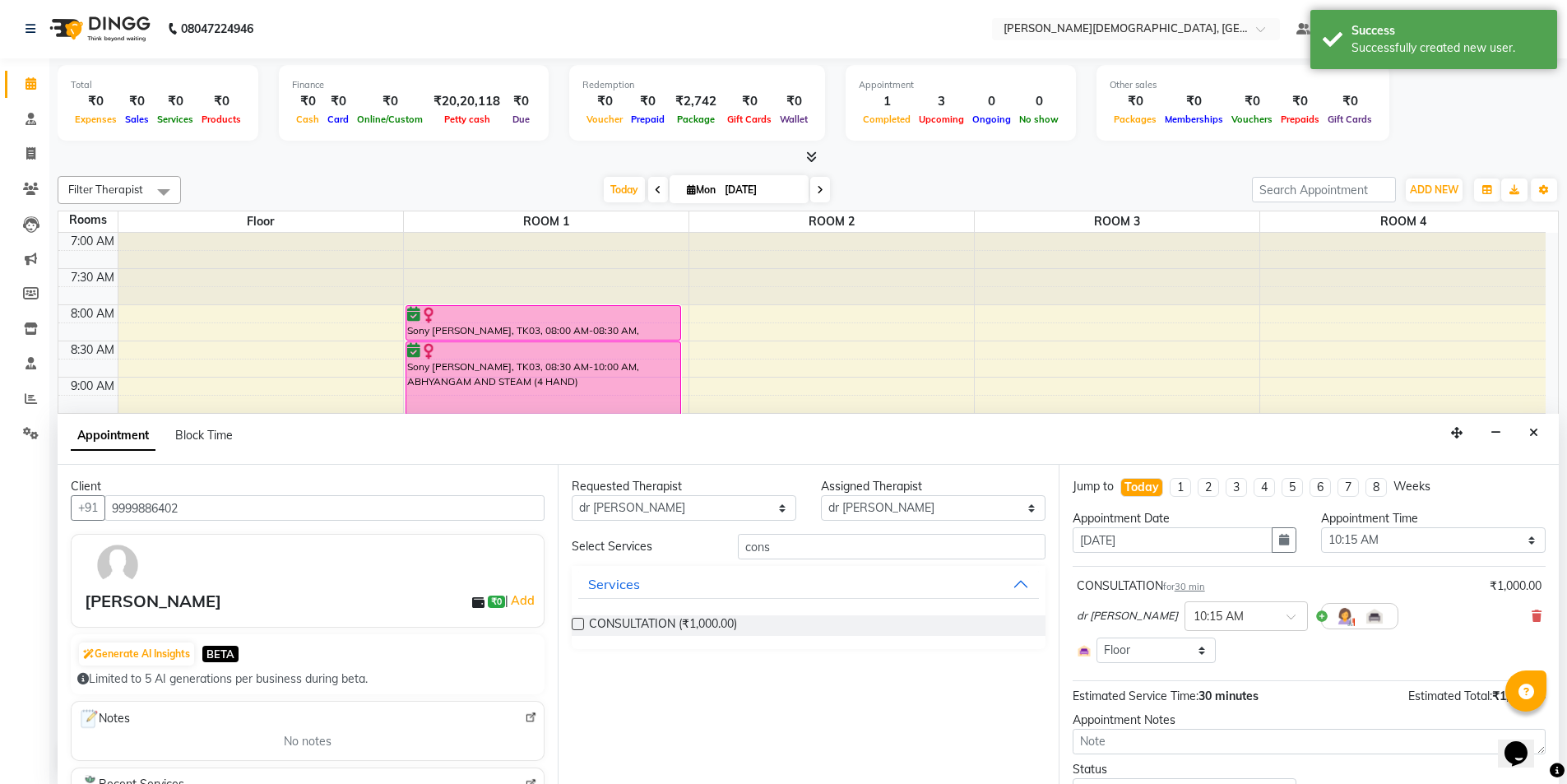
checkbox input "false"
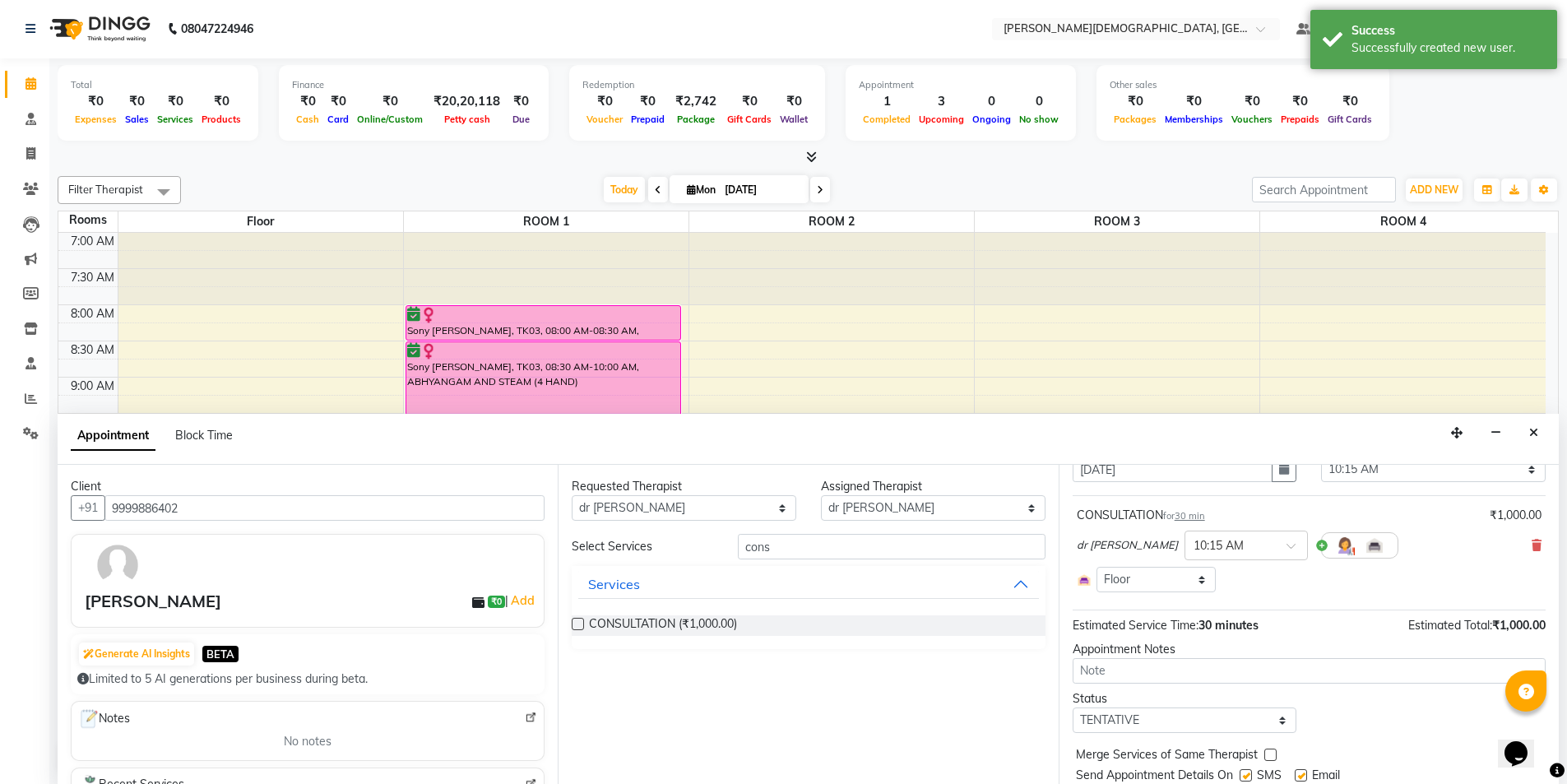
scroll to position [123, 0]
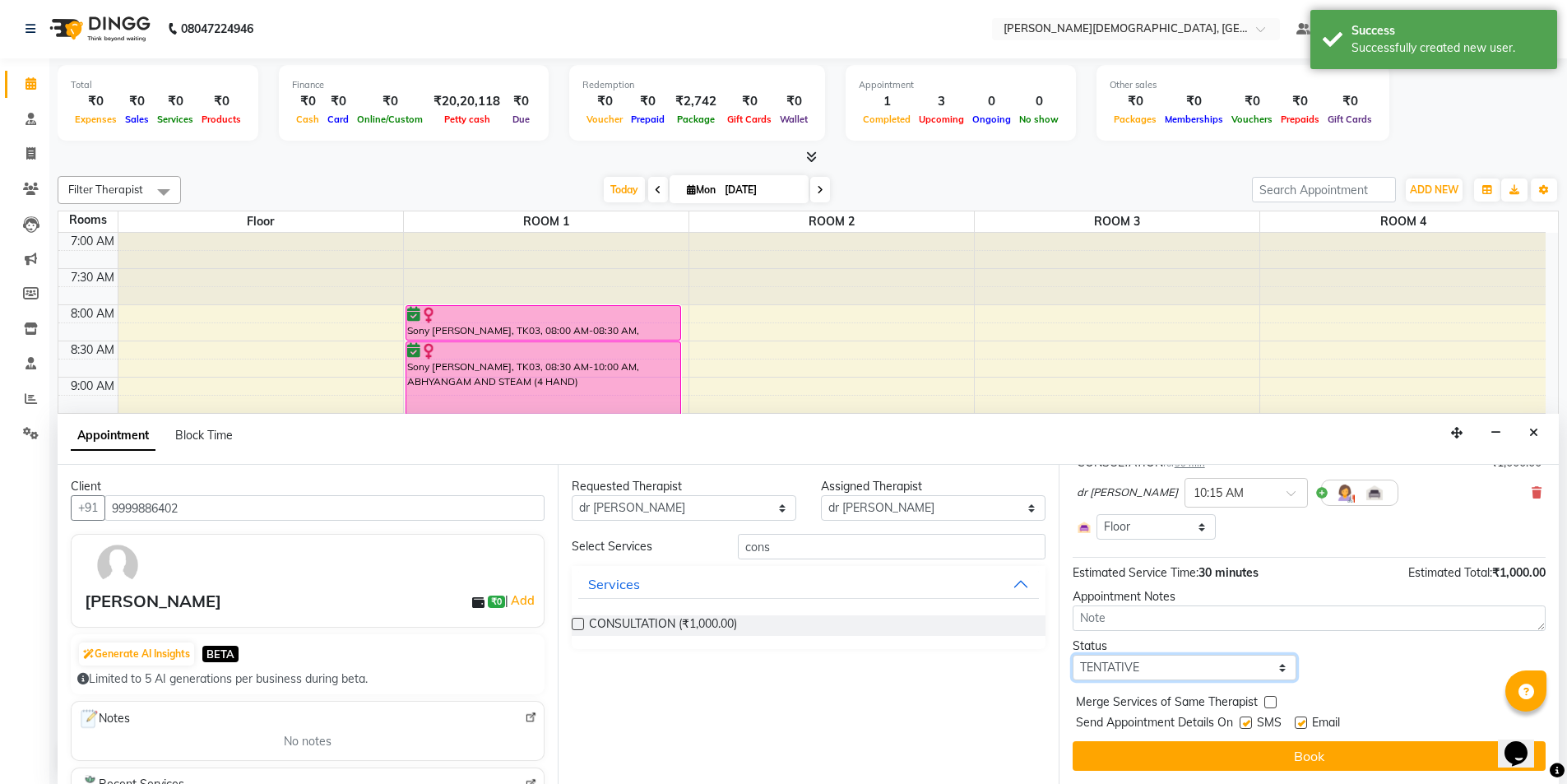
click at [1242, 670] on select "Select TENTATIVE CONFIRM CHECK-IN UPCOMING" at bounding box center [1186, 668] width 225 height 26
select select "confirm booking"
click at [1073, 655] on select "Select TENTATIVE CONFIRM CHECK-IN UPCOMING" at bounding box center [1186, 668] width 225 height 26
click at [1250, 723] on label at bounding box center [1246, 722] width 13 height 13
click at [1250, 723] on input "checkbox" at bounding box center [1245, 724] width 11 height 11
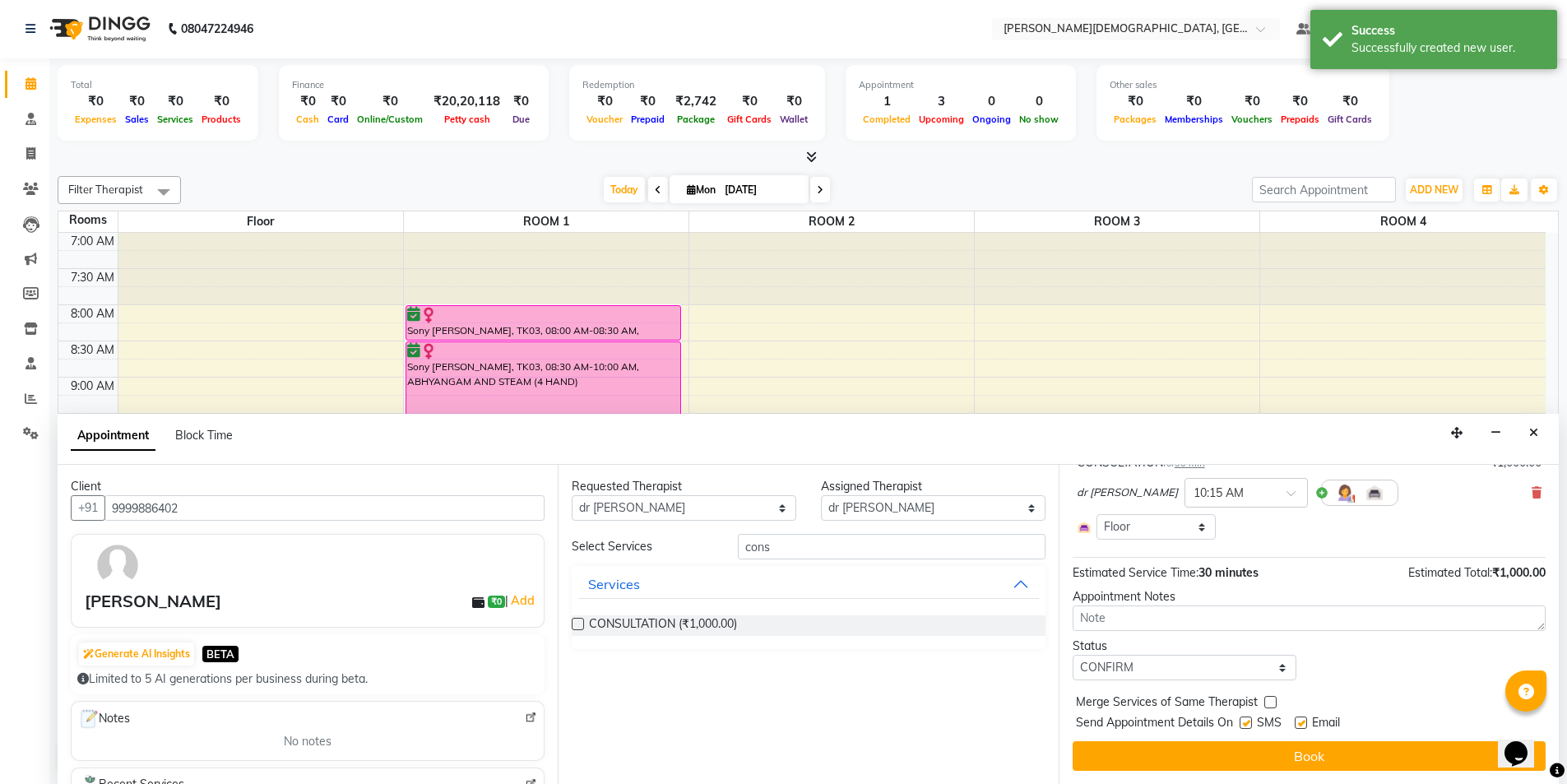
checkbox input "false"
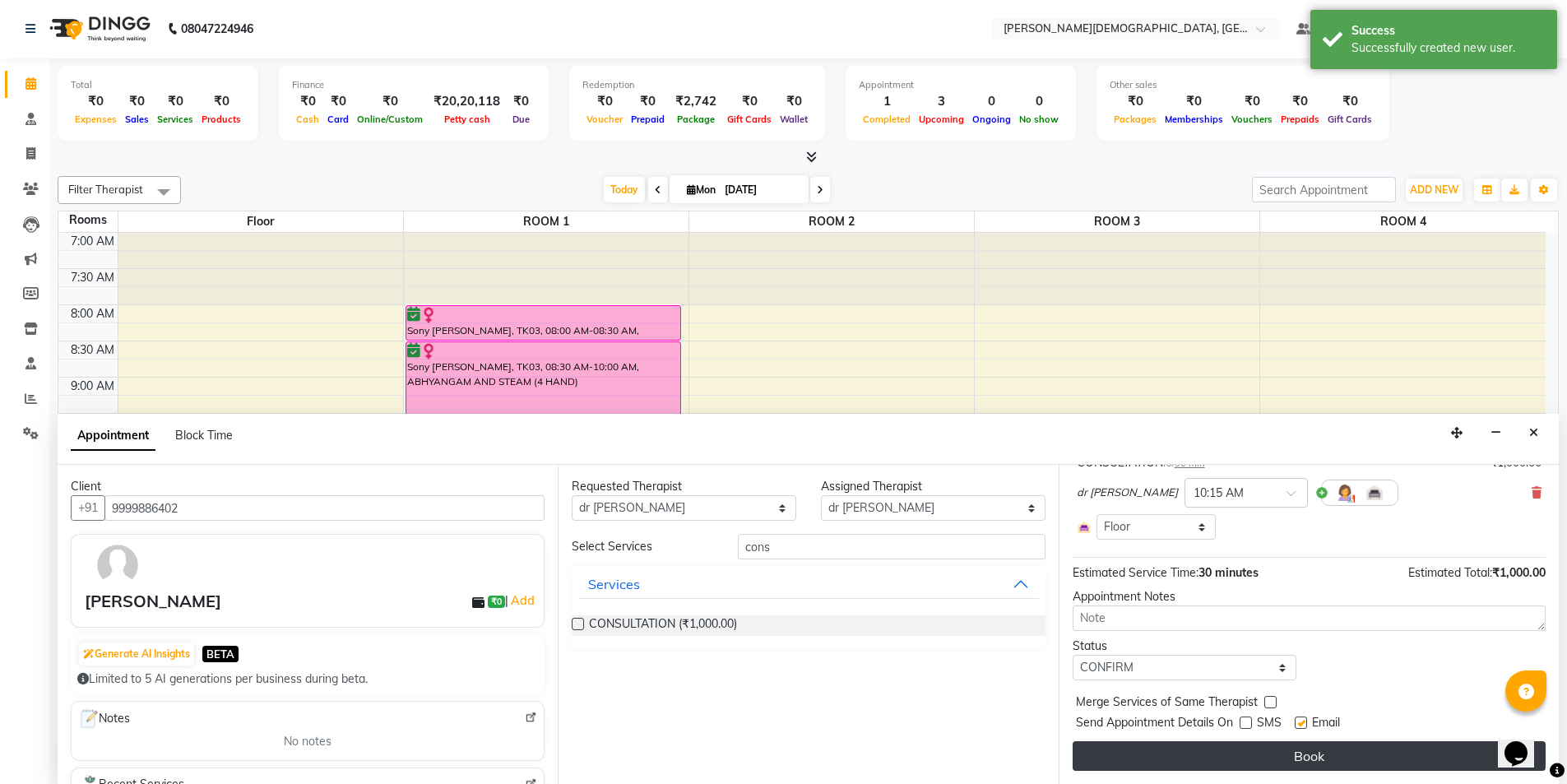
click at [1246, 758] on button "Book" at bounding box center [1310, 755] width 473 height 30
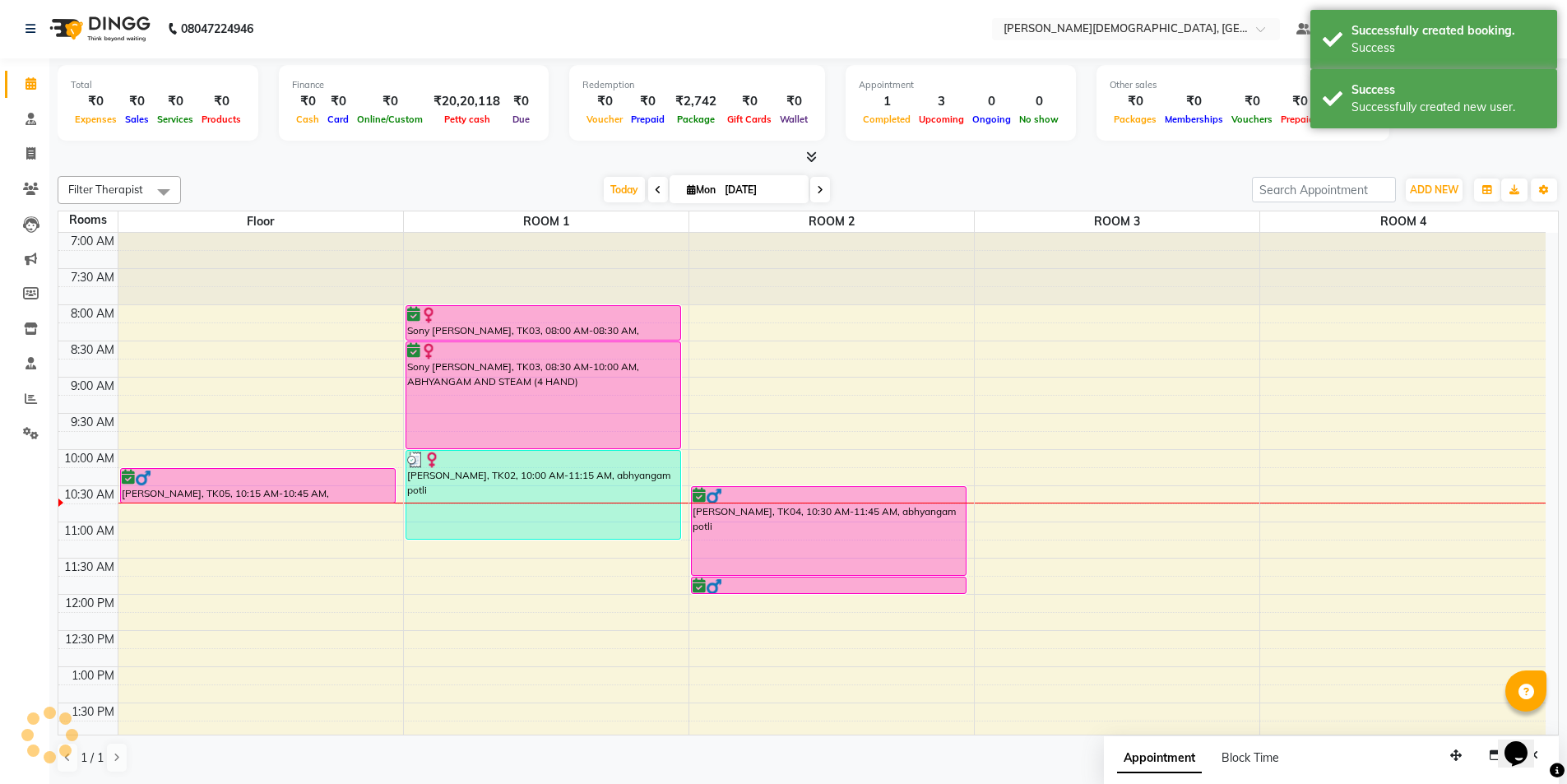
scroll to position [0, 0]
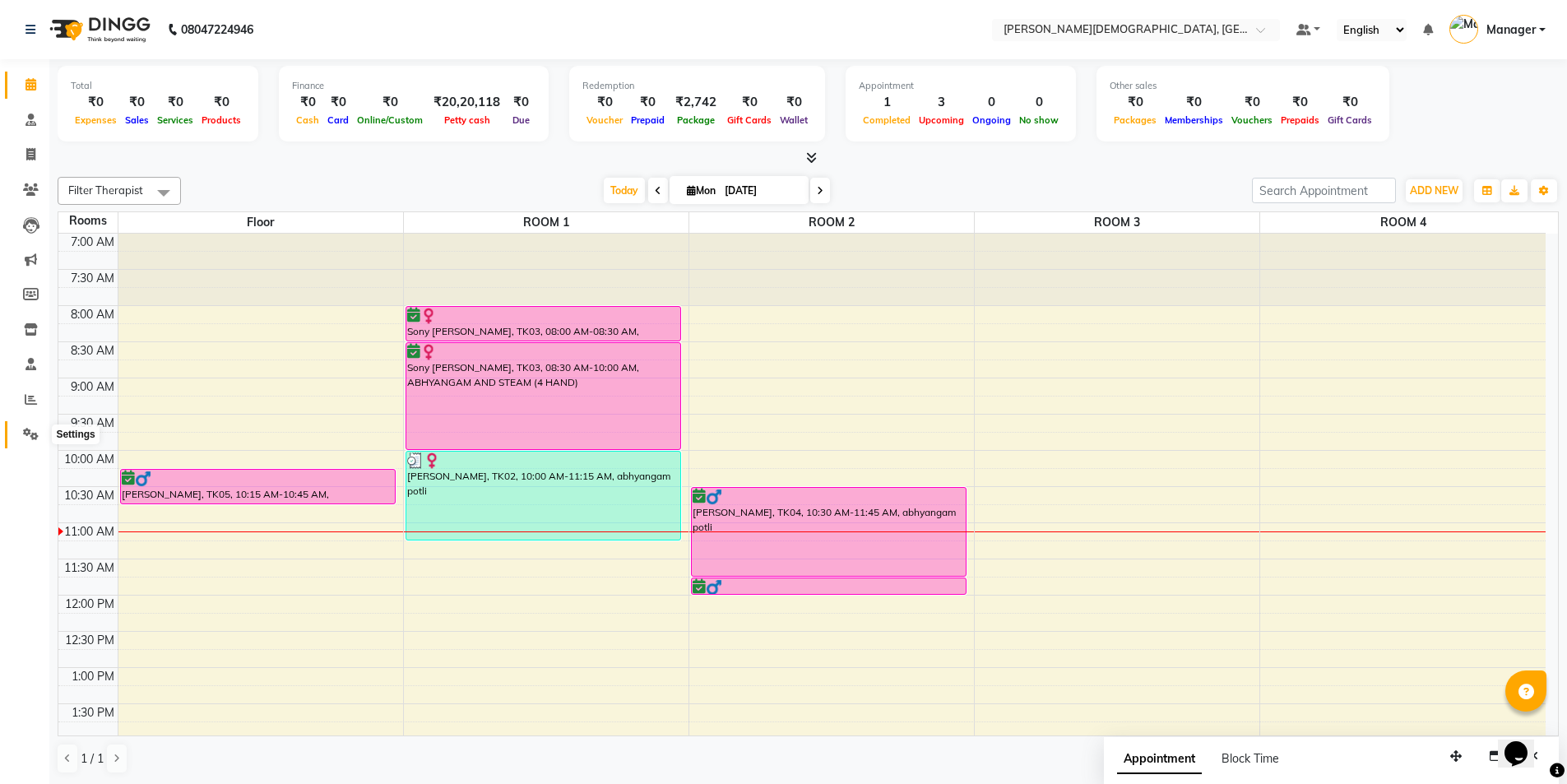
click at [30, 436] on icon at bounding box center [31, 433] width 16 height 13
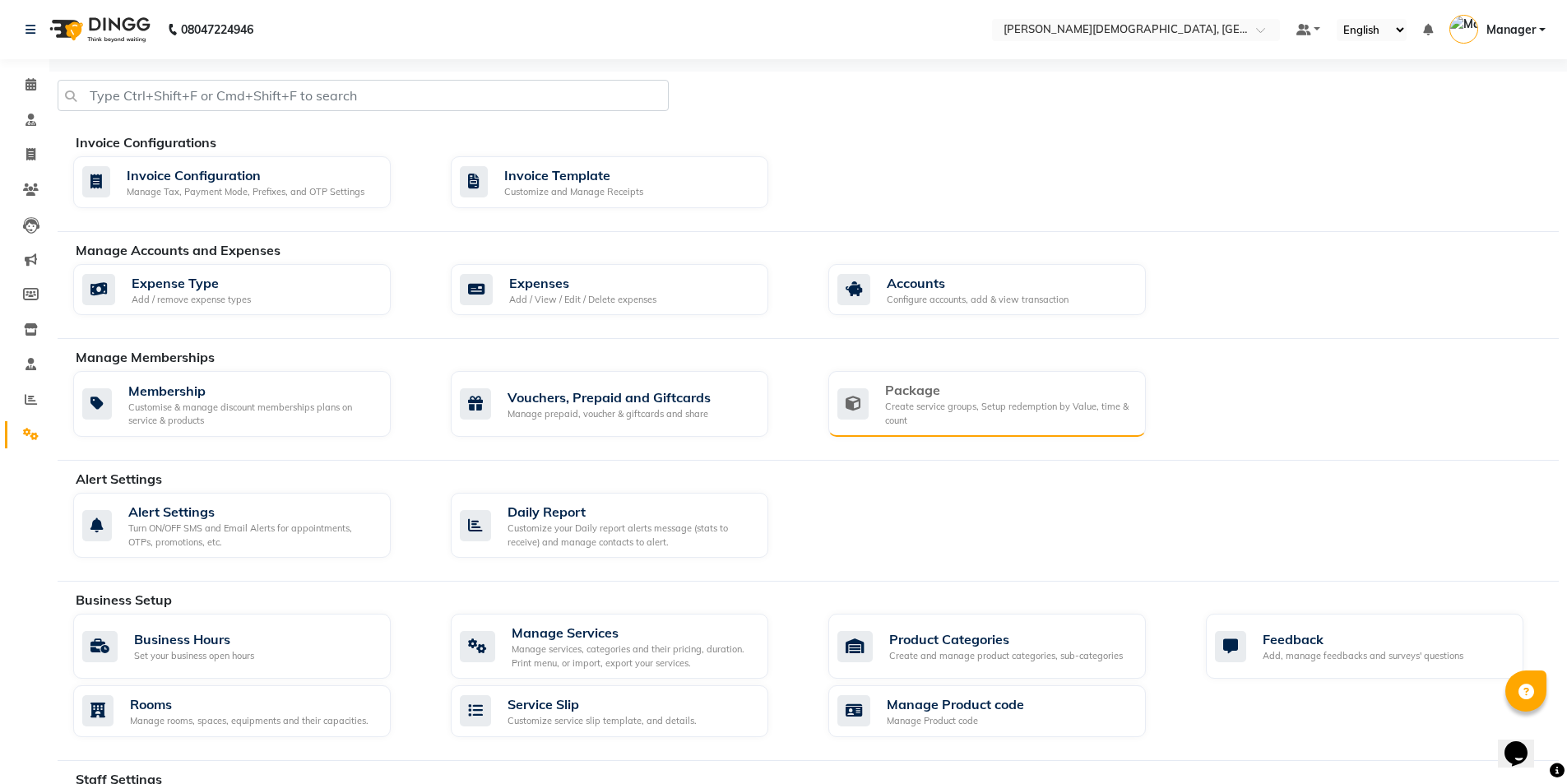
click at [945, 425] on div "Create service groups, Setup redemption by Value, time & count" at bounding box center [1008, 414] width 247 height 28
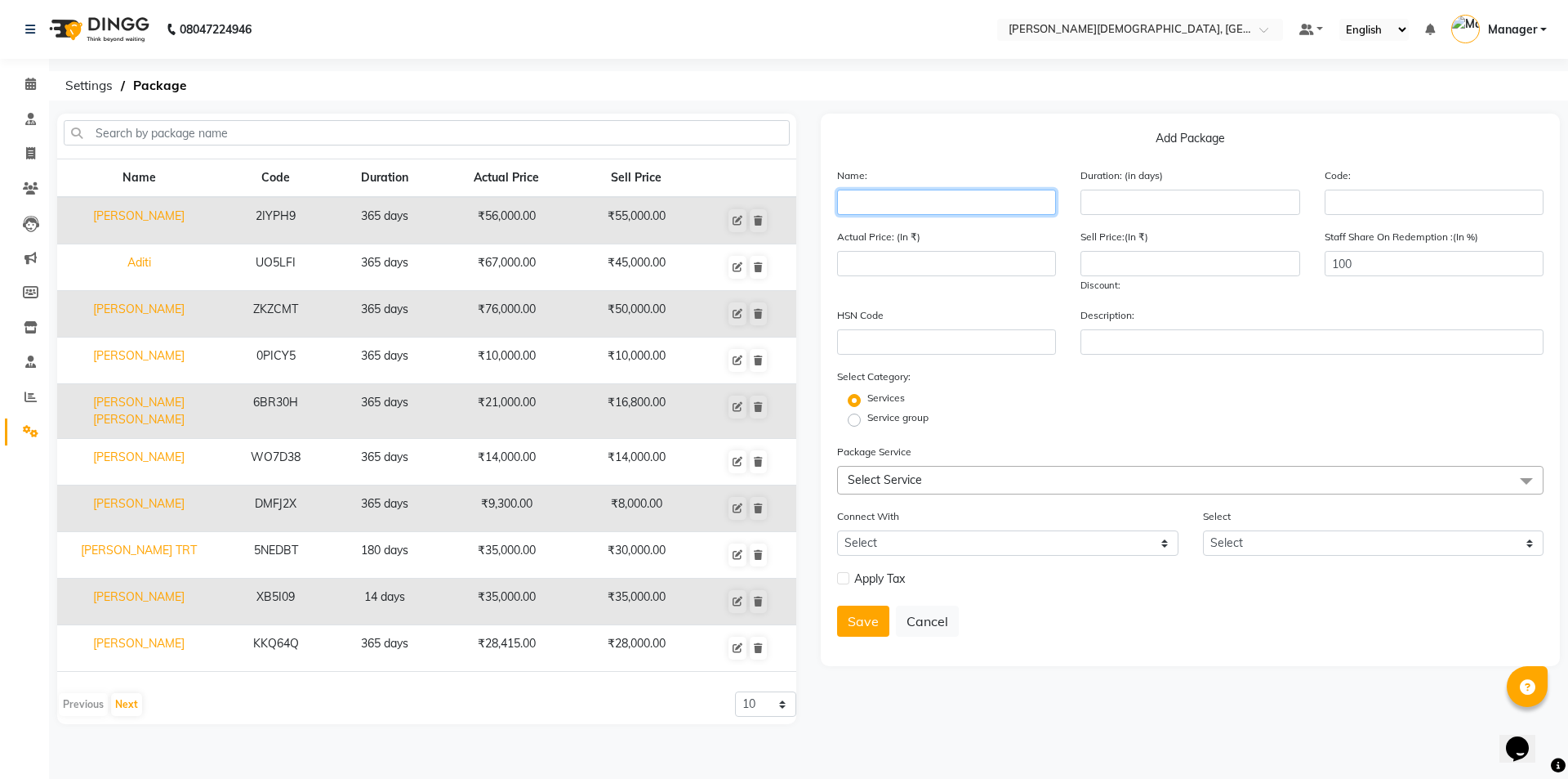
click at [923, 206] on input "text" at bounding box center [947, 203] width 219 height 25
type input "[PERSON_NAME]"
click at [1143, 207] on input "number" at bounding box center [1190, 203] width 219 height 25
type input "365"
click at [1140, 398] on div "Services" at bounding box center [1189, 400] width 731 height 20
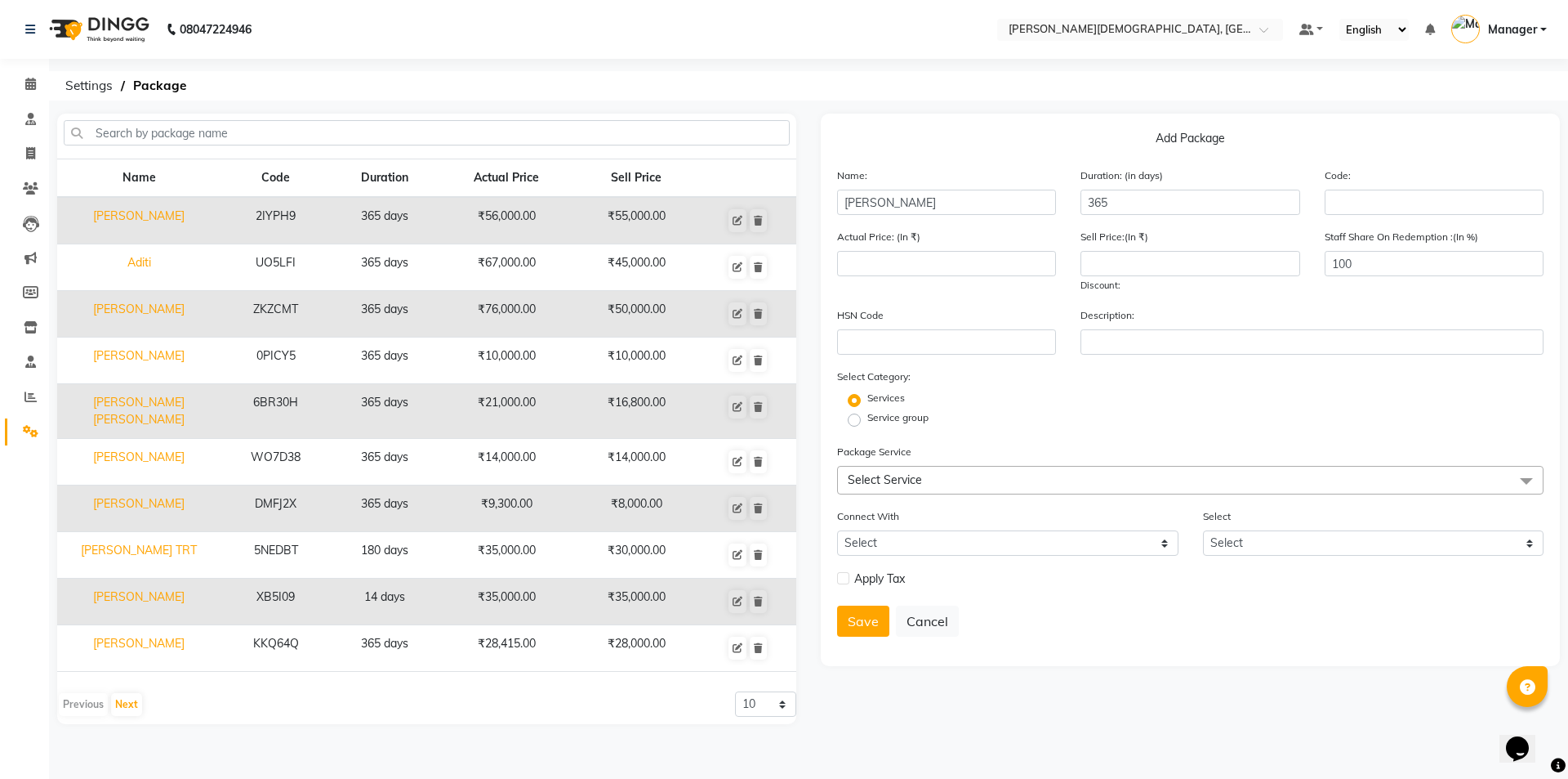
click at [903, 472] on span "Select Service" at bounding box center [1190, 480] width 706 height 28
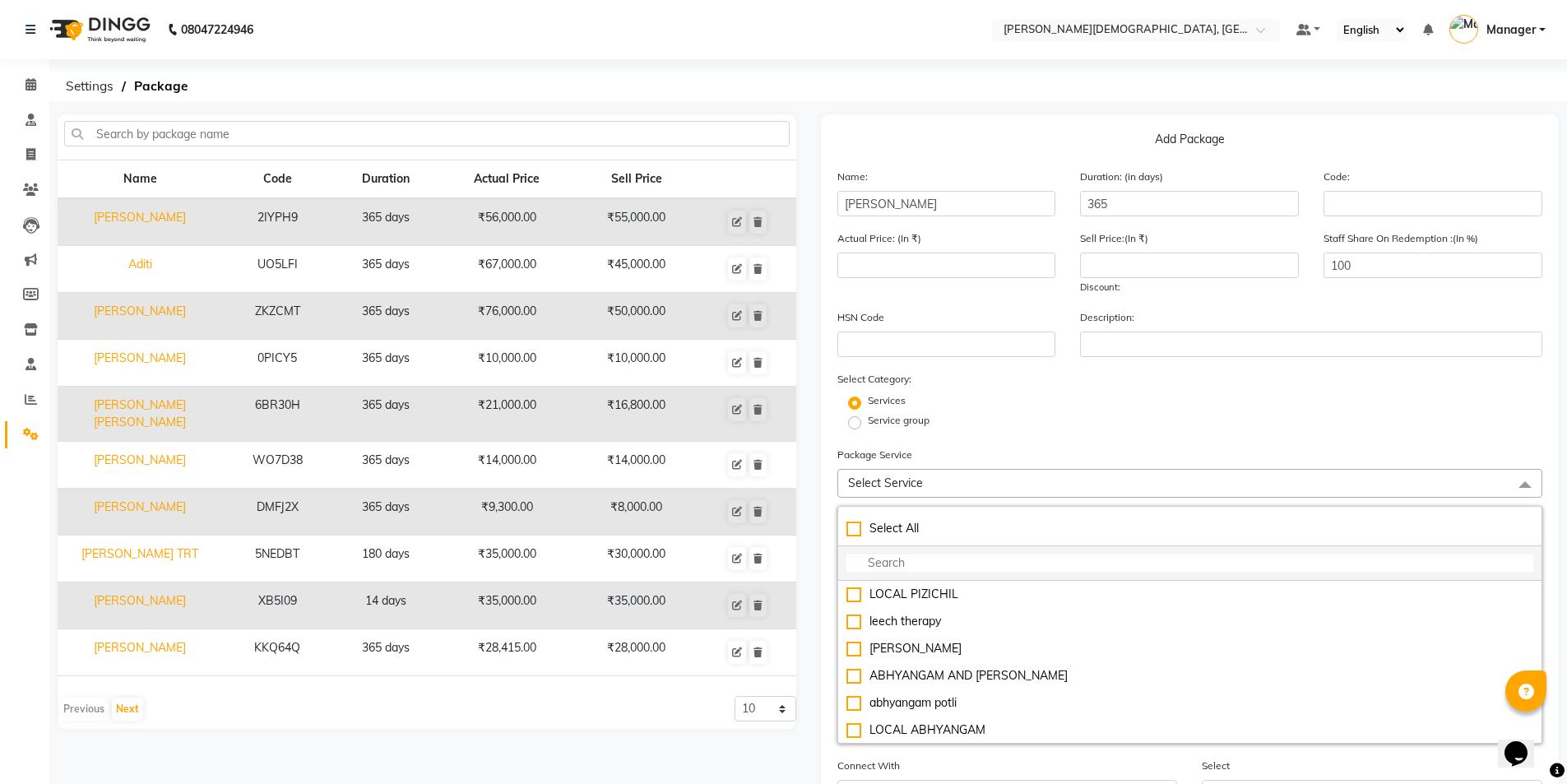
click at [916, 565] on input "multiselect-search" at bounding box center [1191, 563] width 688 height 18
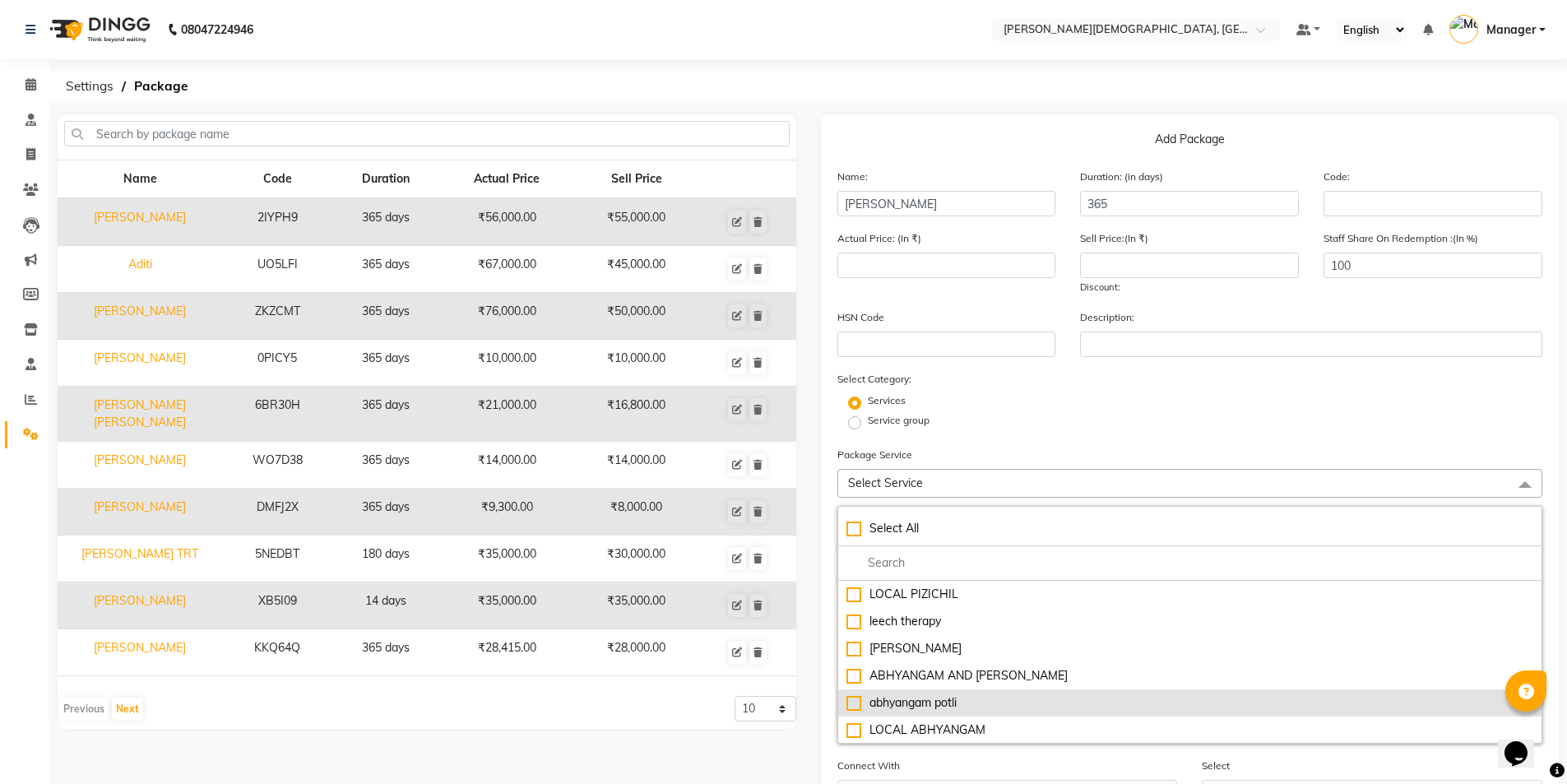
click at [993, 692] on li "abhyangam potli" at bounding box center [1191, 703] width 705 height 28
type input "3500"
checkbox input "true"
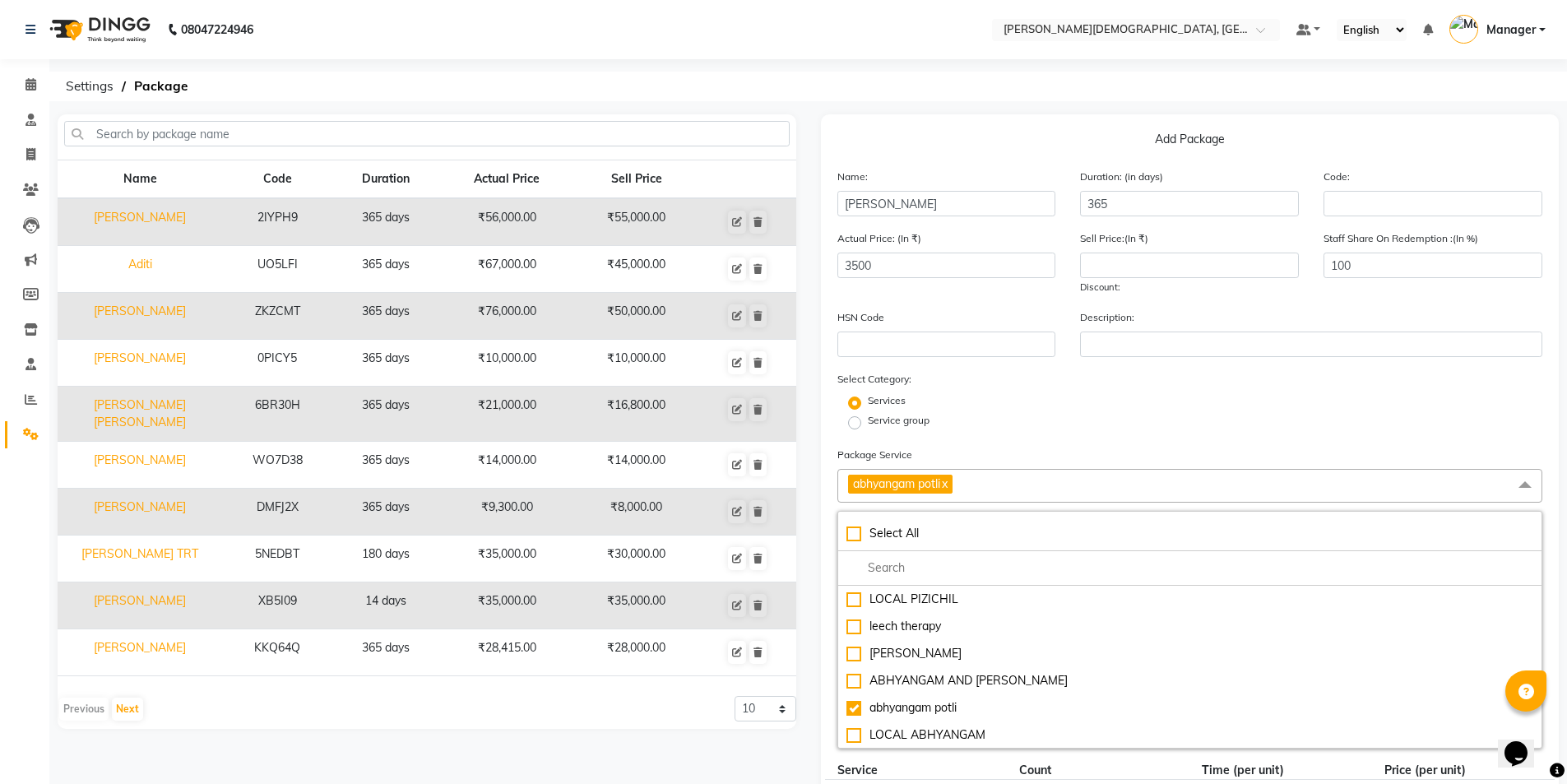
click at [1086, 371] on div "Select Category: Services Service group" at bounding box center [1191, 401] width 706 height 62
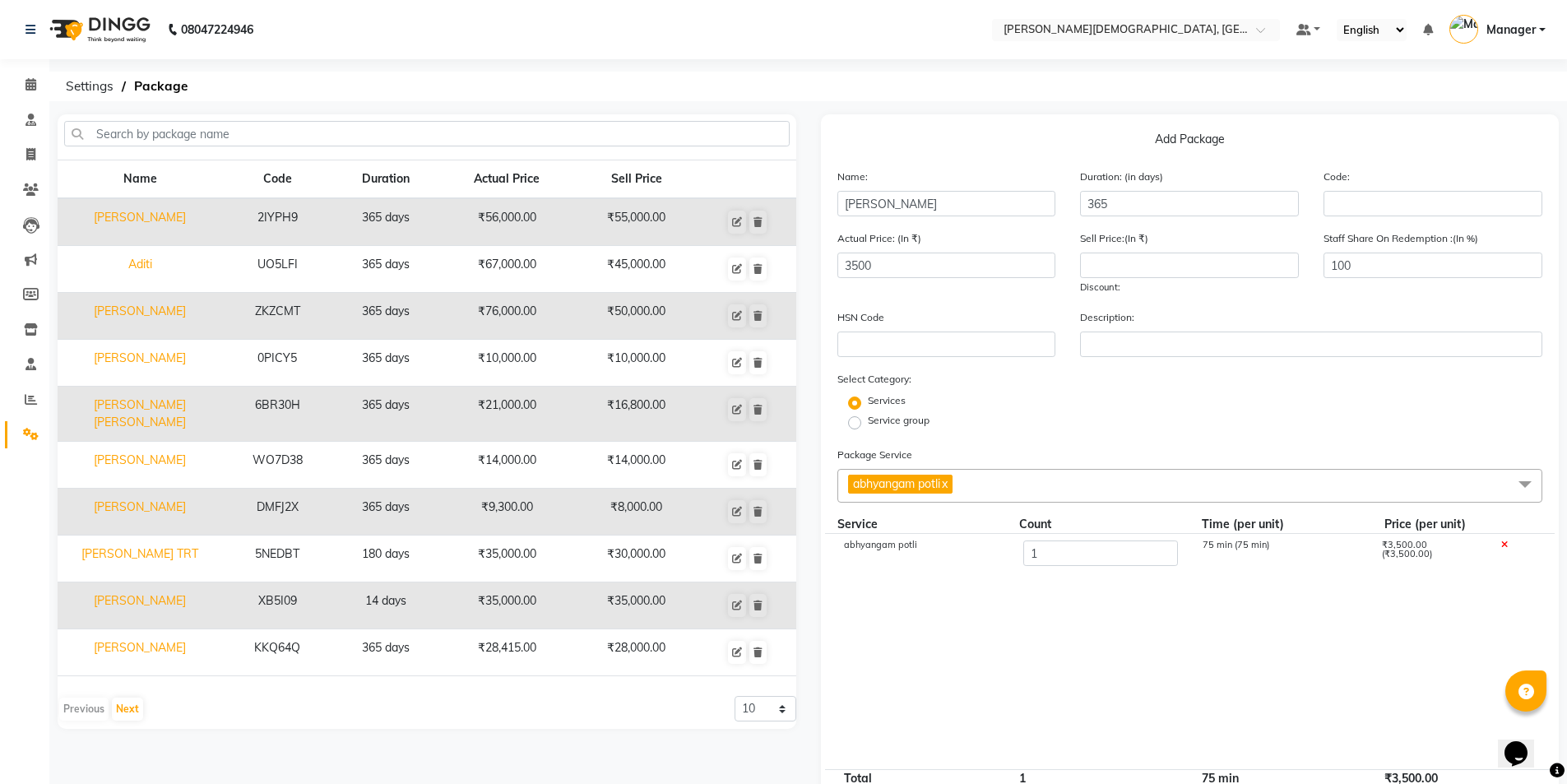
click at [1112, 490] on span "abhyangam potli x" at bounding box center [1191, 486] width 706 height 33
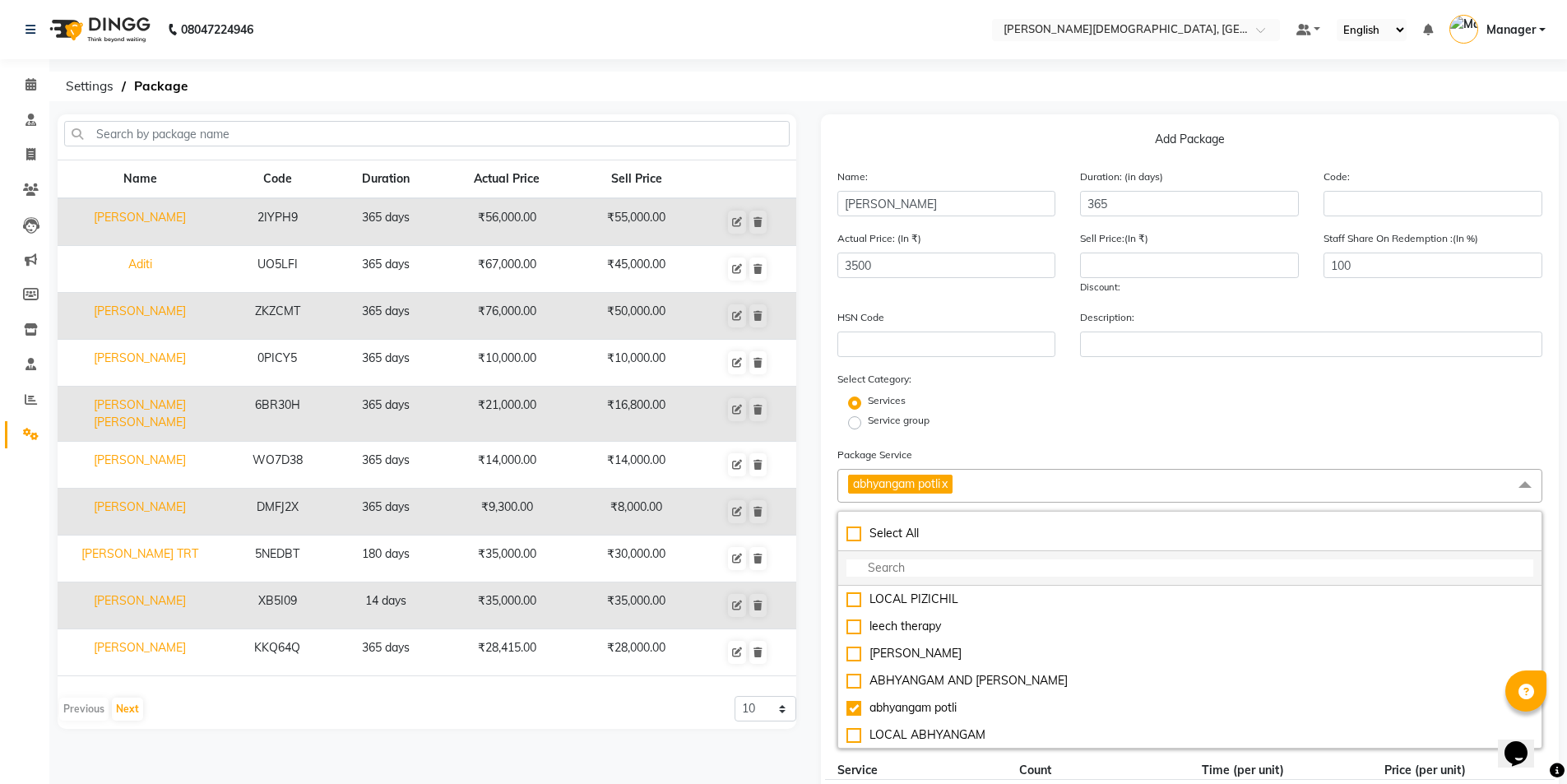
click at [1035, 570] on input "multiselect-search" at bounding box center [1191, 568] width 688 height 18
